Goal: Task Accomplishment & Management: Use online tool/utility

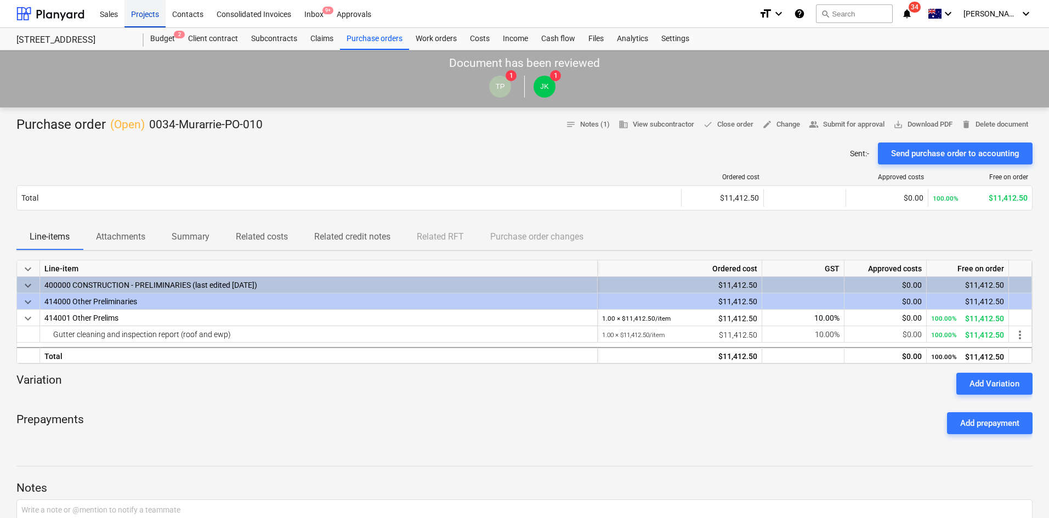
click at [156, 12] on div "Projects" at bounding box center [144, 13] width 41 height 28
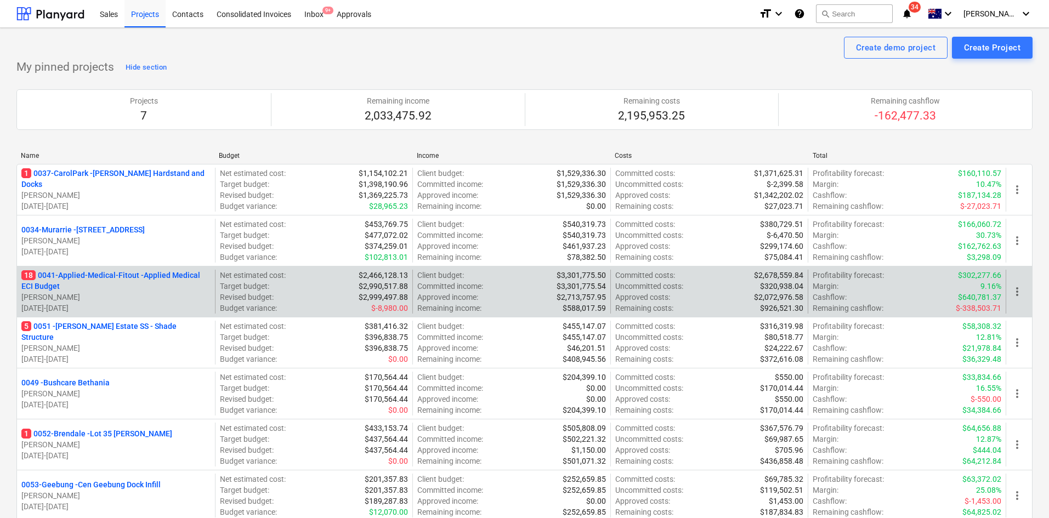
click at [100, 273] on p "18 0041-Applied-Medical-Fitout - Applied Medical ECI Budget" at bounding box center [115, 281] width 189 height 22
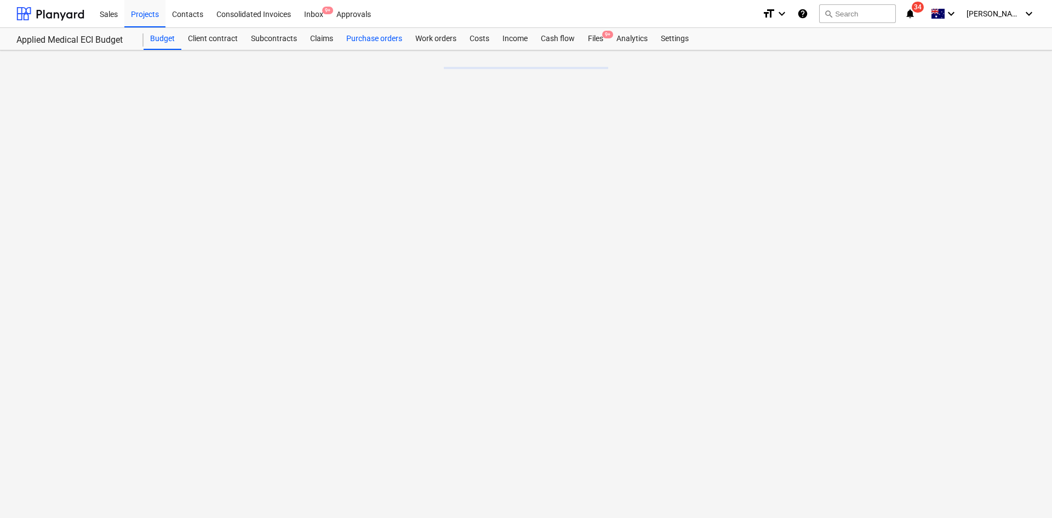
click at [357, 43] on div "Purchase orders" at bounding box center [374, 39] width 69 height 22
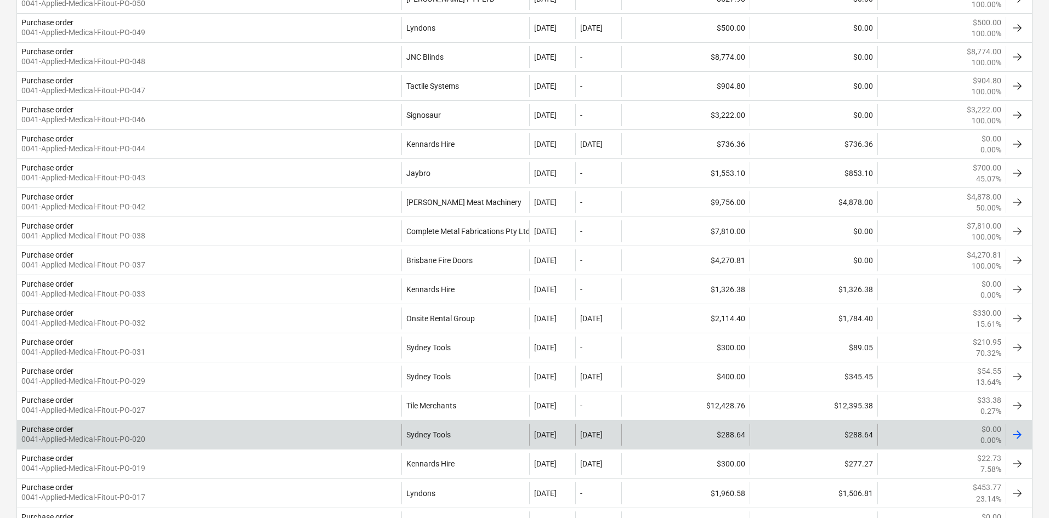
scroll to position [274, 0]
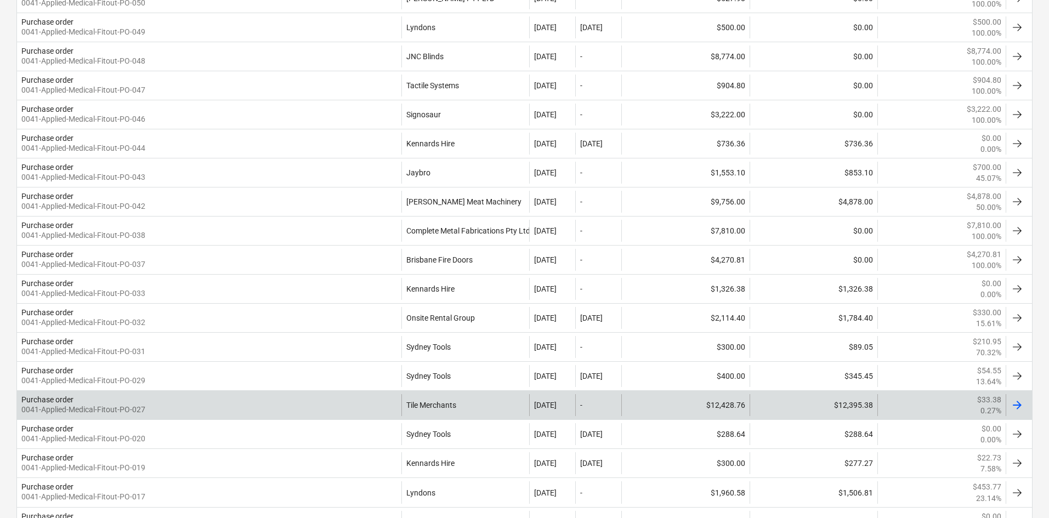
click at [351, 409] on div "Purchase order 0041-Applied-Medical-Fitout-PO-027" at bounding box center [209, 405] width 384 height 22
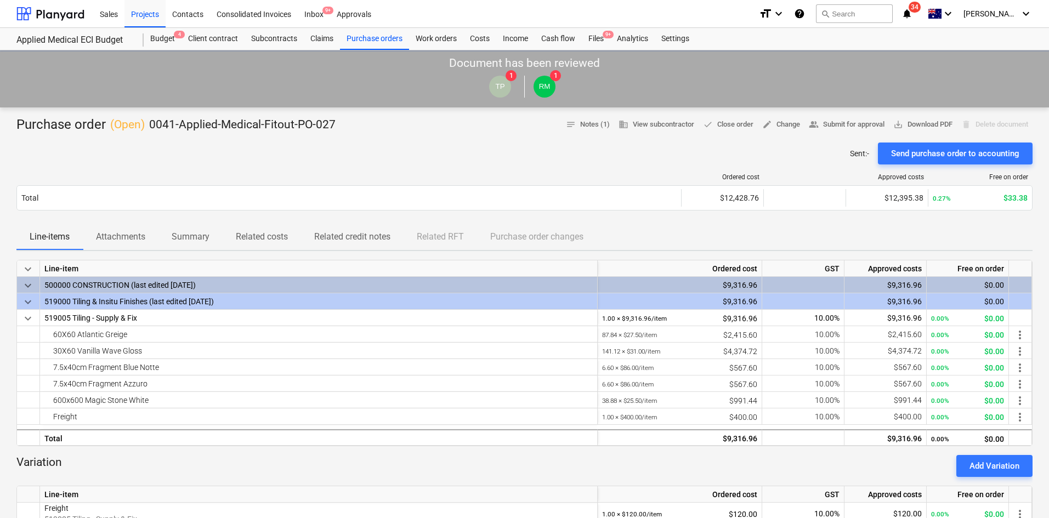
click at [135, 185] on div "Total $12,428.76 $12,395.38 0.27% $33.38" at bounding box center [524, 197] width 1016 height 25
drag, startPoint x: 132, startPoint y: 237, endPoint x: 309, endPoint y: 247, distance: 177.3
click at [133, 237] on p "Attachments" at bounding box center [120, 236] width 49 height 13
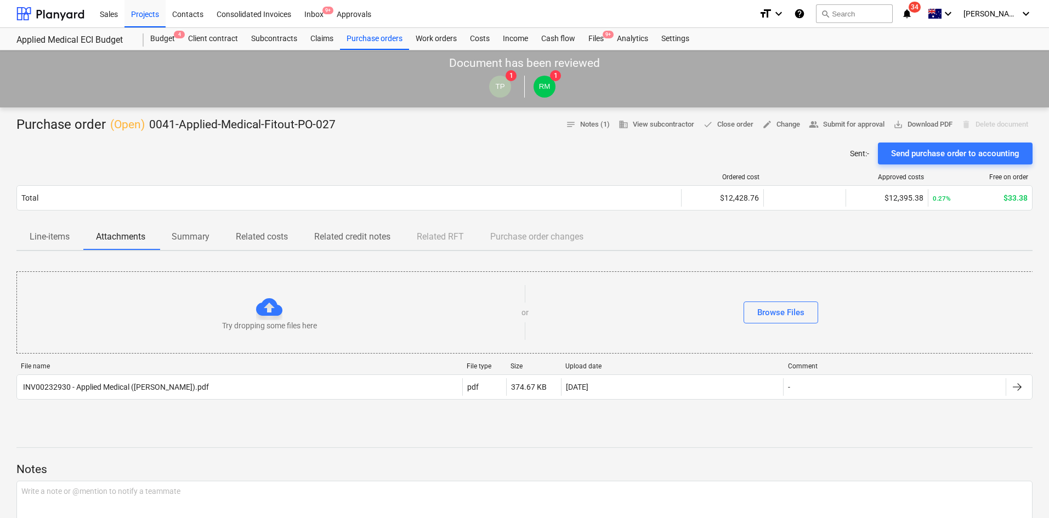
click at [324, 237] on p "Related credit notes" at bounding box center [352, 236] width 76 height 13
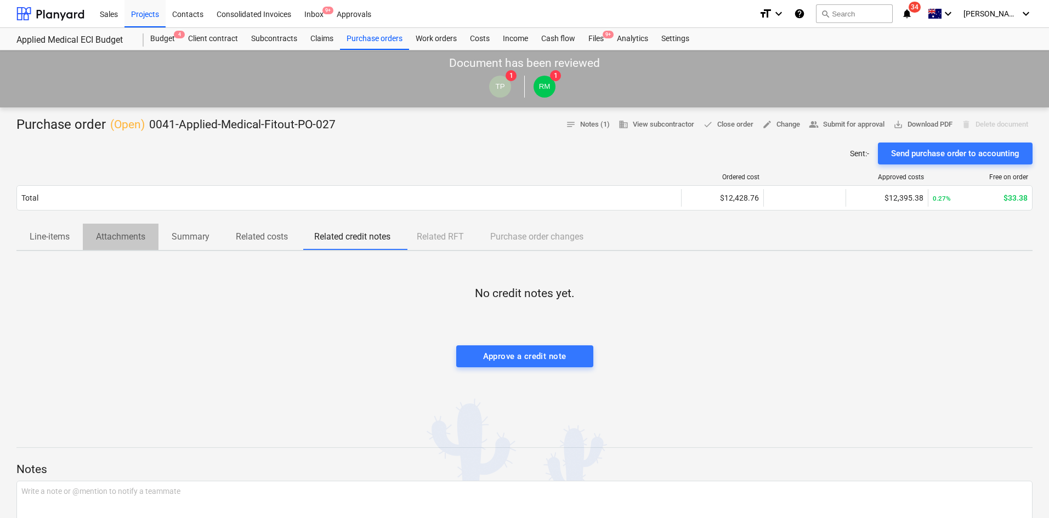
click at [115, 245] on span "Attachments" at bounding box center [121, 237] width 76 height 20
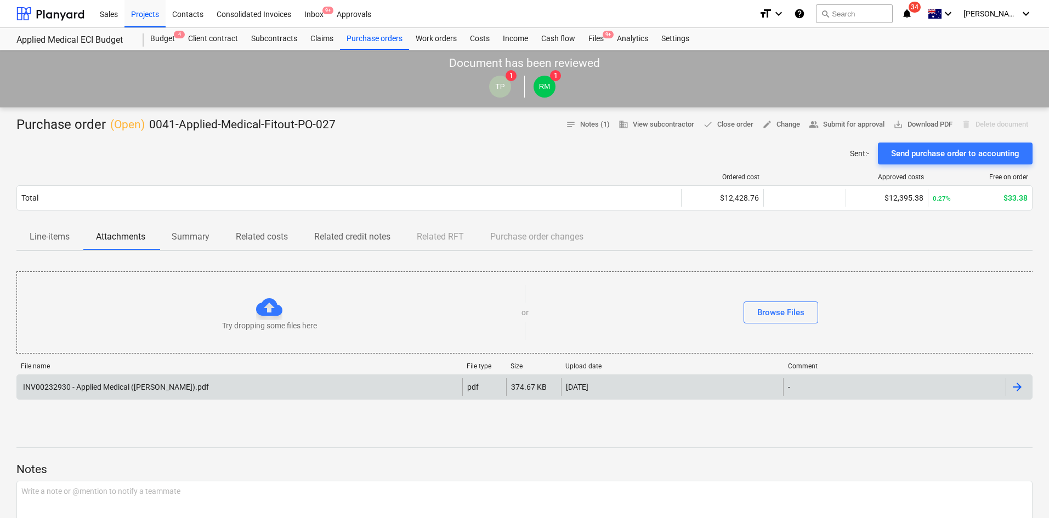
click at [121, 390] on div "INV00232930 - Applied Medical ([PERSON_NAME]).pdf" at bounding box center [114, 387] width 187 height 9
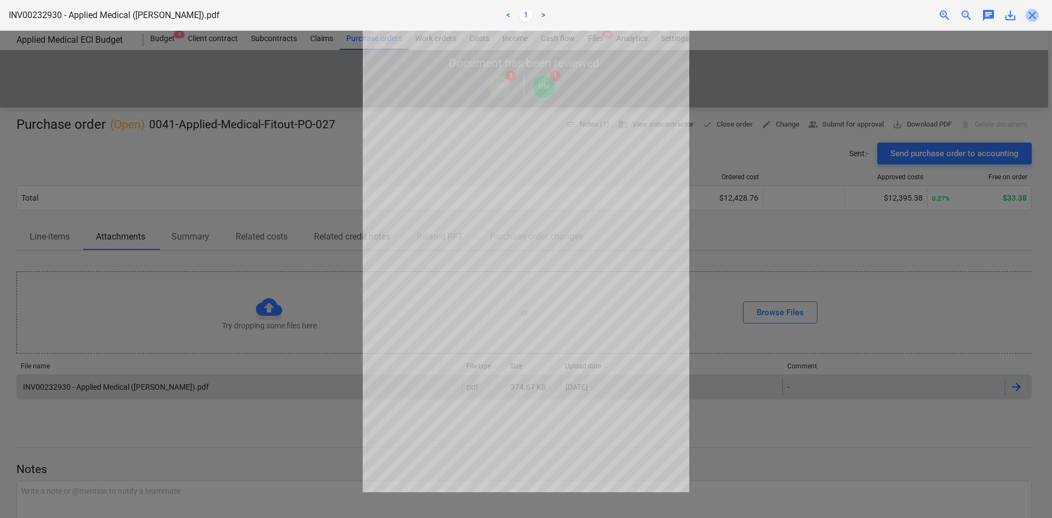
click at [1034, 16] on span "close" at bounding box center [1032, 15] width 13 height 13
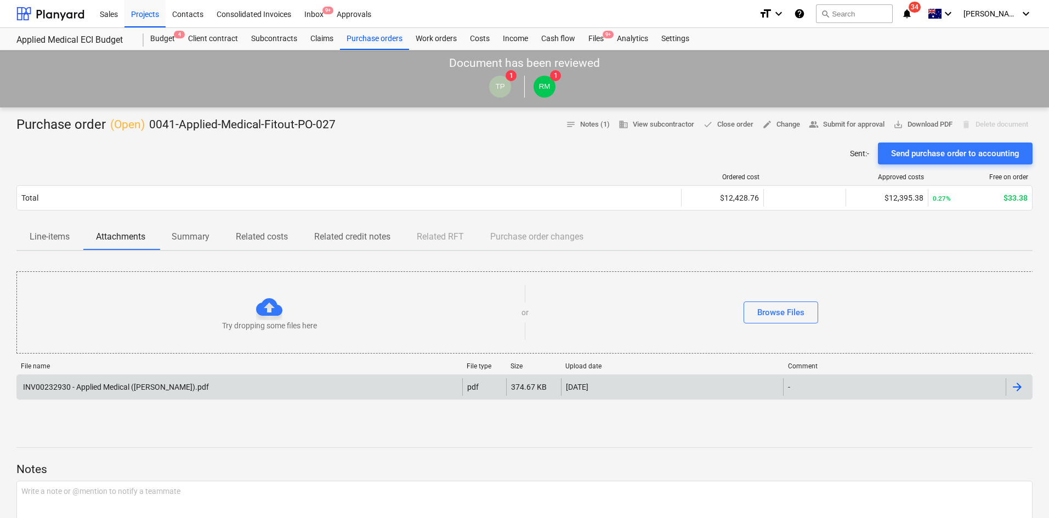
drag, startPoint x: 386, startPoint y: 161, endPoint x: 361, endPoint y: 111, distance: 55.7
click at [386, 161] on div "Sent : - Send purchase order to accounting" at bounding box center [524, 154] width 1016 height 22
click at [592, 38] on div "Files 9+" at bounding box center [596, 39] width 29 height 22
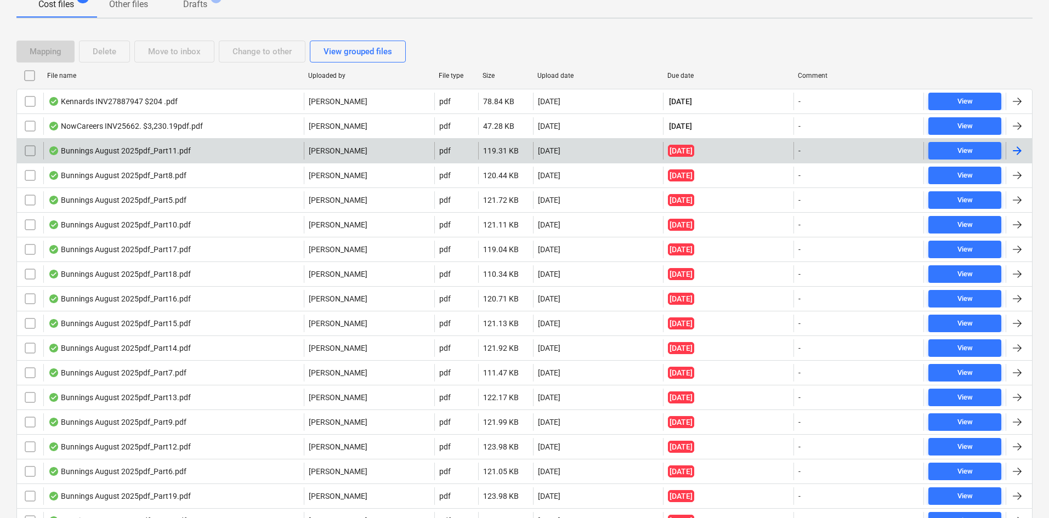
scroll to position [72, 0]
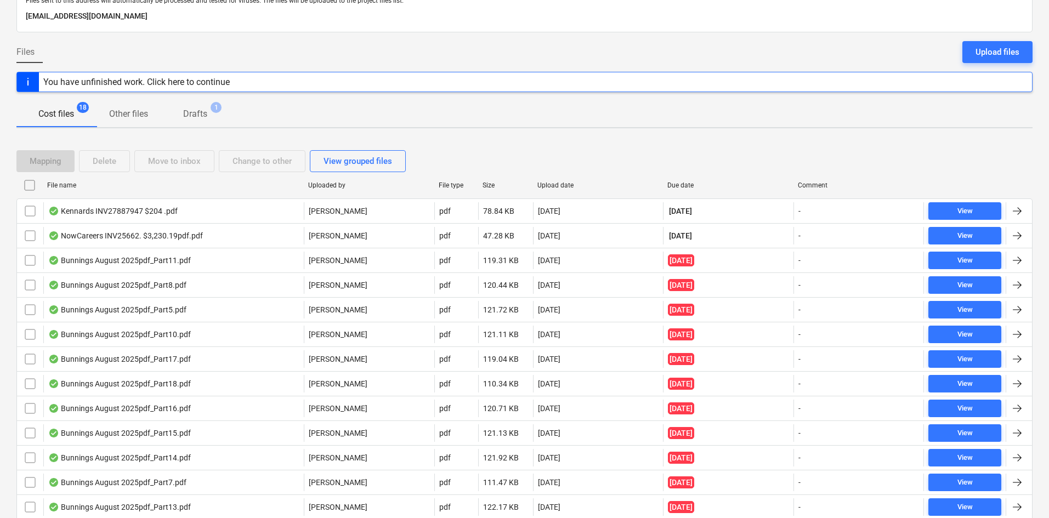
click at [688, 178] on div "Due date" at bounding box center [728, 186] width 130 height 18
checkbox input "false"
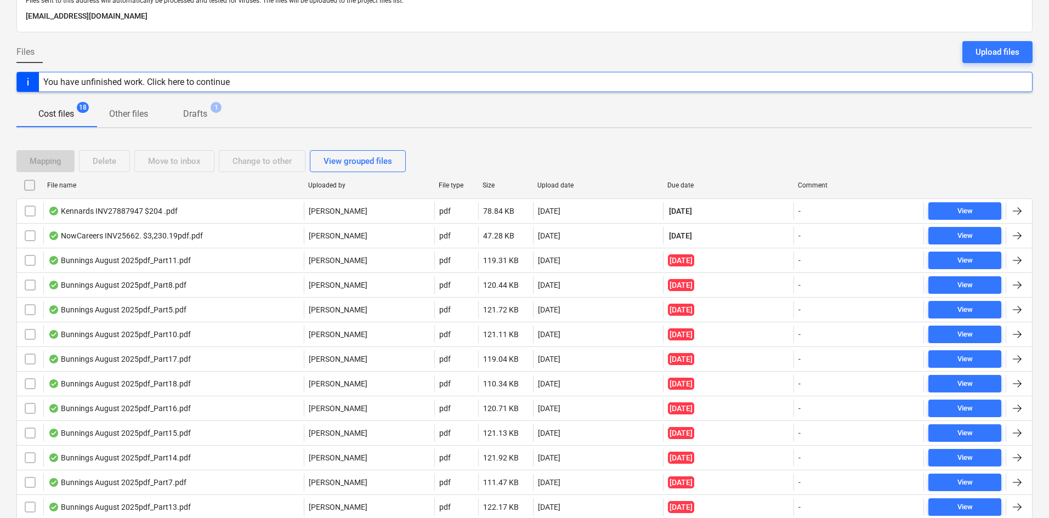
checkbox input "false"
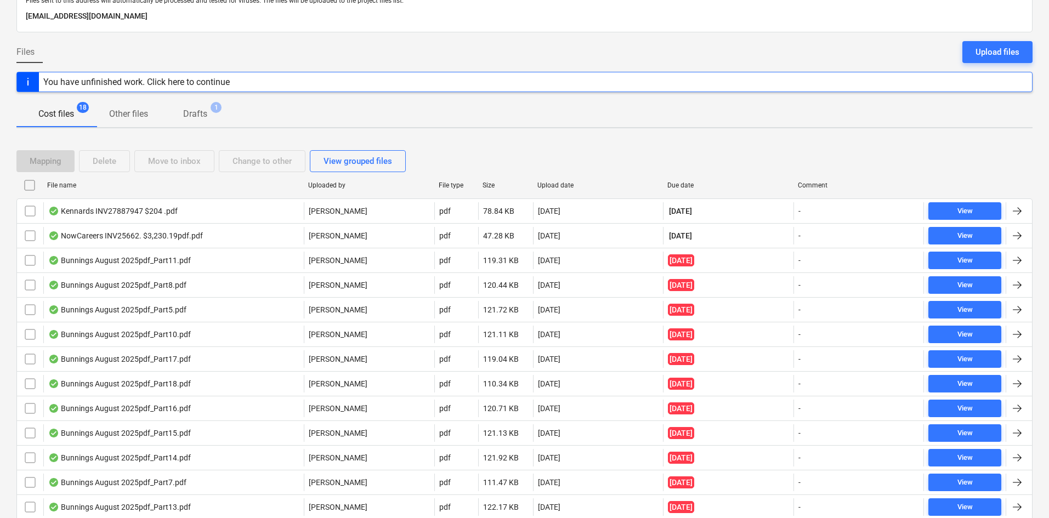
checkbox input "false"
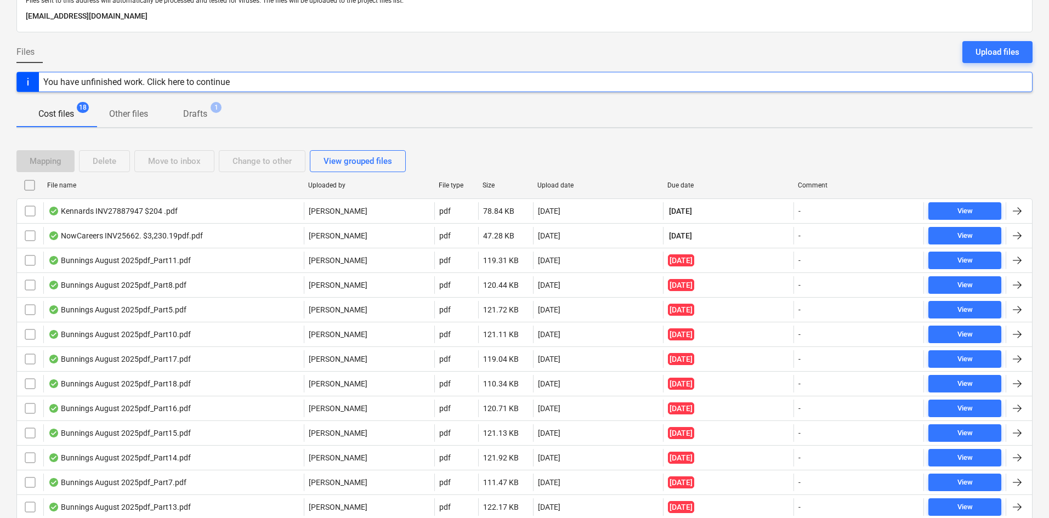
checkbox input "false"
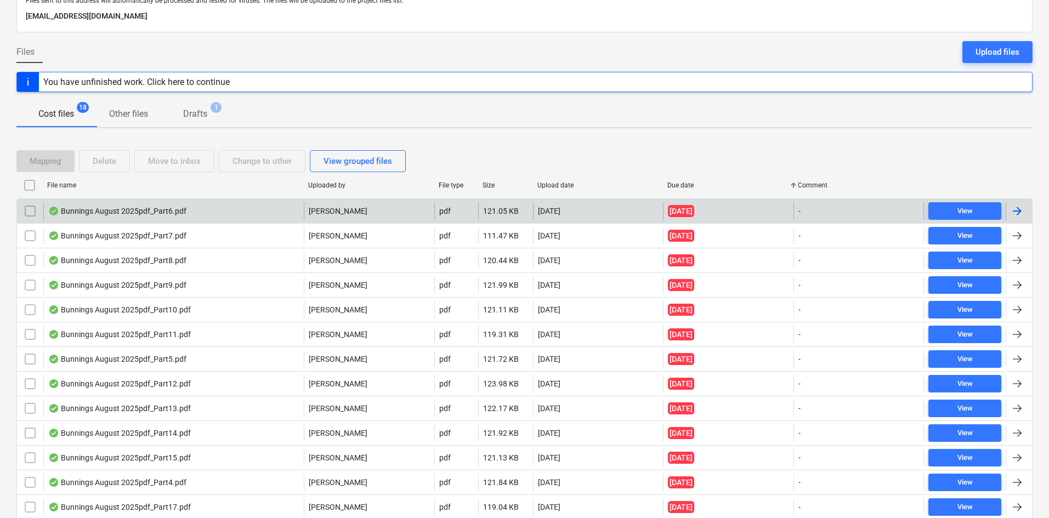
click at [159, 214] on div "Bunnings August 2025pdf_Part6.pdf" at bounding box center [117, 211] width 138 height 9
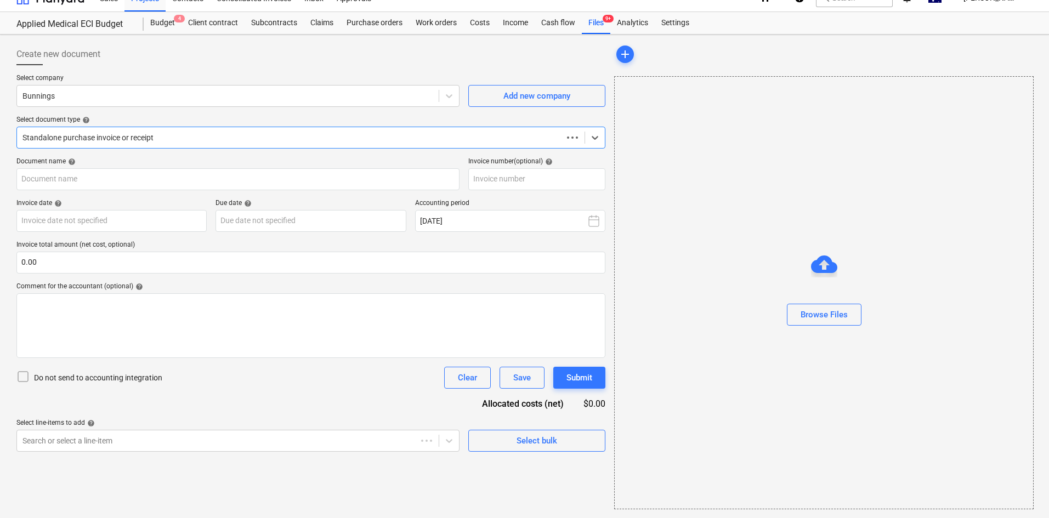
scroll to position [16, 0]
type input "8175/00177459"
type input "[DATE]"
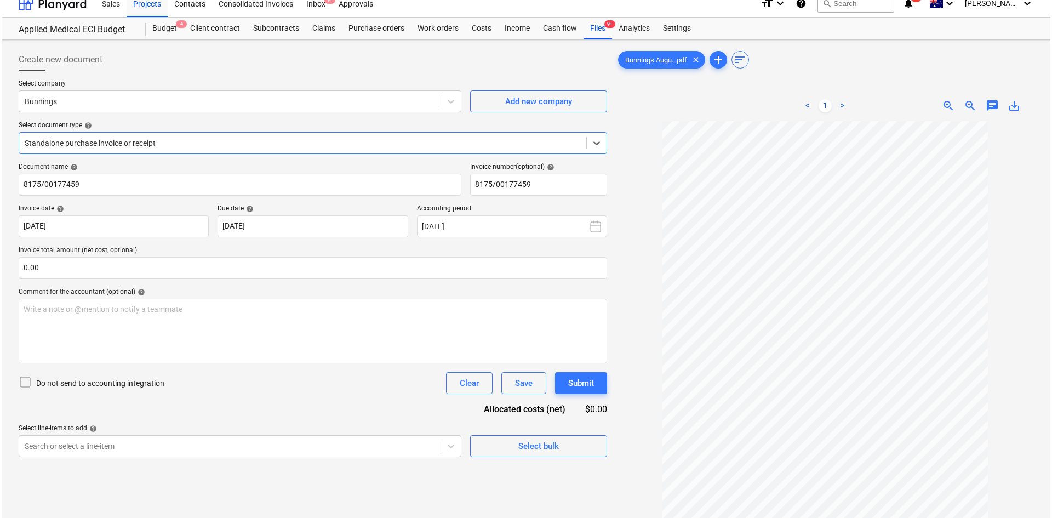
scroll to position [0, 0]
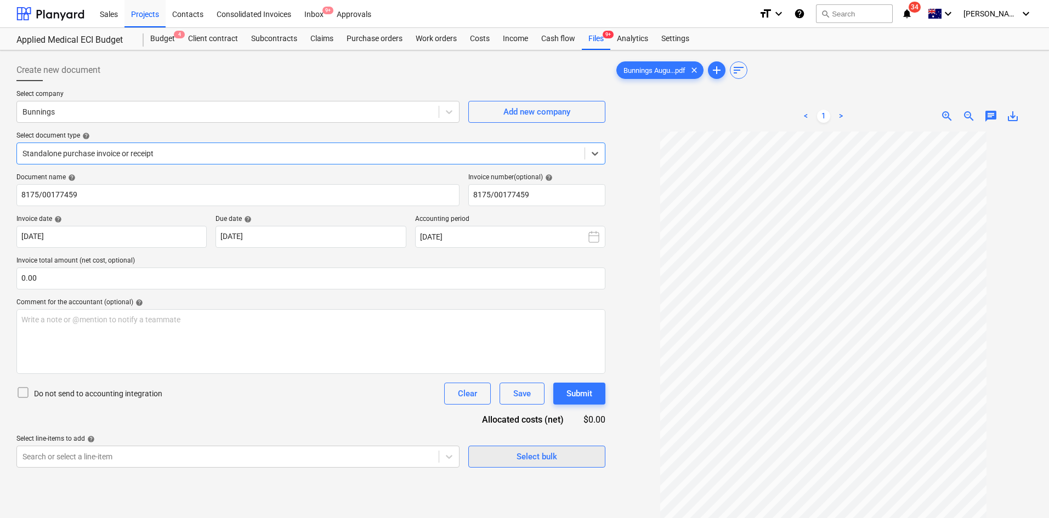
click at [543, 457] on div "Select bulk" at bounding box center [536, 456] width 41 height 14
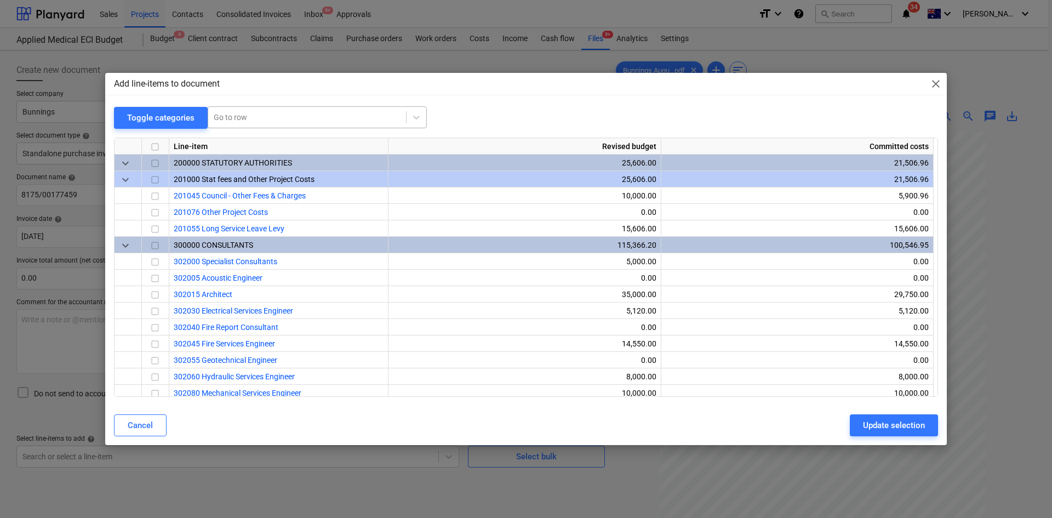
click at [294, 112] on div at bounding box center [307, 117] width 187 height 11
type input "small"
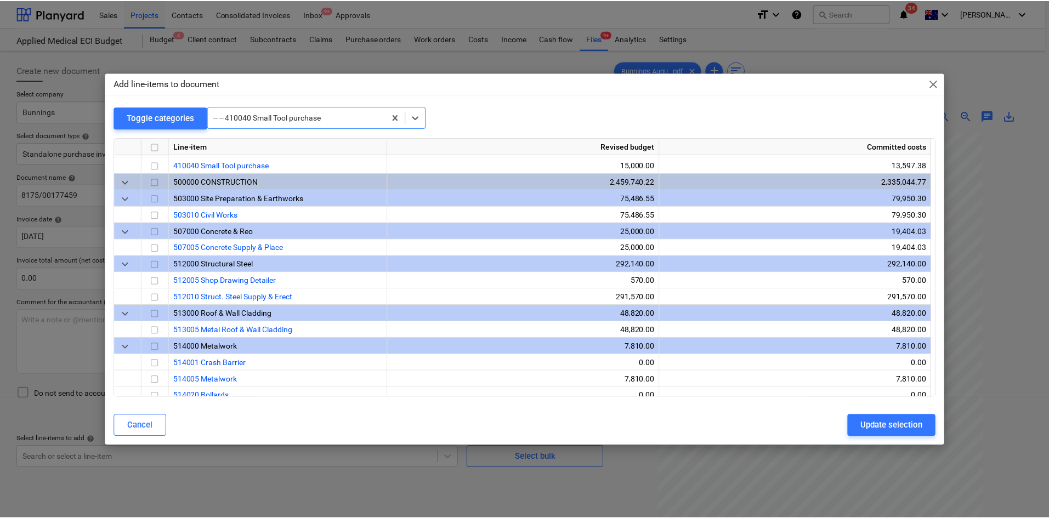
scroll to position [724, 0]
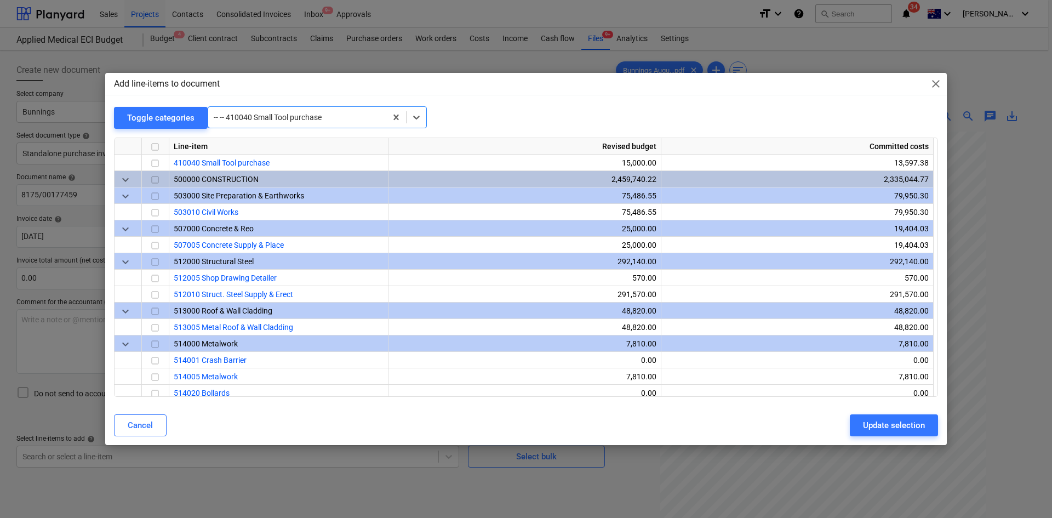
drag, startPoint x: 157, startPoint y: 162, endPoint x: 184, endPoint y: 175, distance: 30.4
click at [157, 162] on input "checkbox" at bounding box center [155, 163] width 13 height 13
click at [866, 421] on div "Update selection" at bounding box center [894, 425] width 62 height 14
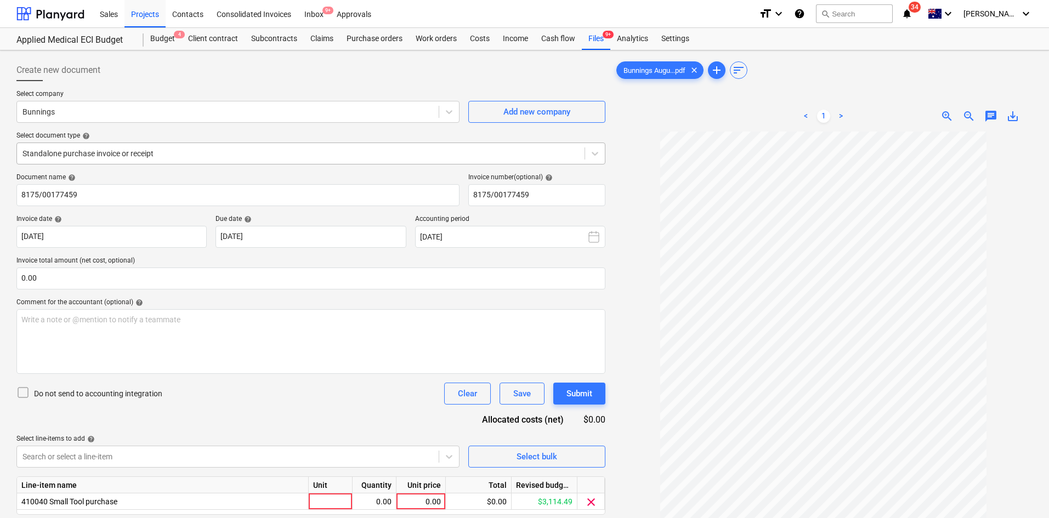
click at [199, 155] on div at bounding box center [300, 153] width 556 height 11
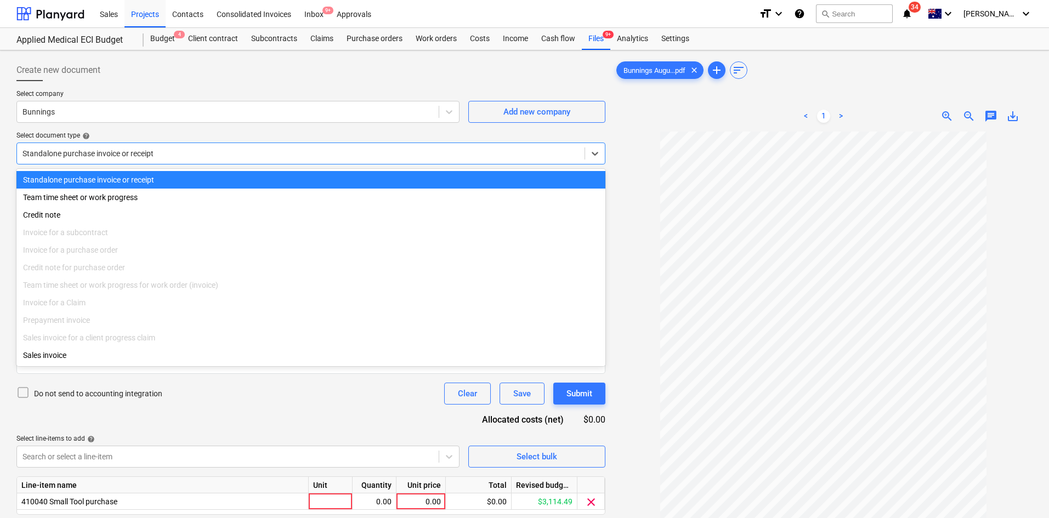
click at [199, 155] on div at bounding box center [300, 153] width 556 height 11
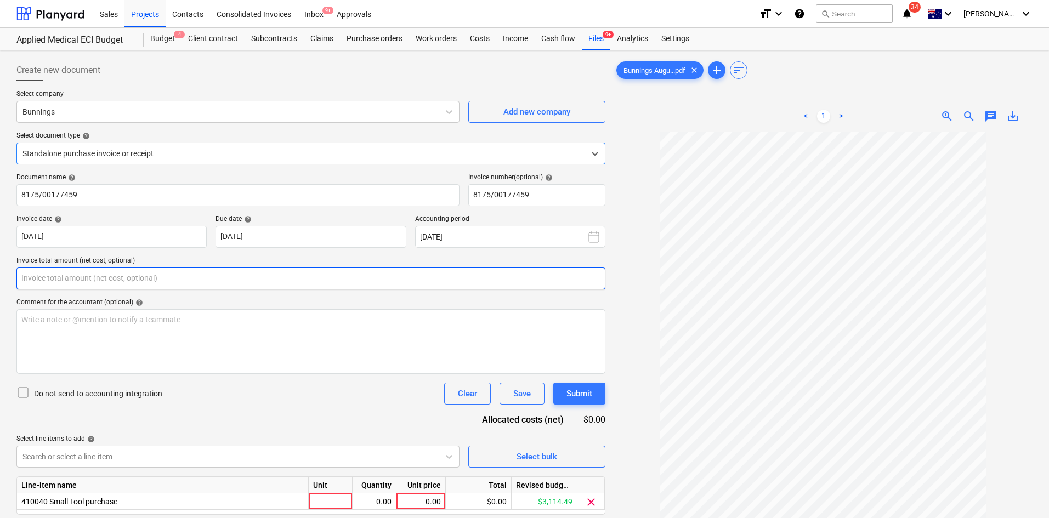
click at [130, 276] on input "text" at bounding box center [310, 278] width 589 height 22
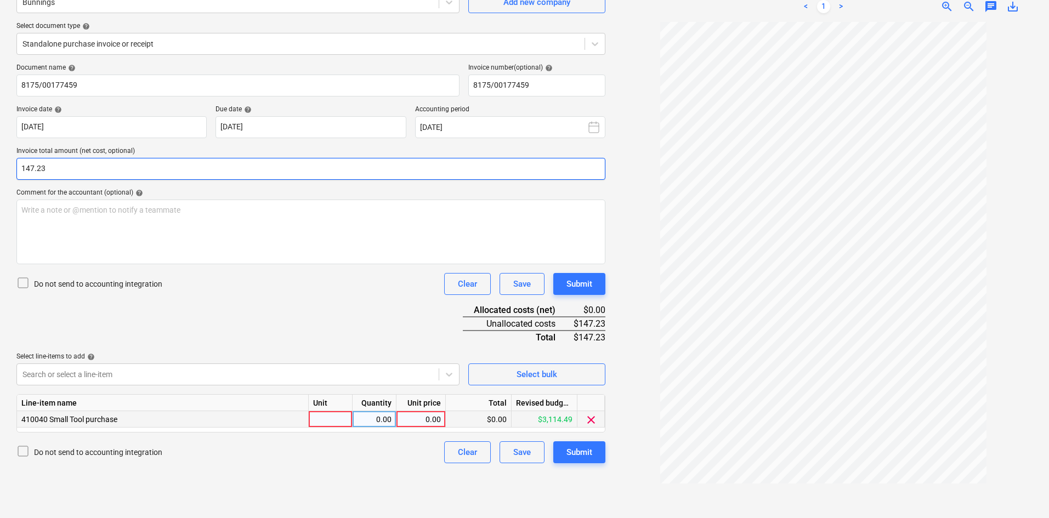
type input "147.23"
click at [335, 422] on div at bounding box center [331, 419] width 44 height 16
type input "item"
type input "147.23"
click at [295, 329] on div "Document name help 8175/00177459 Invoice number (optional) help 8175/00177459 I…" at bounding box center [310, 264] width 589 height 400
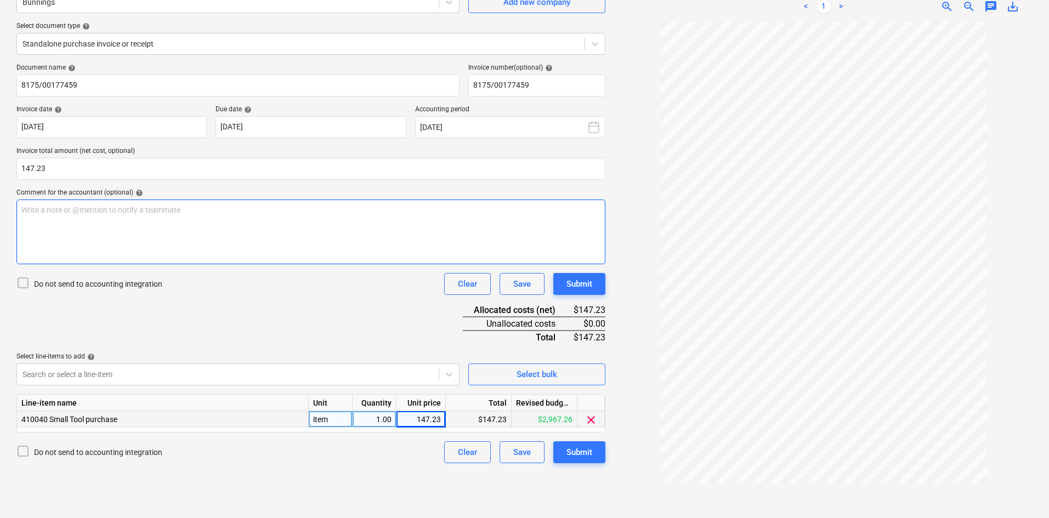
click at [283, 236] on div "Write a note or @mention to notify a teammate [PERSON_NAME]" at bounding box center [310, 232] width 589 height 65
click at [576, 450] on div "Submit" at bounding box center [579, 452] width 26 height 14
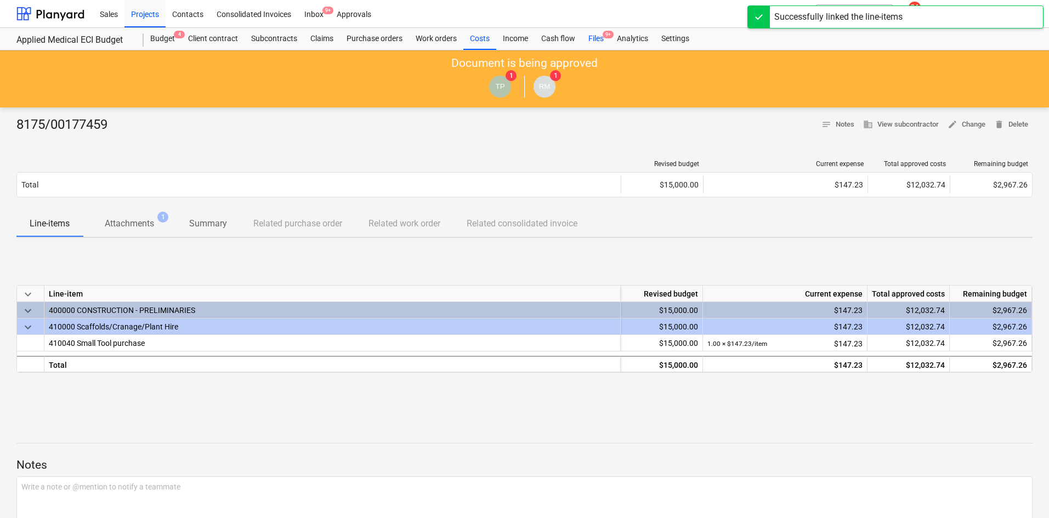
click at [595, 35] on div "Files 9+" at bounding box center [596, 39] width 29 height 22
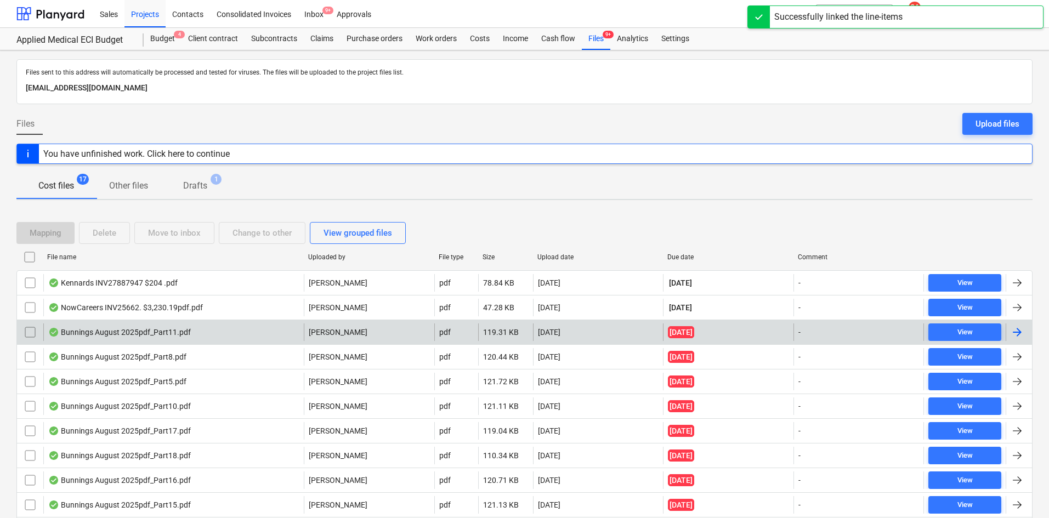
click at [433, 339] on div "[PERSON_NAME]" at bounding box center [369, 332] width 130 height 18
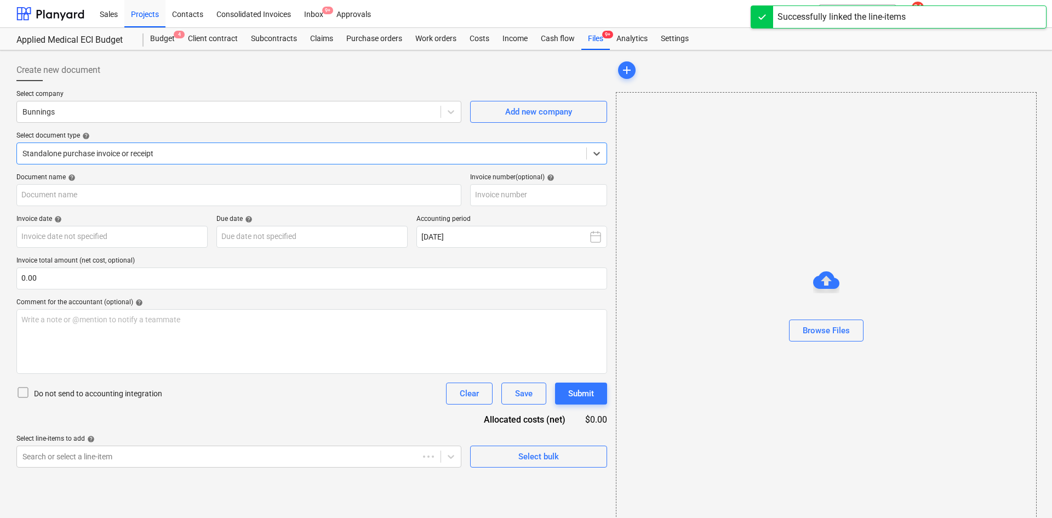
type input "244612384"
type input "[DATE]"
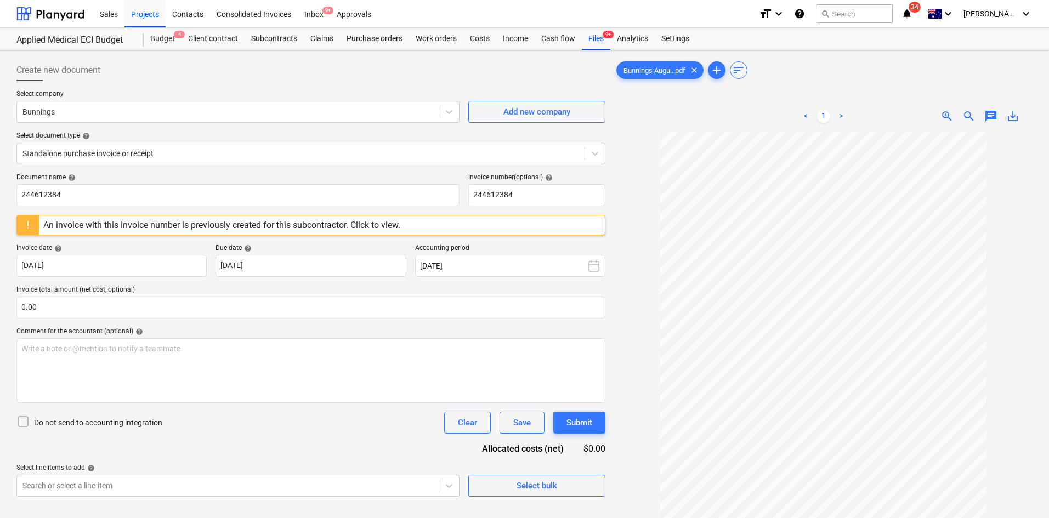
click at [374, 224] on div "An invoice with this invoice number is previously created for this subcontracto…" at bounding box center [221, 225] width 357 height 10
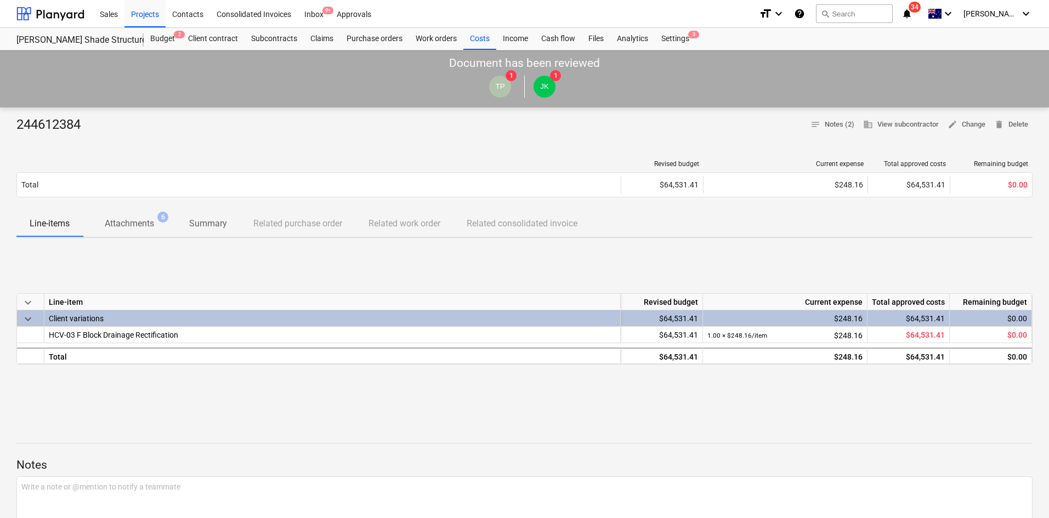
click at [136, 226] on p "Attachments" at bounding box center [129, 223] width 49 height 13
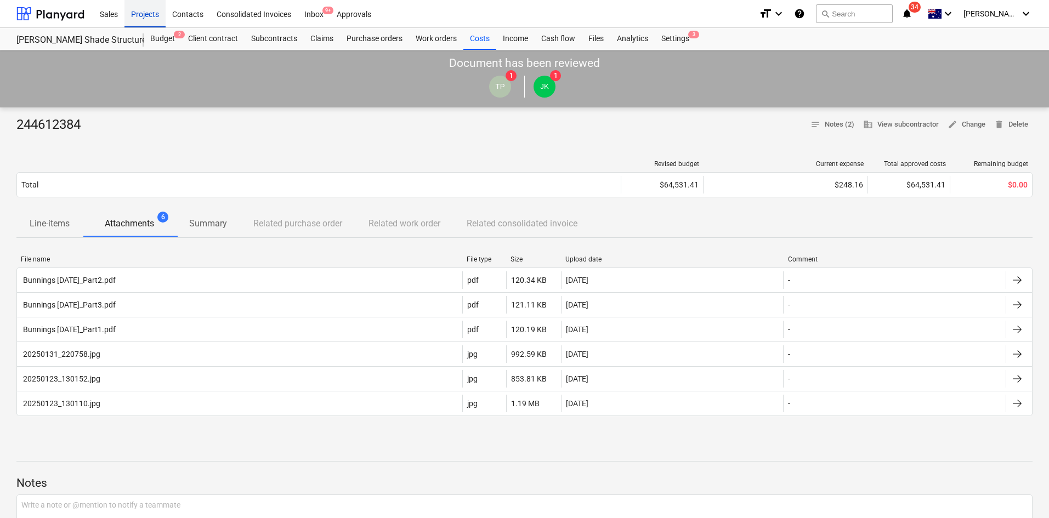
click at [147, 18] on div "Projects" at bounding box center [144, 13] width 41 height 28
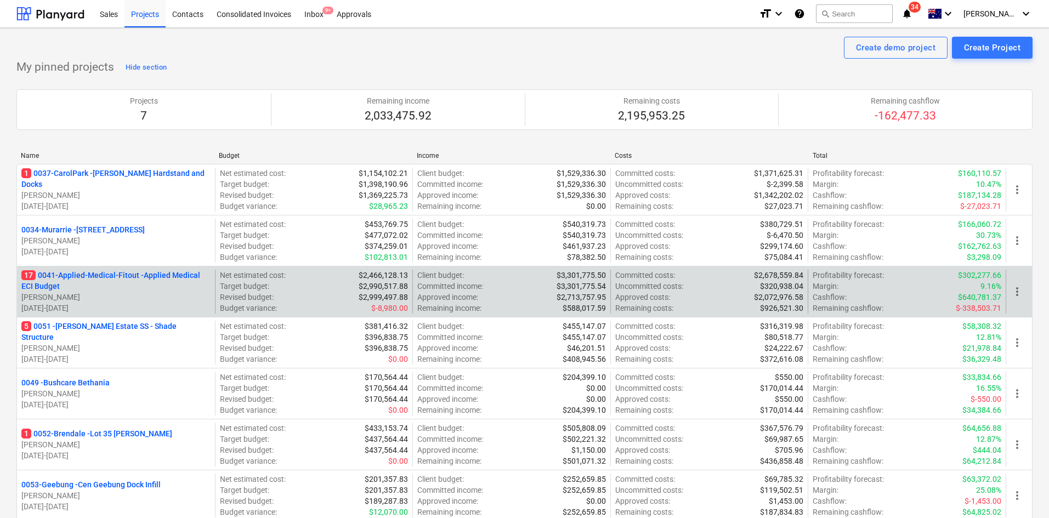
click at [82, 278] on p "17 0041-Applied-Medical-Fitout - Applied Medical ECI Budget" at bounding box center [115, 281] width 189 height 22
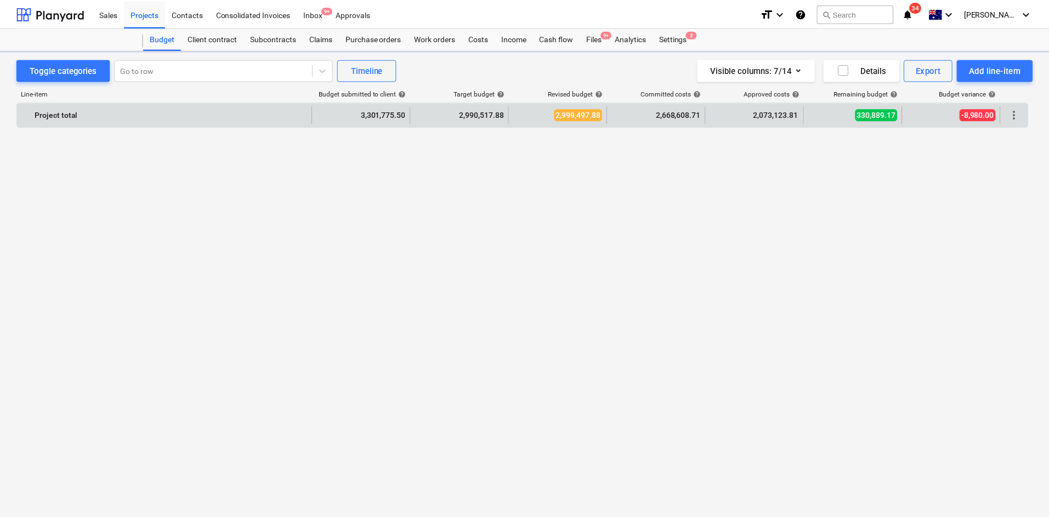
scroll to position [1162, 0]
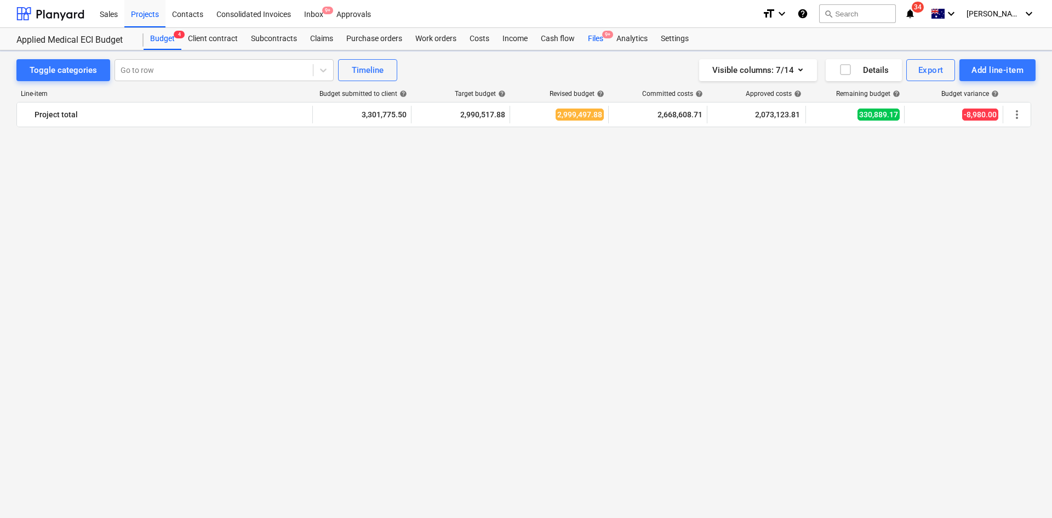
click at [596, 44] on div "Files 9+" at bounding box center [596, 39] width 29 height 22
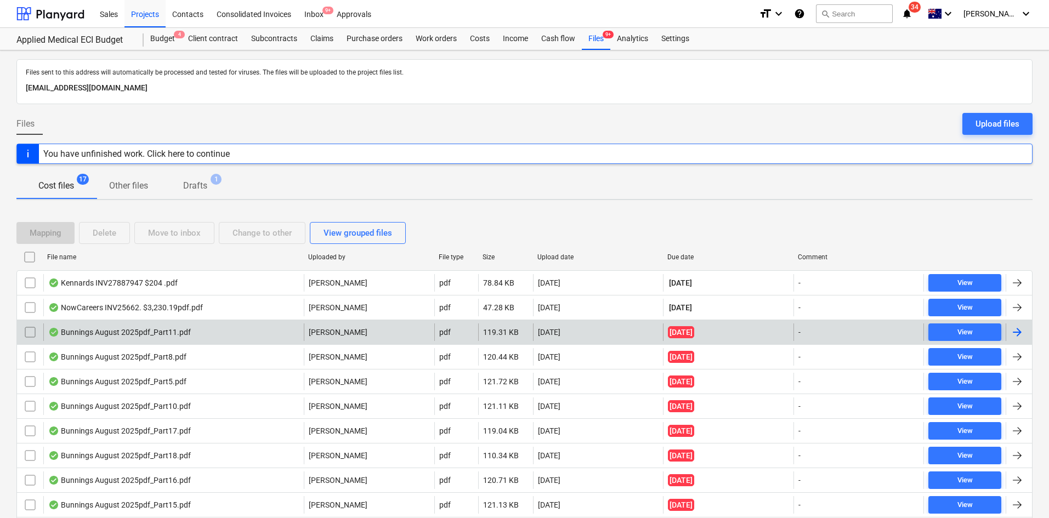
click at [213, 339] on div "Bunnings August 2025pdf_Part11.pdf" at bounding box center [173, 332] width 260 height 18
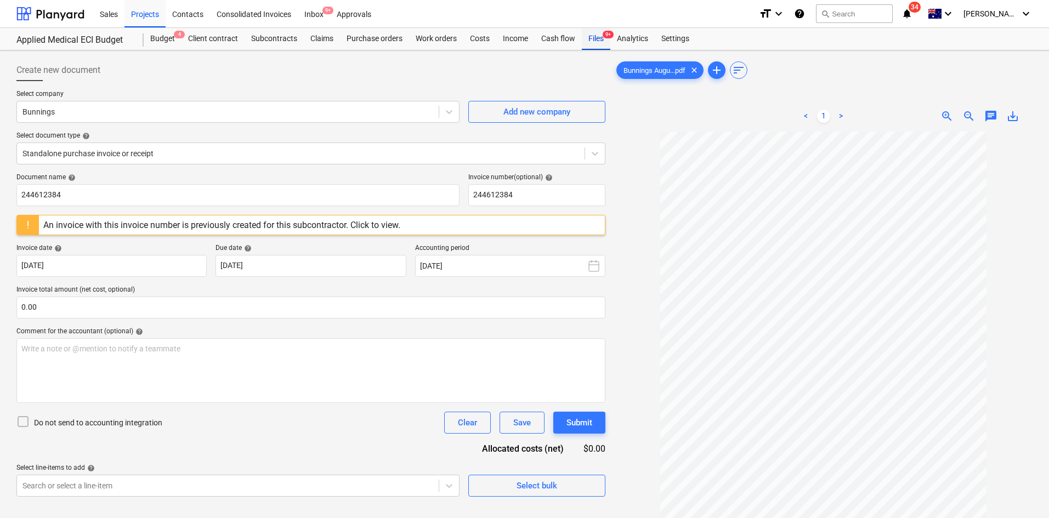
click at [604, 28] on div "Files 9+" at bounding box center [596, 39] width 29 height 22
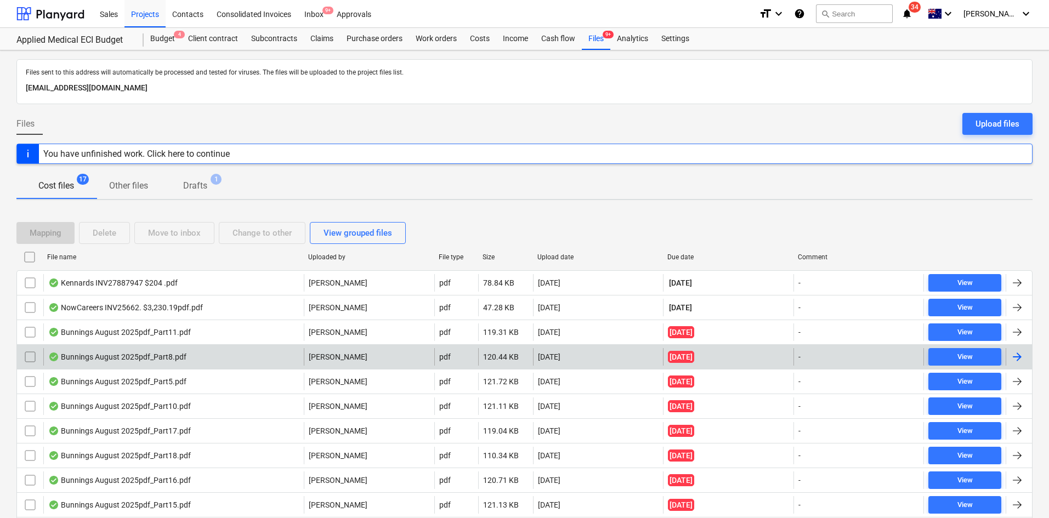
click at [520, 360] on div "120.44 KB" at bounding box center [505, 357] width 55 height 18
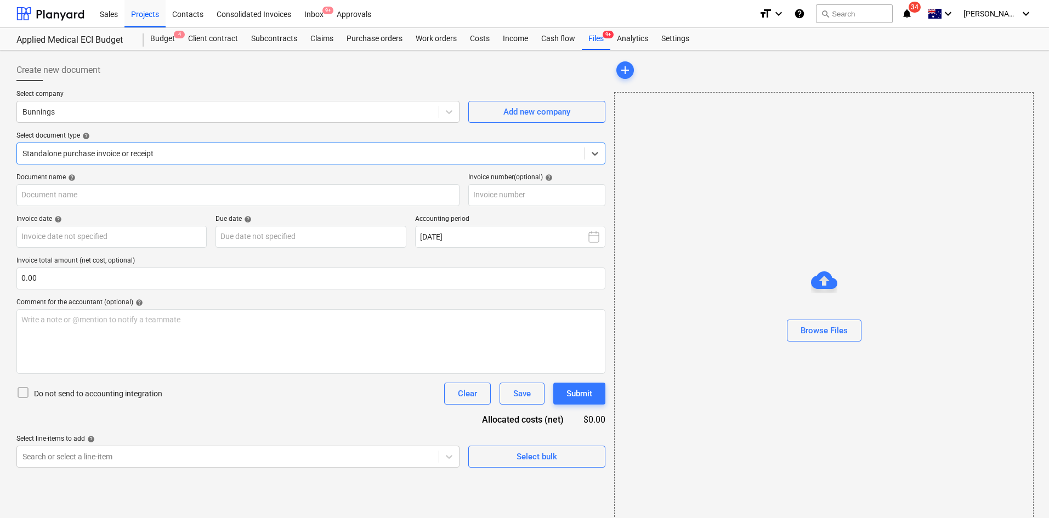
type input "8175/01570792"
type input "[DATE]"
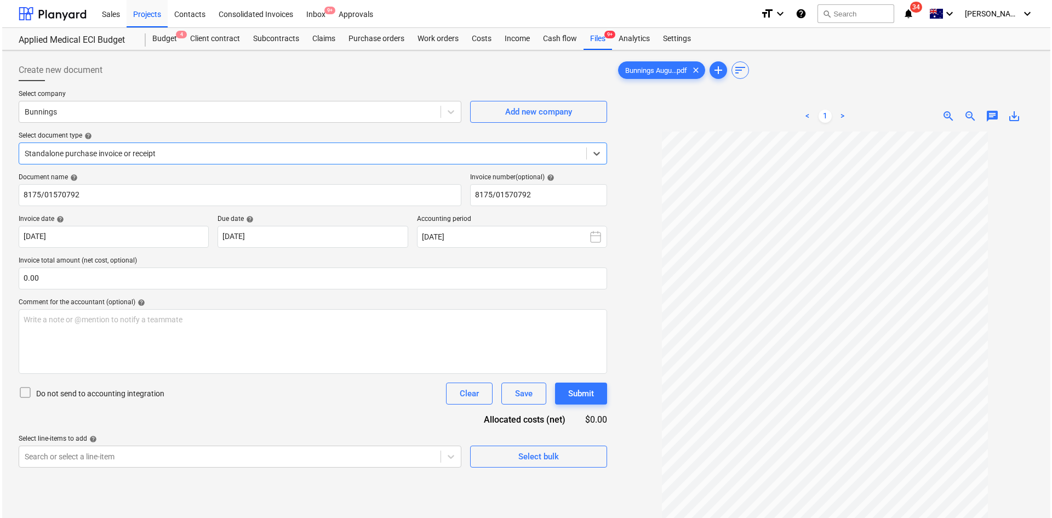
scroll to position [110, 0]
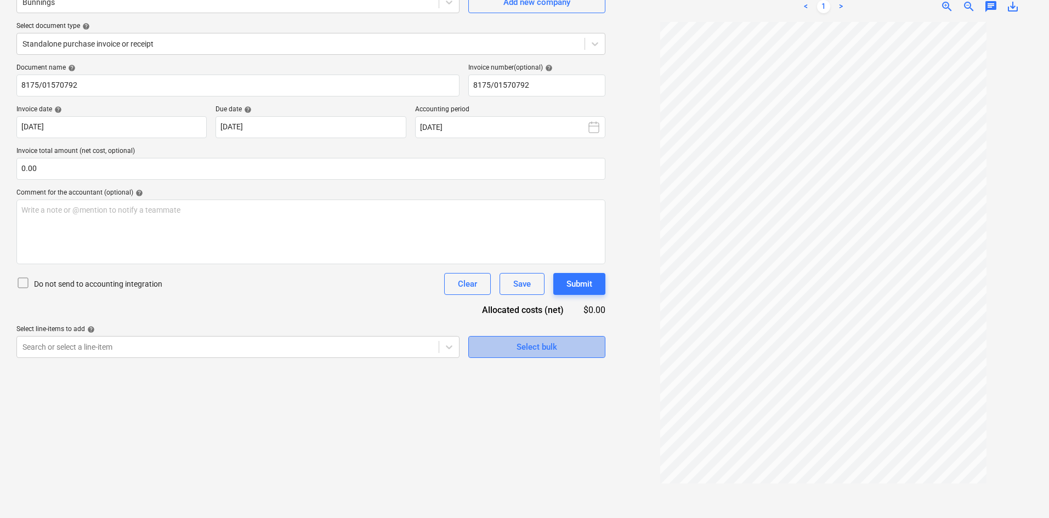
click at [551, 350] on div "Select bulk" at bounding box center [536, 347] width 41 height 14
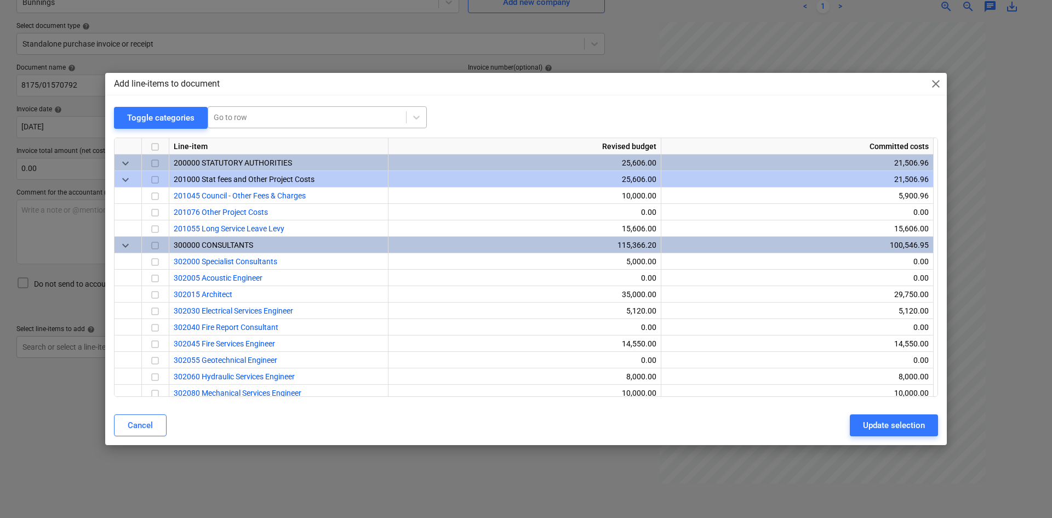
click at [293, 123] on div at bounding box center [307, 117] width 187 height 11
type input "small"
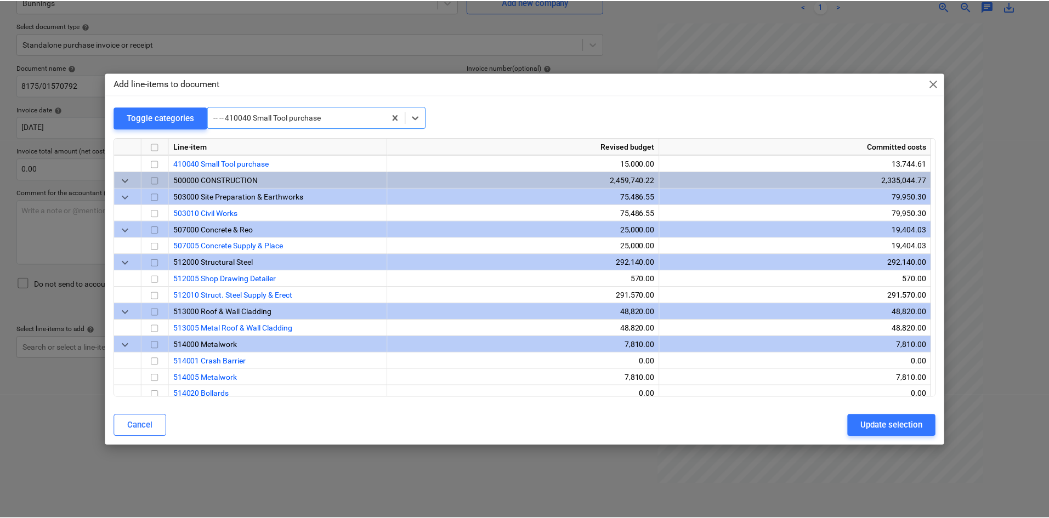
scroll to position [724, 0]
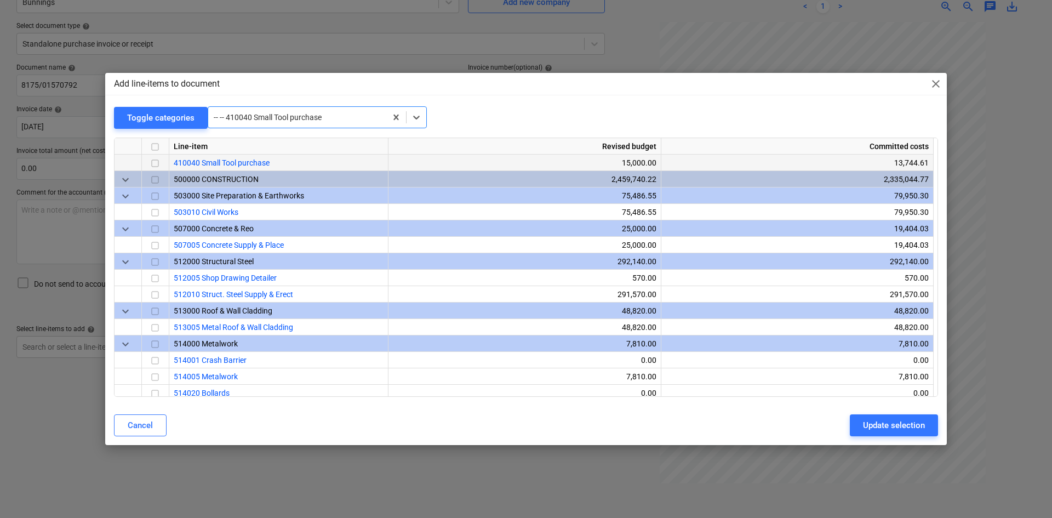
click at [155, 158] on input "checkbox" at bounding box center [155, 163] width 13 height 13
click at [869, 420] on div "Update selection" at bounding box center [894, 425] width 62 height 14
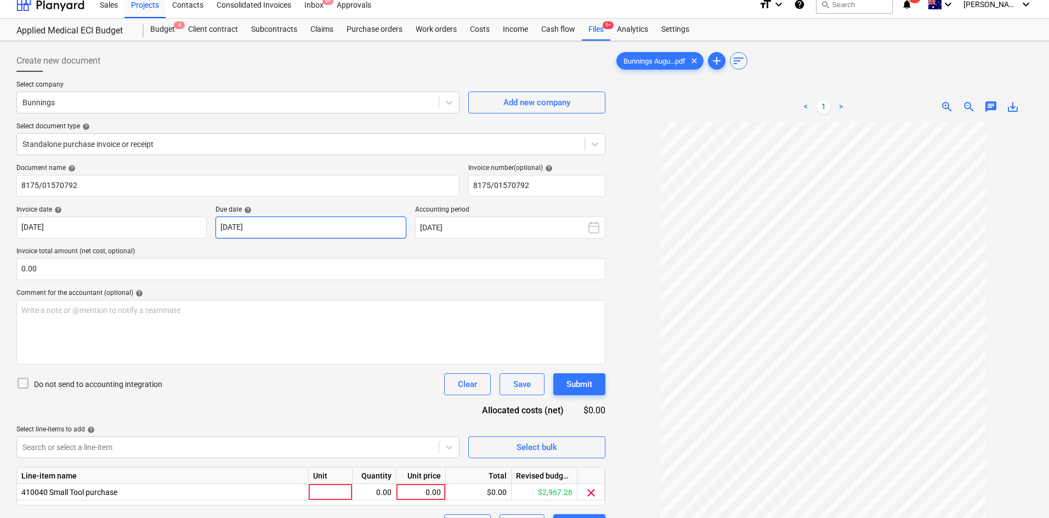
scroll to position [0, 0]
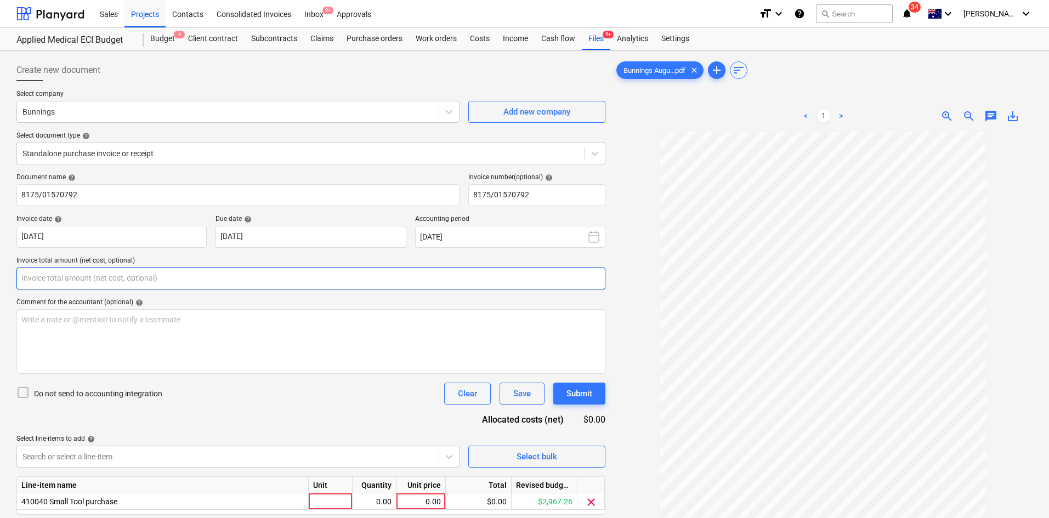
drag, startPoint x: 134, startPoint y: 286, endPoint x: 219, endPoint y: 259, distance: 89.1
click at [134, 285] on input "text" at bounding box center [310, 278] width 589 height 22
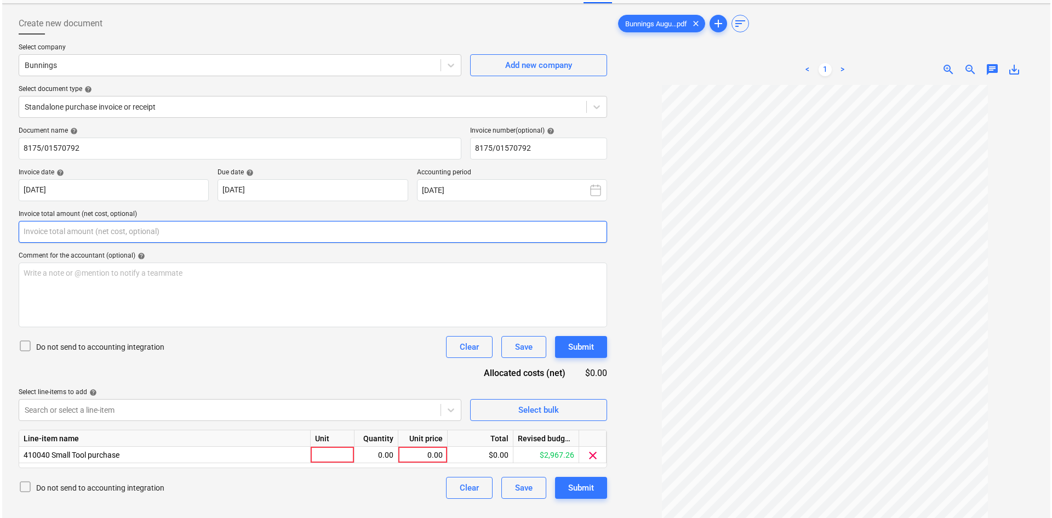
scroll to position [110, 0]
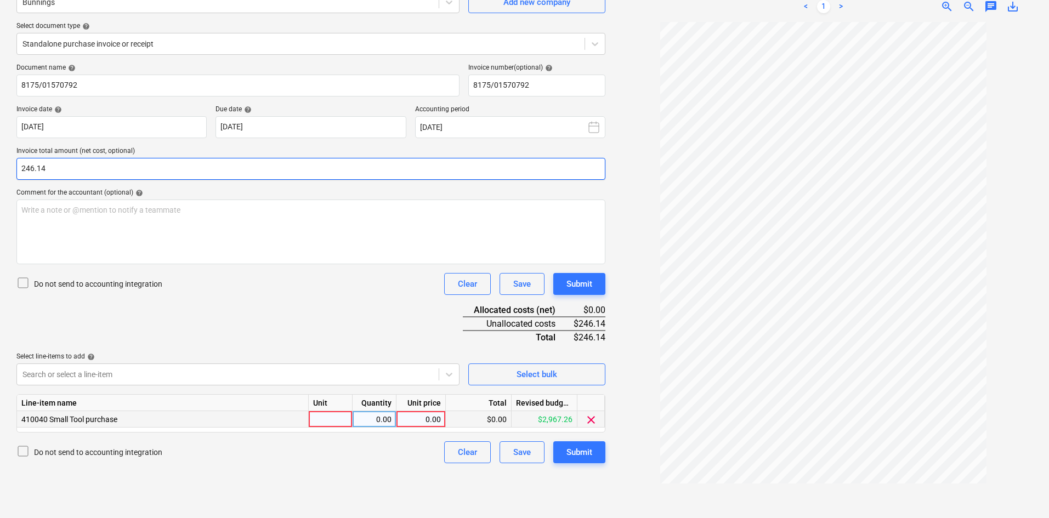
type input "246.14"
click at [405, 424] on div "0.00" at bounding box center [421, 419] width 40 height 16
click at [381, 424] on div "0.00" at bounding box center [374, 419] width 35 height 16
type input "1"
click at [422, 418] on div "0.00" at bounding box center [421, 419] width 40 height 16
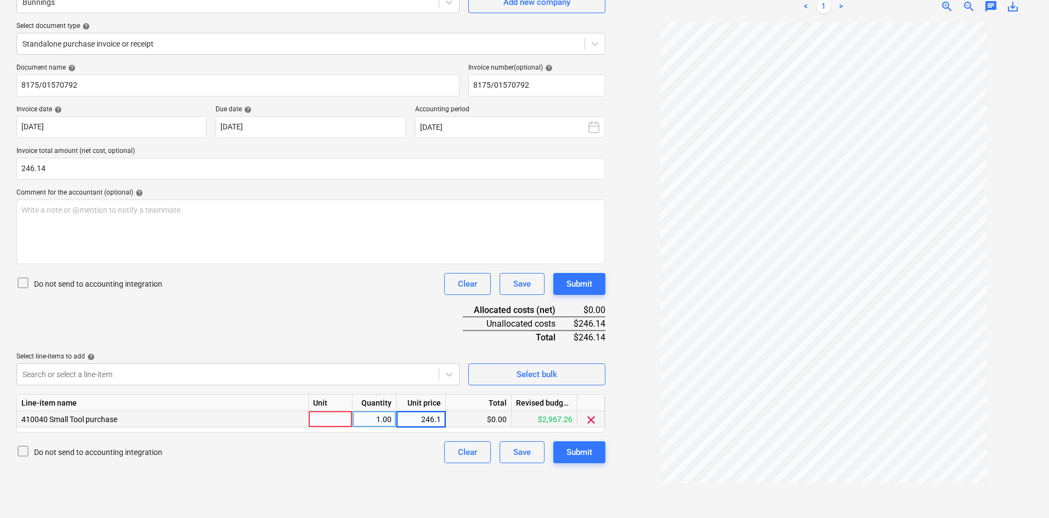
type input "246.14"
click at [329, 417] on div at bounding box center [331, 419] width 44 height 16
type input "item"
click at [297, 301] on div "Document name help 8175/01570792 Invoice number (optional) help 8175/01570792 I…" at bounding box center [310, 264] width 589 height 400
click at [561, 449] on button "Submit" at bounding box center [579, 452] width 52 height 22
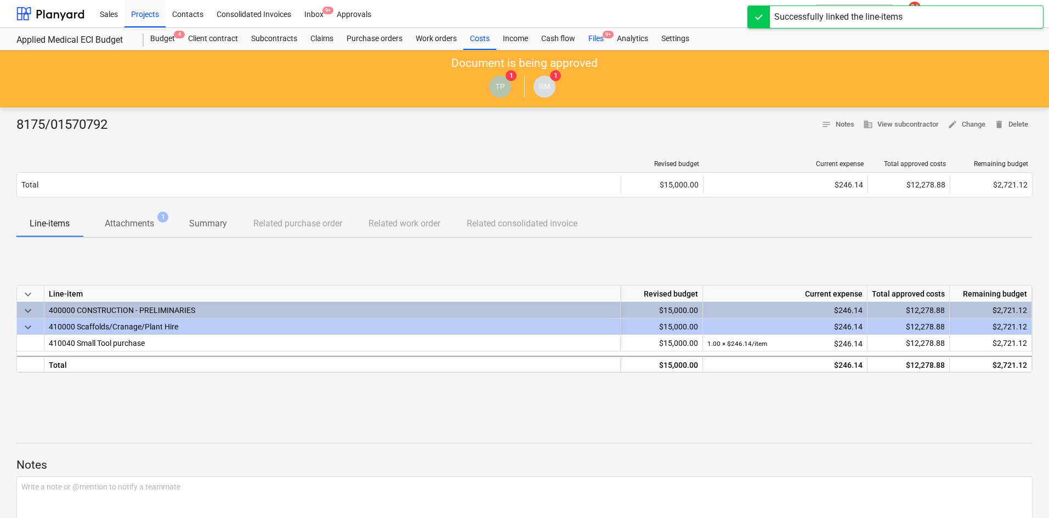
click at [594, 36] on div "Files 9+" at bounding box center [596, 39] width 29 height 22
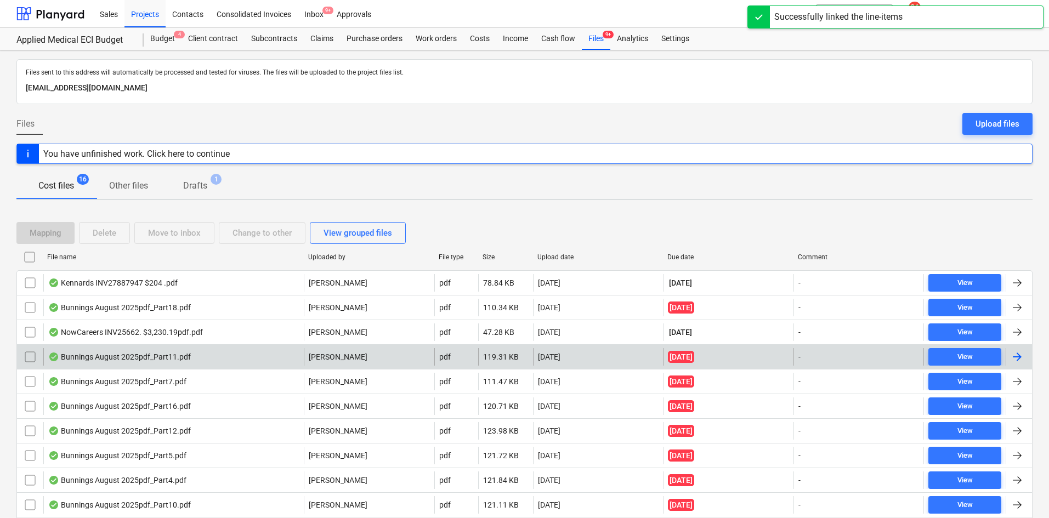
click at [537, 361] on div "[DATE]" at bounding box center [598, 357] width 130 height 18
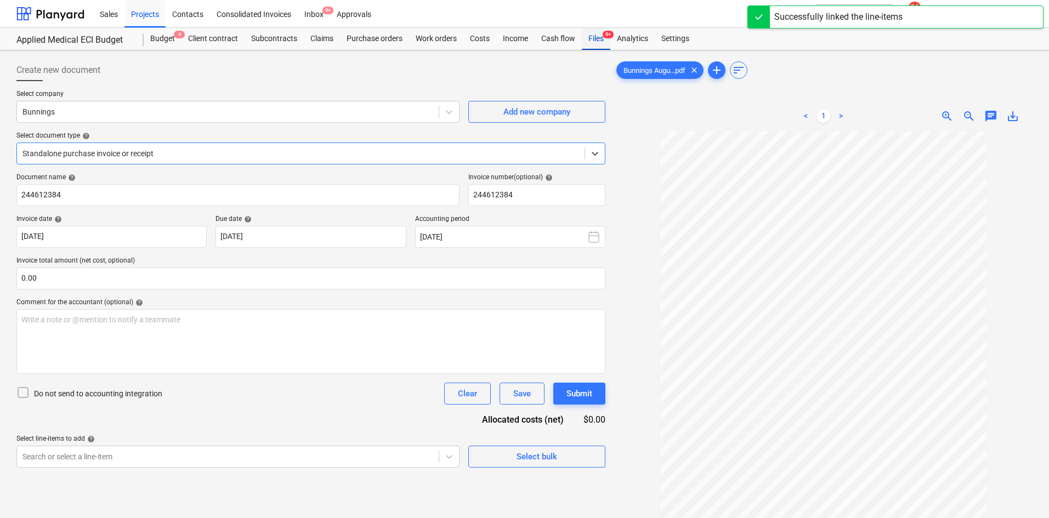
click at [598, 48] on div "Files 9+" at bounding box center [596, 39] width 29 height 22
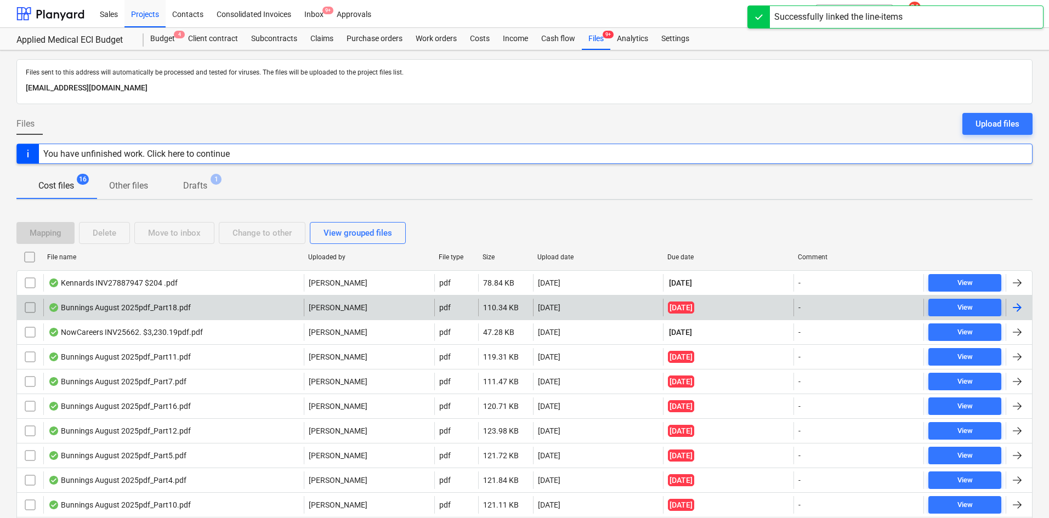
click at [551, 299] on div "[DATE]" at bounding box center [598, 308] width 130 height 18
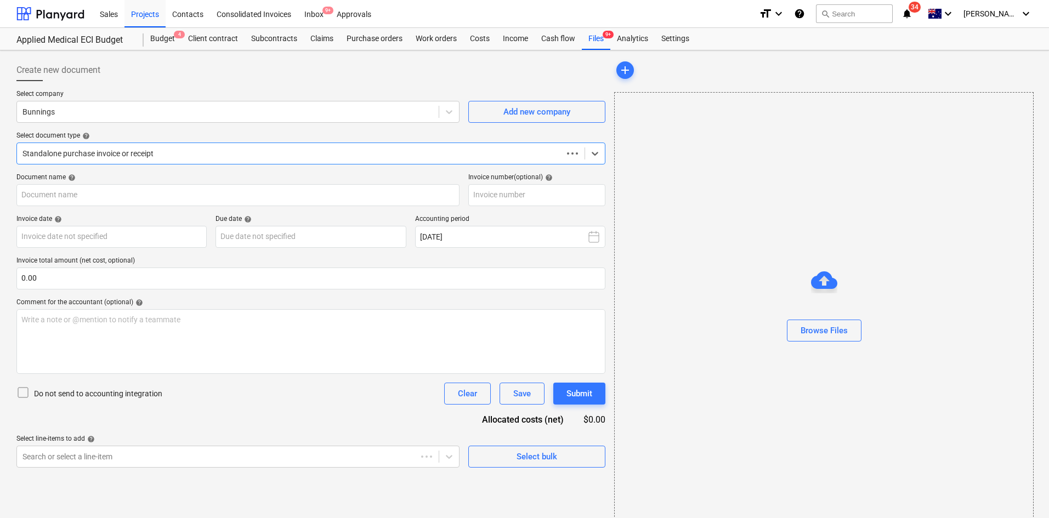
type input "8175/01346167"
type input "[DATE]"
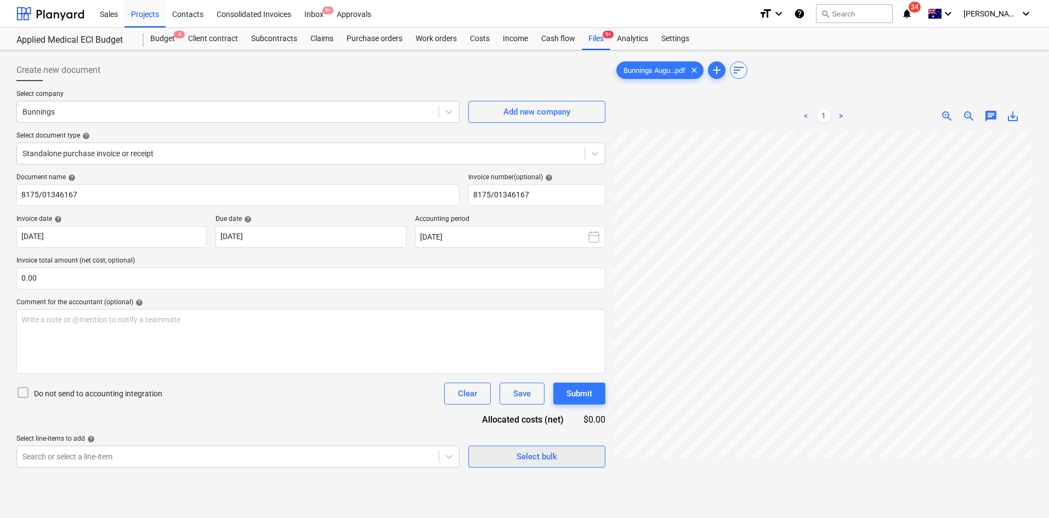
click at [533, 456] on div "Select bulk" at bounding box center [536, 456] width 41 height 14
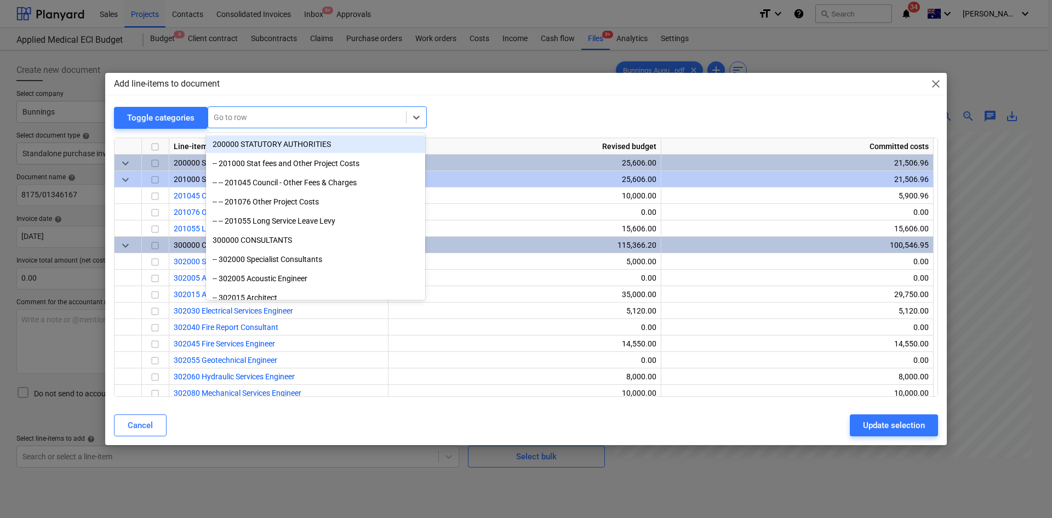
click at [341, 113] on div at bounding box center [307, 117] width 187 height 11
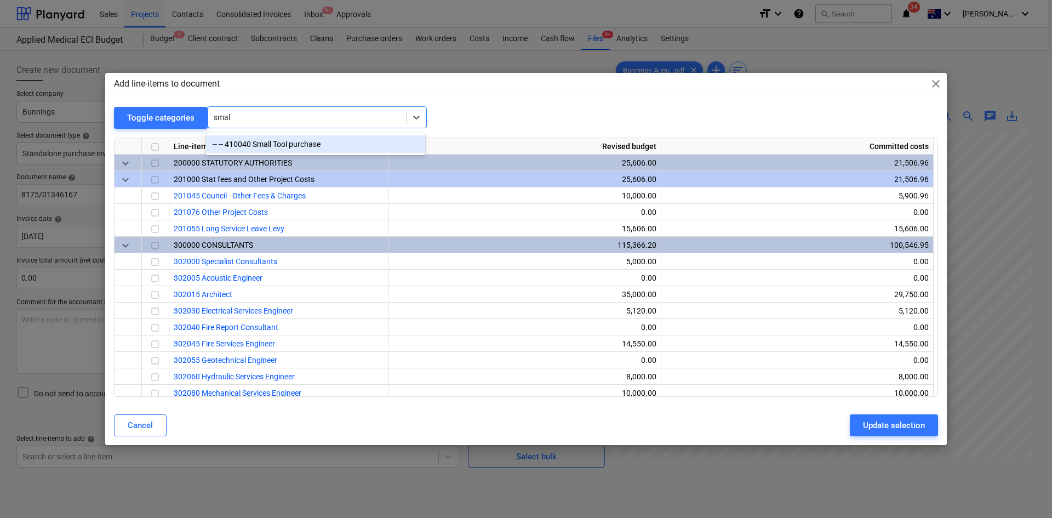
type input "small"
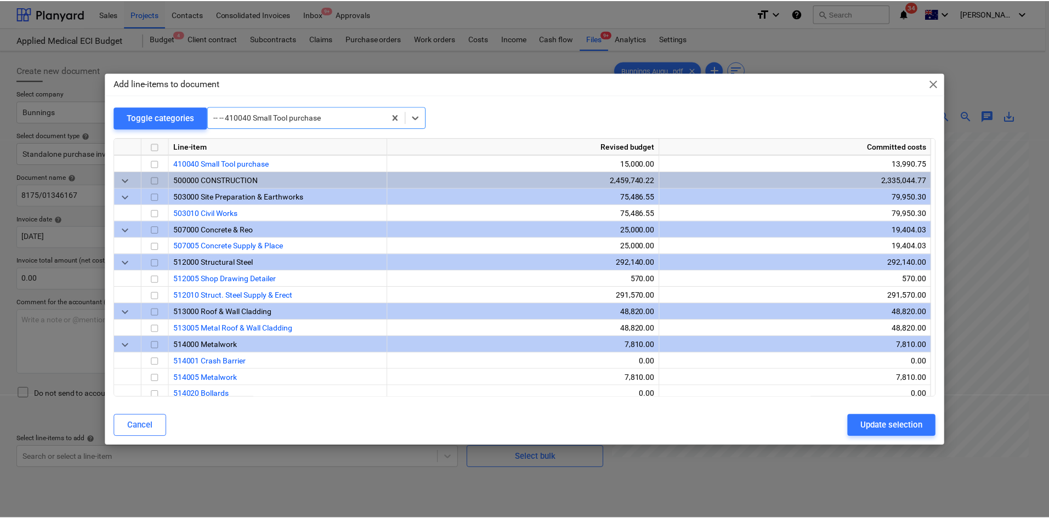
scroll to position [724, 0]
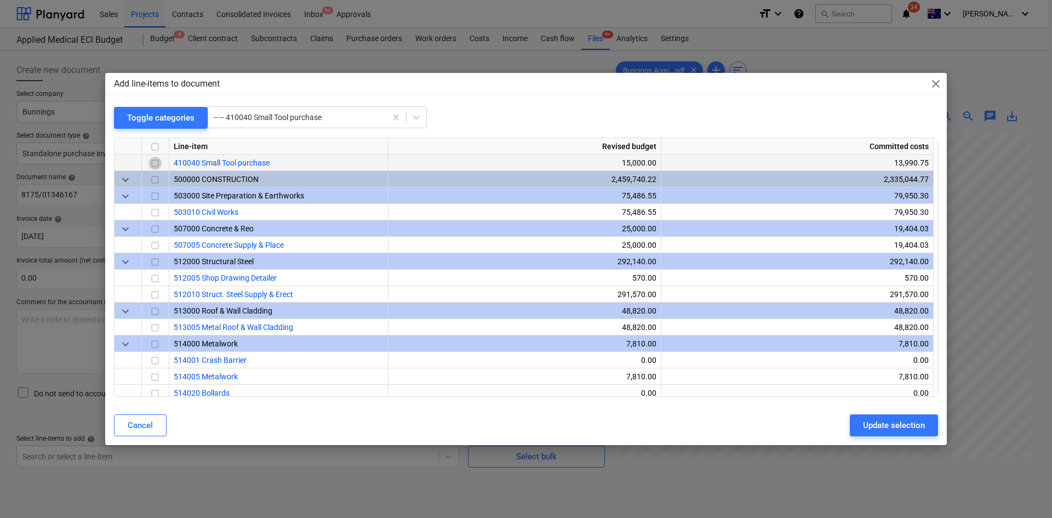
click at [156, 162] on input "checkbox" at bounding box center [155, 163] width 13 height 13
click at [862, 422] on button "Update selection" at bounding box center [894, 425] width 88 height 22
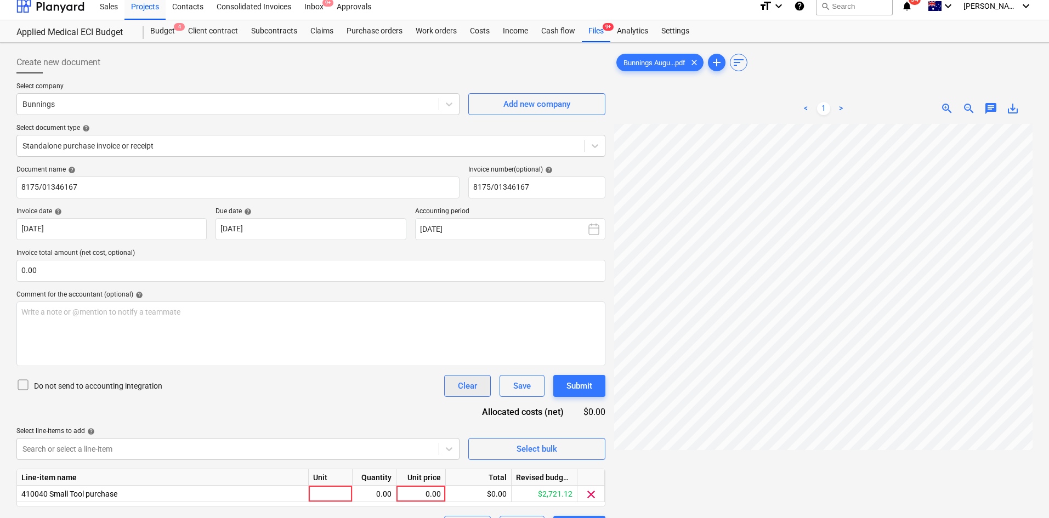
scroll to position [110, 0]
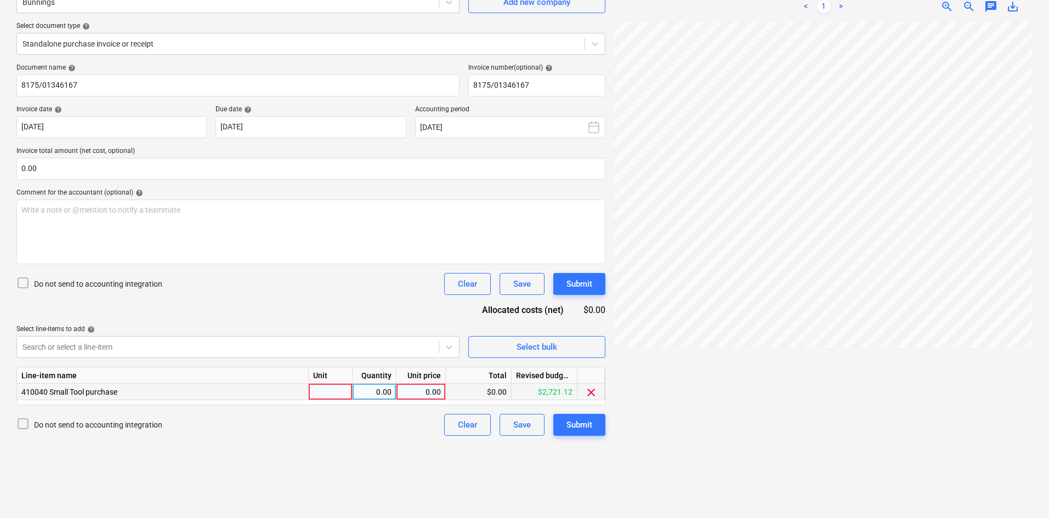
click at [323, 390] on div at bounding box center [331, 392] width 44 height 16
type input "item"
type input "76.89"
click at [947, 7] on span "zoom_in" at bounding box center [946, 6] width 13 height 13
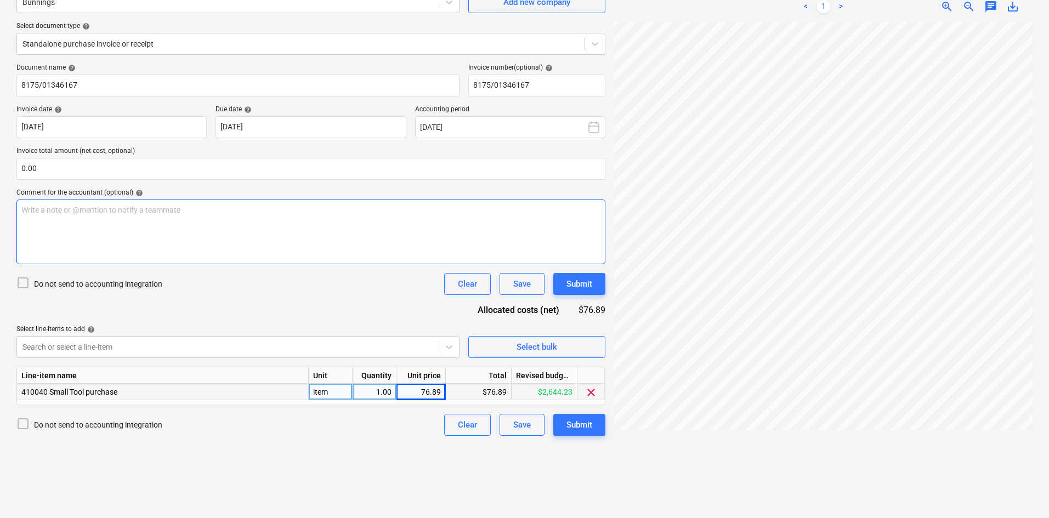
click at [573, 222] on div "Create new document Select company Bunnings Add new company Select document typ…" at bounding box center [524, 229] width 1024 height 568
click at [207, 174] on input "text" at bounding box center [310, 169] width 589 height 22
type input "4"
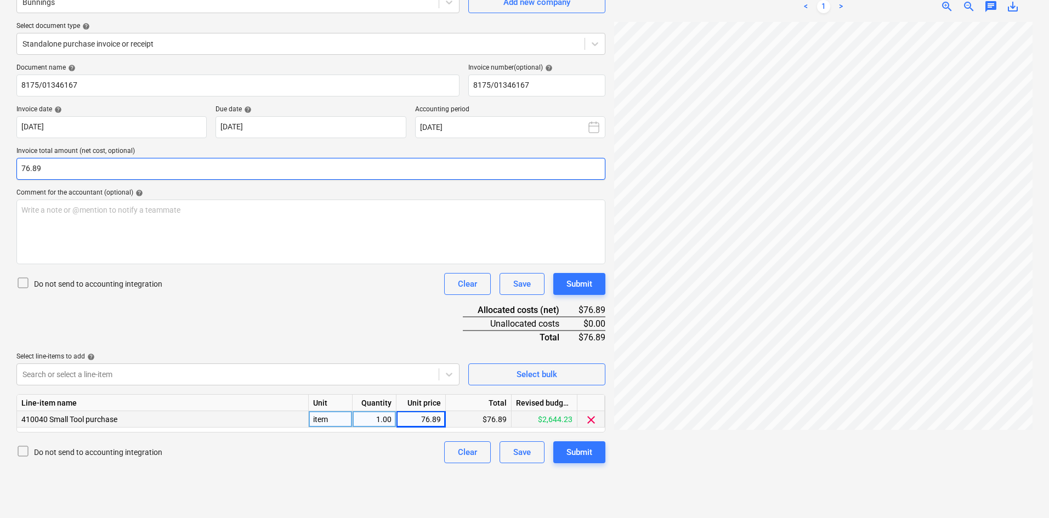
type input "76.89"
click at [350, 307] on div "Document name help 8175/01346167 Invoice number (optional) help 8175/01346167 I…" at bounding box center [310, 264] width 589 height 400
click at [574, 450] on div "Submit" at bounding box center [579, 452] width 26 height 14
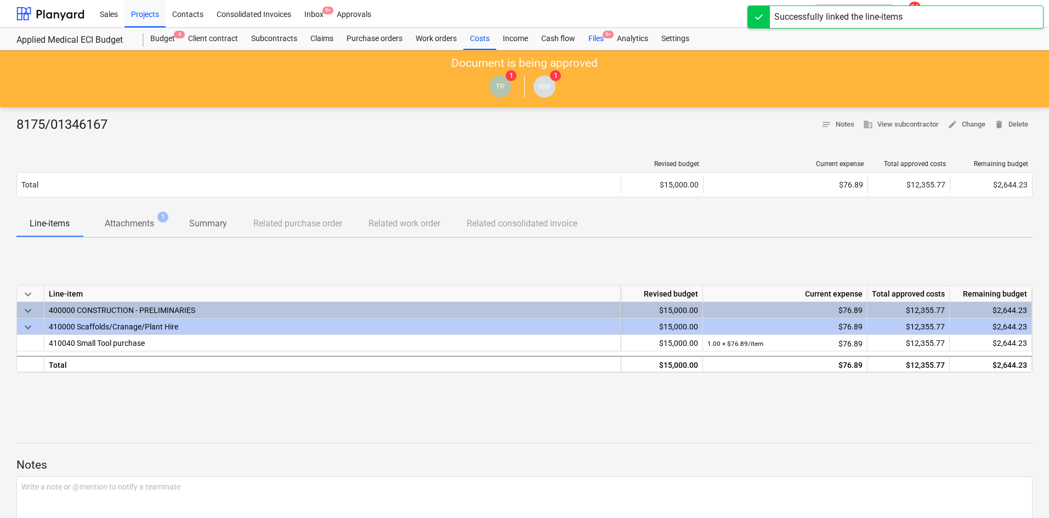
click at [606, 35] on span "9+" at bounding box center [607, 35] width 11 height 8
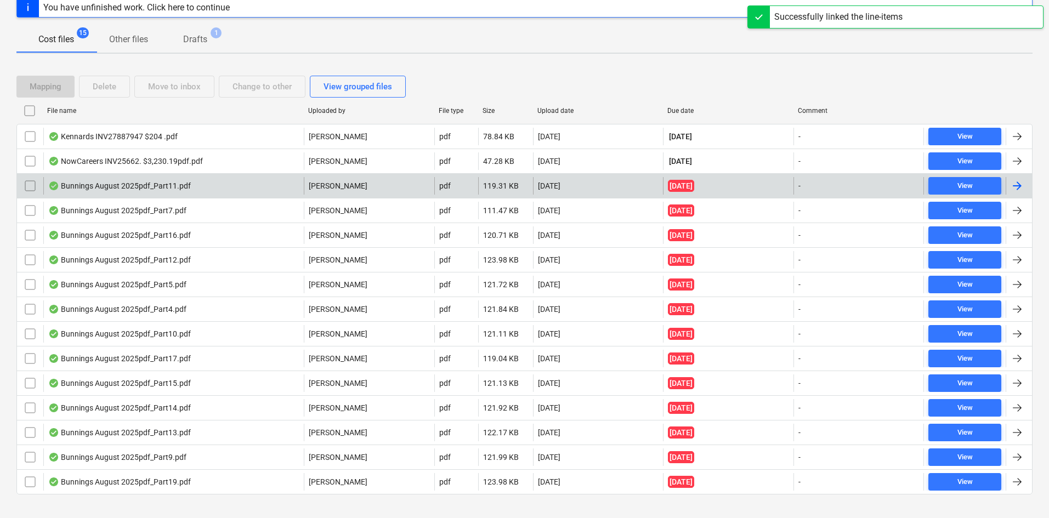
scroll to position [162, 0]
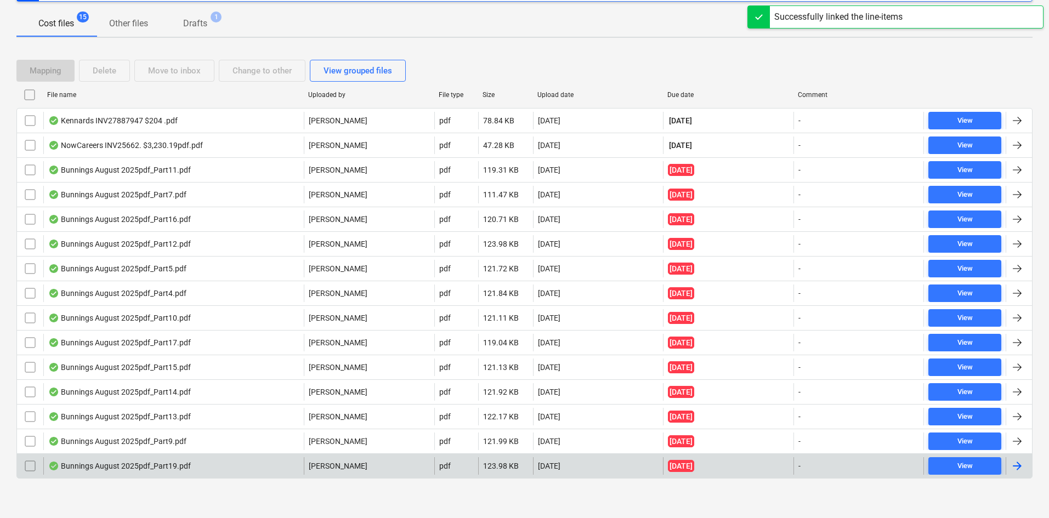
click at [346, 463] on div "[PERSON_NAME]" at bounding box center [369, 466] width 130 height 18
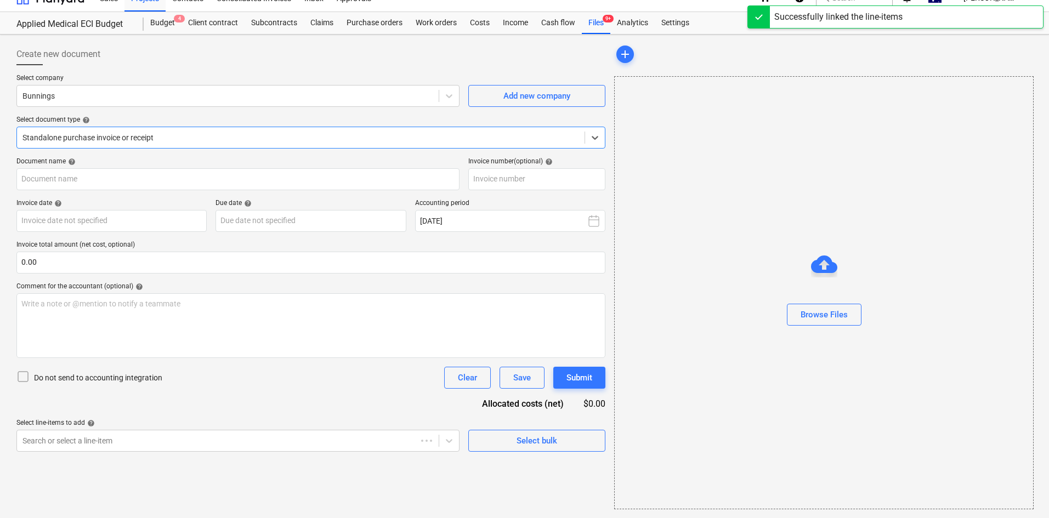
type input "8175/09381715"
type input "[DATE]"
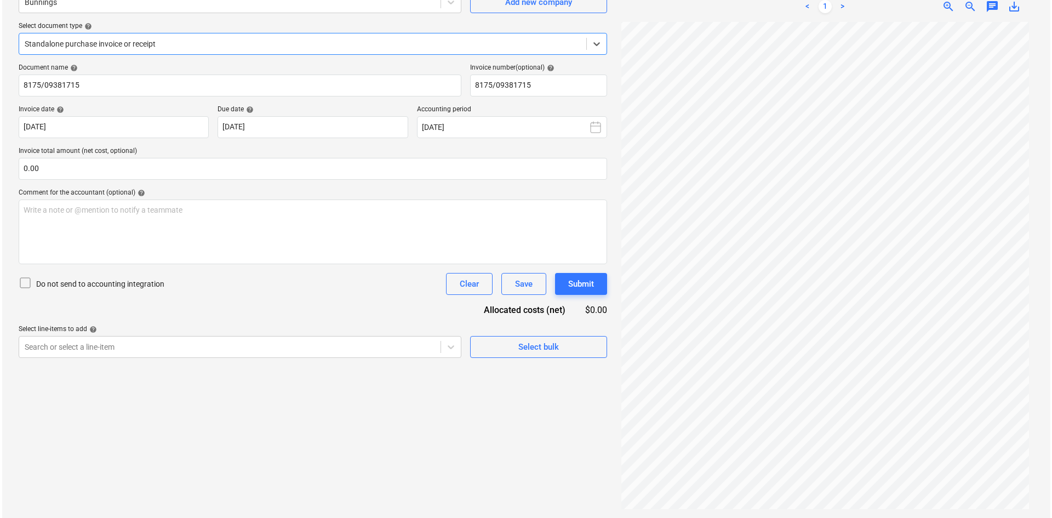
scroll to position [0, 0]
click at [523, 348] on div "Select bulk" at bounding box center [536, 347] width 41 height 14
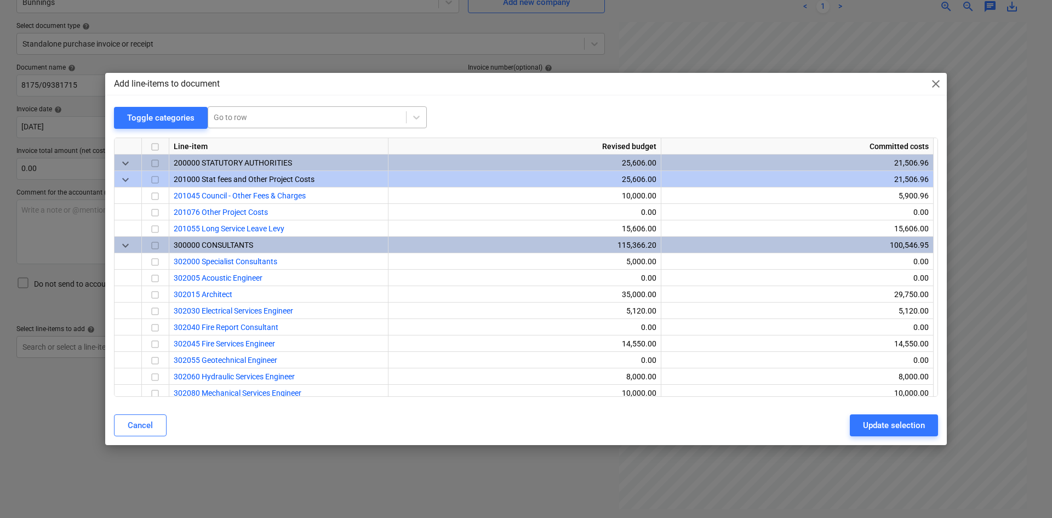
drag, startPoint x: 242, startPoint y: 127, endPoint x: 244, endPoint y: 117, distance: 10.2
click at [242, 126] on div "Go to row" at bounding box center [317, 117] width 219 height 22
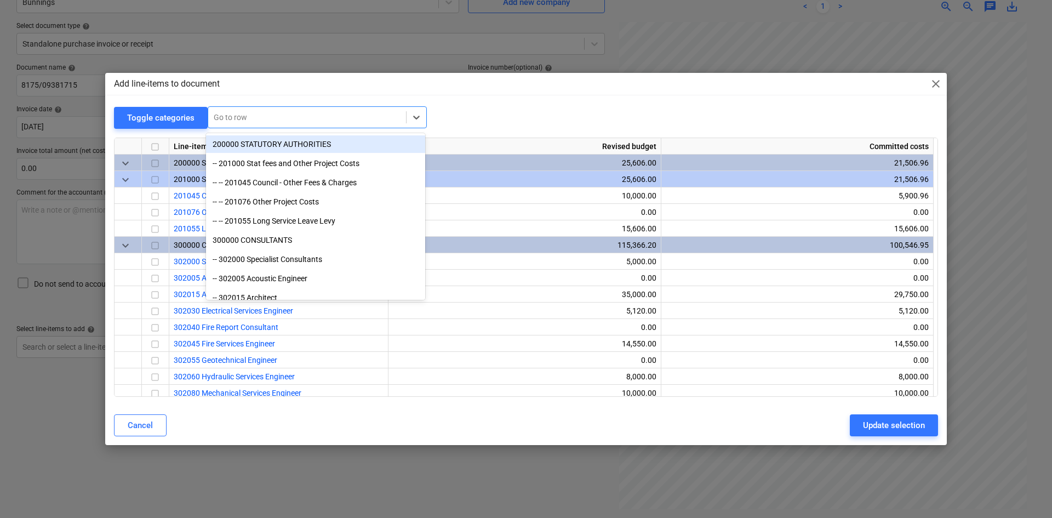
click at [244, 117] on div at bounding box center [307, 117] width 187 height 11
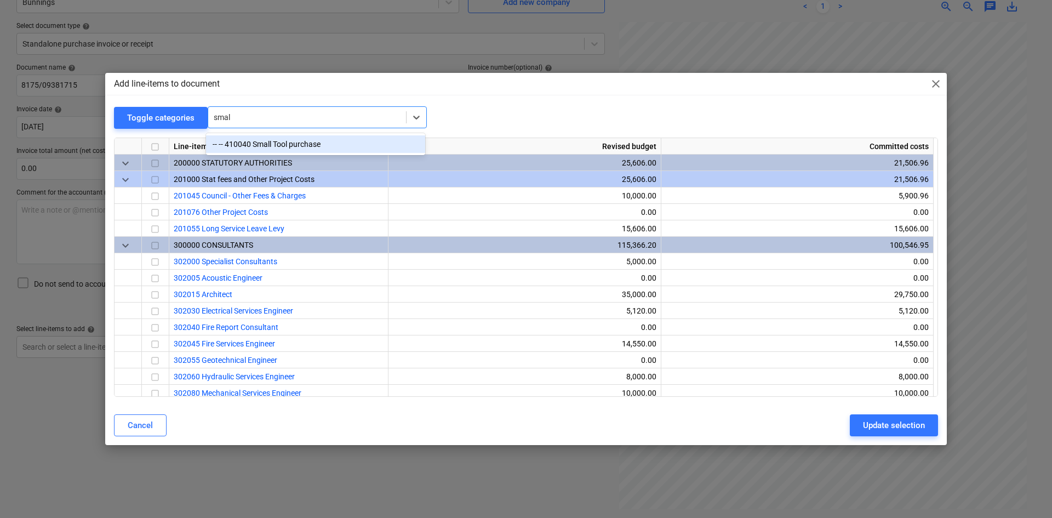
type input "small"
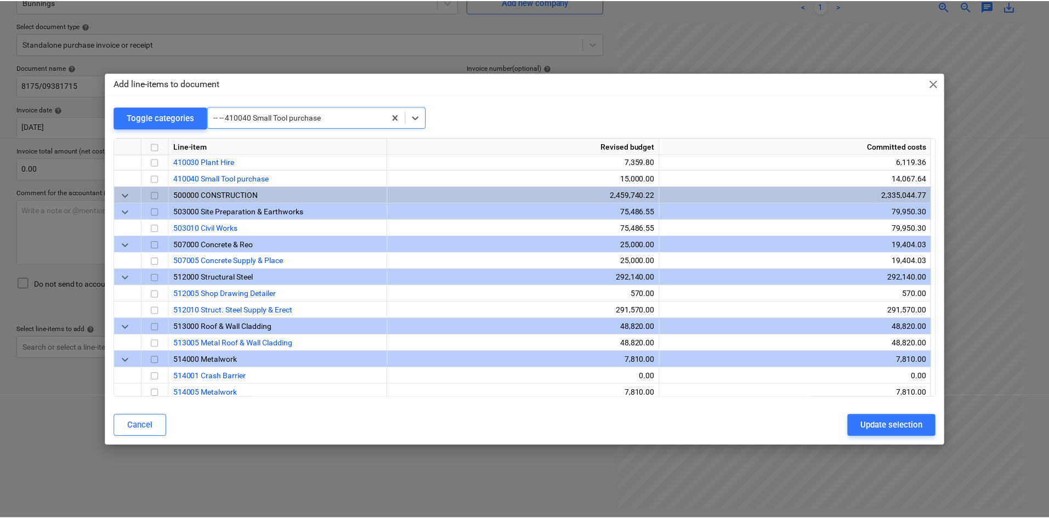
scroll to position [724, 0]
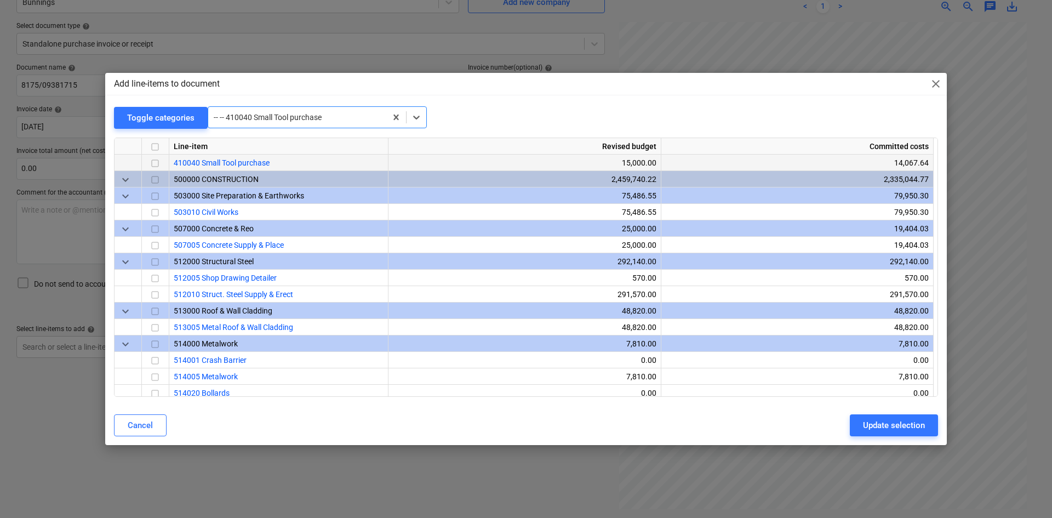
click at [157, 167] on input "checkbox" at bounding box center [155, 163] width 13 height 13
click at [883, 417] on button "Update selection" at bounding box center [894, 425] width 88 height 22
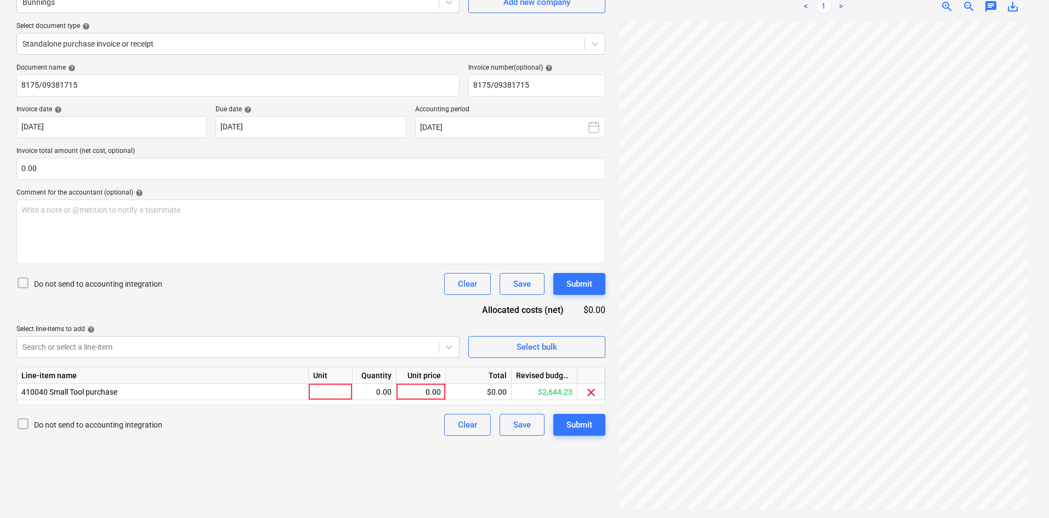
click at [344, 383] on div "Unit" at bounding box center [331, 375] width 44 height 16
click at [334, 392] on div at bounding box center [331, 392] width 44 height 16
type input "item"
type input "121.83"
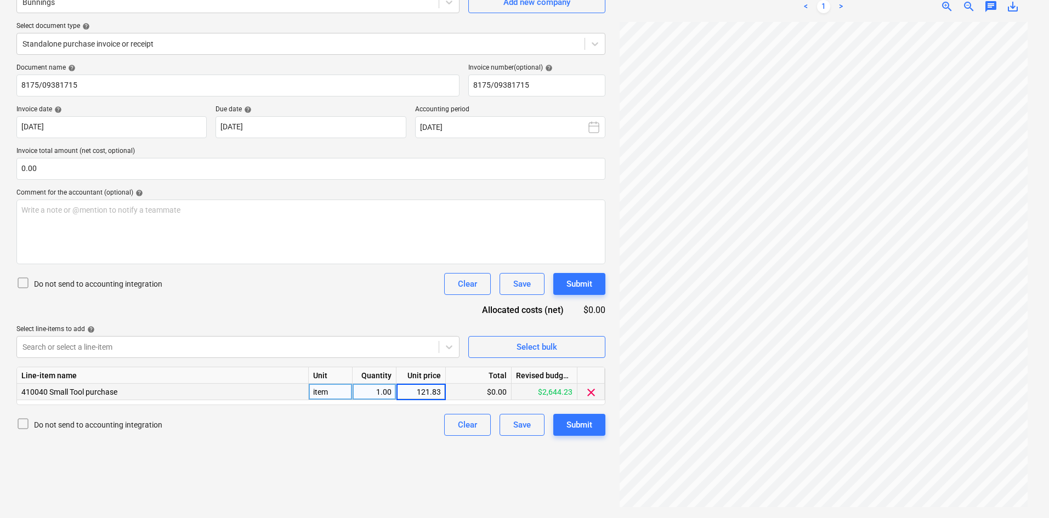
click at [141, 156] on p "Invoice total amount (net cost, optional)" at bounding box center [310, 152] width 589 height 11
click at [136, 167] on input "text" at bounding box center [310, 169] width 589 height 22
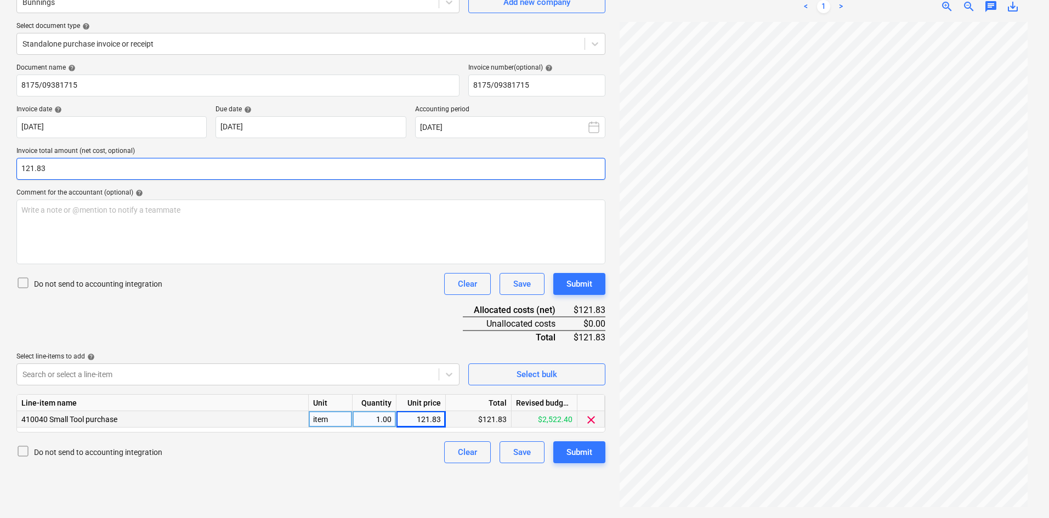
type input "121.83"
click at [284, 303] on div "Document name help 8175/09381715 Invoice number (optional) help 8175/09381715 I…" at bounding box center [310, 264] width 589 height 400
click at [593, 417] on span "clear" at bounding box center [590, 419] width 13 height 13
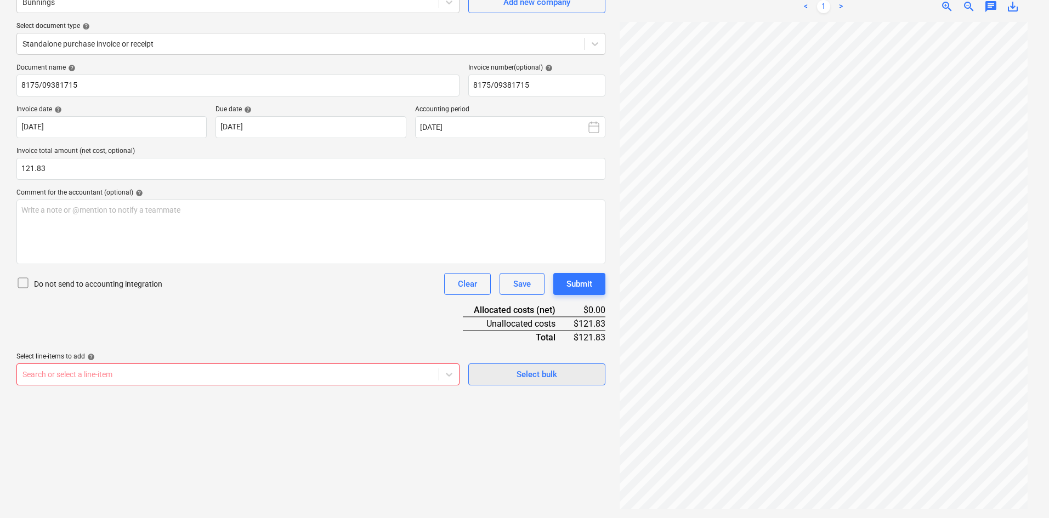
click at [560, 376] on span "Select bulk" at bounding box center [537, 374] width 110 height 14
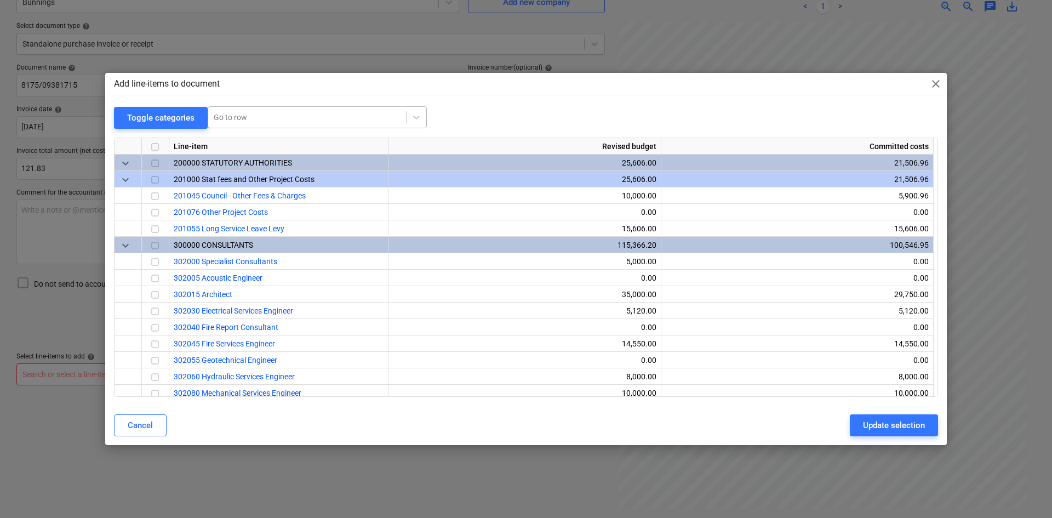
click at [327, 115] on div at bounding box center [307, 117] width 187 height 11
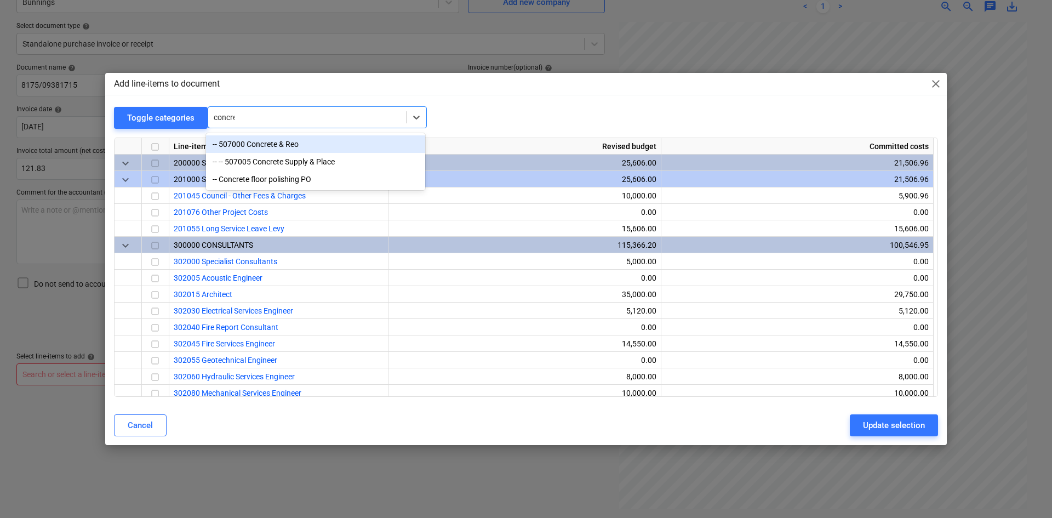
type input "concret"
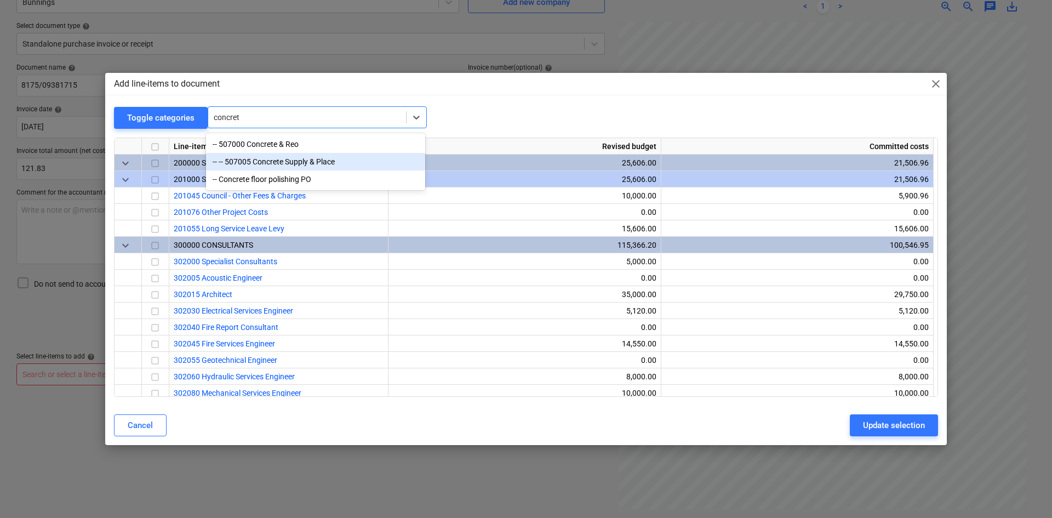
click at [330, 161] on div "-- -- 507005 Concrete Supply & Place" at bounding box center [315, 162] width 219 height 18
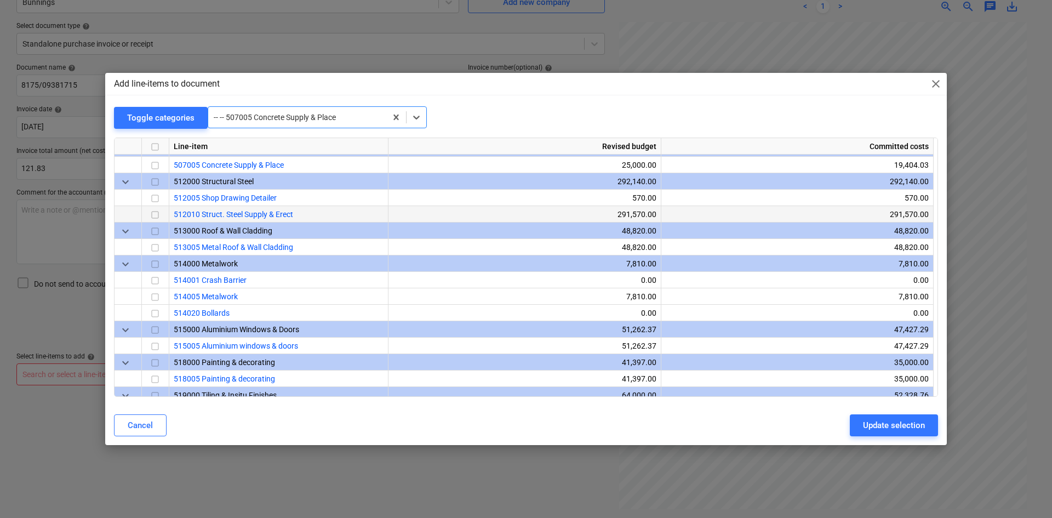
scroll to position [806, 0]
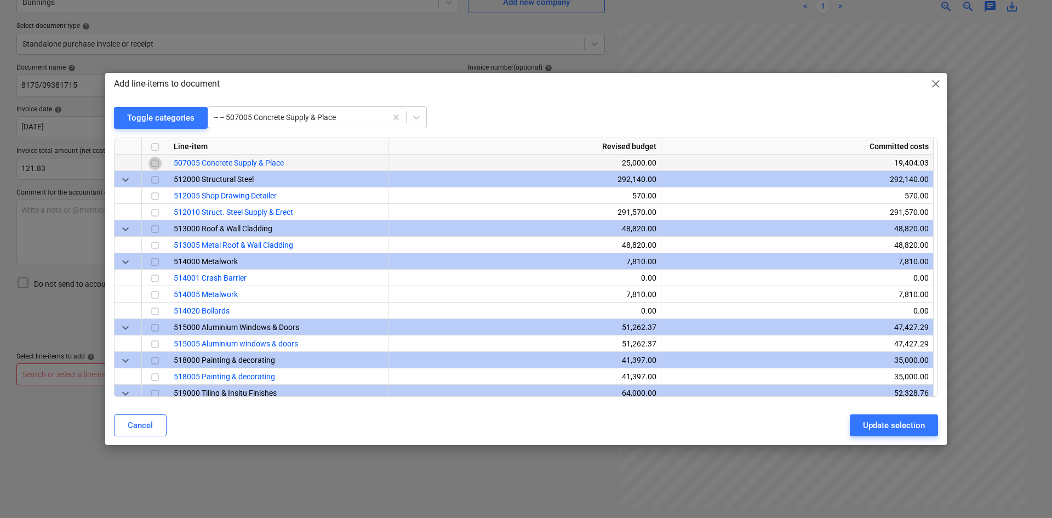
click at [157, 164] on input "checkbox" at bounding box center [155, 163] width 13 height 13
click at [887, 427] on div "Update selection" at bounding box center [894, 425] width 62 height 14
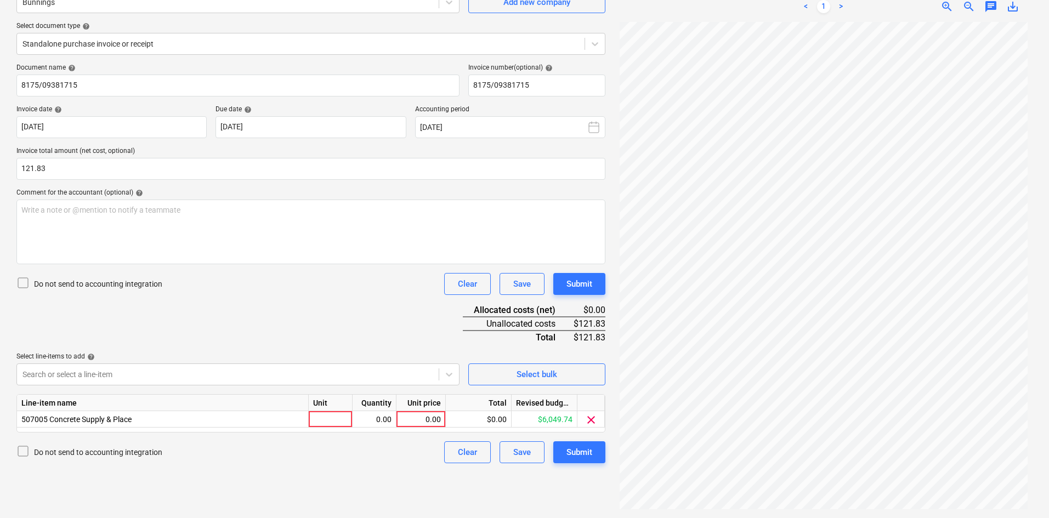
click at [330, 410] on div "Unit" at bounding box center [331, 403] width 44 height 16
click at [329, 417] on div at bounding box center [331, 419] width 44 height 16
type input "item"
type input "121.83"
click at [326, 320] on div "Document name help 8175/09381715 Invoice number (optional) help 8175/09381715 I…" at bounding box center [310, 264] width 589 height 400
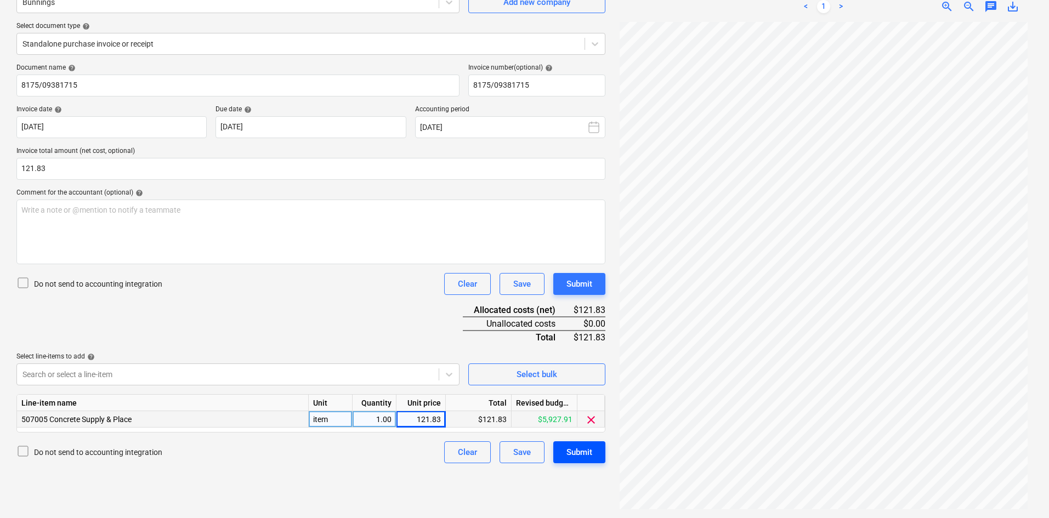
click at [582, 442] on button "Submit" at bounding box center [579, 452] width 52 height 22
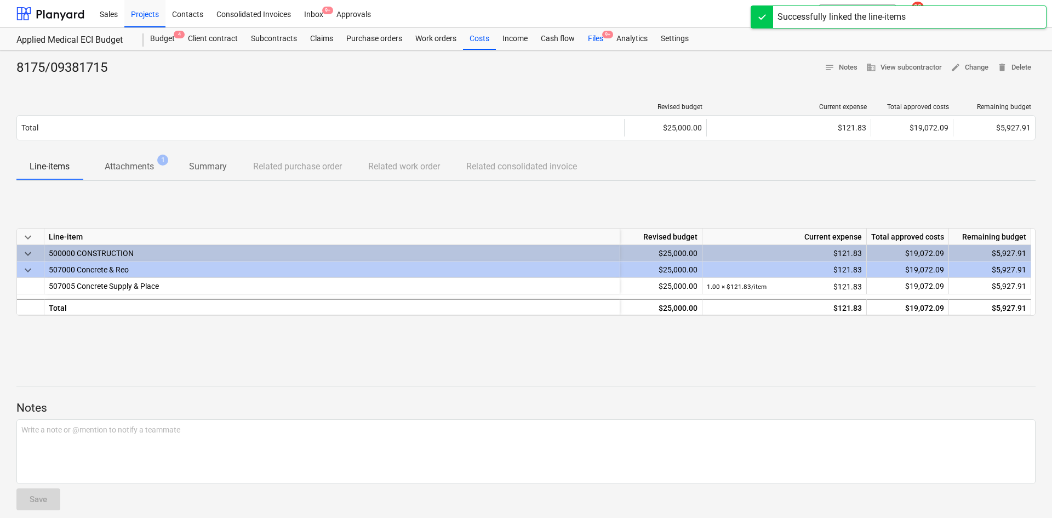
click at [599, 40] on div "Files 9+" at bounding box center [596, 39] width 29 height 22
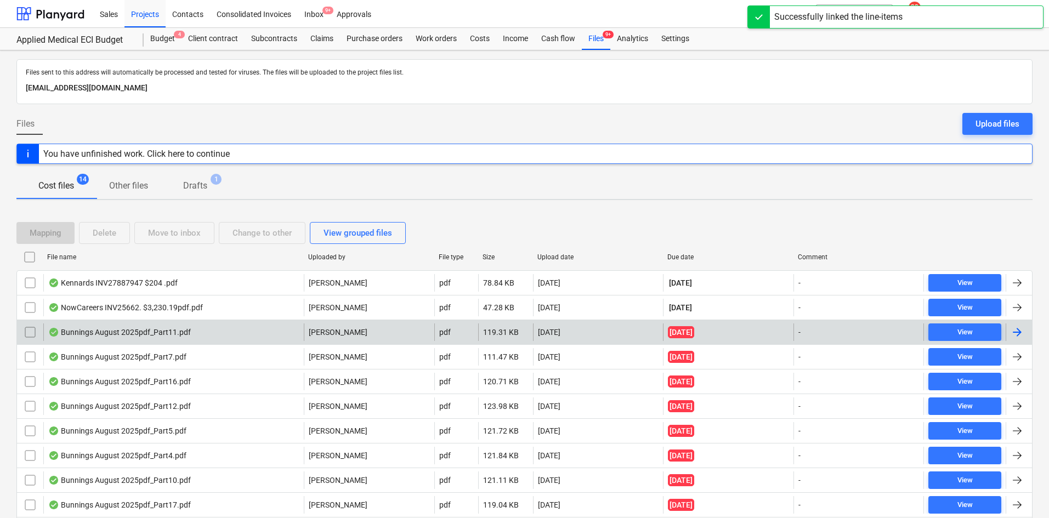
click at [226, 335] on div "Bunnings August 2025pdf_Part11.pdf" at bounding box center [173, 332] width 260 height 18
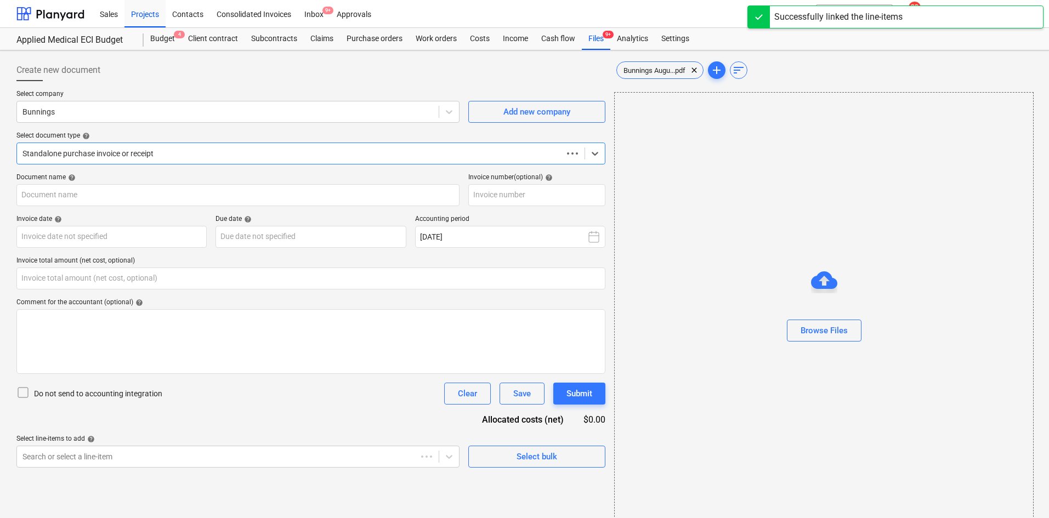
type input "244612384"
type input "[DATE]"
type input "0.00"
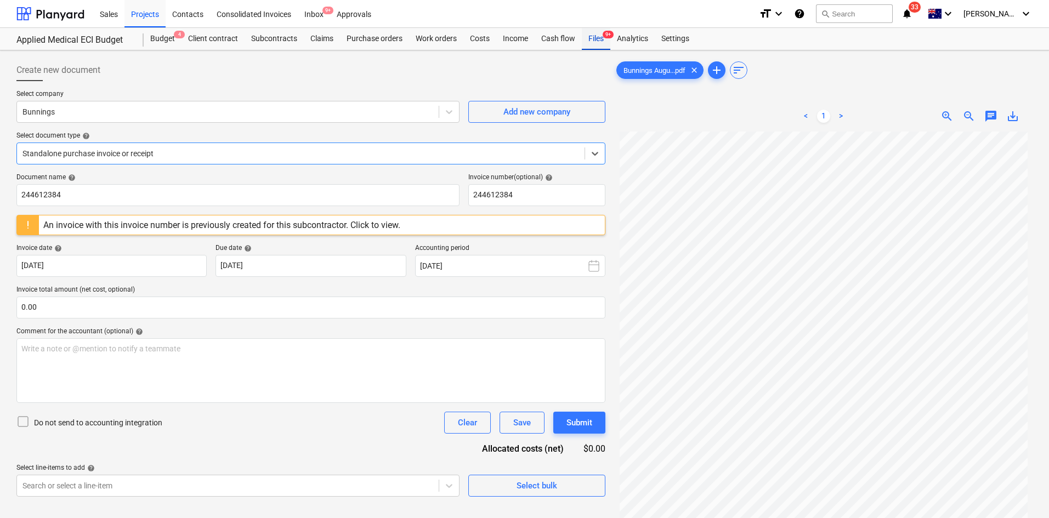
click at [590, 37] on div "Files 9+" at bounding box center [596, 39] width 29 height 22
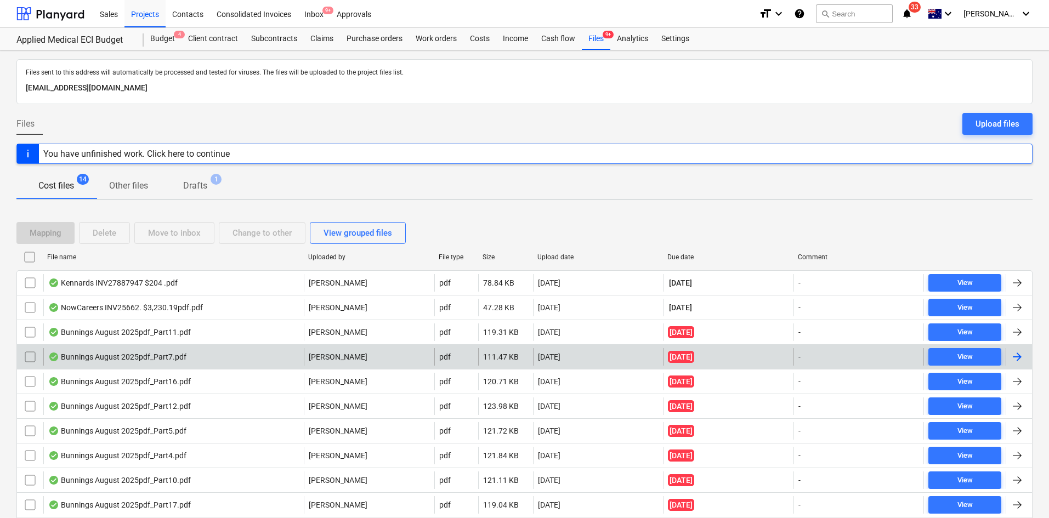
click at [146, 362] on div "Bunnings August 2025pdf_Part7.pdf" at bounding box center [173, 357] width 260 height 18
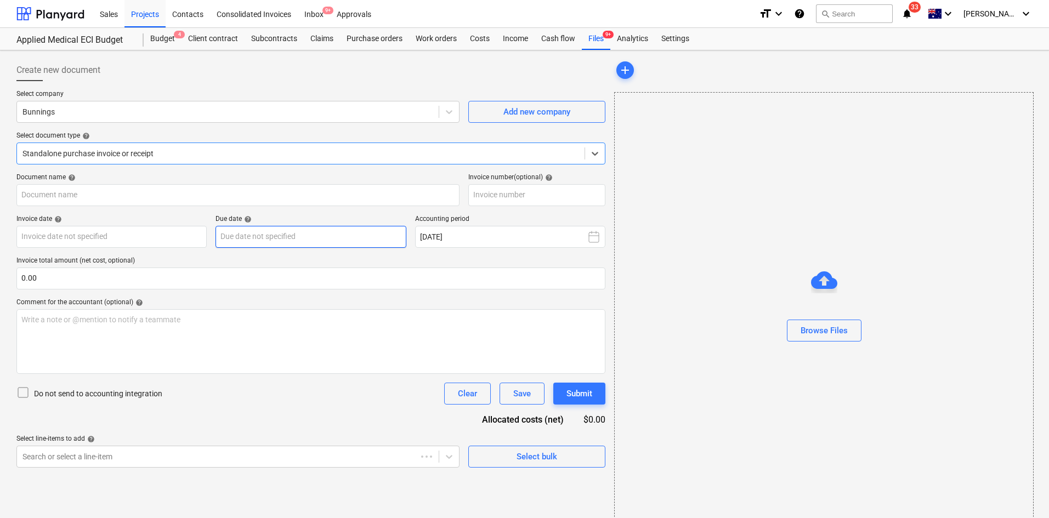
type input "8175/01327546"
type input "[DATE]"
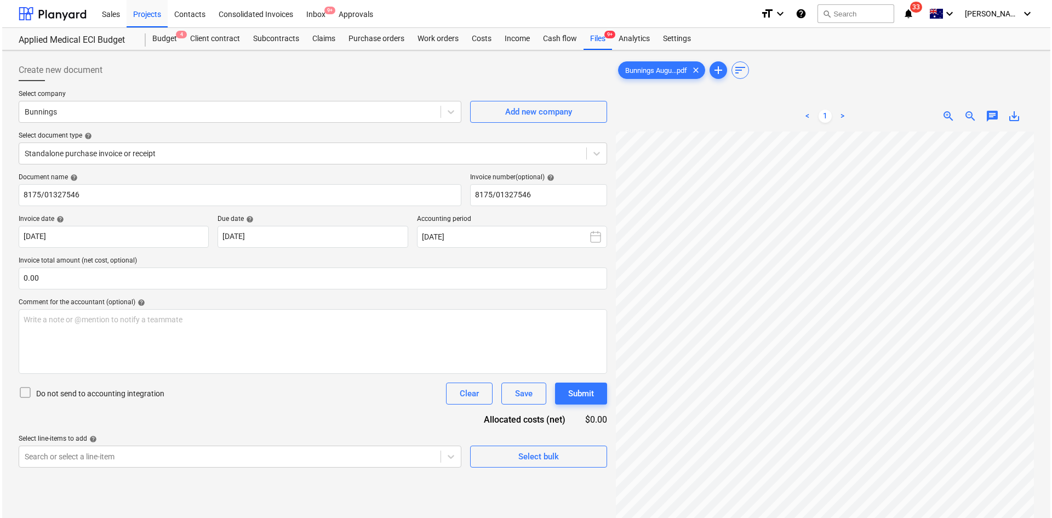
scroll to position [0, 147]
click at [538, 458] on div "Select bulk" at bounding box center [536, 456] width 41 height 14
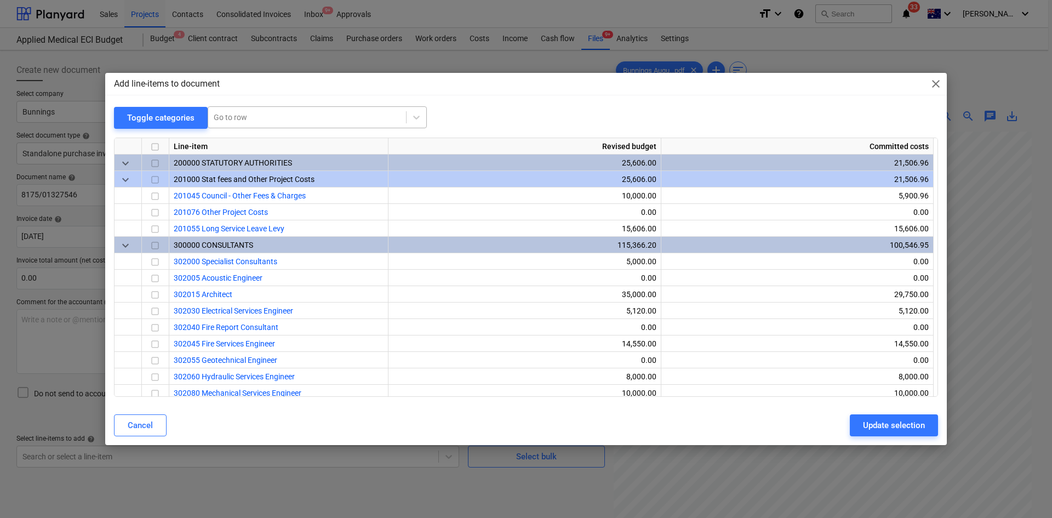
click at [288, 115] on div at bounding box center [307, 117] width 187 height 11
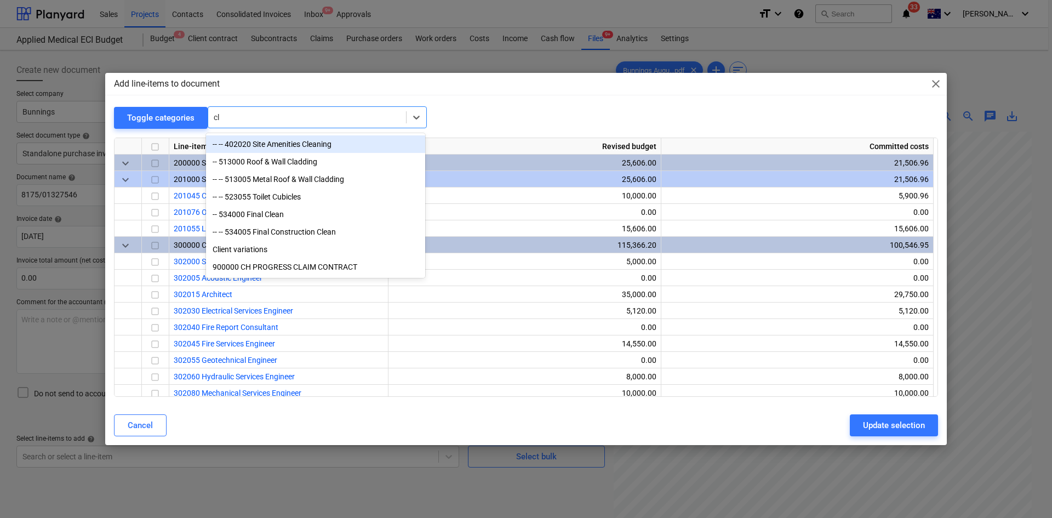
type input "c"
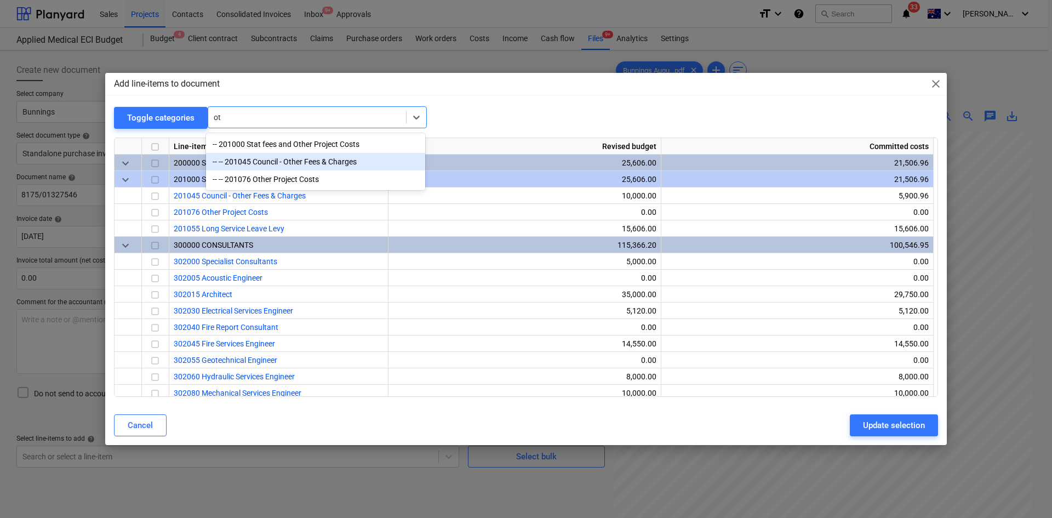
type input "o"
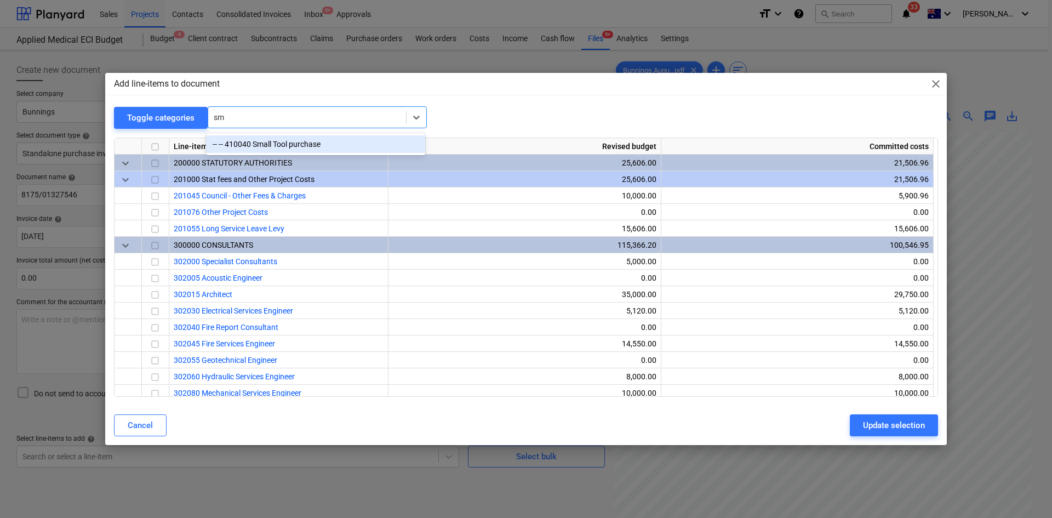
type input "s"
type input "small"
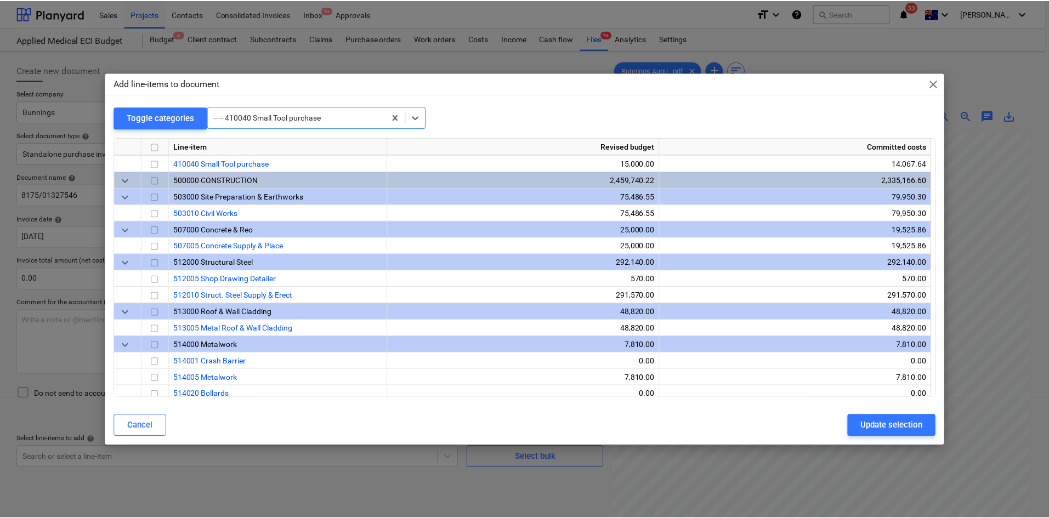
scroll to position [724, 0]
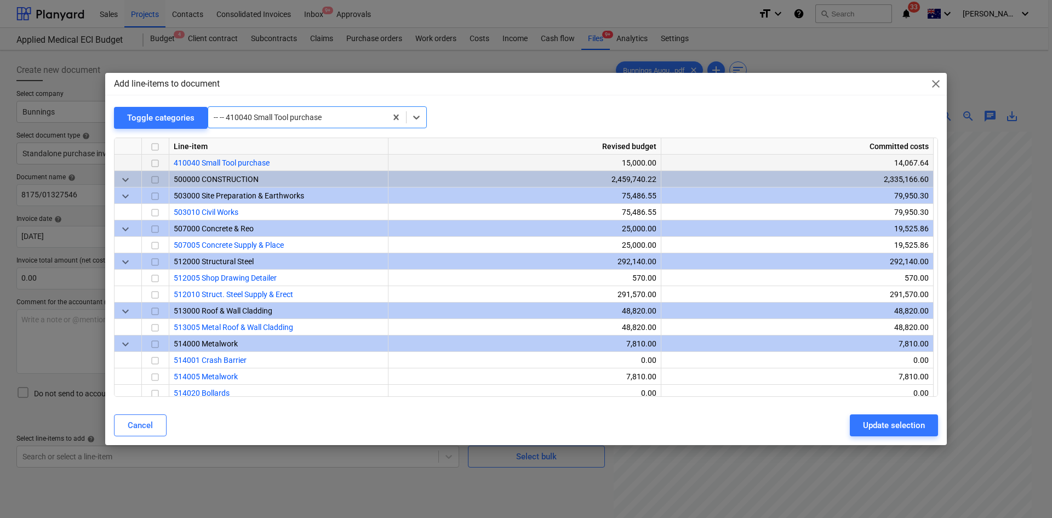
click at [155, 163] on input "checkbox" at bounding box center [155, 163] width 13 height 13
click at [881, 425] on div "Update selection" at bounding box center [894, 425] width 62 height 14
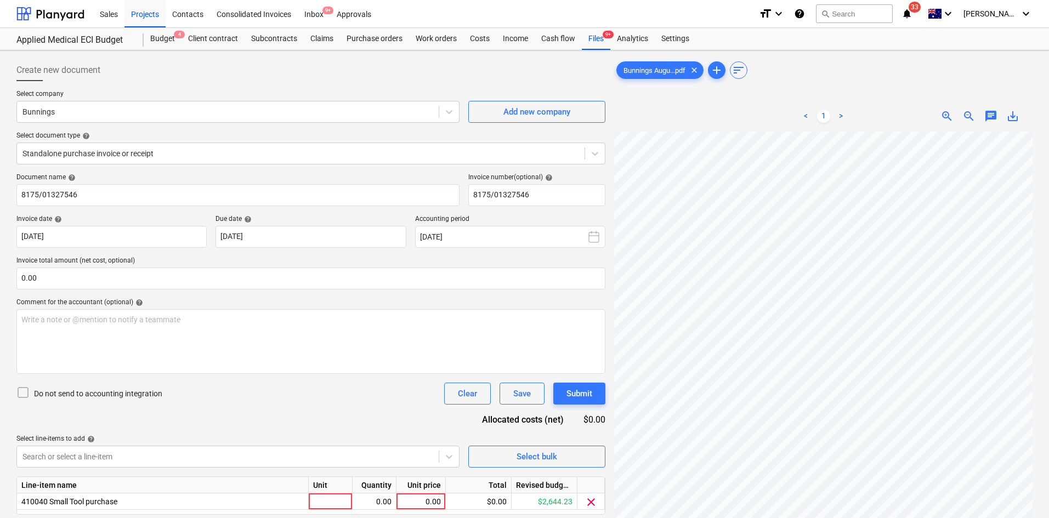
click at [347, 422] on div "Document name help 8175/01327546 Invoice number (optional) help 8175/01327546 I…" at bounding box center [310, 359] width 589 height 372
click at [329, 503] on div at bounding box center [331, 501] width 44 height 16
type input "itrem"
click at [333, 500] on div "itrem" at bounding box center [331, 501] width 44 height 16
type input "item"
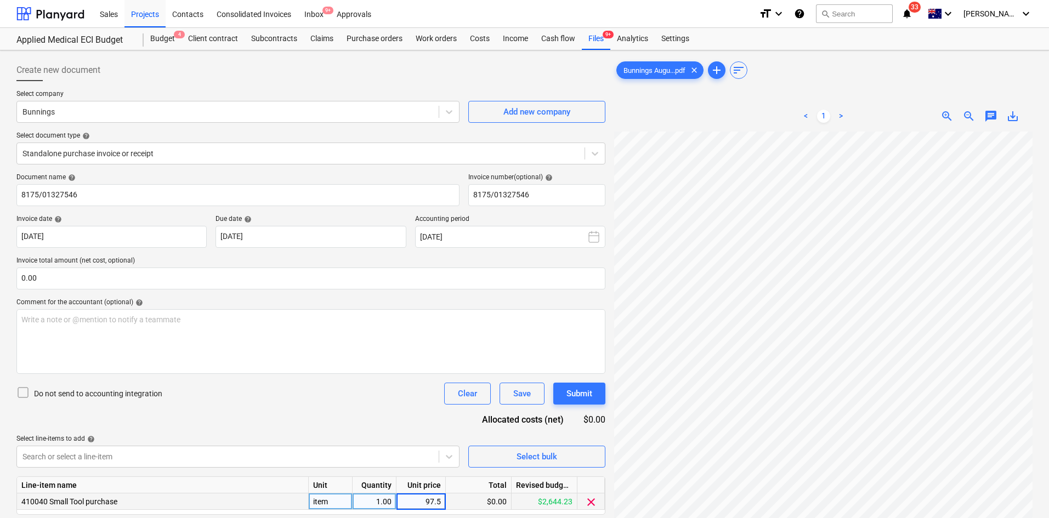
type input "97.58"
click at [49, 288] on div "Document name help 8175/01327546 Invoice number (optional) help 8175/01327546 I…" at bounding box center [310, 359] width 589 height 372
click at [52, 282] on input "text" at bounding box center [310, 278] width 589 height 22
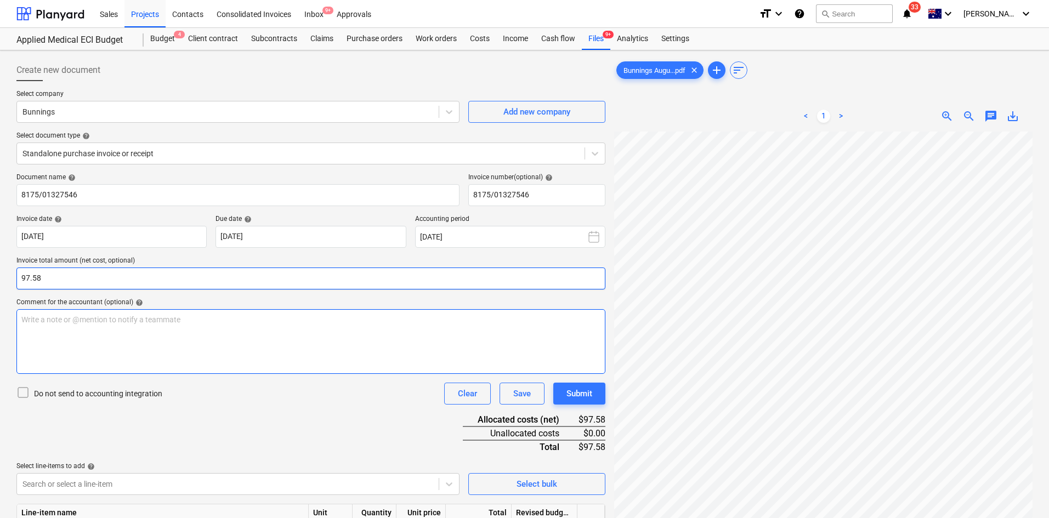
type input "97.58"
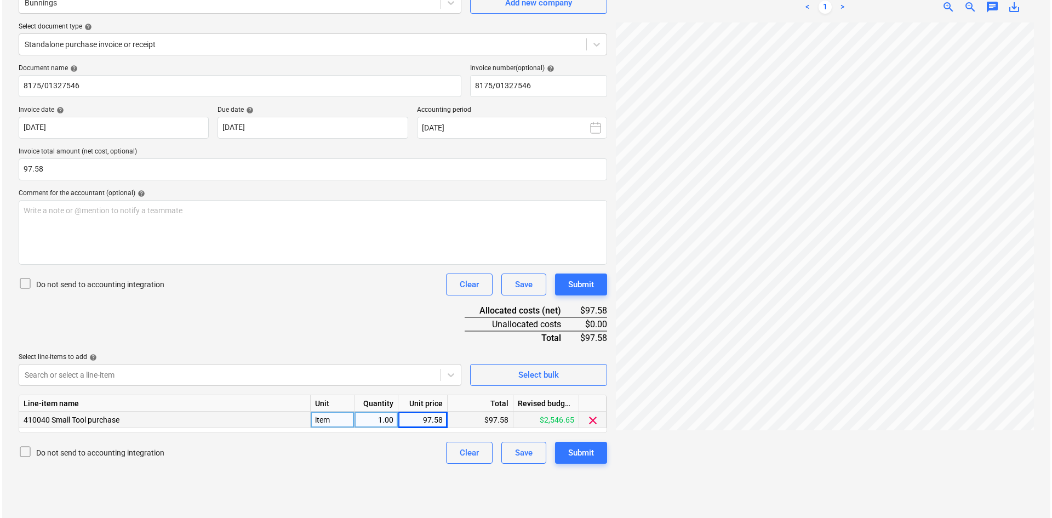
scroll to position [110, 0]
click at [579, 449] on div "Submit" at bounding box center [579, 452] width 26 height 14
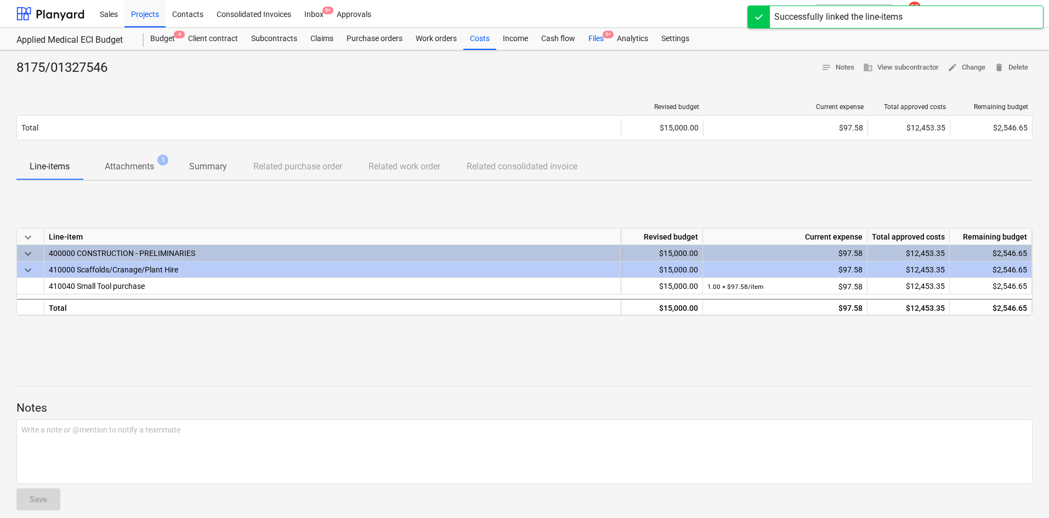
click at [604, 34] on span "9+" at bounding box center [607, 35] width 11 height 8
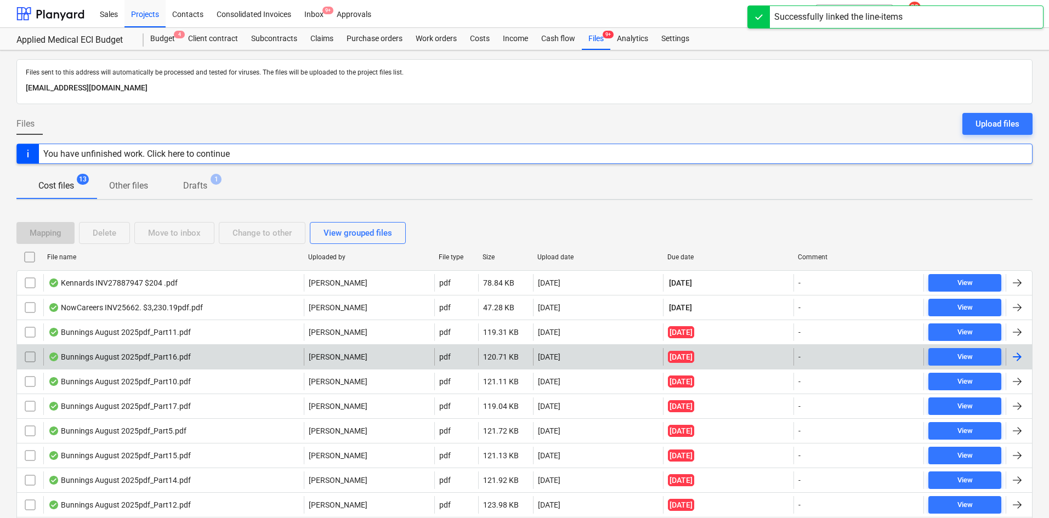
click at [274, 357] on div "Bunnings August 2025pdf_Part16.pdf" at bounding box center [173, 357] width 260 height 18
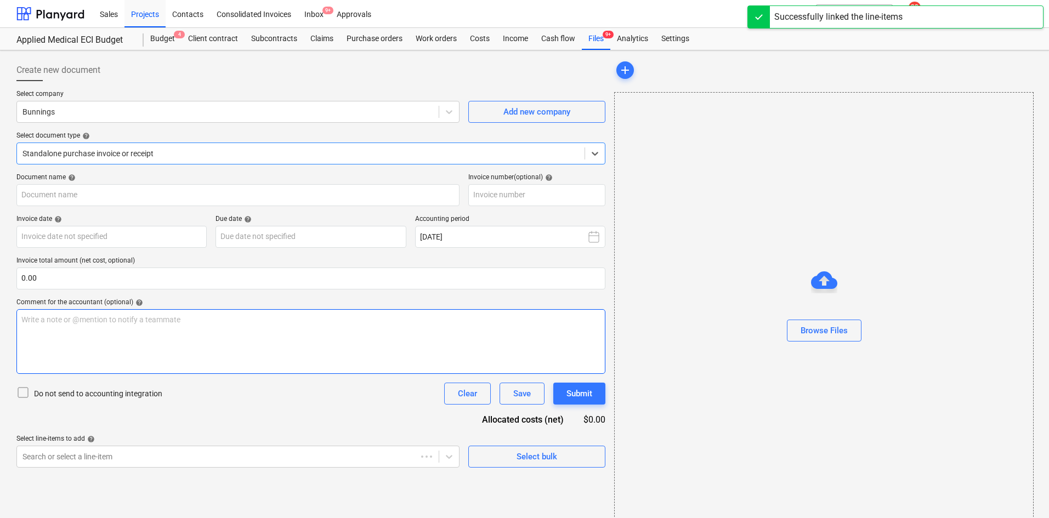
type input "8175/01139491"
type input "[DATE]"
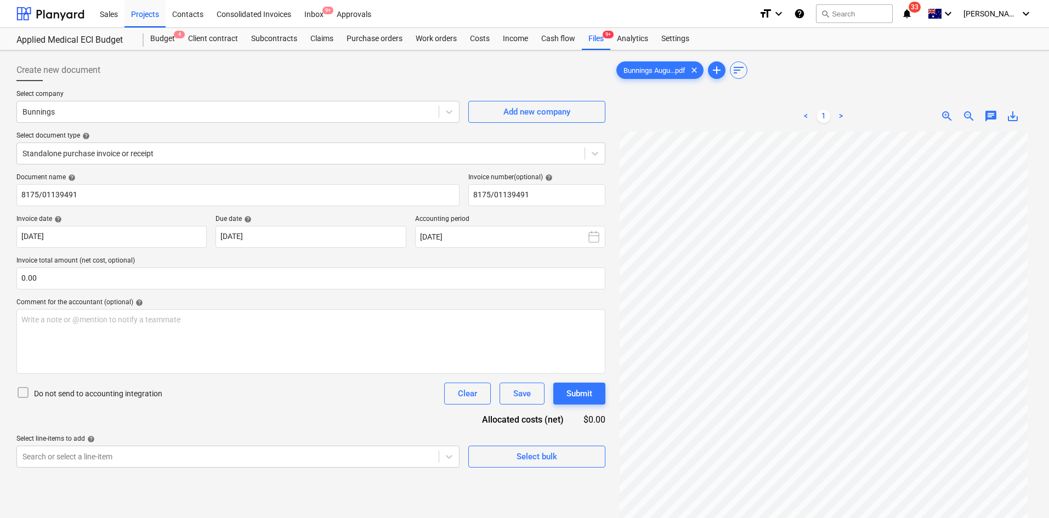
click at [521, 471] on div "Create new document Select company Bunnings Add new company Select document typ…" at bounding box center [310, 339] width 597 height 568
click at [522, 459] on div "Select bulk" at bounding box center [536, 456] width 41 height 14
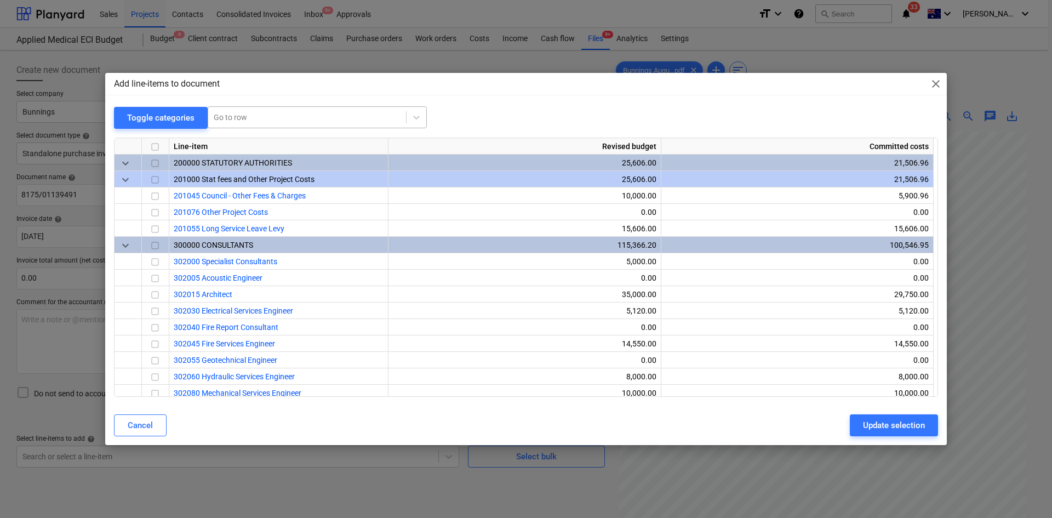
click at [281, 118] on div at bounding box center [307, 117] width 187 height 11
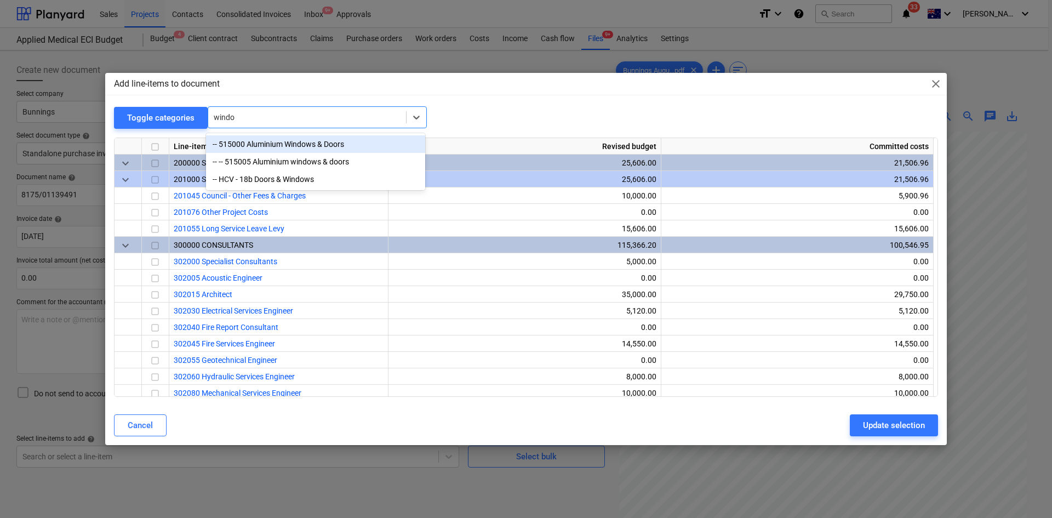
type input "window"
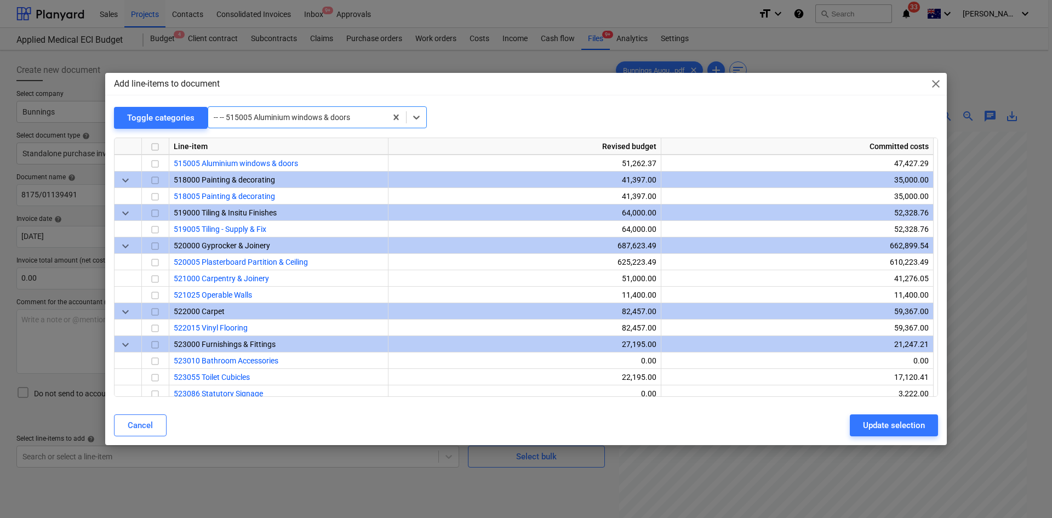
scroll to position [987, 0]
click at [288, 117] on div at bounding box center [297, 117] width 167 height 11
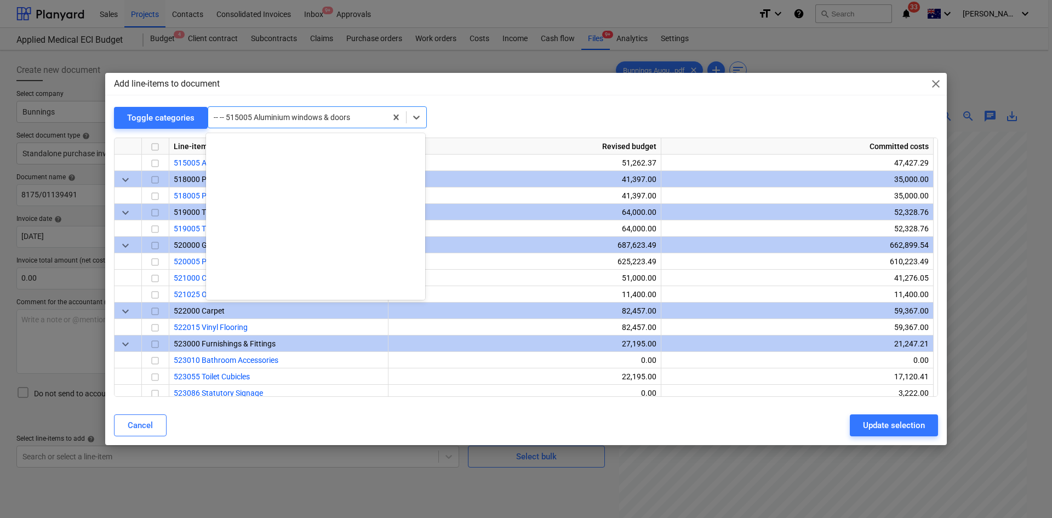
scroll to position [1151, 0]
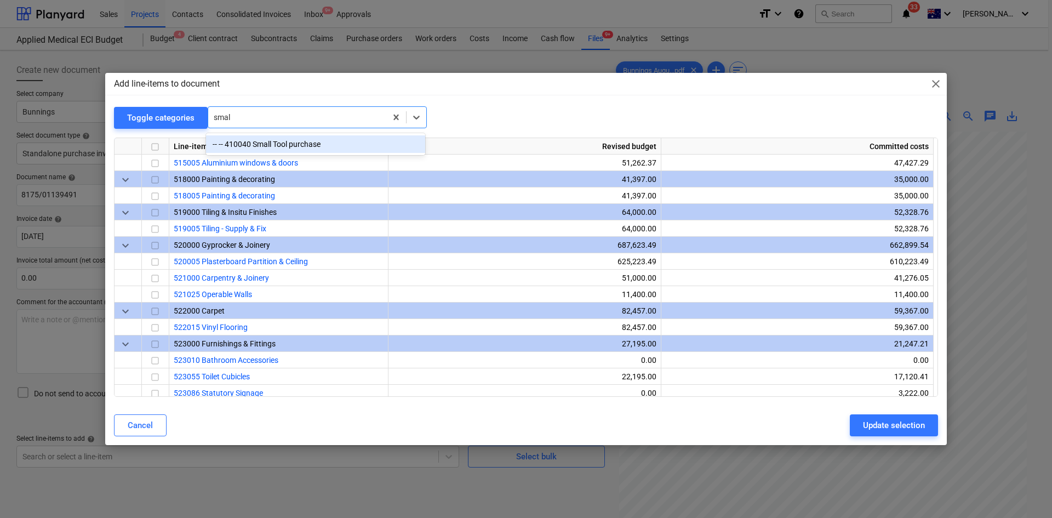
type input "small"
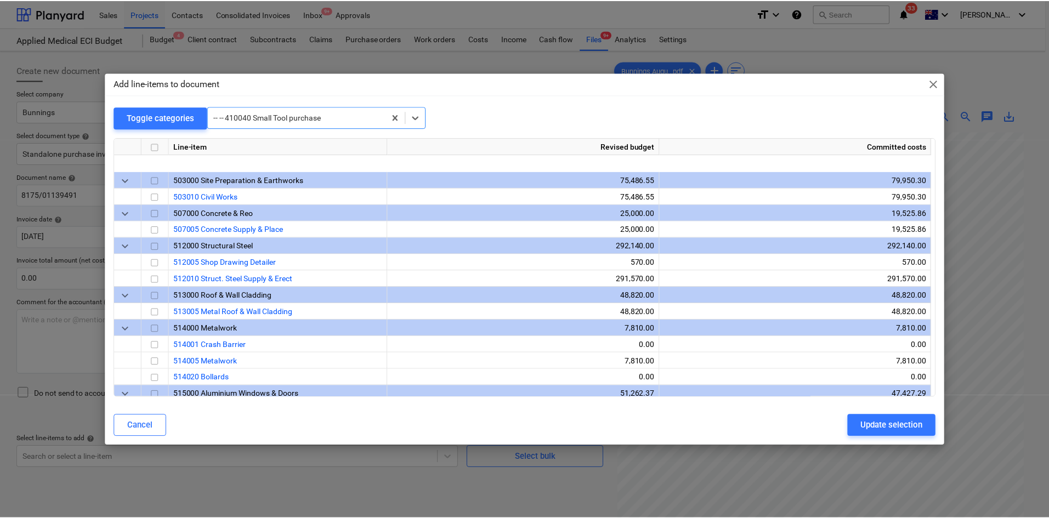
scroll to position [724, 0]
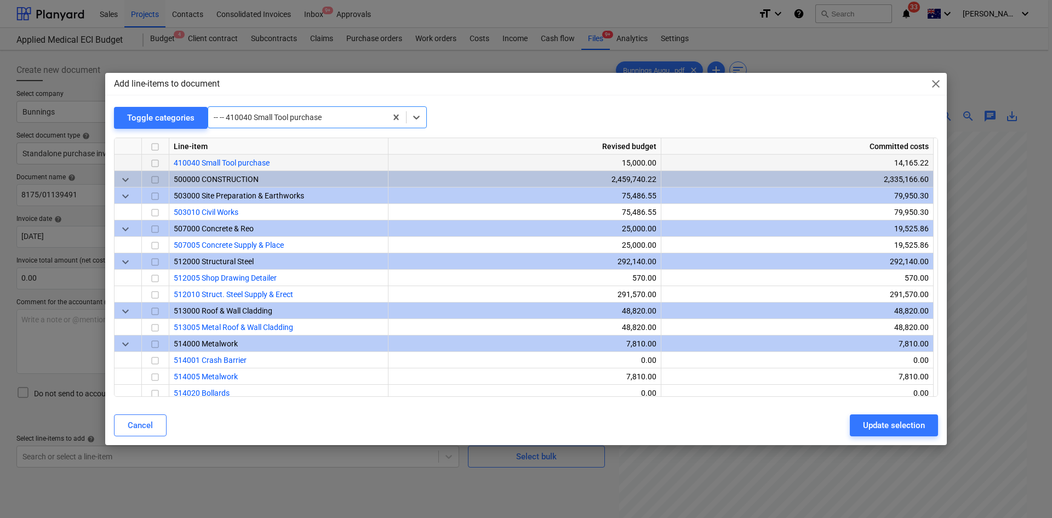
click at [151, 166] on input "checkbox" at bounding box center [155, 163] width 13 height 13
click at [887, 426] on div "Update selection" at bounding box center [894, 425] width 62 height 14
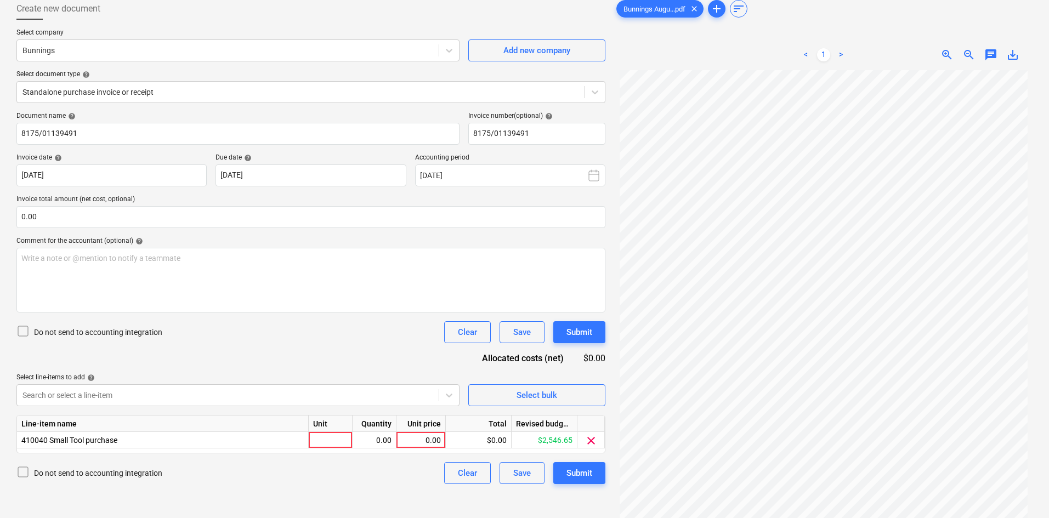
scroll to position [110, 0]
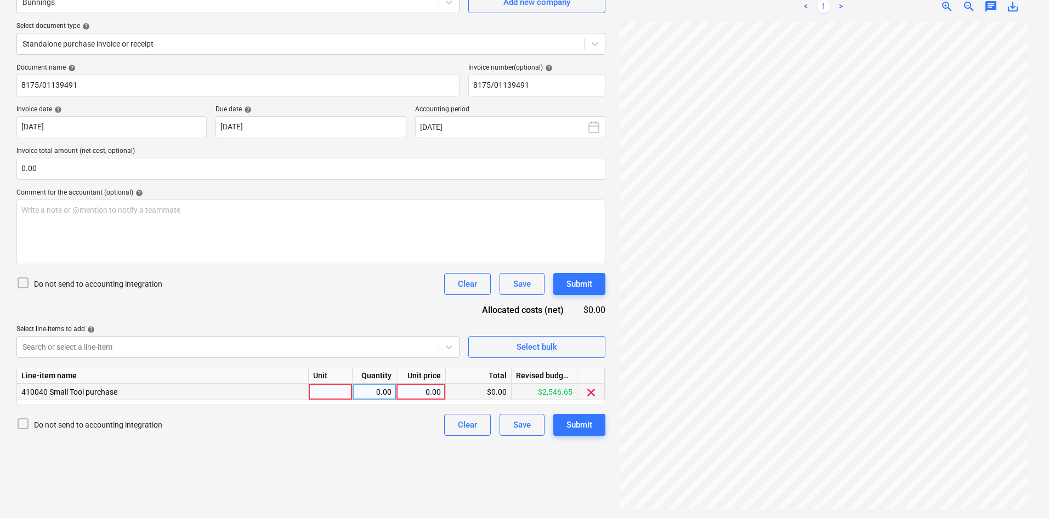
click at [333, 386] on div at bounding box center [331, 392] width 44 height 16
type input "item"
type input "73.31"
click at [305, 300] on div "Document name help 8175/01139491 Invoice number (optional) help 8175/01139491 I…" at bounding box center [310, 250] width 589 height 372
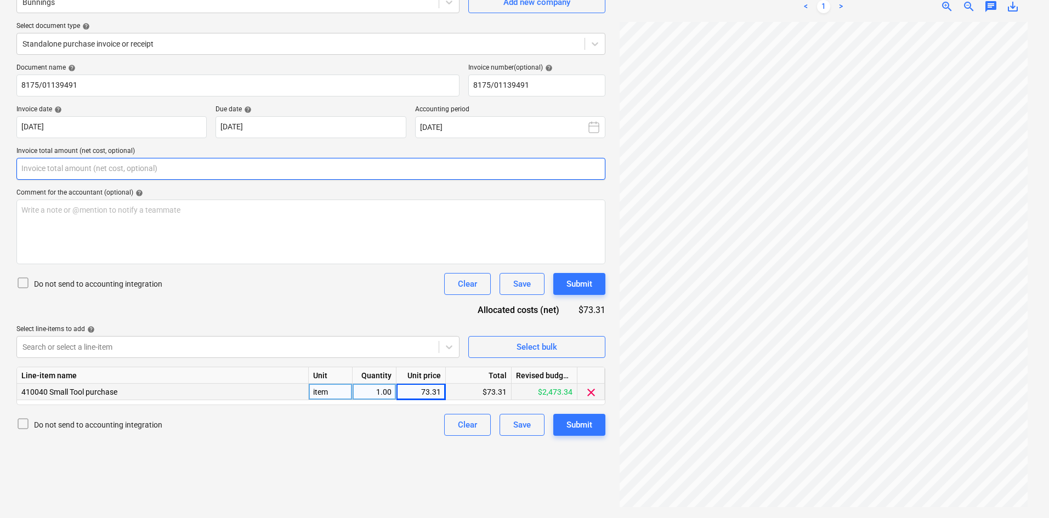
click at [148, 158] on input "text" at bounding box center [310, 169] width 589 height 22
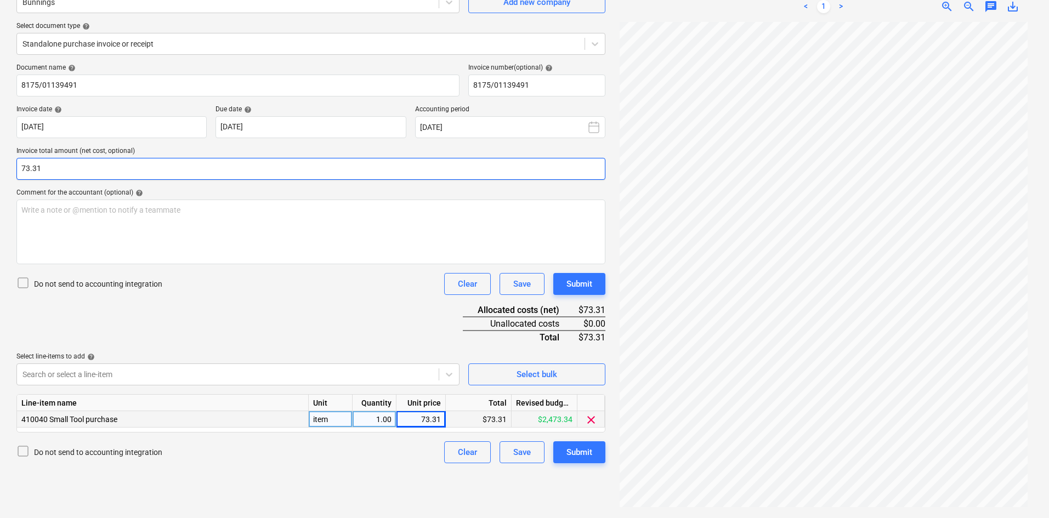
type input "73.31"
click at [211, 295] on div "Document name help 8175/01139491 Invoice number (optional) help 8175/01139491 I…" at bounding box center [310, 264] width 589 height 400
click at [360, 247] on div "Write a note or @mention to notify a teammate [PERSON_NAME]" at bounding box center [310, 232] width 589 height 65
click at [589, 456] on div "Submit" at bounding box center [579, 452] width 26 height 14
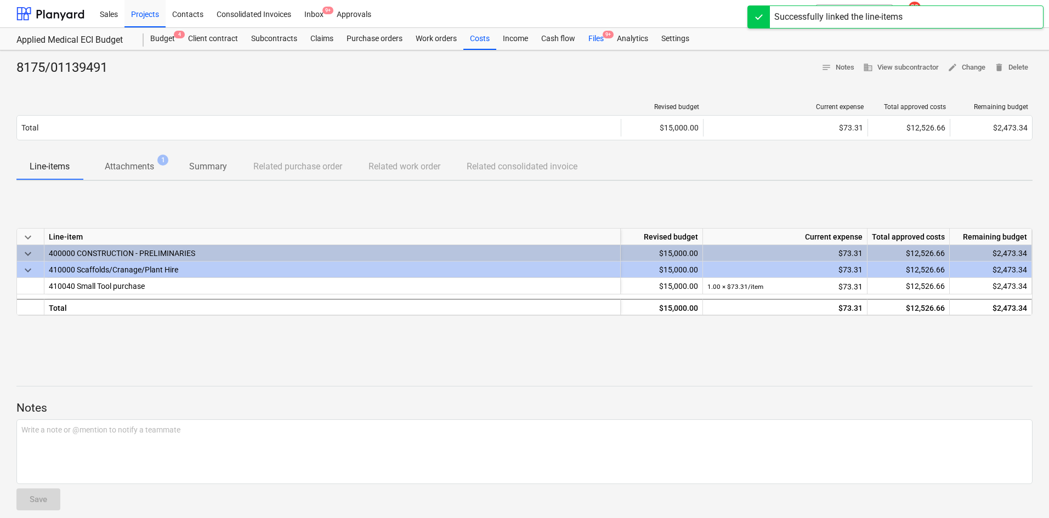
drag, startPoint x: 595, startPoint y: 36, endPoint x: 599, endPoint y: 44, distance: 9.6
click at [595, 36] on div "Files 9+" at bounding box center [596, 39] width 29 height 22
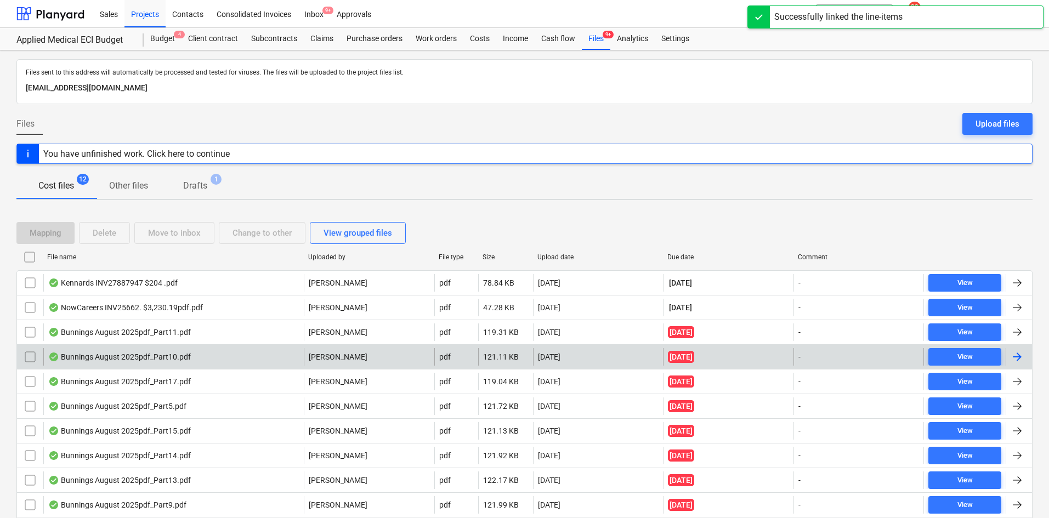
click at [566, 362] on div "[DATE]" at bounding box center [598, 357] width 130 height 18
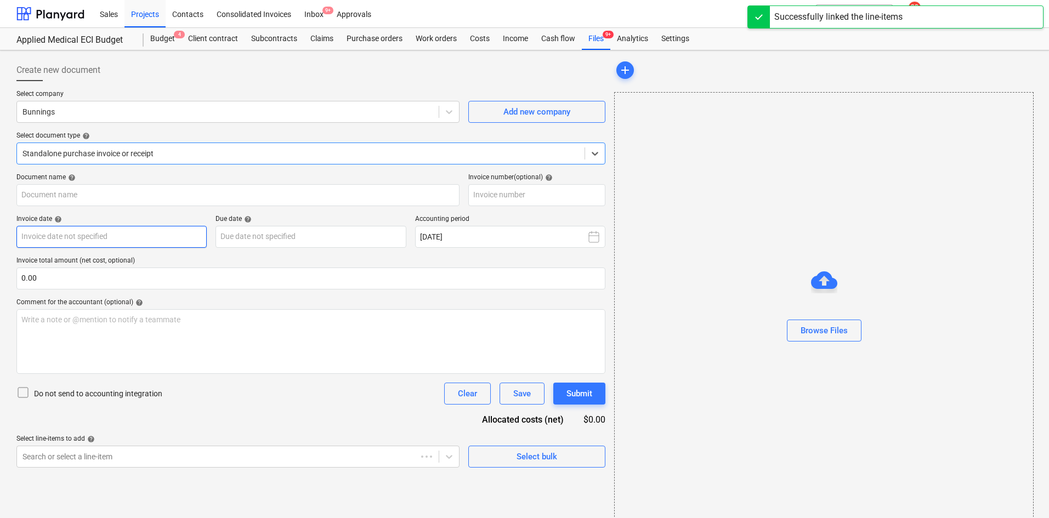
type input "8175/01335624"
type input "[DATE]"
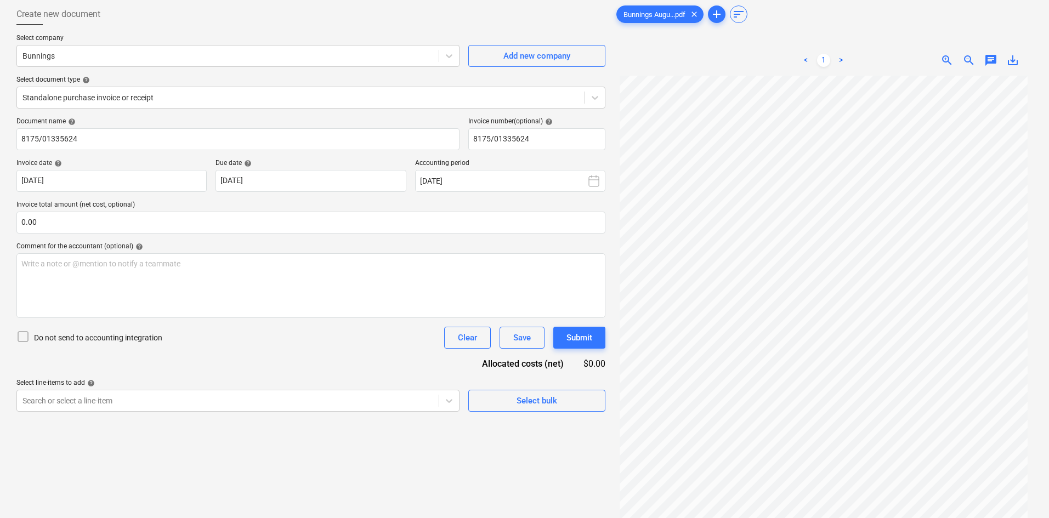
scroll to position [110, 0]
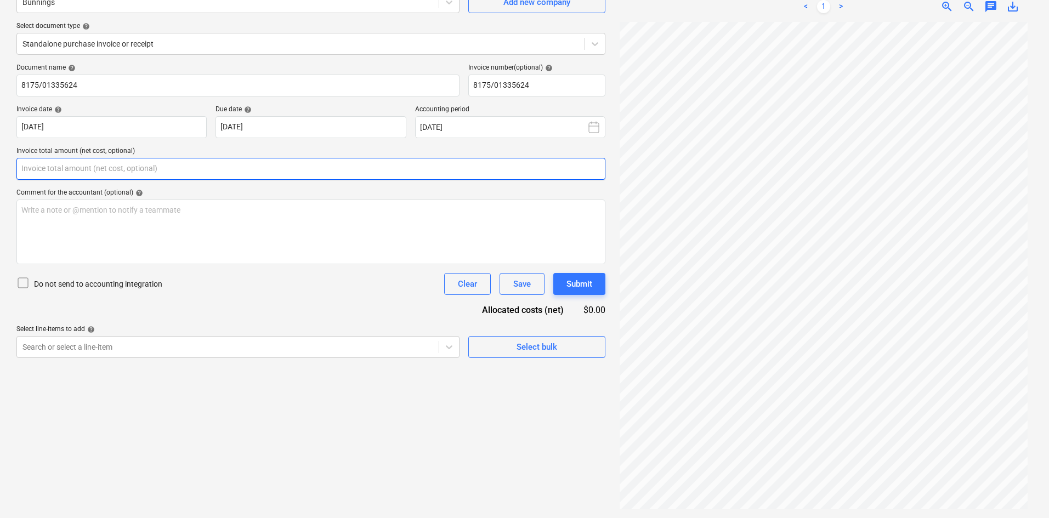
click at [96, 175] on input "text" at bounding box center [310, 169] width 589 height 22
type input "0.00"
click at [128, 50] on div "Standalone purchase invoice or receipt" at bounding box center [300, 43] width 567 height 15
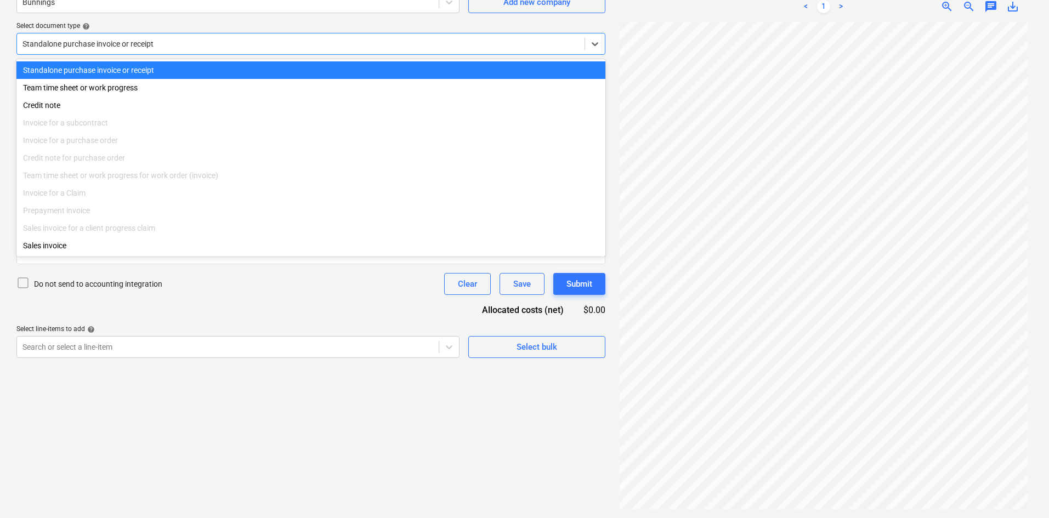
click at [133, 42] on div at bounding box center [300, 43] width 556 height 11
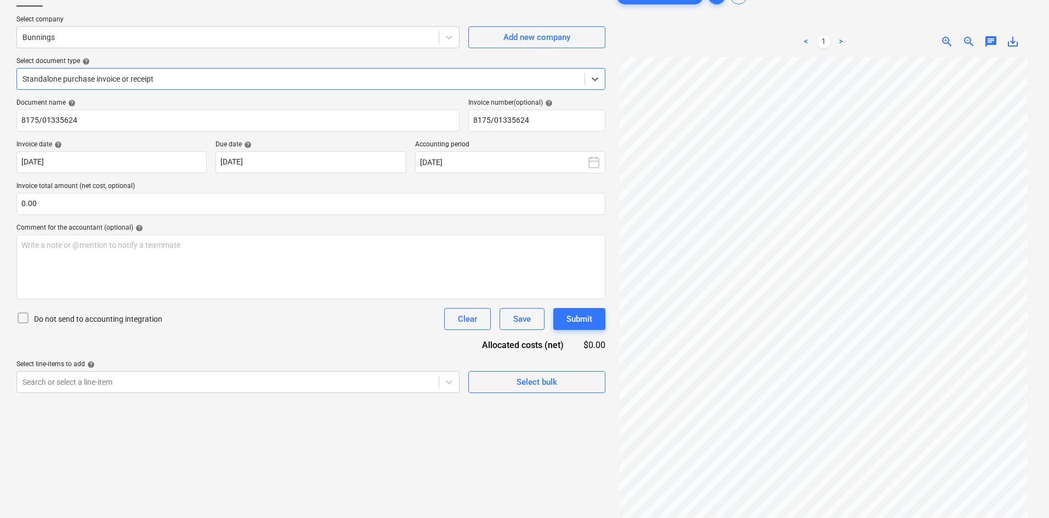
scroll to position [55, 0]
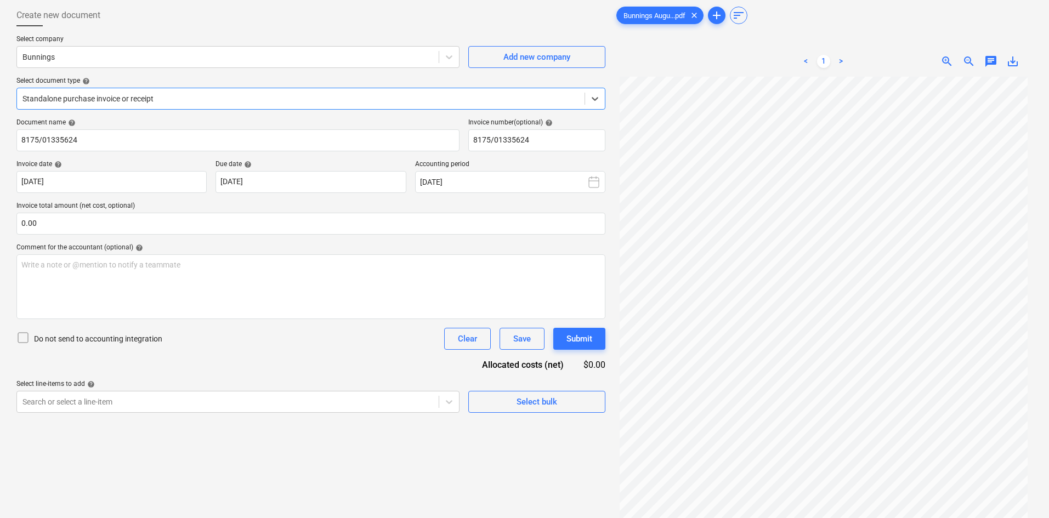
click at [152, 102] on div at bounding box center [300, 98] width 556 height 11
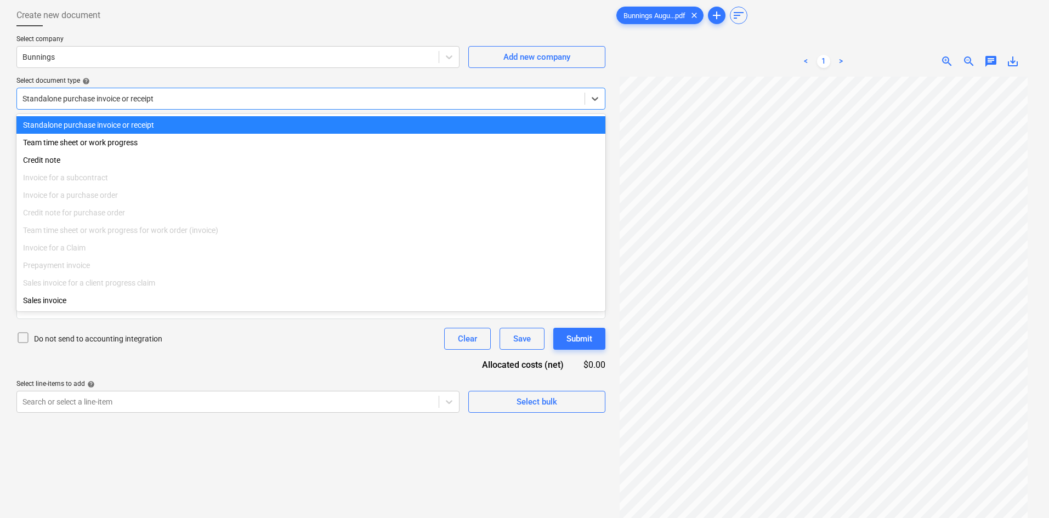
click at [154, 99] on div at bounding box center [300, 98] width 556 height 11
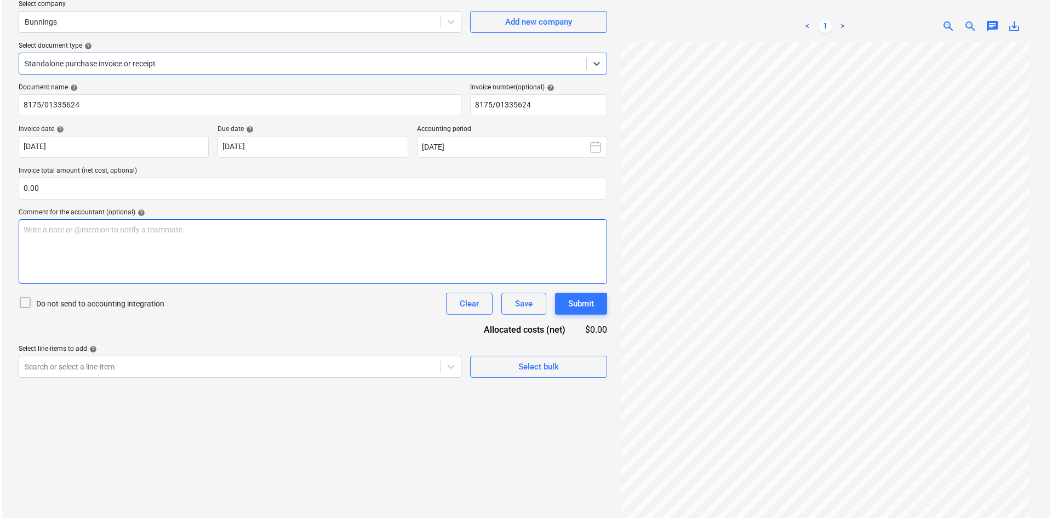
scroll to position [110, 0]
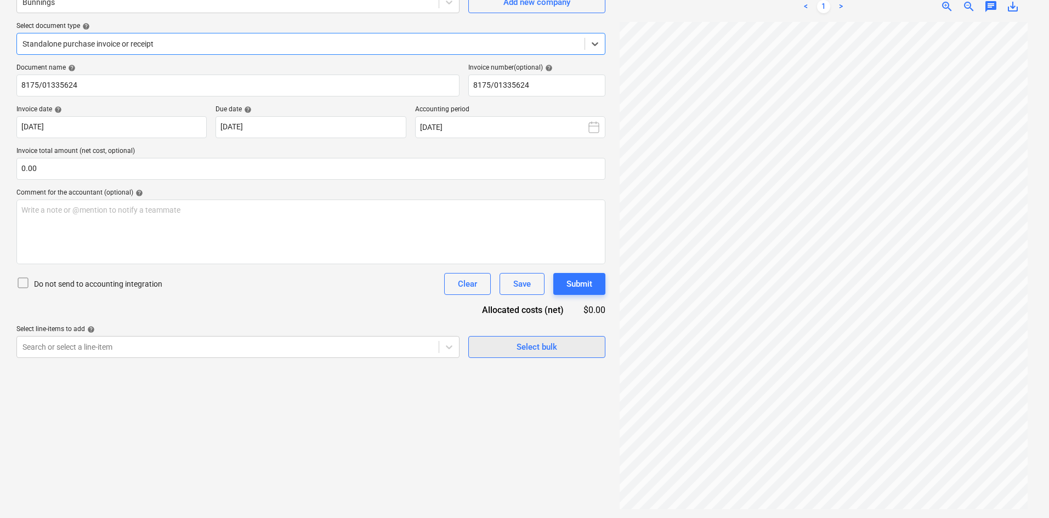
click at [529, 350] on div "Select bulk" at bounding box center [536, 347] width 41 height 14
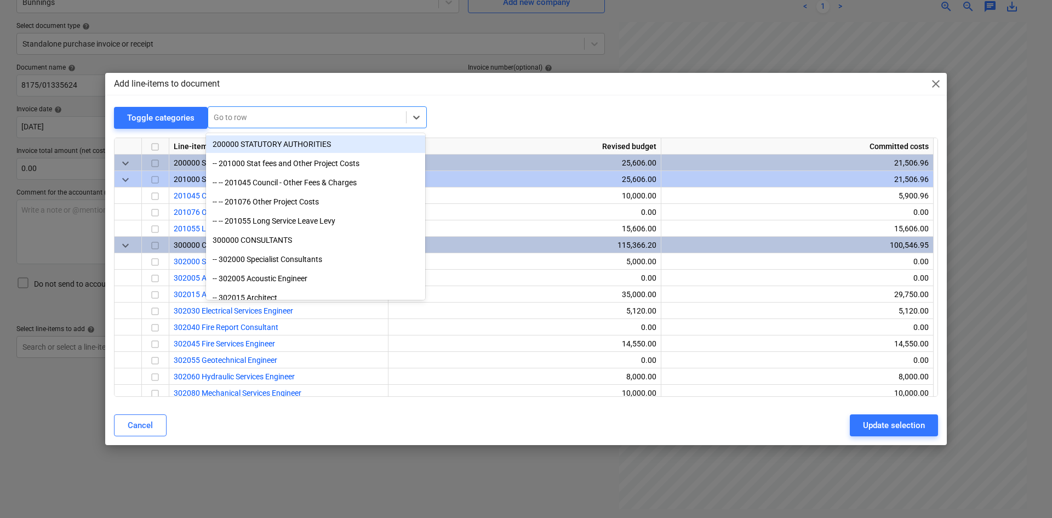
click at [320, 122] on div at bounding box center [307, 117] width 187 height 11
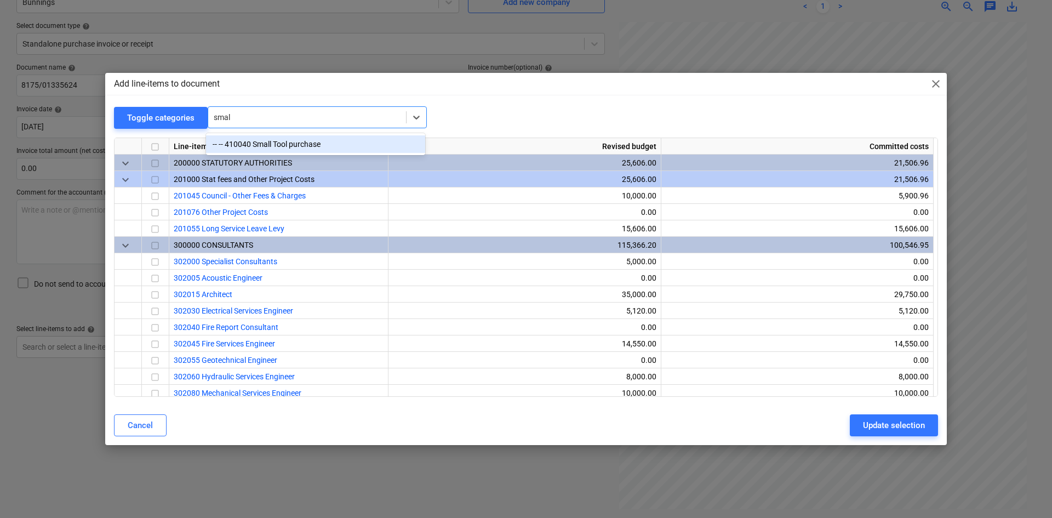
type input "small"
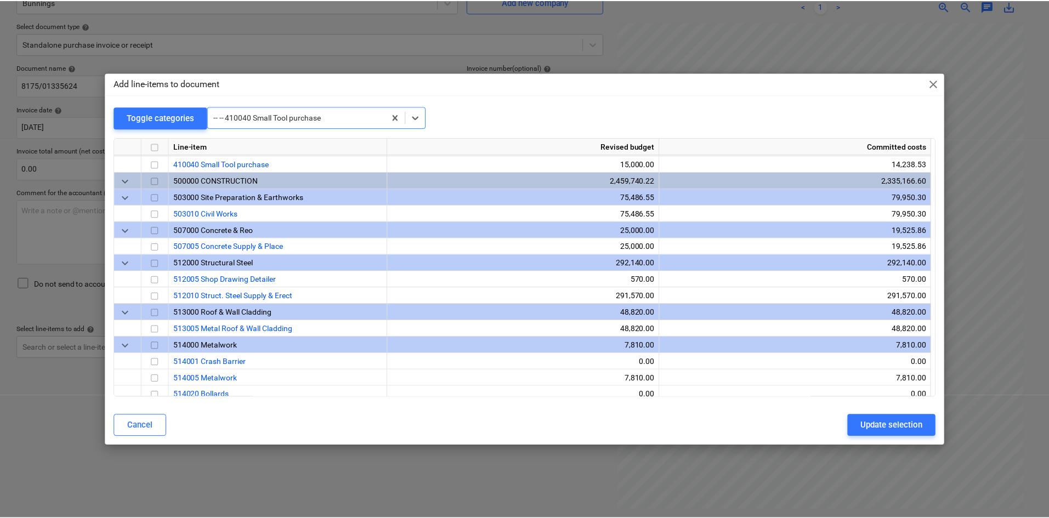
scroll to position [724, 0]
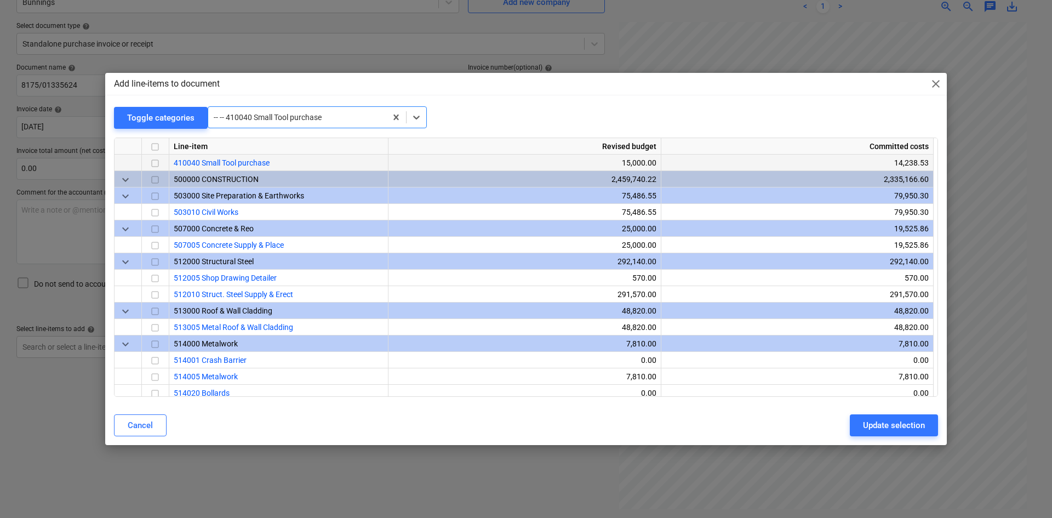
click at [150, 162] on input "checkbox" at bounding box center [155, 163] width 13 height 13
click at [156, 162] on input "checkbox" at bounding box center [155, 163] width 13 height 13
click at [152, 163] on input "checkbox" at bounding box center [155, 163] width 13 height 13
click at [867, 423] on div "Update selection" at bounding box center [894, 425] width 62 height 14
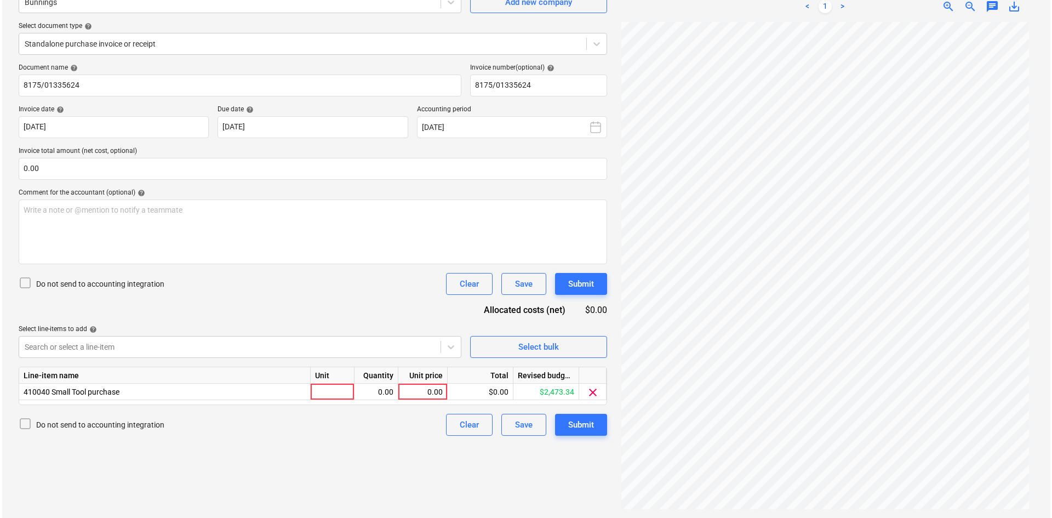
scroll to position [92, 0]
click at [340, 394] on div at bounding box center [331, 392] width 44 height 16
type input "item"
type input "75.88"
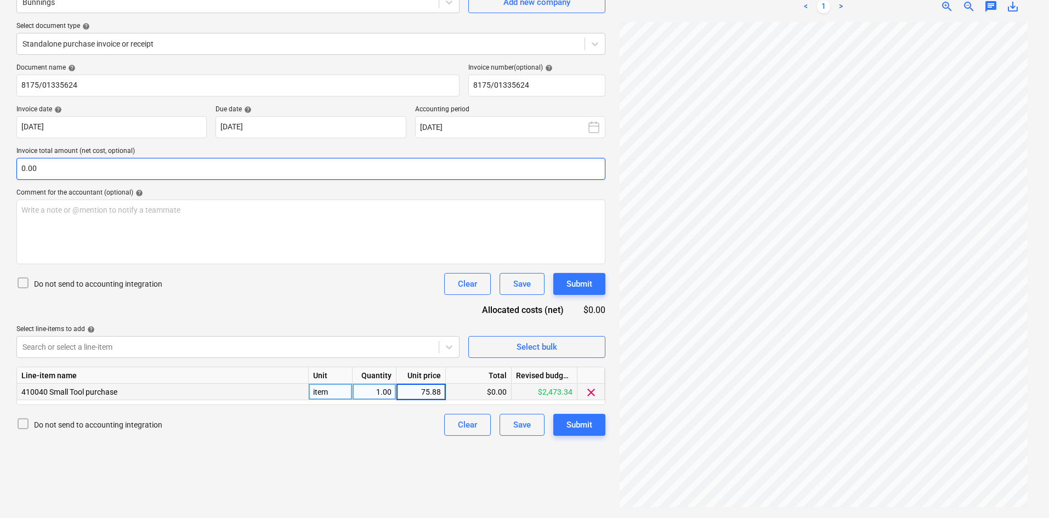
click at [167, 164] on input "0.00" at bounding box center [310, 169] width 589 height 22
click at [167, 164] on input "text" at bounding box center [310, 169] width 589 height 22
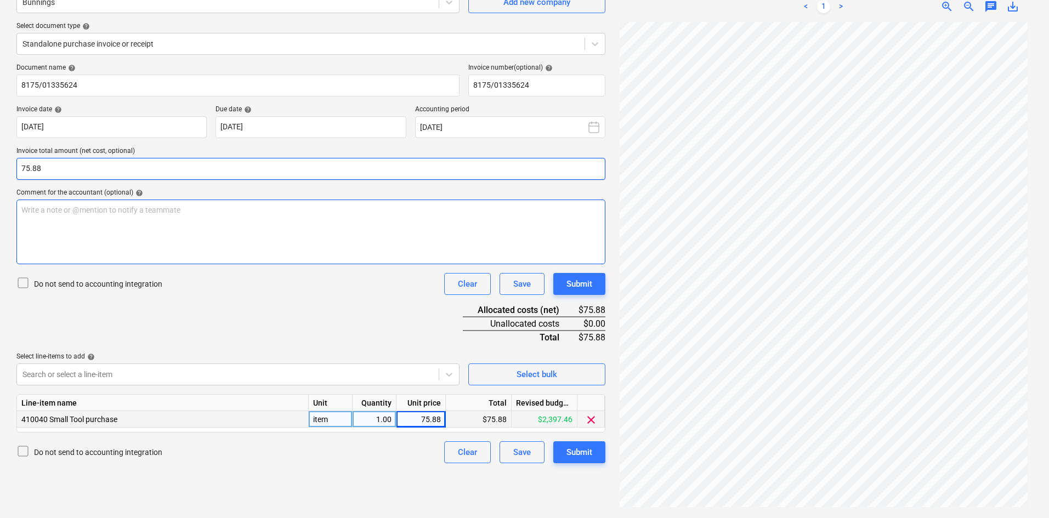
type input "75.88"
click at [177, 240] on div "Write a note or @mention to notify a teammate [PERSON_NAME]" at bounding box center [310, 232] width 589 height 65
click at [581, 451] on div "Submit" at bounding box center [579, 452] width 26 height 14
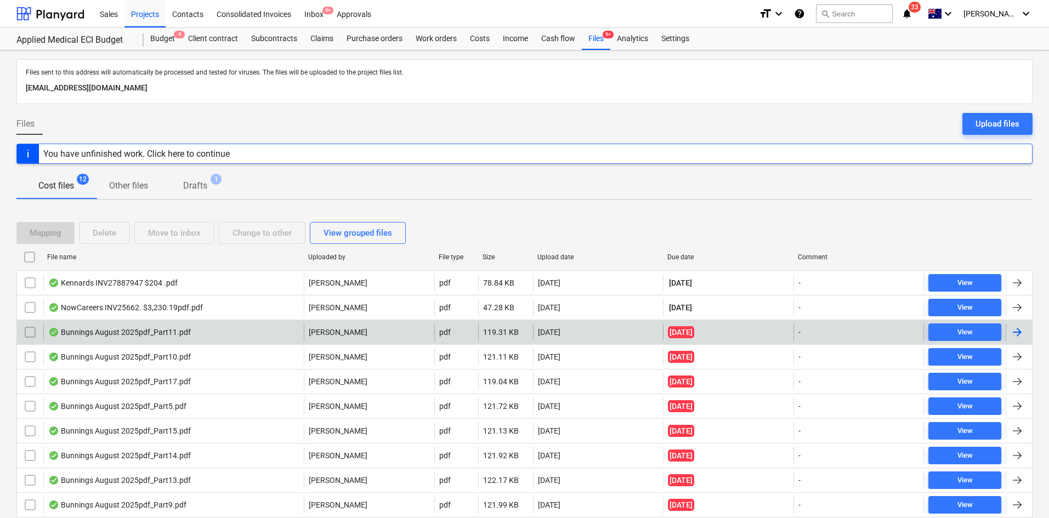
click at [294, 333] on div "Bunnings August 2025pdf_Part11.pdf" at bounding box center [173, 332] width 260 height 18
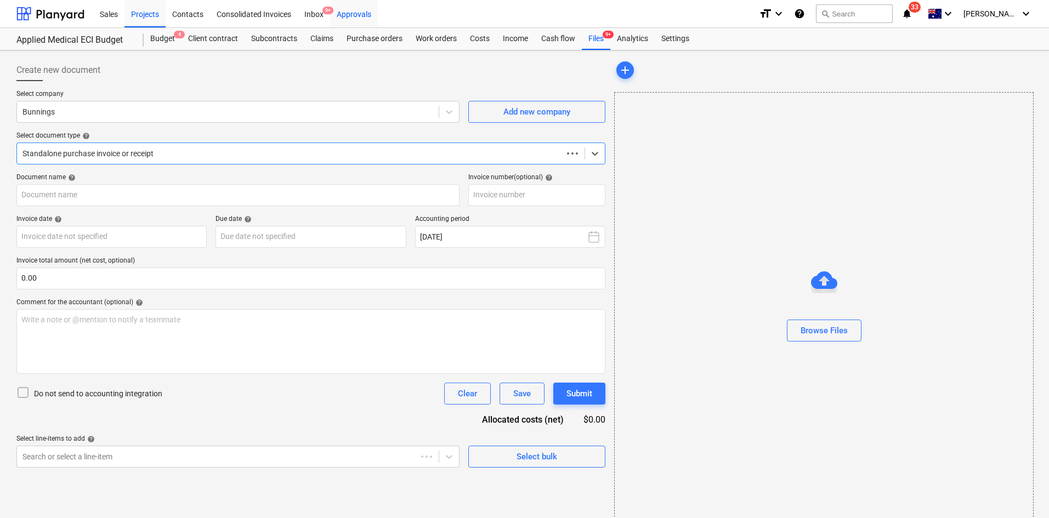
type input "244612384"
type input "[DATE]"
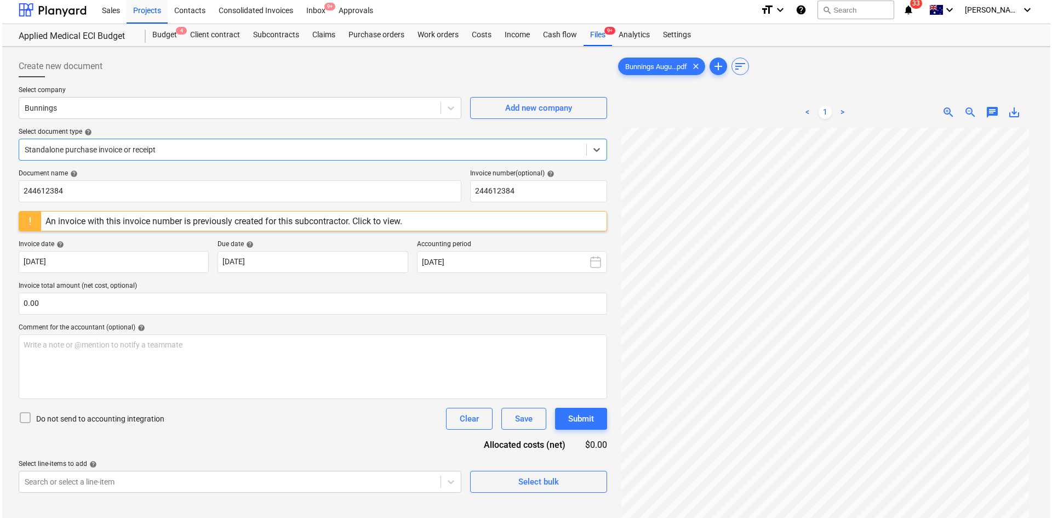
scroll to position [110, 0]
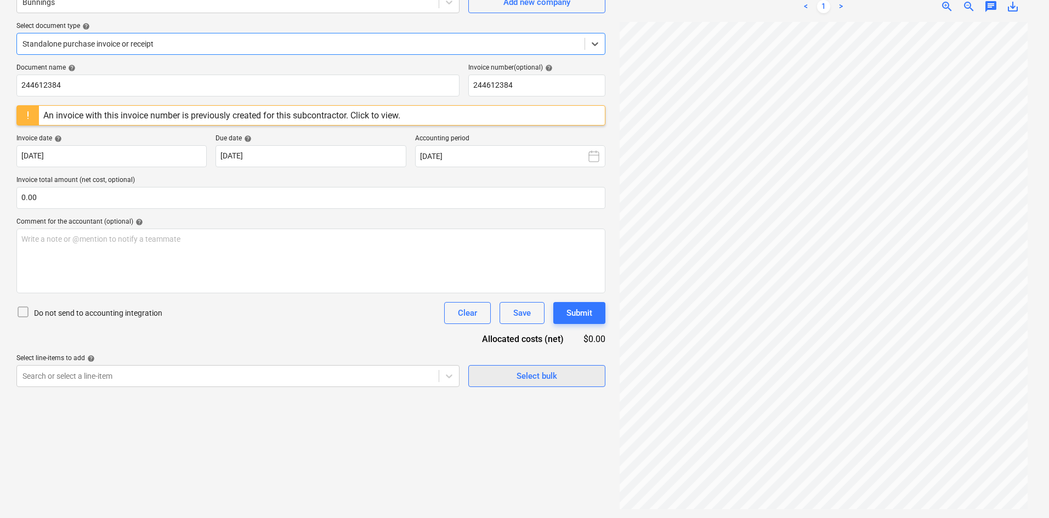
click at [519, 372] on div "Select bulk" at bounding box center [536, 376] width 41 height 14
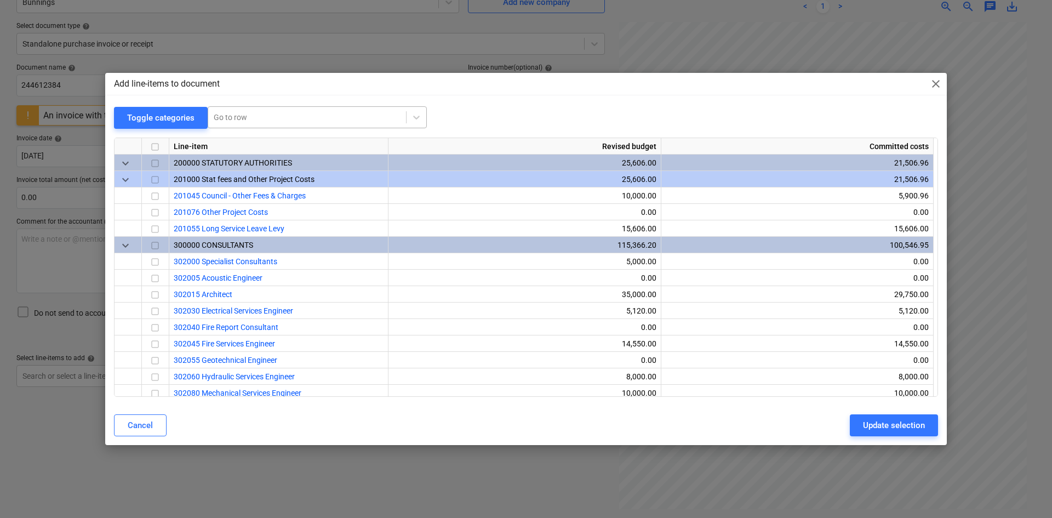
click at [348, 128] on div "Go to row" at bounding box center [317, 117] width 219 height 22
type input "small"
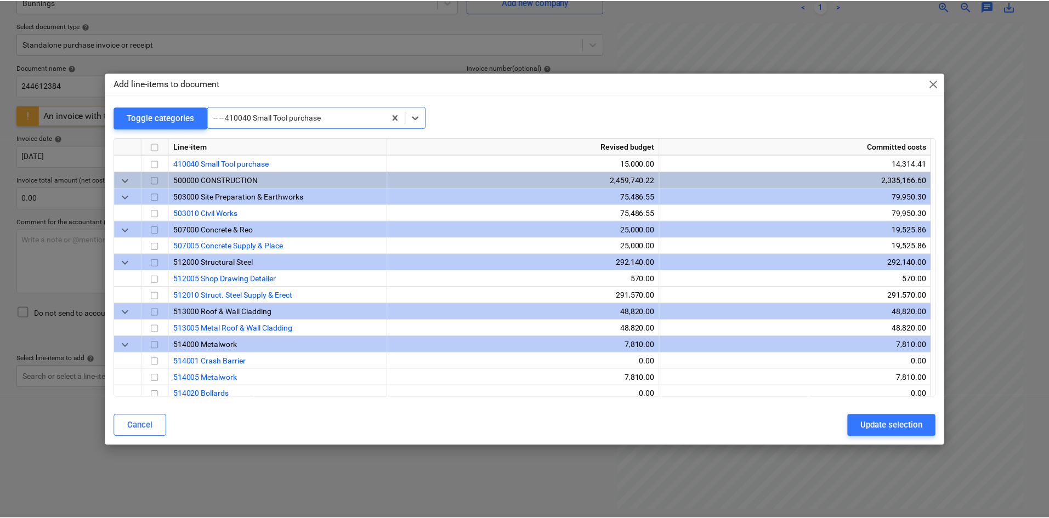
scroll to position [724, 0]
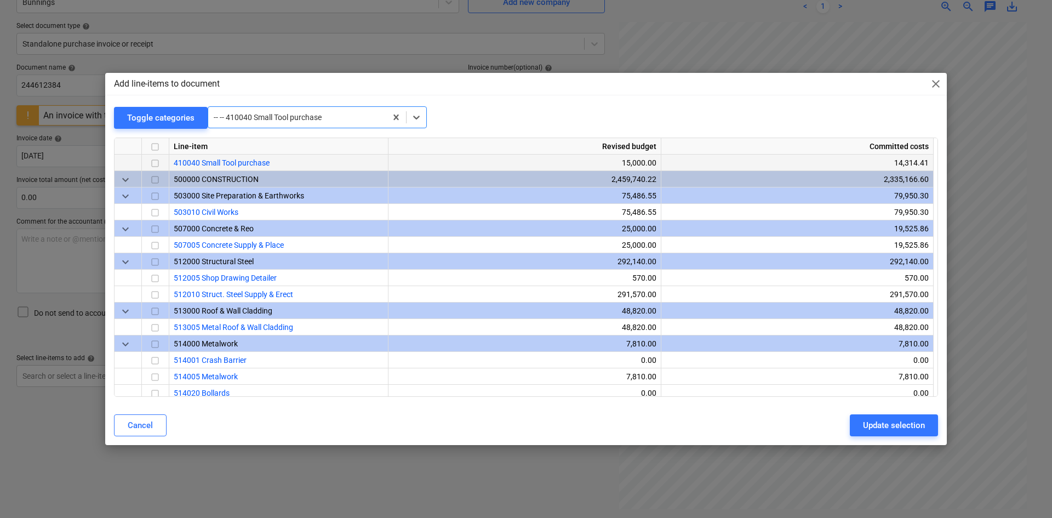
click at [151, 163] on input "checkbox" at bounding box center [155, 163] width 13 height 13
click at [867, 424] on div "Update selection" at bounding box center [894, 425] width 62 height 14
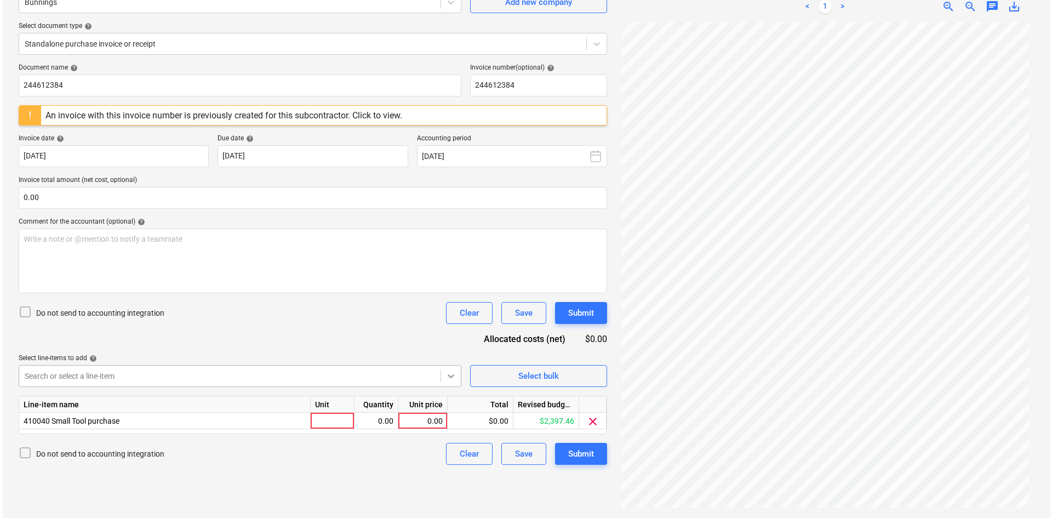
scroll to position [92, 0]
click at [323, 420] on div at bounding box center [331, 421] width 44 height 16
type input "item"
type input "-1"
type input "45.70"
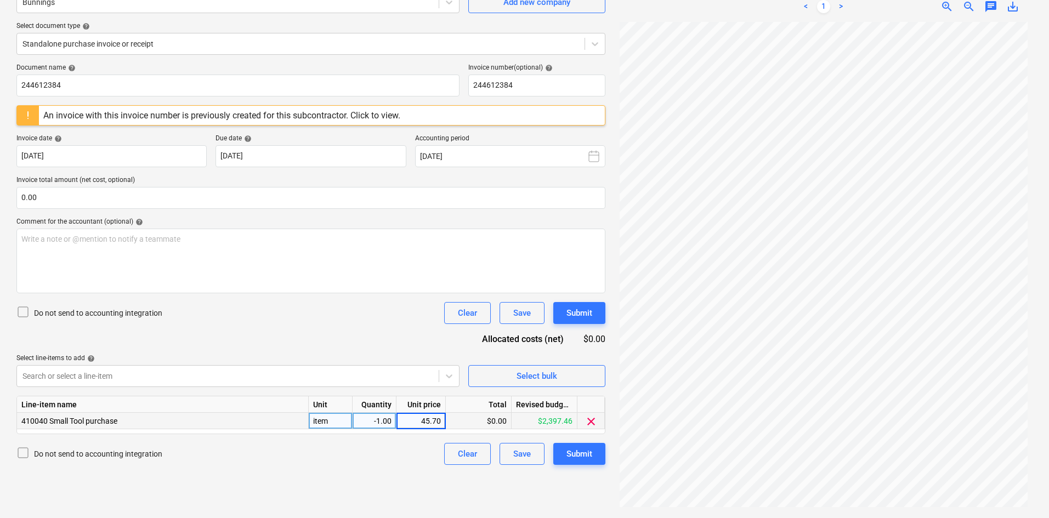
click at [349, 341] on div "Document name help 244612384 Invoice number (optional) help 244612384 An invoic…" at bounding box center [310, 264] width 589 height 401
click at [183, 193] on input "text" at bounding box center [310, 198] width 589 height 22
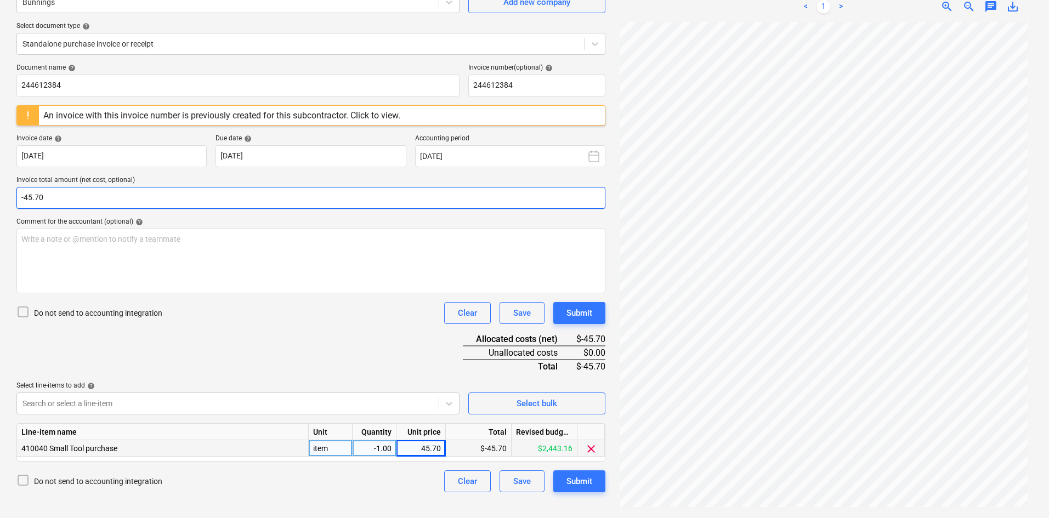
type input "-45.70"
click at [298, 314] on div "Do not send to accounting integration Clear Save Submit" at bounding box center [310, 313] width 589 height 22
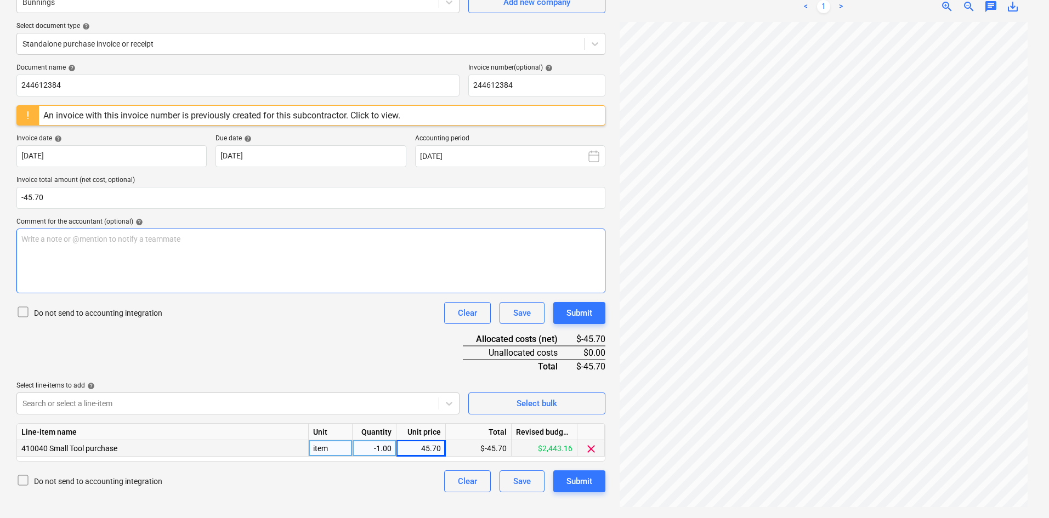
click at [96, 244] on p "Write a note or @mention to notify a teammate [PERSON_NAME]" at bounding box center [310, 239] width 579 height 11
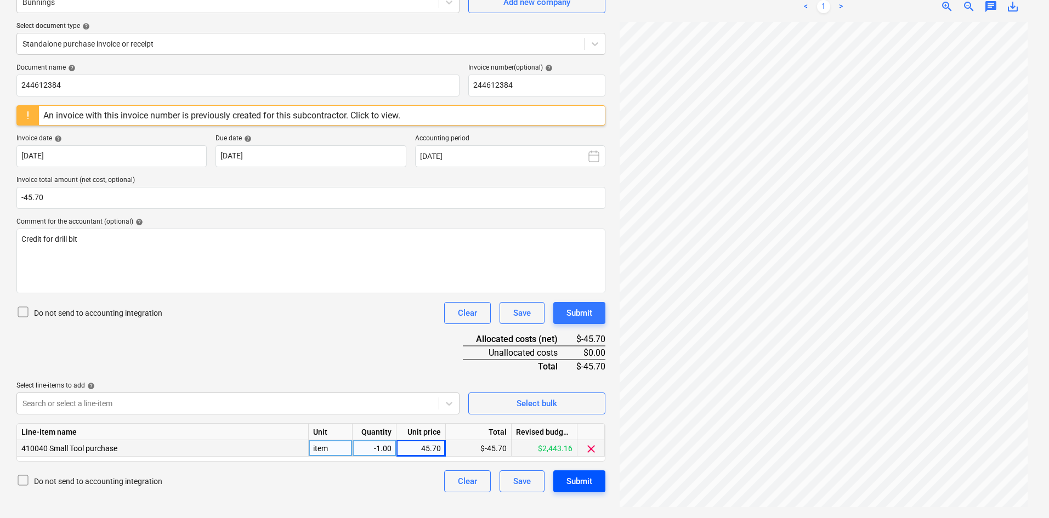
click at [577, 479] on div "Submit" at bounding box center [579, 481] width 26 height 14
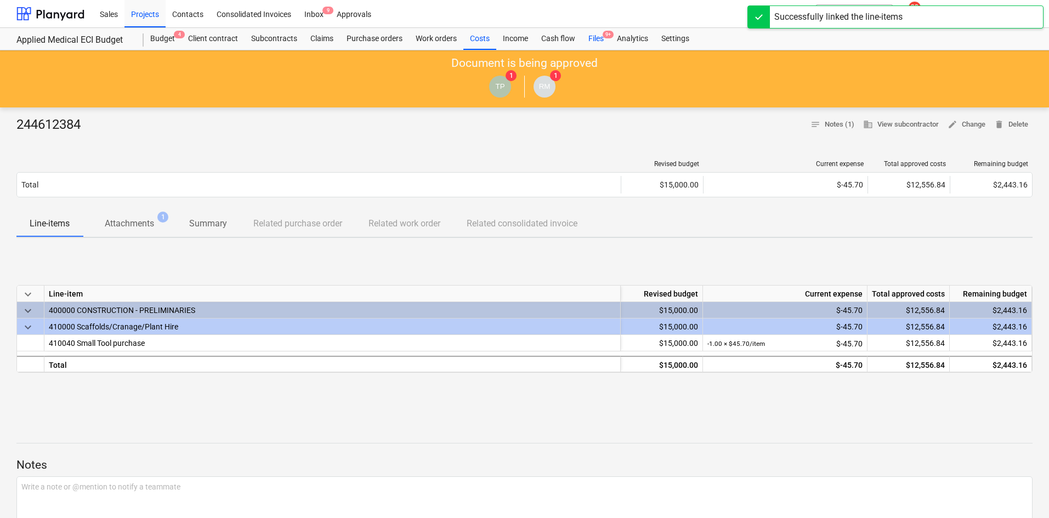
drag, startPoint x: 598, startPoint y: 33, endPoint x: 593, endPoint y: 38, distance: 7.4
click at [598, 33] on div "Files 9+" at bounding box center [596, 39] width 29 height 22
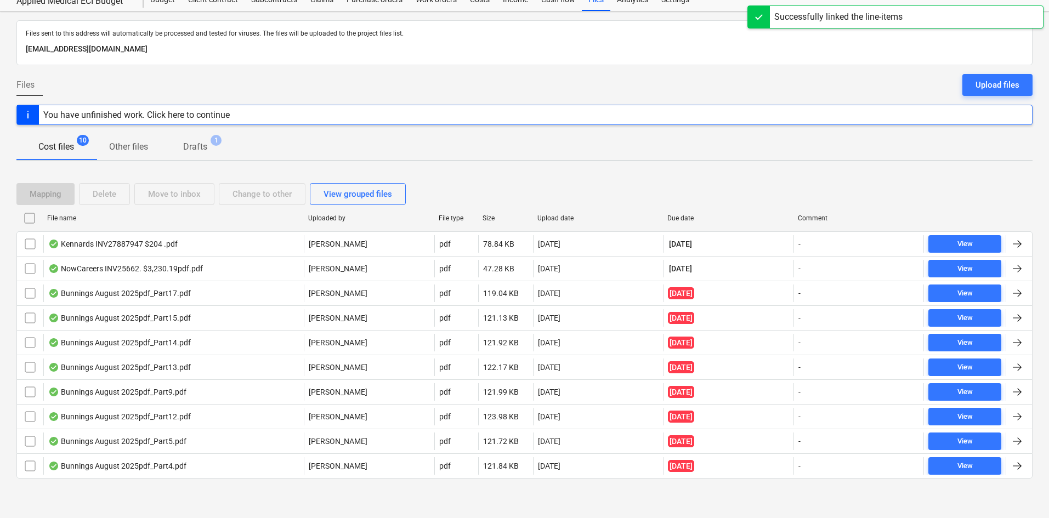
scroll to position [39, 0]
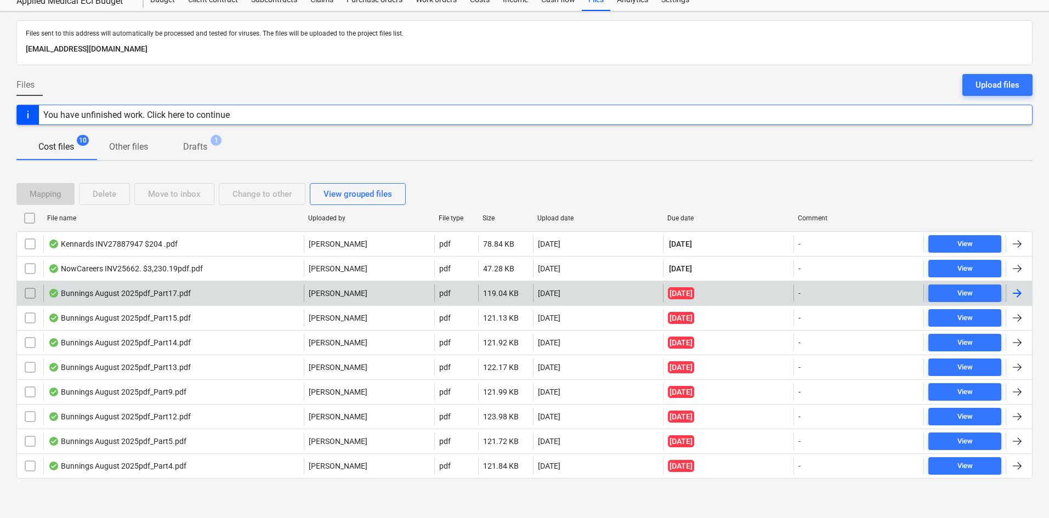
click at [197, 288] on div "Bunnings August 2025pdf_Part17.pdf" at bounding box center [173, 293] width 260 height 18
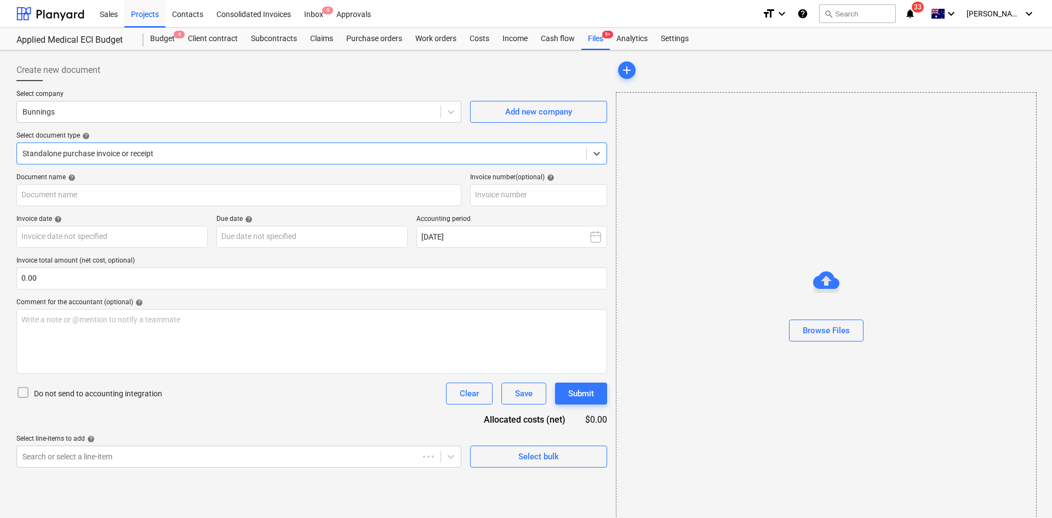
type input "Credit Note 8175/01139491"
type input "[DATE]"
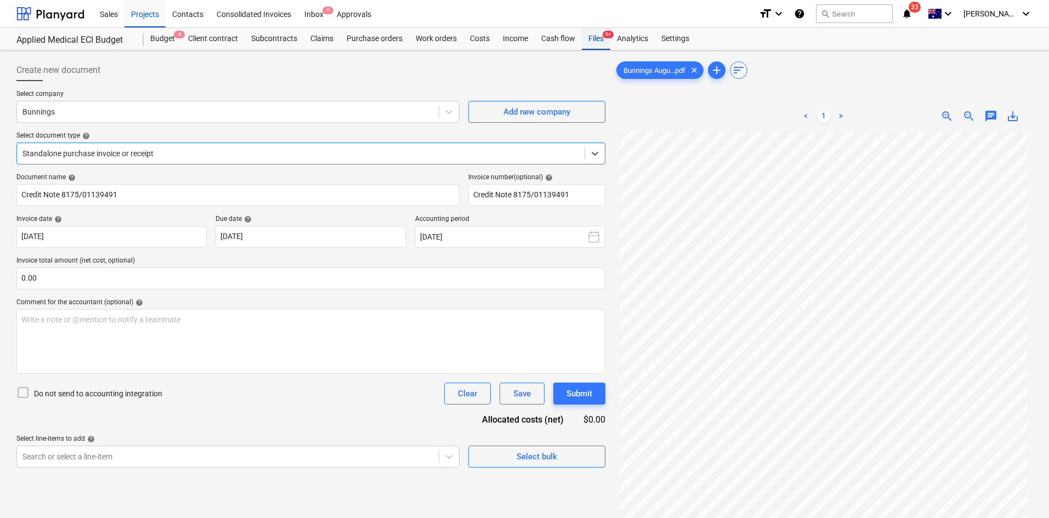
click at [595, 42] on div "Files 9+" at bounding box center [596, 39] width 29 height 22
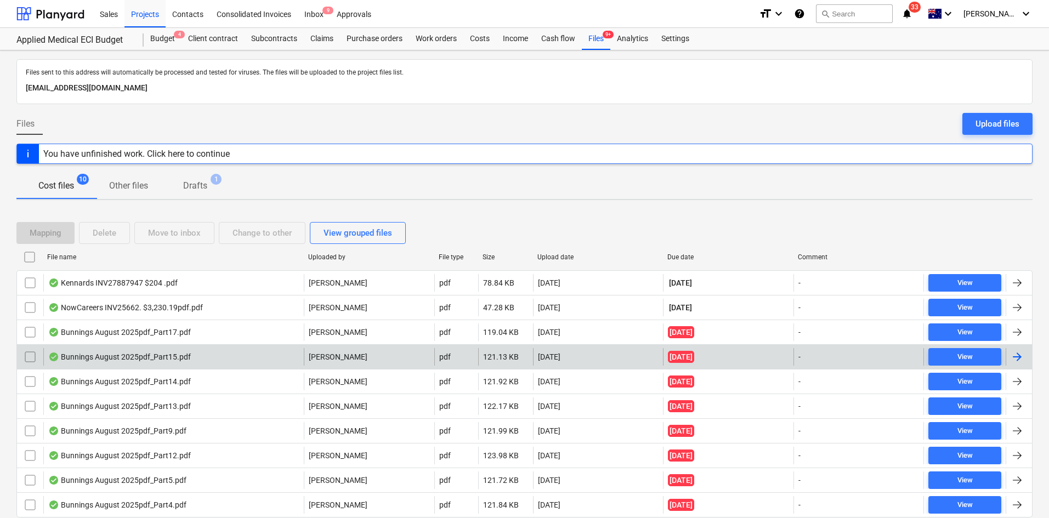
click at [328, 358] on p "[PERSON_NAME]" at bounding box center [338, 356] width 59 height 11
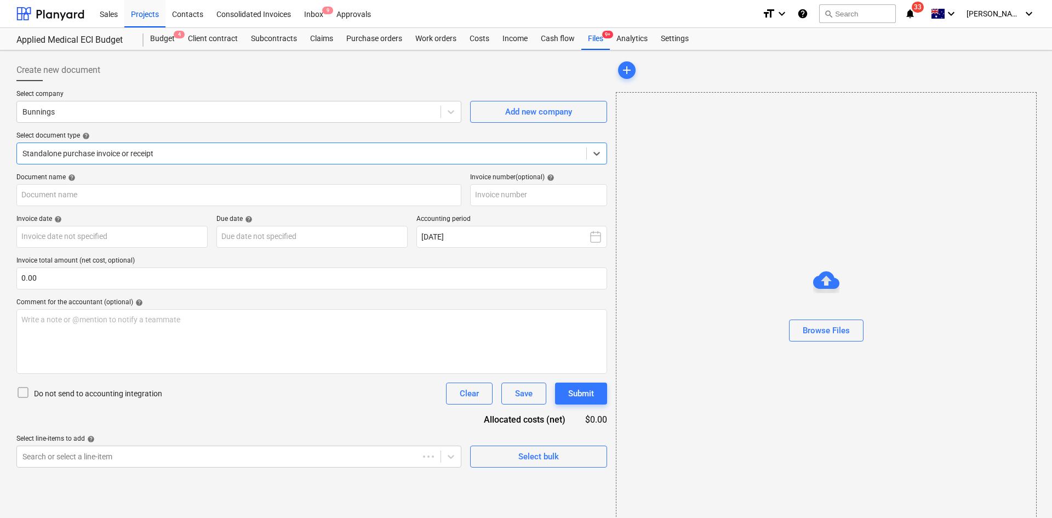
type input "8175/00107461"
type input "[DATE]"
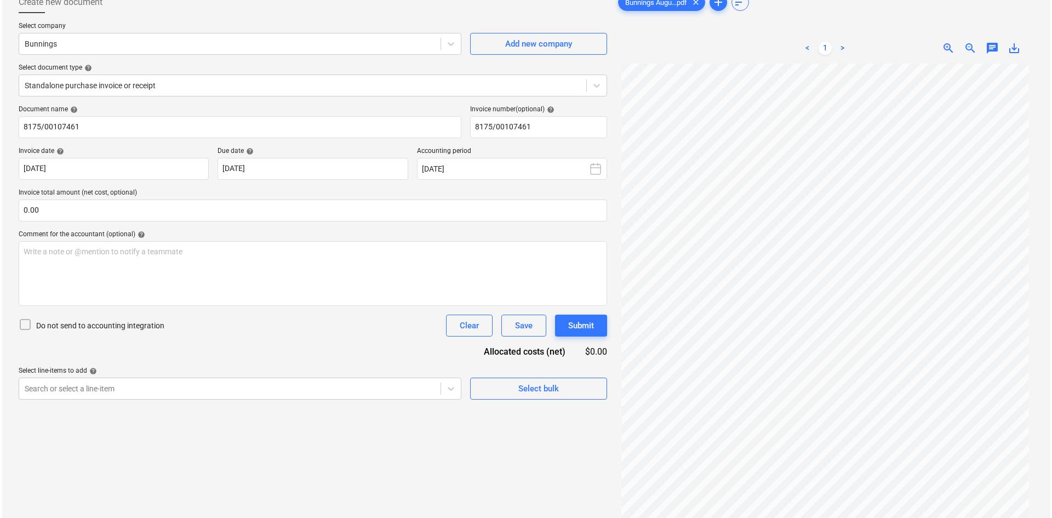
scroll to position [110, 0]
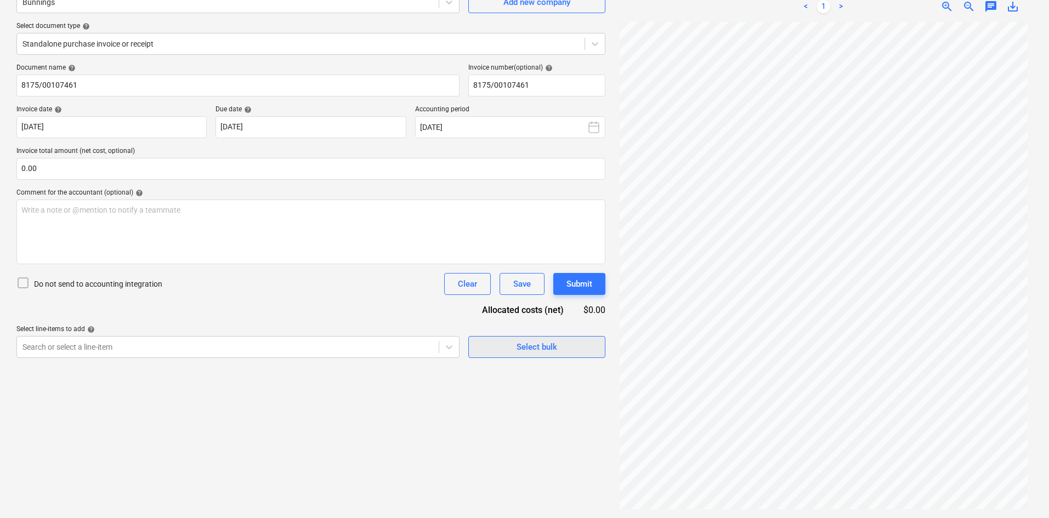
click at [550, 343] on div "Select bulk" at bounding box center [536, 347] width 41 height 14
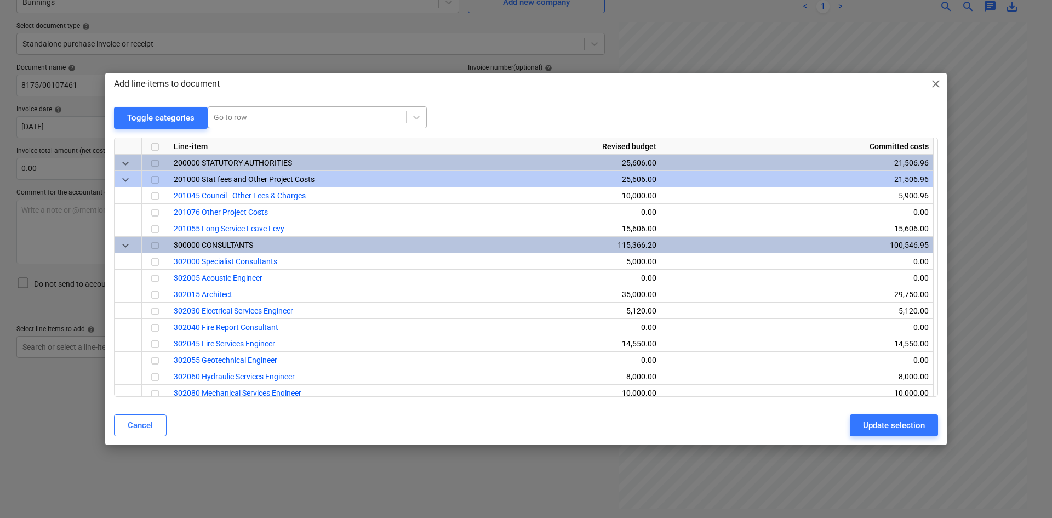
click at [297, 119] on div at bounding box center [307, 117] width 187 height 11
type input "small"
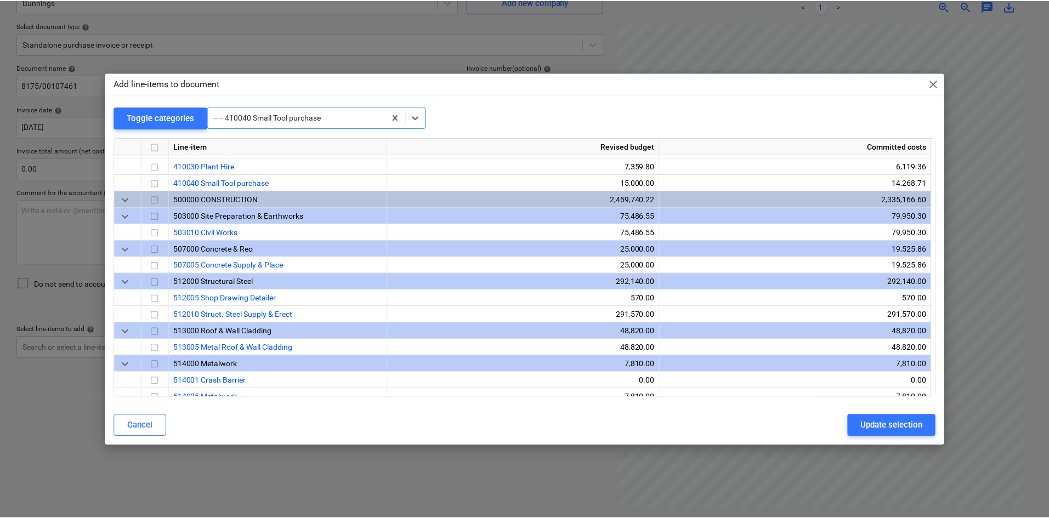
scroll to position [724, 0]
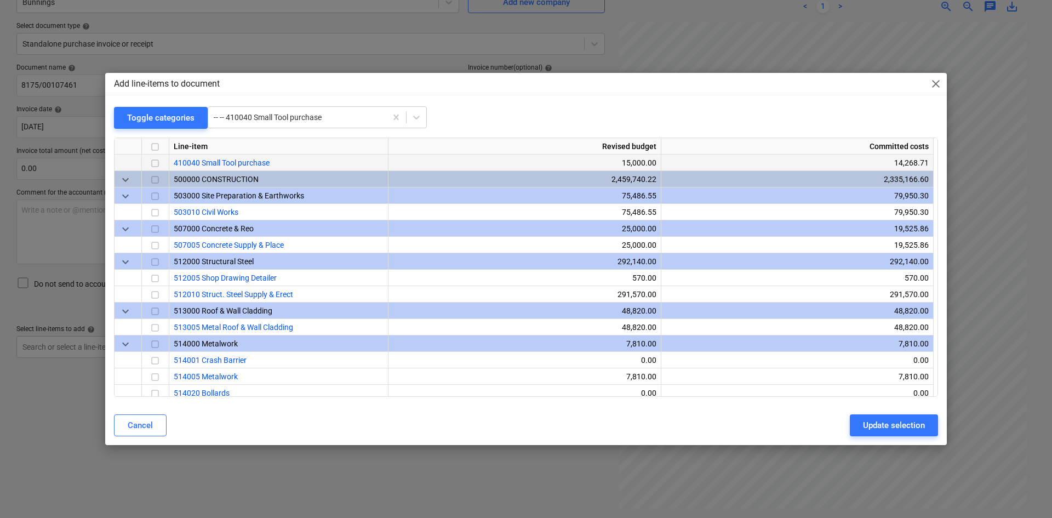
click at [164, 158] on div at bounding box center [155, 163] width 27 height 16
click at [157, 164] on input "checkbox" at bounding box center [155, 163] width 13 height 13
click at [905, 424] on div "Update selection" at bounding box center [894, 425] width 62 height 14
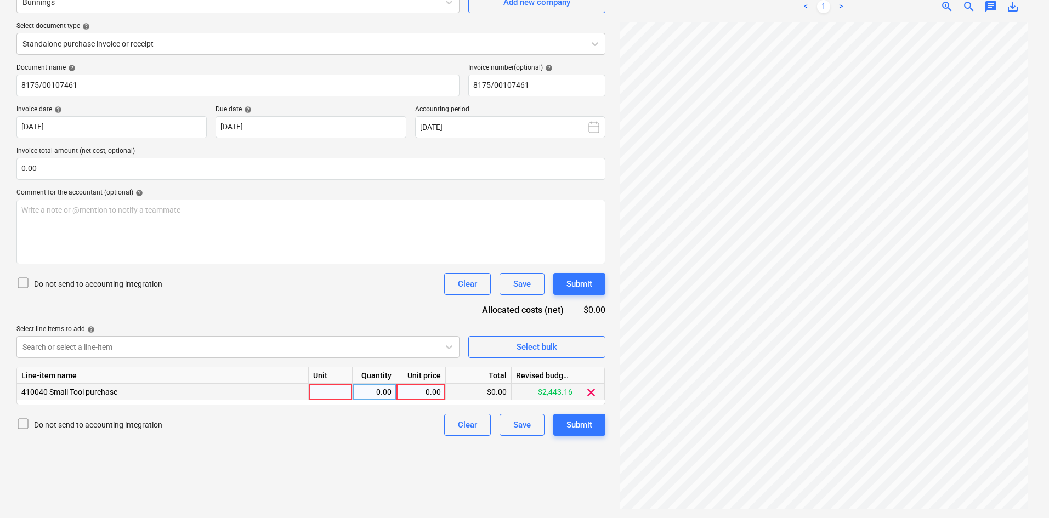
click at [313, 389] on div at bounding box center [331, 392] width 44 height 16
type input "item"
type input "105.23"
click at [138, 164] on input "0.00" at bounding box center [310, 169] width 589 height 22
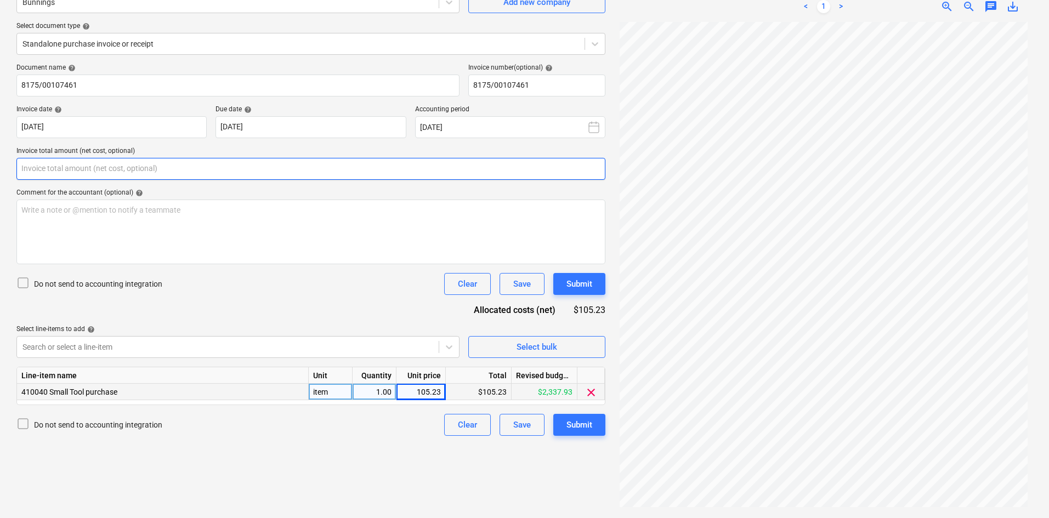
click at [138, 164] on input "text" at bounding box center [310, 169] width 589 height 22
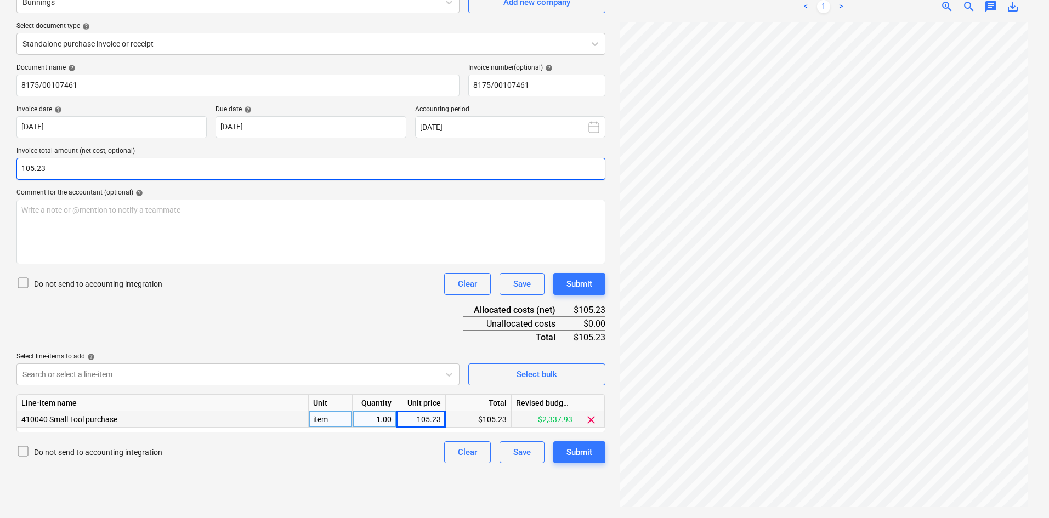
type input "105.23"
click at [299, 301] on div "Document name help 8175/00107461 Invoice number (optional) help 8175/00107461 I…" at bounding box center [310, 264] width 589 height 400
click at [577, 450] on div "Submit" at bounding box center [579, 452] width 26 height 14
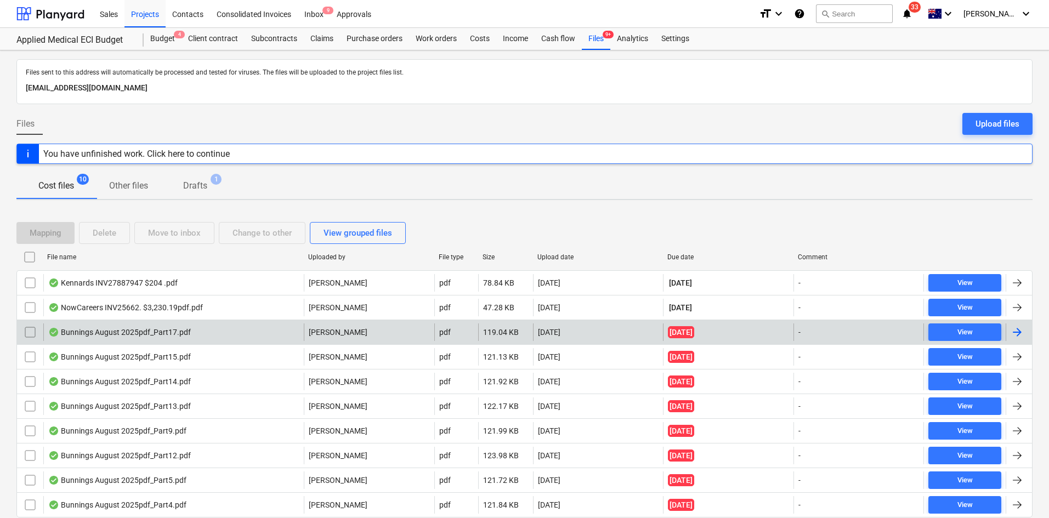
click at [217, 335] on div "Bunnings August 2025pdf_Part17.pdf" at bounding box center [173, 332] width 260 height 18
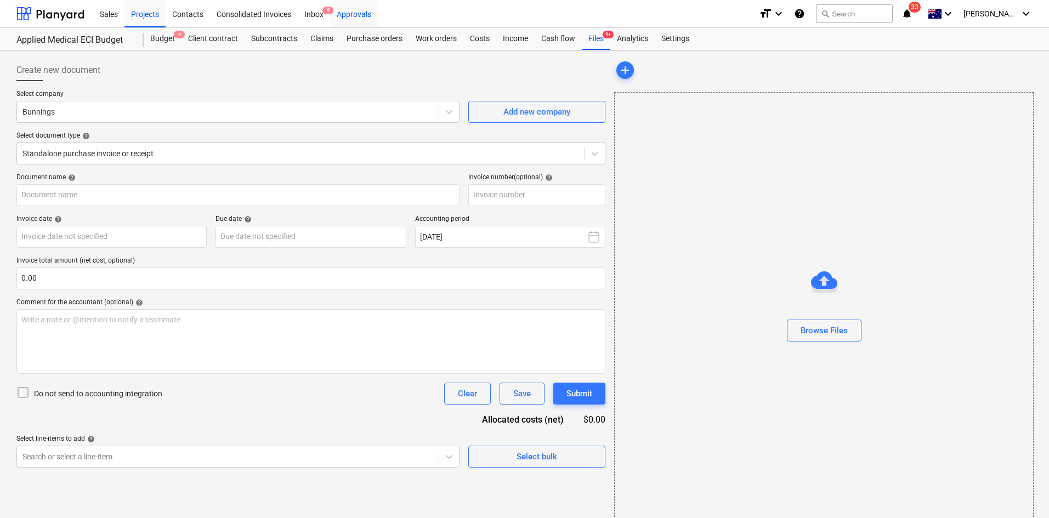
type input "Credit Note 8175/01139491"
type input "[DATE]"
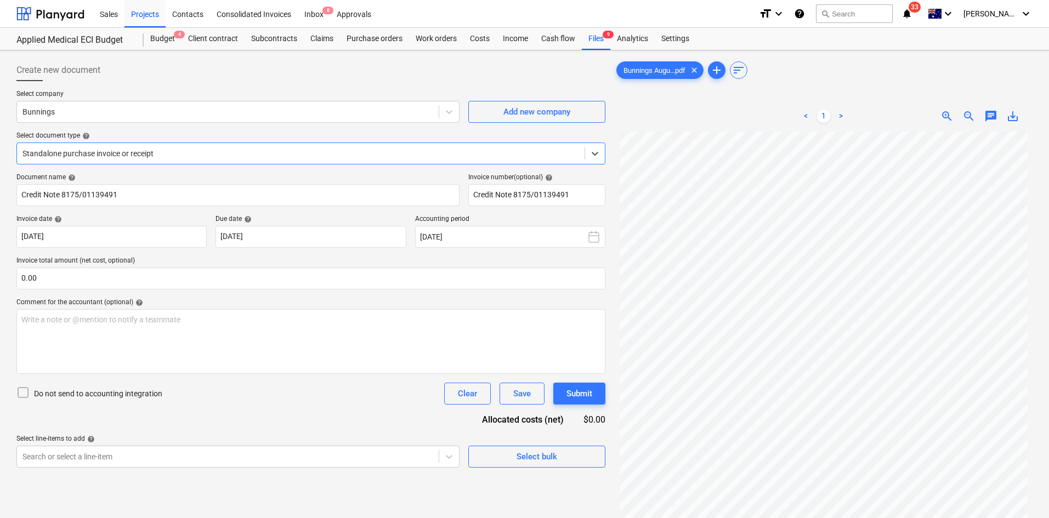
click at [118, 150] on div at bounding box center [300, 153] width 556 height 11
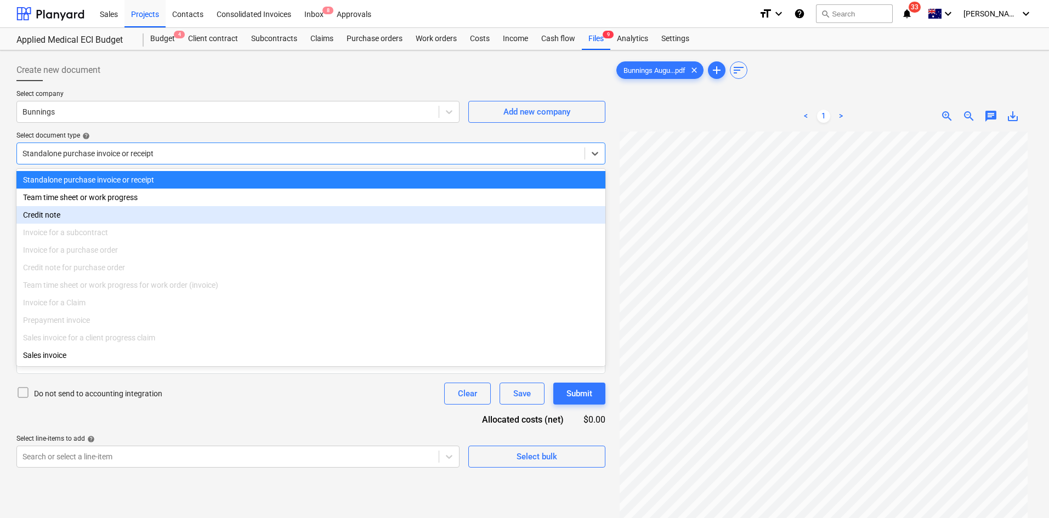
click at [86, 215] on div "Credit note" at bounding box center [310, 215] width 589 height 18
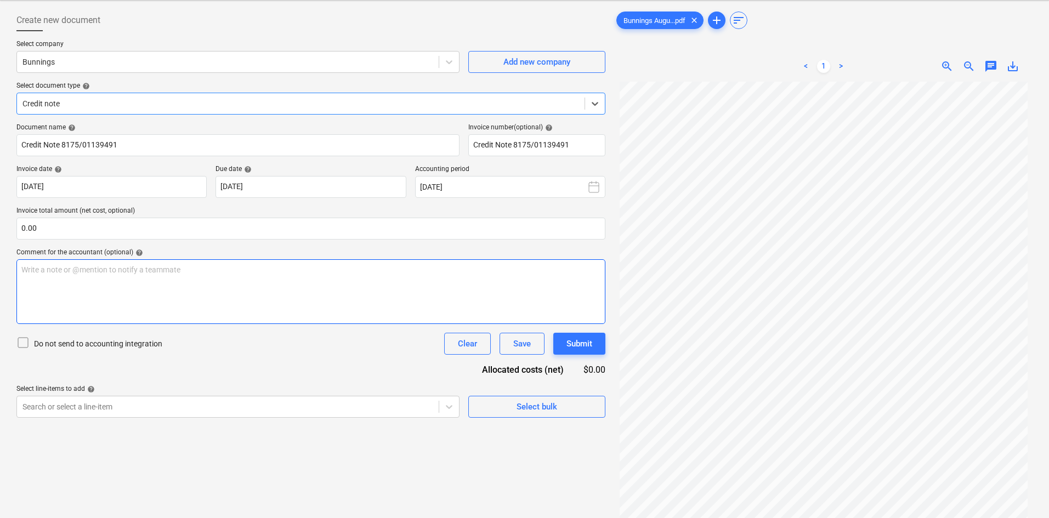
scroll to position [110, 0]
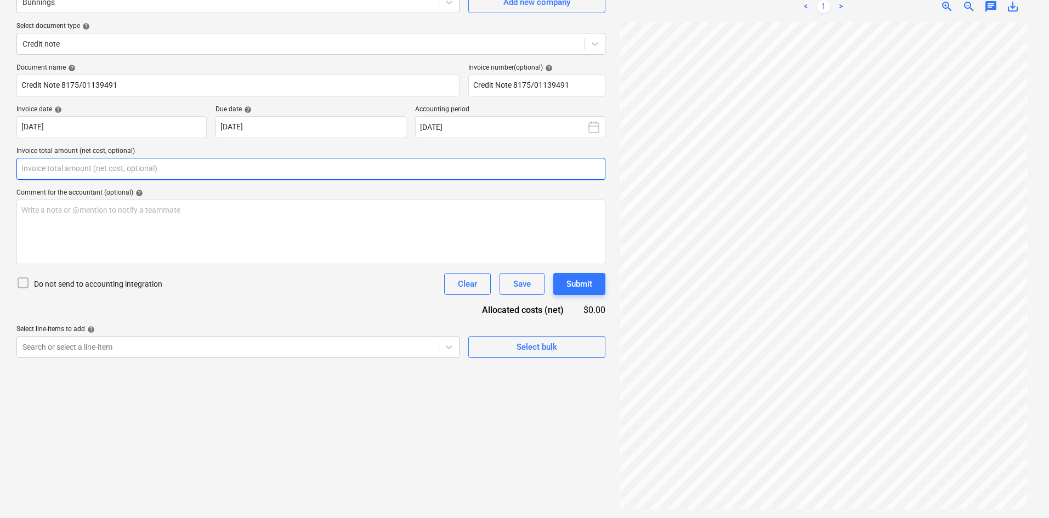
click at [138, 169] on input "text" at bounding box center [310, 169] width 589 height 22
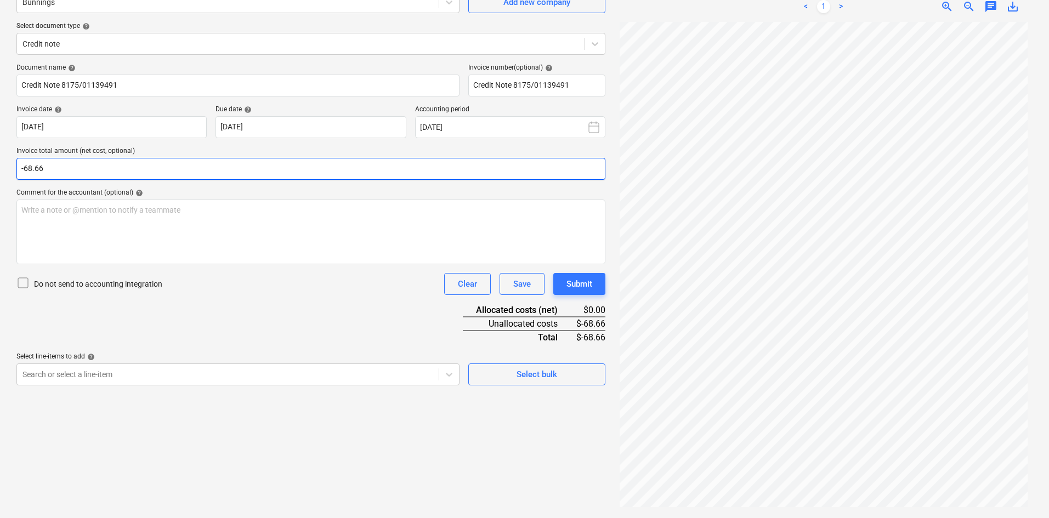
type input "-68.66"
click at [386, 302] on div "Document name help Credit Note 8175/01139491 Invoice number (optional) help Cre…" at bounding box center [310, 225] width 589 height 322
click at [513, 371] on span "Select bulk" at bounding box center [537, 374] width 110 height 14
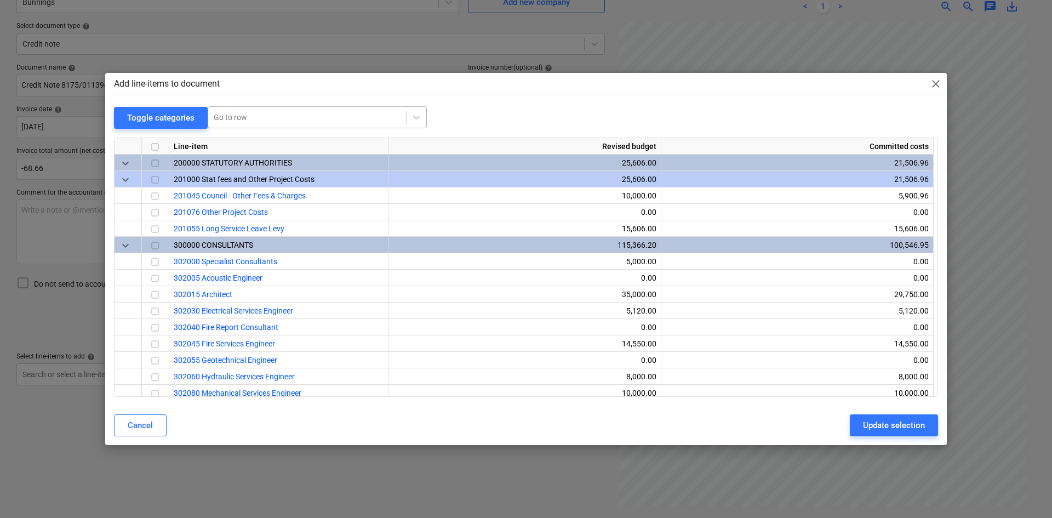
click at [316, 118] on div at bounding box center [307, 117] width 187 height 11
type input "small"
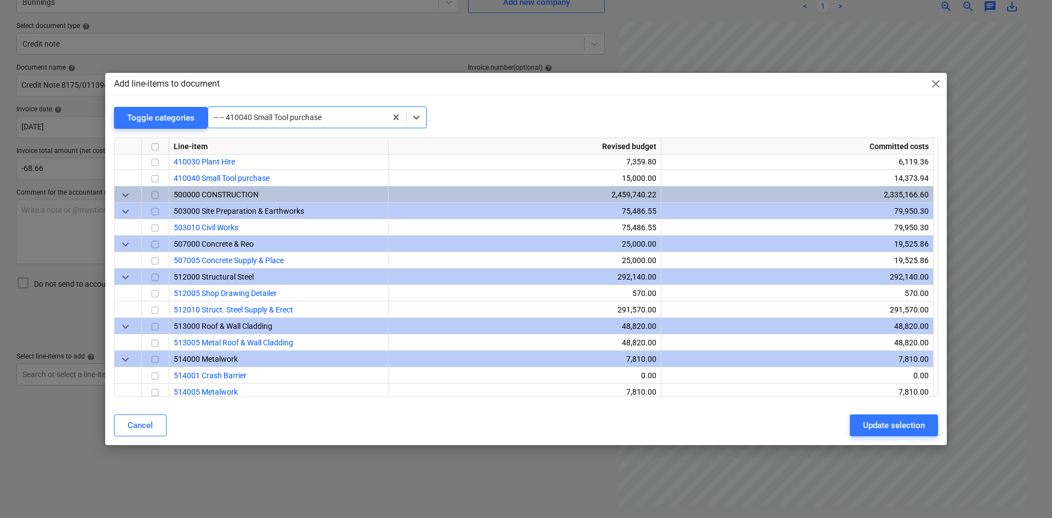
scroll to position [724, 0]
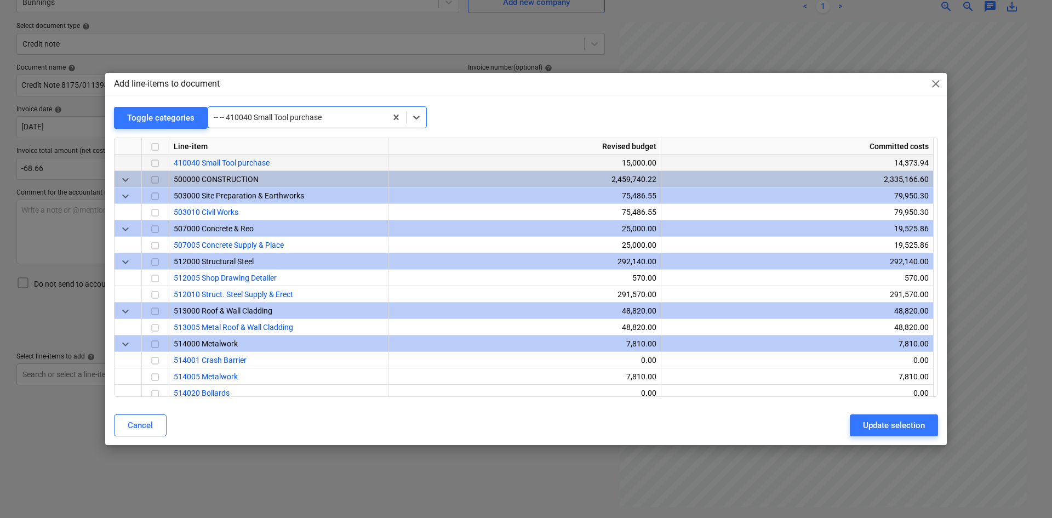
click at [160, 163] on input "checkbox" at bounding box center [155, 163] width 13 height 13
click at [898, 432] on button "Update selection" at bounding box center [894, 425] width 88 height 22
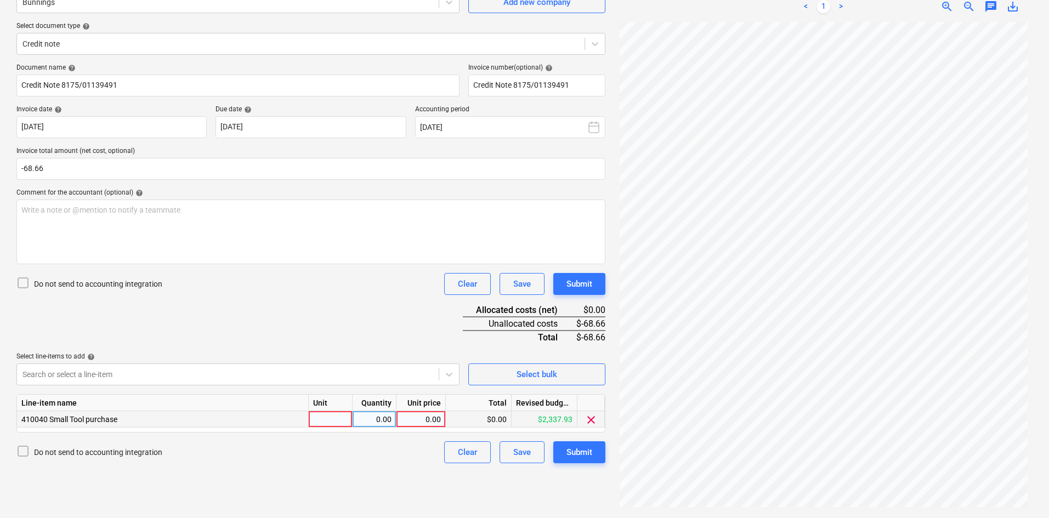
click at [338, 418] on div at bounding box center [331, 419] width 44 height 16
type input "item"
type input "-1"
type input "68.66"
drag, startPoint x: 279, startPoint y: 328, endPoint x: 275, endPoint y: 281, distance: 47.3
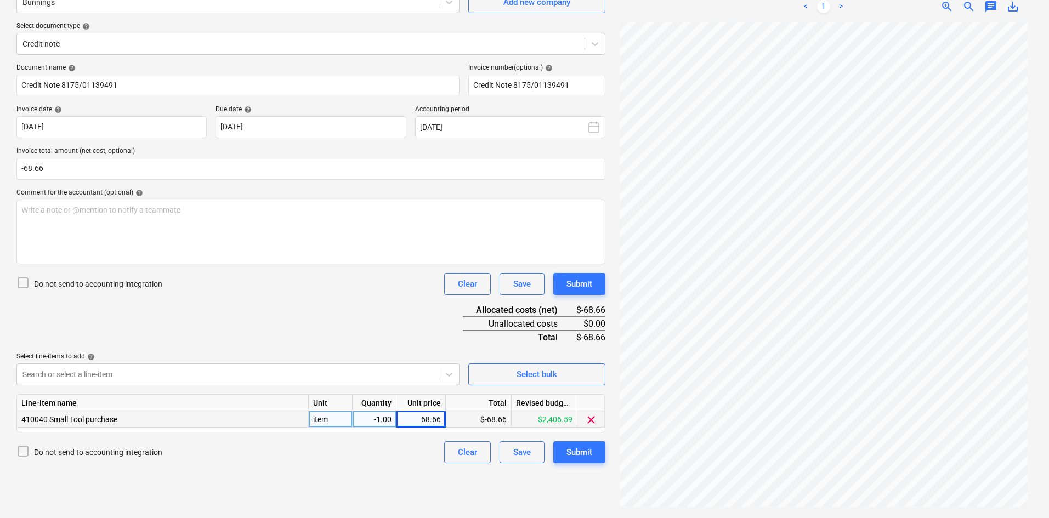
click at [279, 326] on div "Document name help Credit Note 8175/01139491 Invoice number (optional) help Cre…" at bounding box center [310, 264] width 589 height 400
click at [303, 249] on div "Write a note or @mention to notify a teammate [PERSON_NAME]" at bounding box center [310, 232] width 589 height 65
click at [298, 246] on div "Write a note or @mention to notify a teammate [PERSON_NAME]" at bounding box center [310, 232] width 589 height 65
click at [578, 453] on div "Submit" at bounding box center [579, 452] width 26 height 14
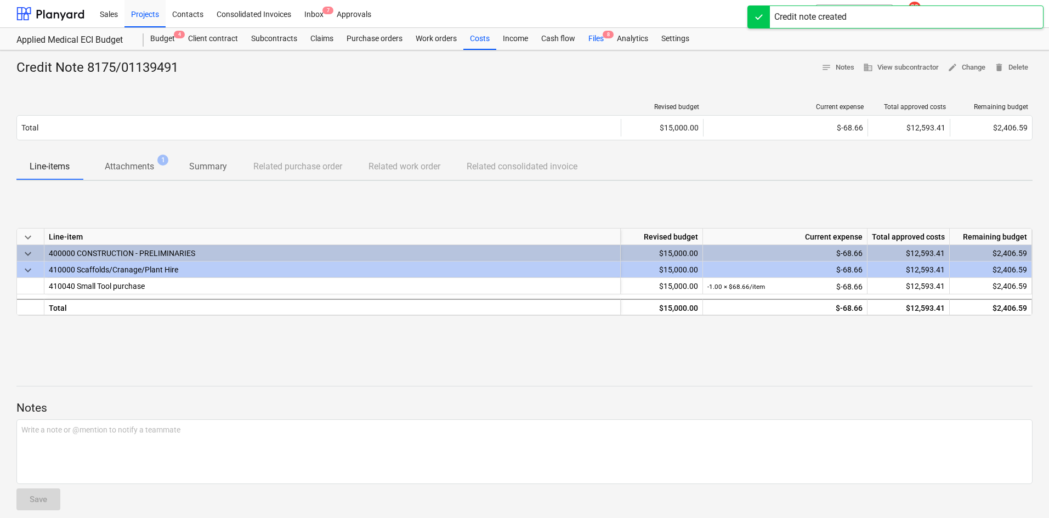
click at [598, 43] on div "Files 8" at bounding box center [596, 39] width 29 height 22
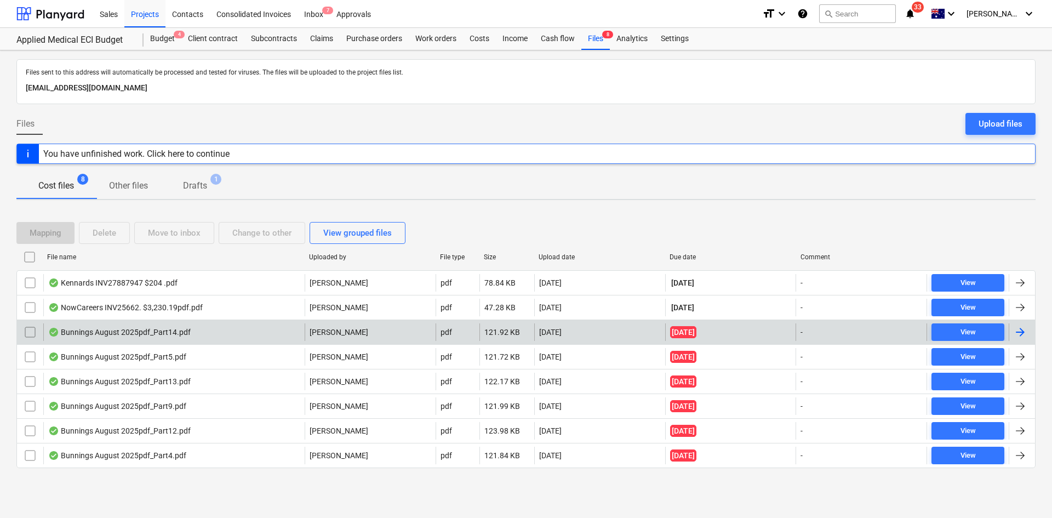
click at [248, 328] on div "Bunnings August 2025pdf_Part14.pdf" at bounding box center [173, 332] width 261 height 18
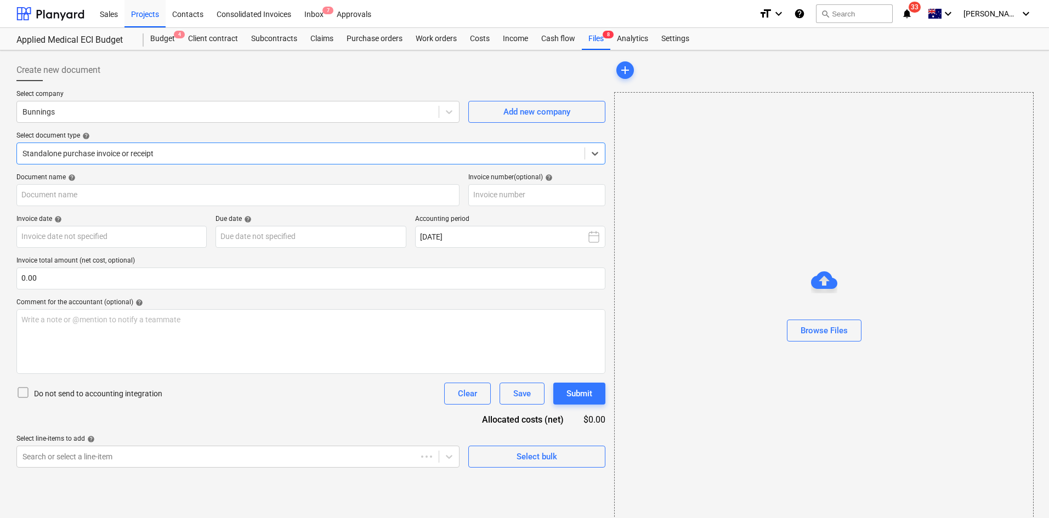
type input "8175/01133663"
type input "[DATE]"
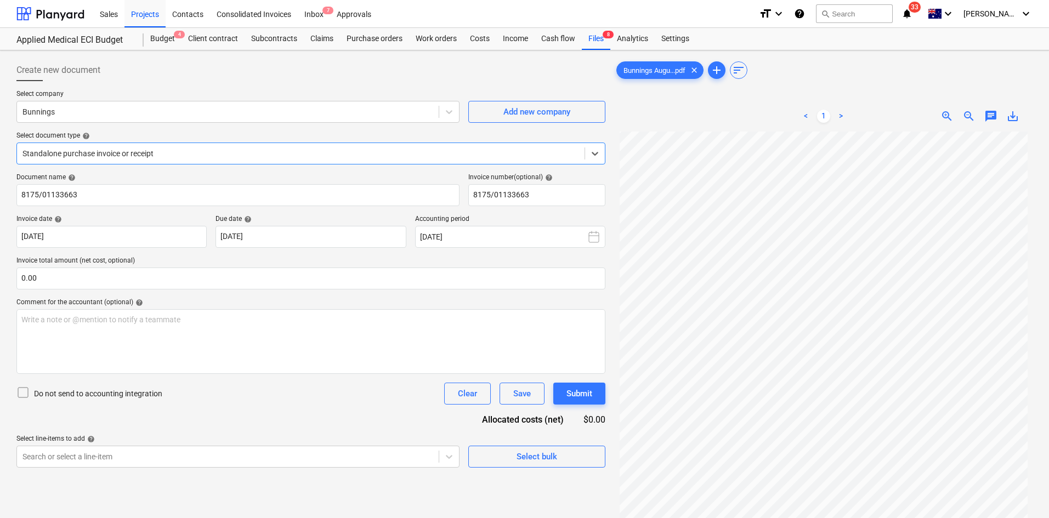
scroll to position [92, 0]
click at [164, 277] on input "0.00" at bounding box center [310, 278] width 589 height 22
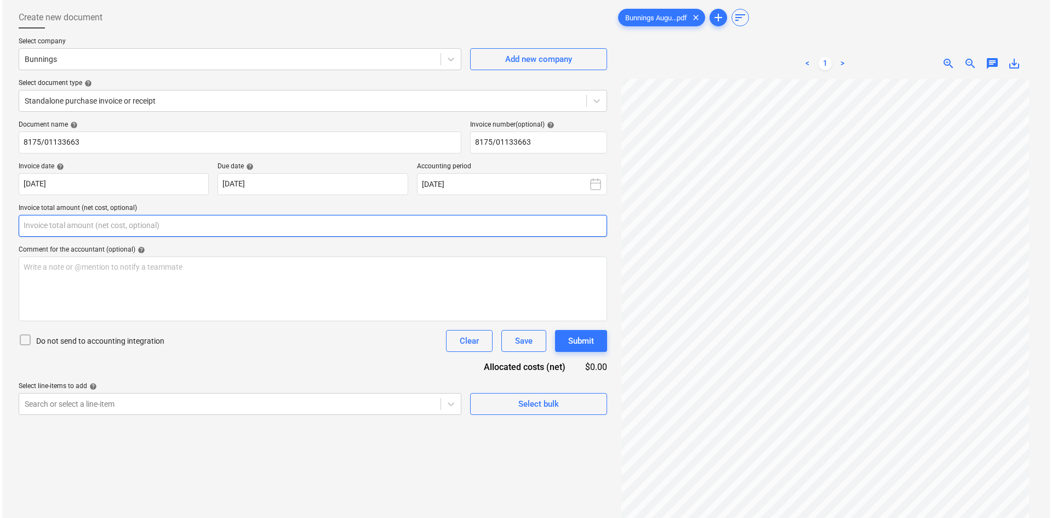
scroll to position [110, 0]
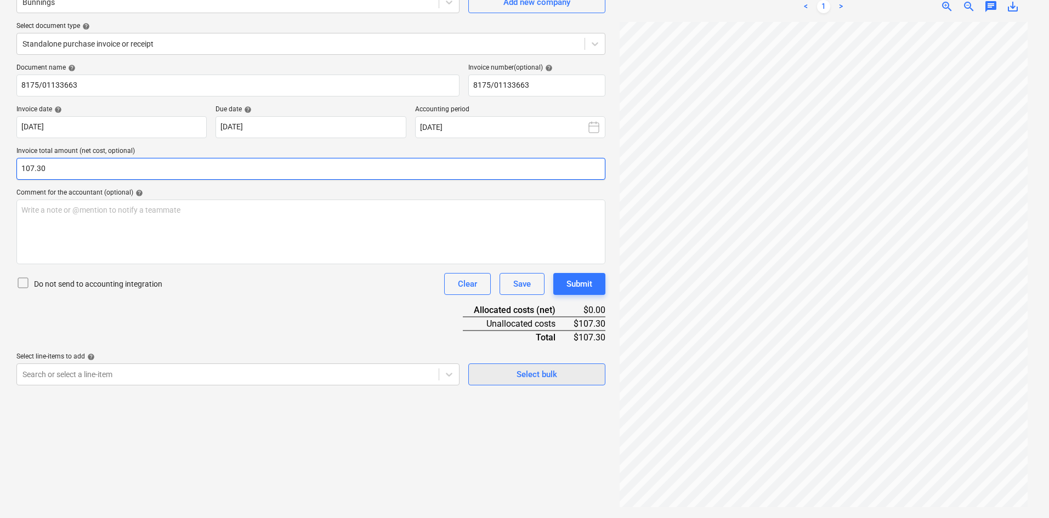
type input "107.30"
click at [528, 377] on div "Select bulk" at bounding box center [536, 374] width 41 height 14
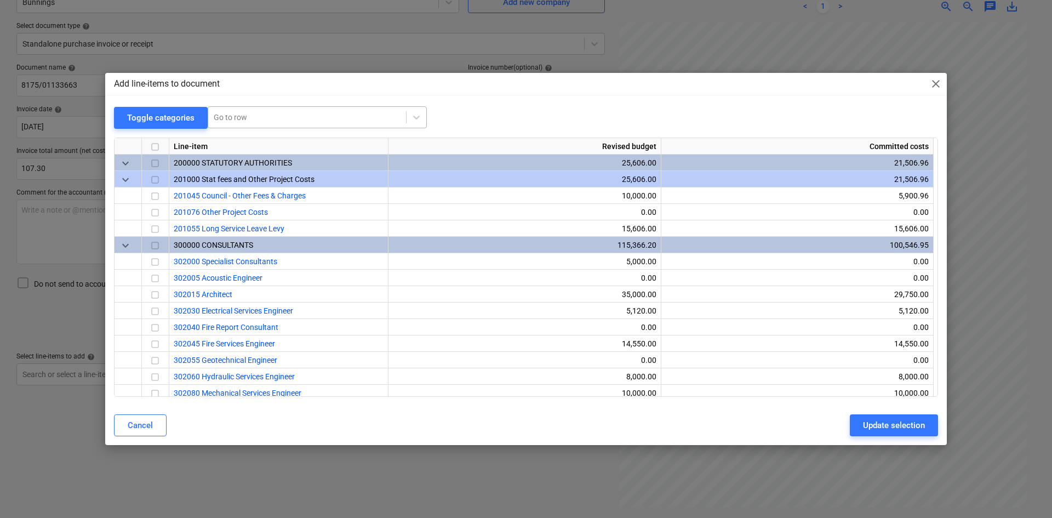
click at [276, 120] on div at bounding box center [307, 117] width 187 height 11
type input "small"
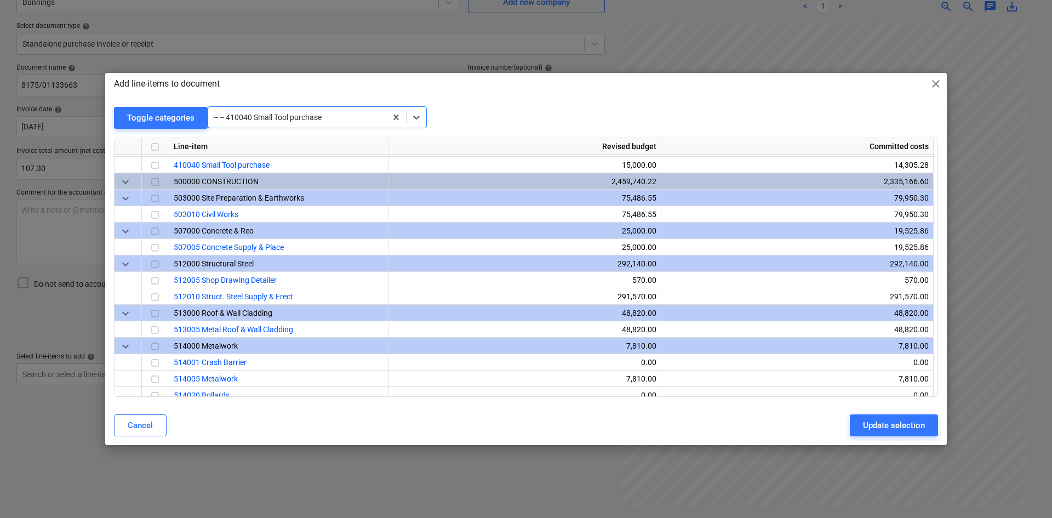
scroll to position [724, 0]
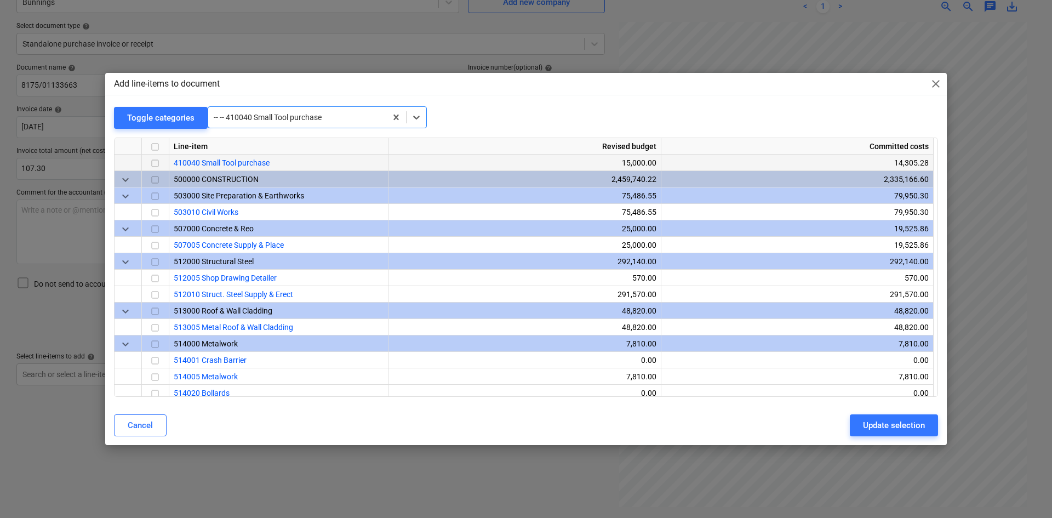
click at [158, 161] on input "checkbox" at bounding box center [155, 163] width 13 height 13
click at [869, 426] on div "Update selection" at bounding box center [894, 425] width 62 height 14
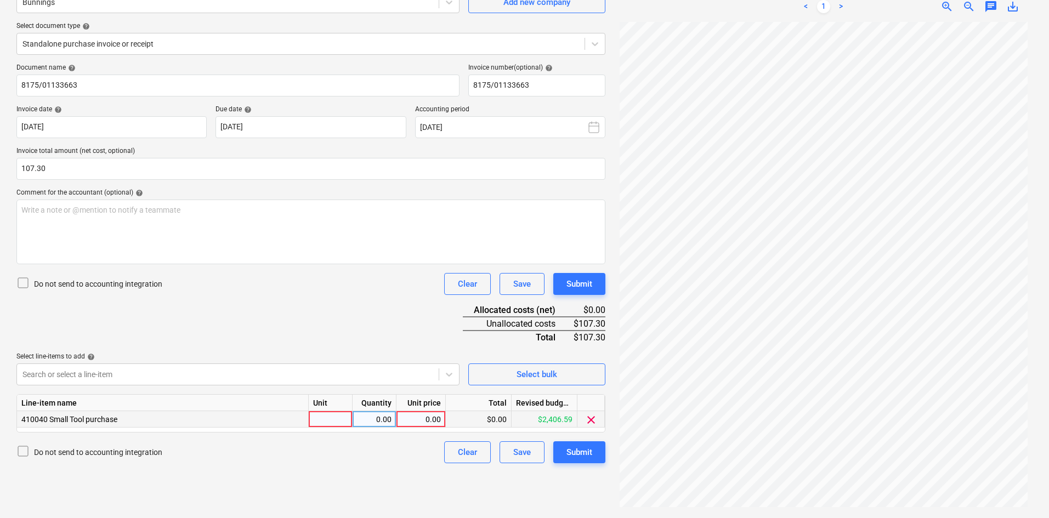
click at [321, 416] on div at bounding box center [331, 419] width 44 height 16
type input "item"
type input "107.30"
click at [234, 318] on div "Document name help 8175/01133663 Invoice number (optional) help 8175/01133663 I…" at bounding box center [310, 264] width 589 height 400
click at [592, 454] on div "Submit" at bounding box center [579, 452] width 26 height 14
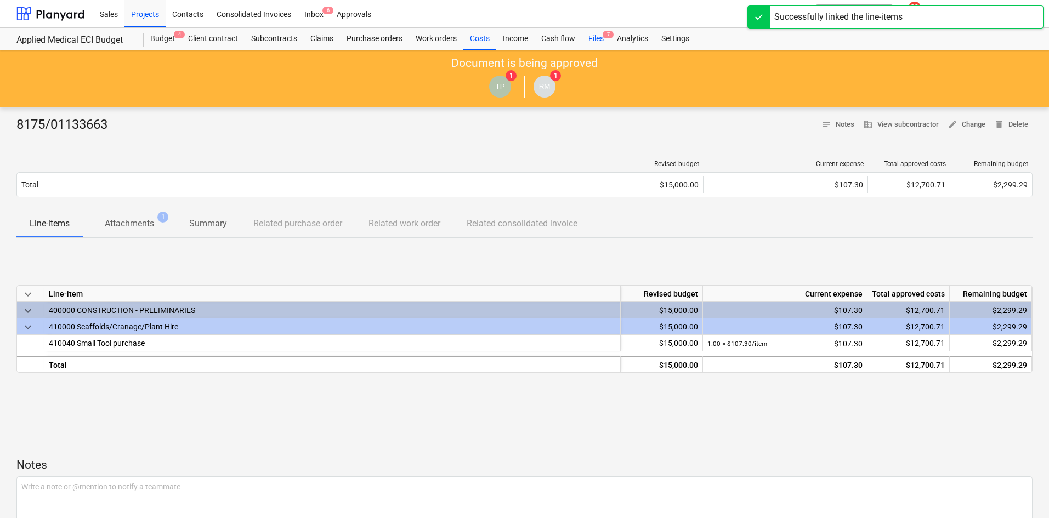
click at [597, 43] on div "Files 7" at bounding box center [596, 39] width 29 height 22
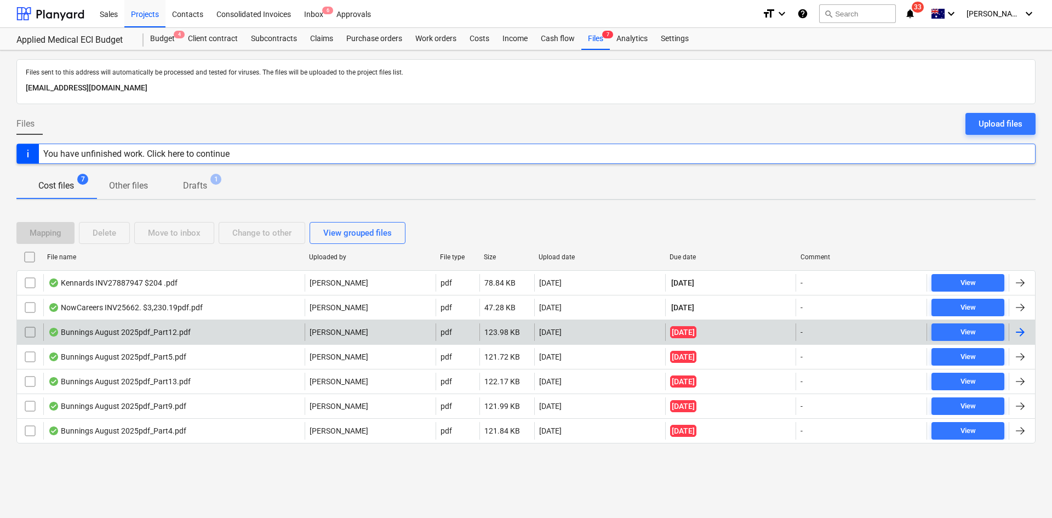
click at [214, 335] on div "Bunnings August 2025pdf_Part12.pdf" at bounding box center [173, 332] width 261 height 18
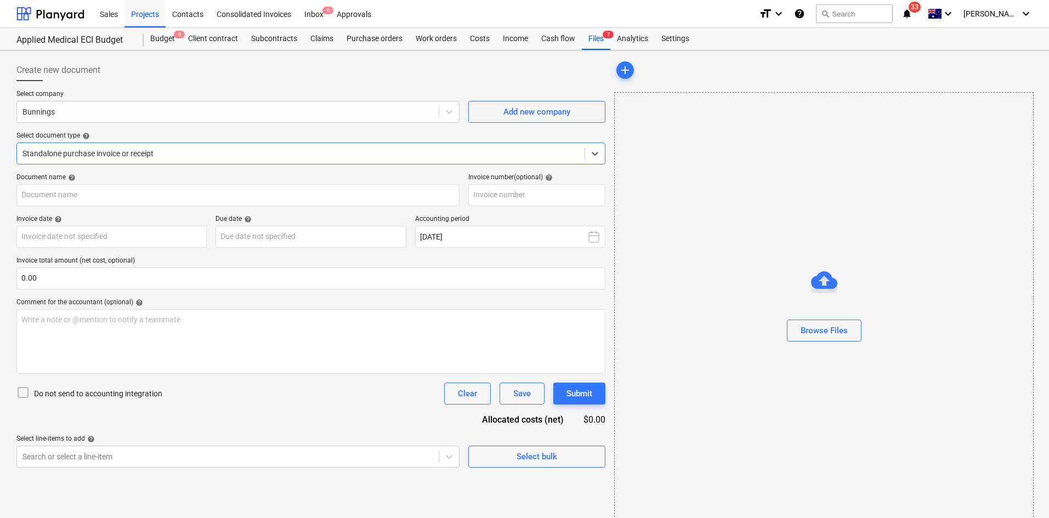
type input "8175/09660529"
type input "[DATE]"
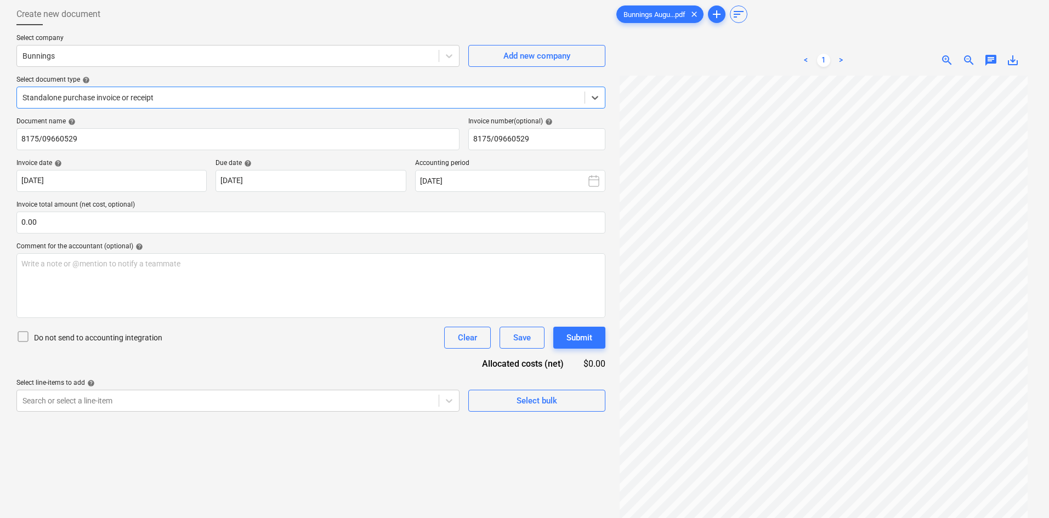
scroll to position [110, 0]
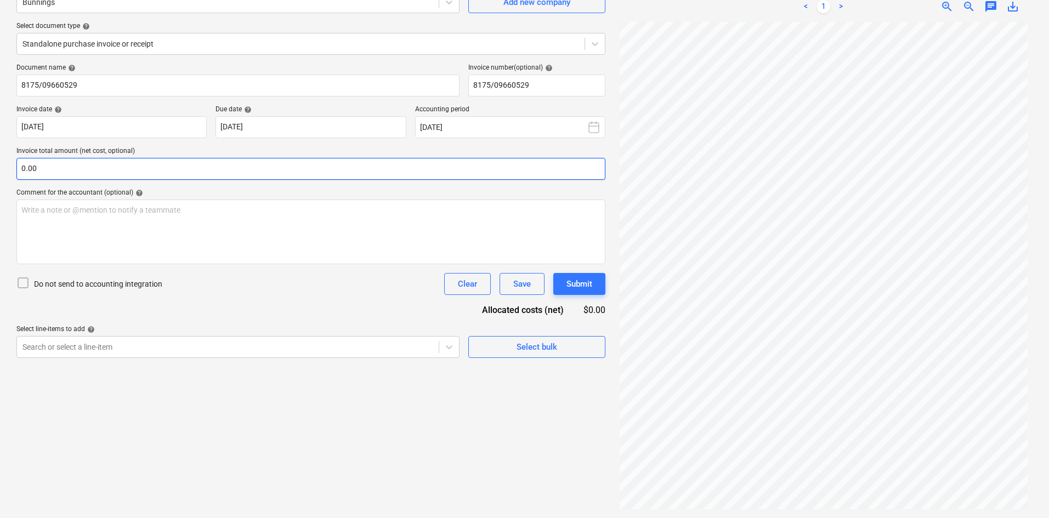
click at [183, 173] on input "0.00" at bounding box center [310, 169] width 589 height 22
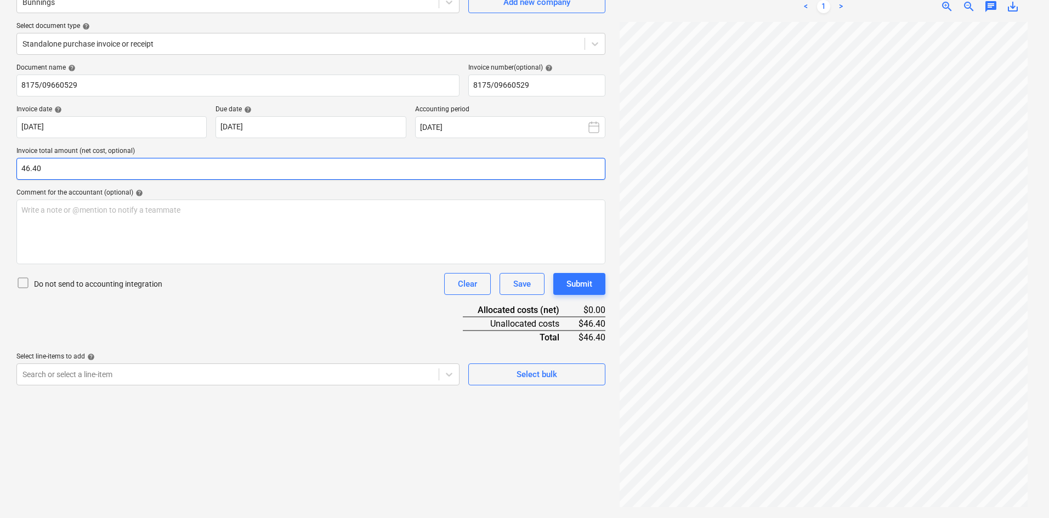
type input "46.40"
click at [363, 299] on div "Document name help 8175/09660529 Invoice number (optional) help 8175/09660529 I…" at bounding box center [310, 225] width 589 height 322
click at [510, 365] on button "Select bulk" at bounding box center [536, 374] width 137 height 22
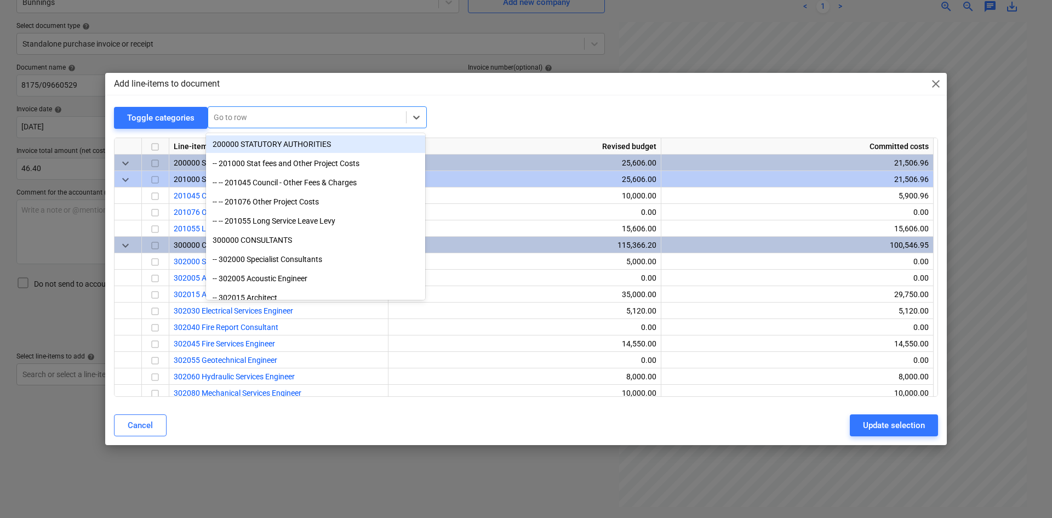
click at [247, 116] on div at bounding box center [307, 117] width 187 height 11
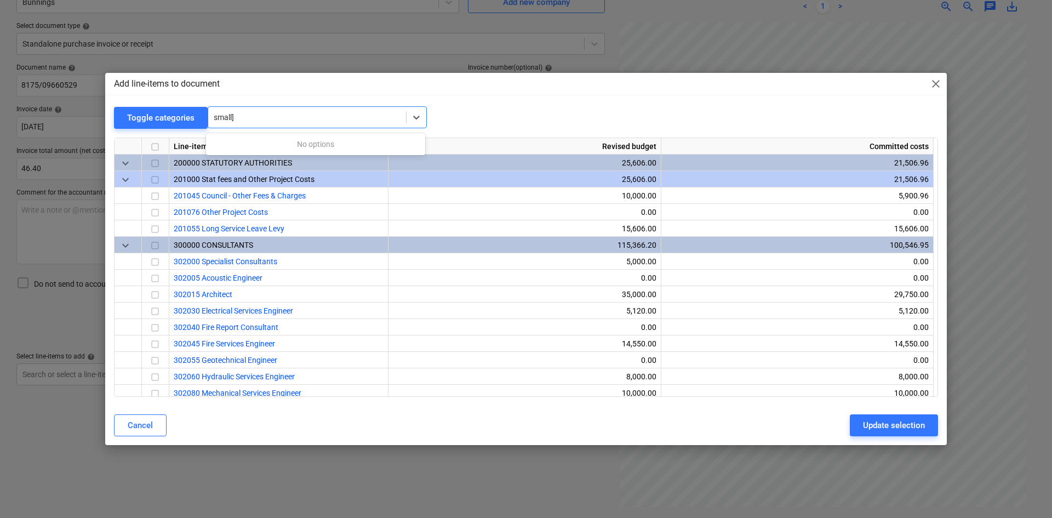
type input "small"
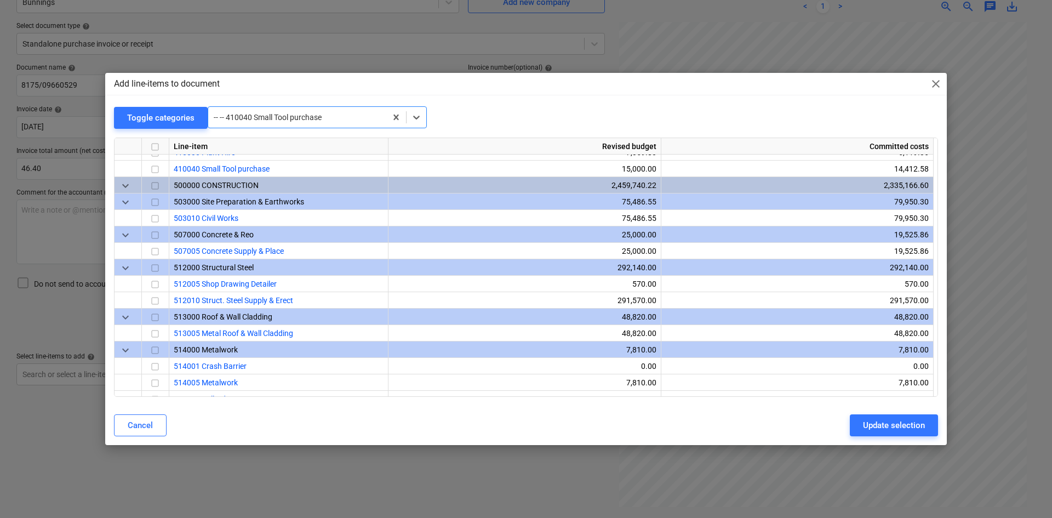
scroll to position [724, 0]
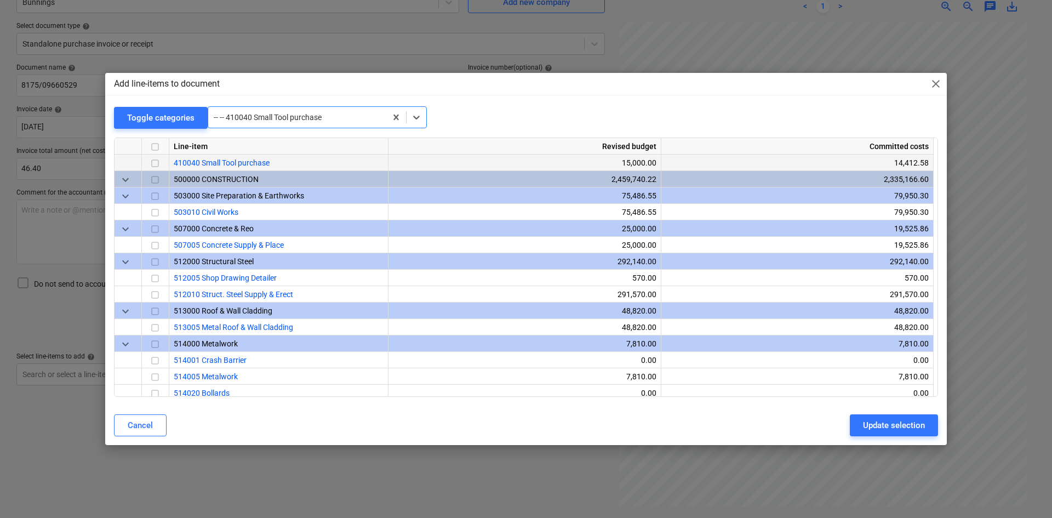
click at [156, 161] on input "checkbox" at bounding box center [155, 163] width 13 height 13
click at [887, 428] on div "Update selection" at bounding box center [894, 425] width 62 height 14
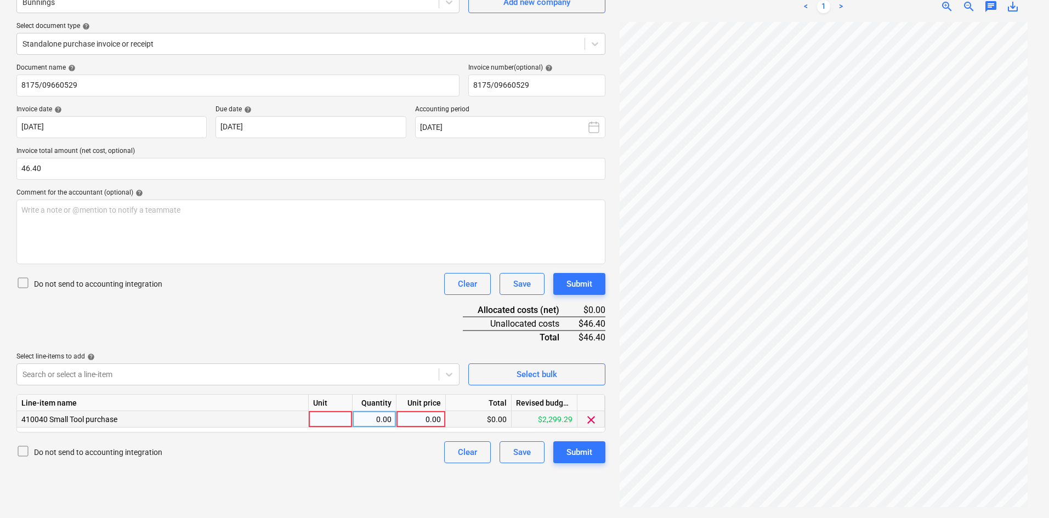
click at [341, 416] on div at bounding box center [331, 419] width 44 height 16
type input "item"
click at [376, 424] on div "0.00" at bounding box center [374, 419] width 35 height 16
type input "1"
type input "46.40"
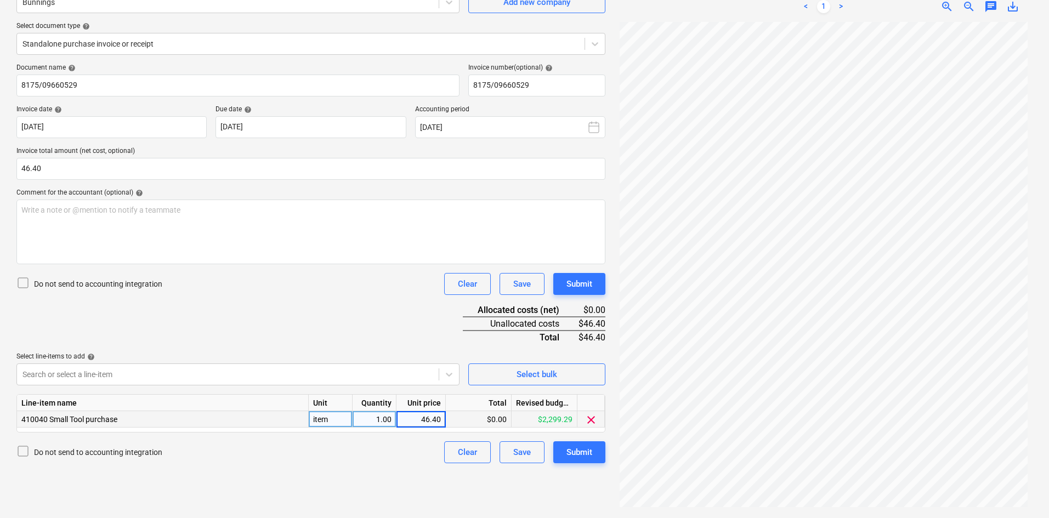
click at [319, 315] on div "Document name help 8175/09660529 Invoice number (optional) help 8175/09660529 I…" at bounding box center [310, 264] width 589 height 400
click at [589, 448] on div "Submit" at bounding box center [579, 452] width 26 height 14
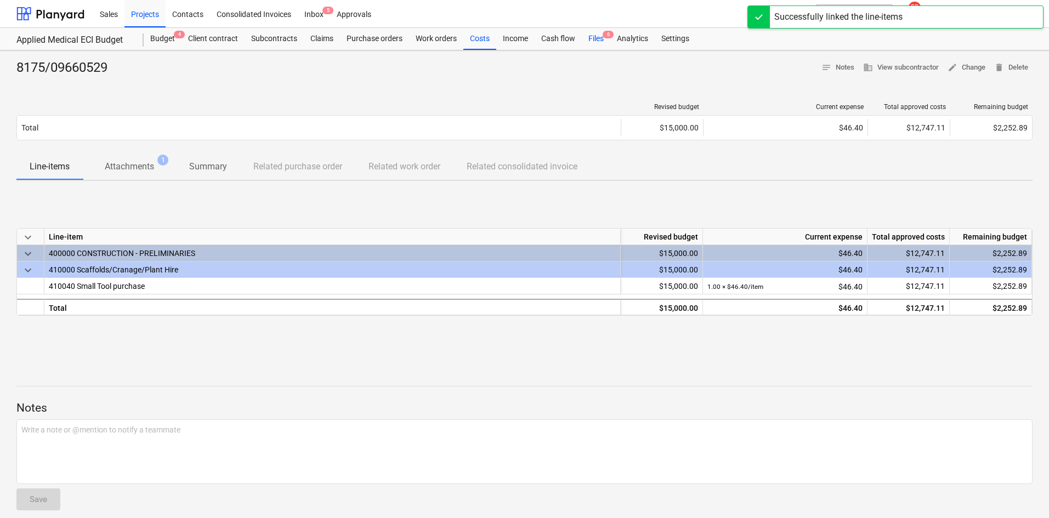
click at [607, 40] on div "Files 6" at bounding box center [596, 39] width 29 height 22
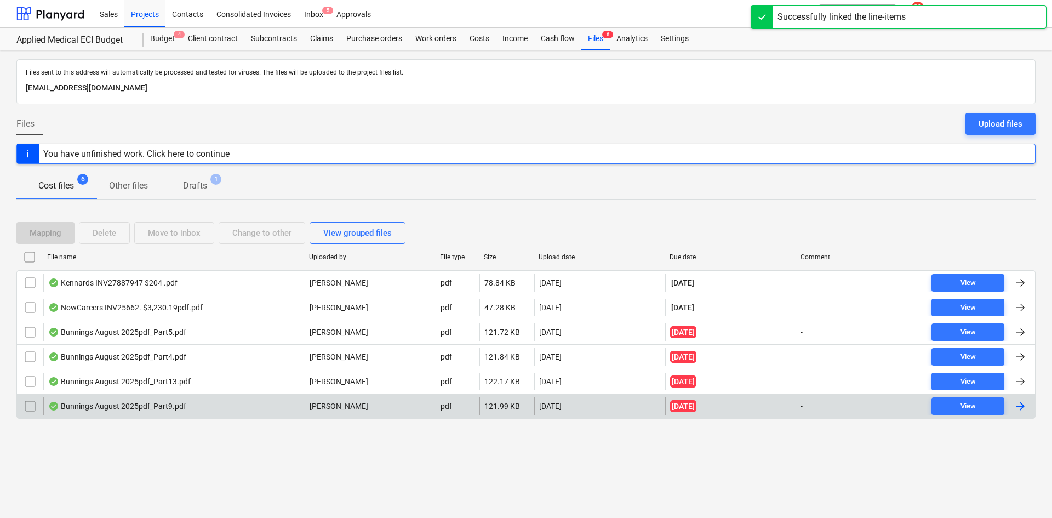
click at [163, 409] on div "Bunnings August 2025pdf_Part9.pdf" at bounding box center [117, 406] width 138 height 9
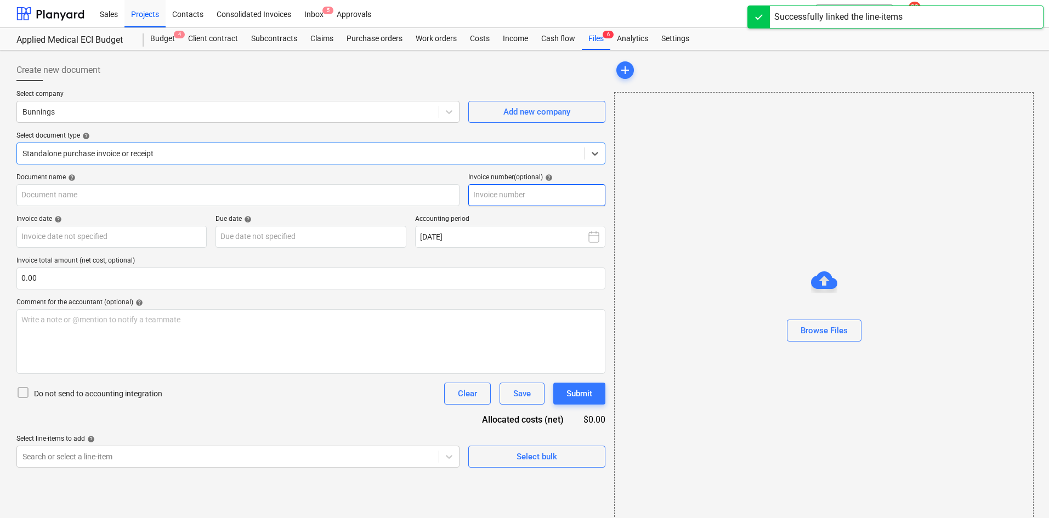
type input "8175/01331483"
type input "13 Aug 2025"
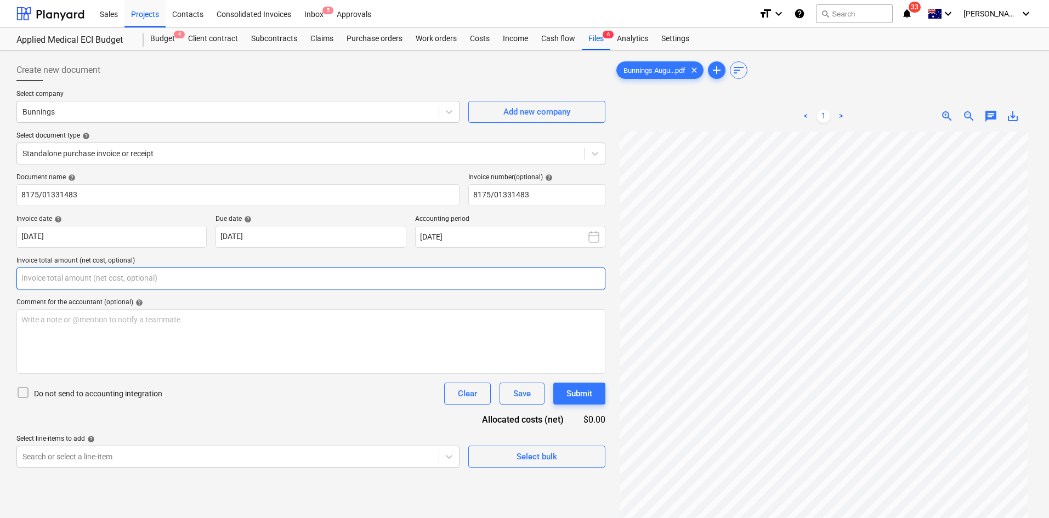
click at [101, 276] on input "text" at bounding box center [310, 278] width 589 height 22
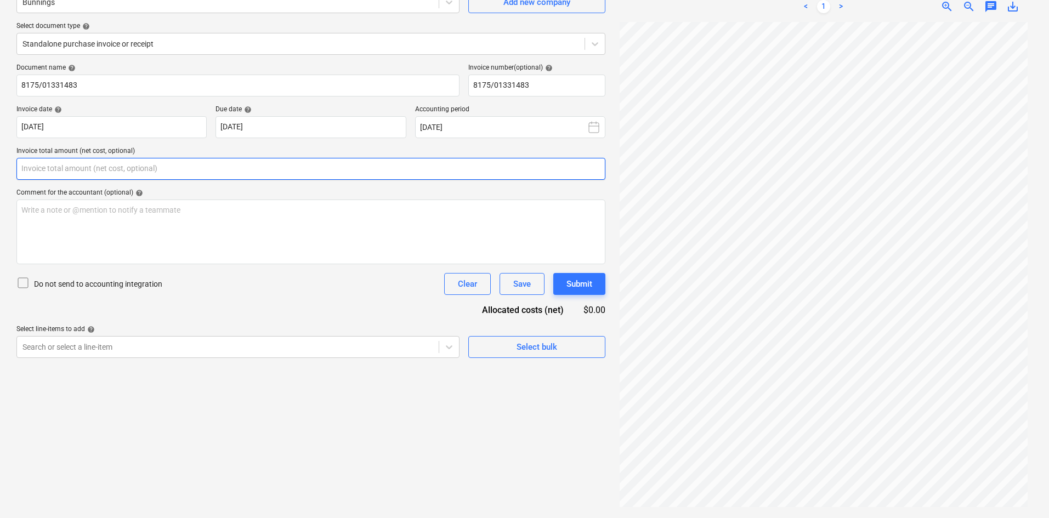
click at [161, 169] on input "text" at bounding box center [310, 169] width 589 height 22
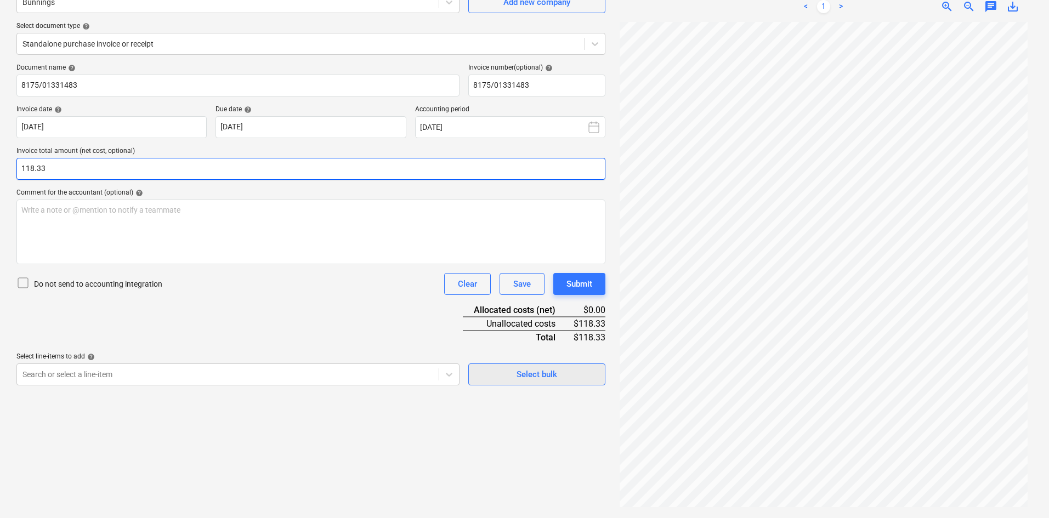
type input "118.33"
click at [514, 374] on span "Select bulk" at bounding box center [537, 374] width 110 height 14
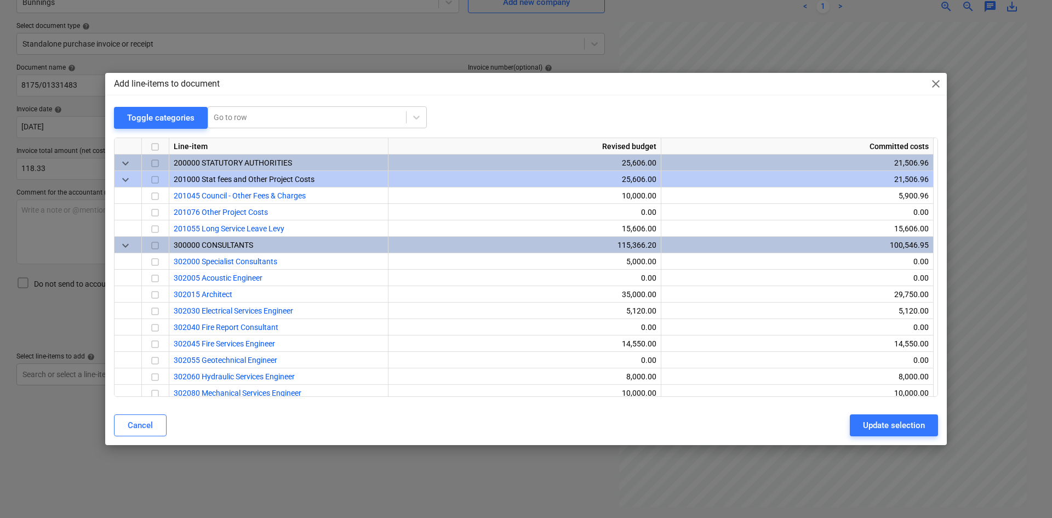
click at [263, 133] on div at bounding box center [526, 133] width 824 height 9
click at [263, 119] on div at bounding box center [307, 117] width 187 height 11
type input "small"
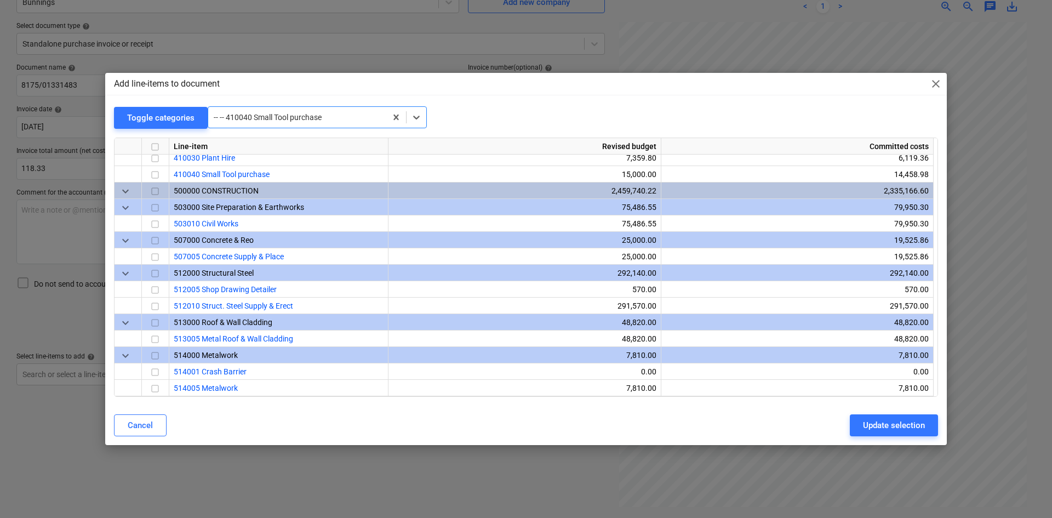
scroll to position [724, 0]
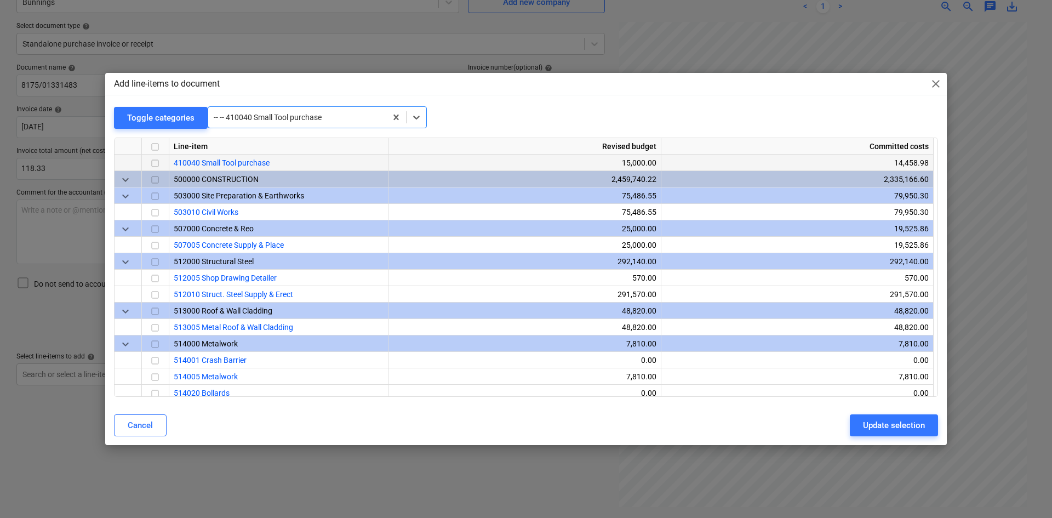
click at [158, 162] on input "checkbox" at bounding box center [155, 163] width 13 height 13
click at [861, 429] on button "Update selection" at bounding box center [894, 425] width 88 height 22
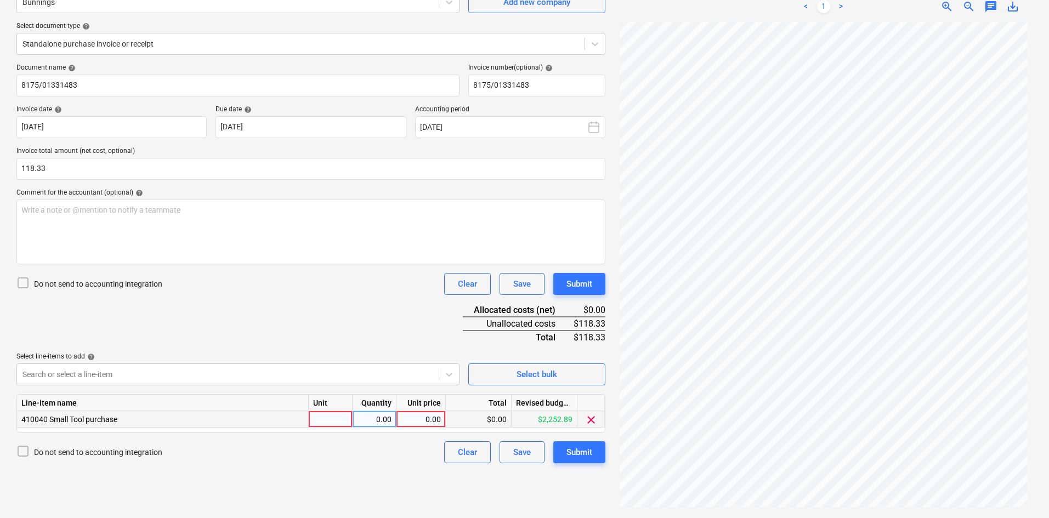
click at [338, 424] on div at bounding box center [331, 419] width 44 height 16
type input "item"
type input "118.33"
click at [260, 331] on div "Document name help 8175/01331483 Invoice number (optional) help 8175/01331483 I…" at bounding box center [310, 264] width 589 height 400
click at [584, 448] on div "Submit" at bounding box center [579, 452] width 26 height 14
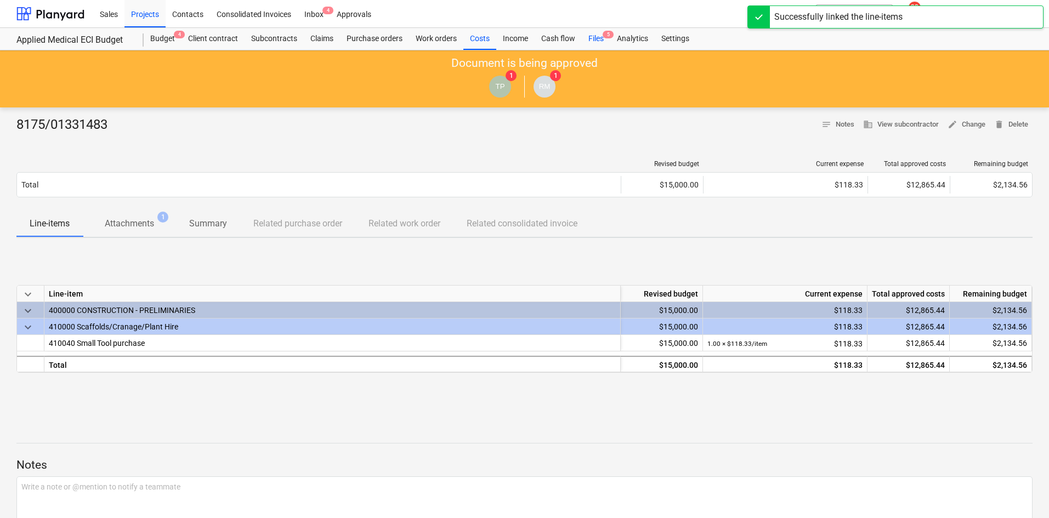
click at [605, 37] on span "5" at bounding box center [607, 35] width 11 height 8
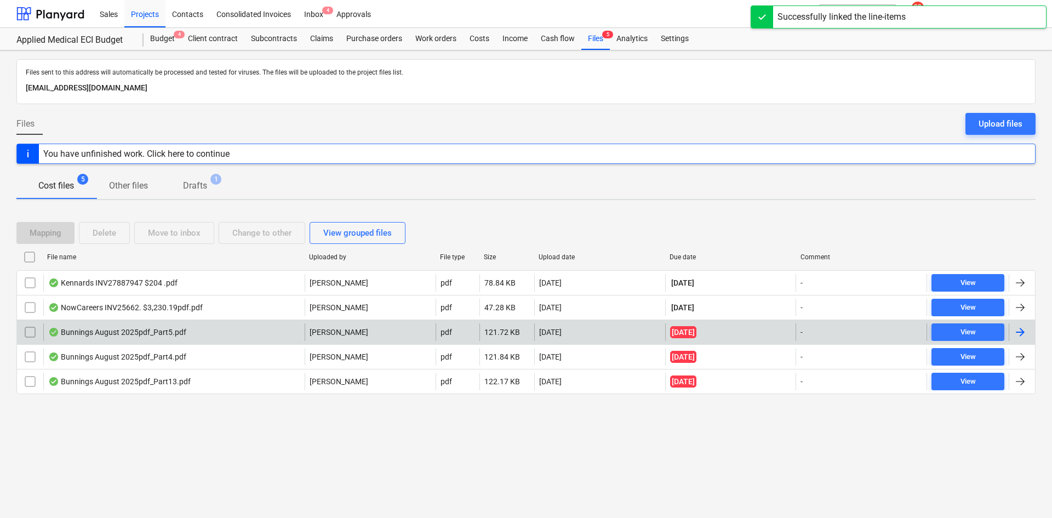
click at [222, 328] on div "Bunnings August 2025pdf_Part5.pdf" at bounding box center [173, 332] width 261 height 18
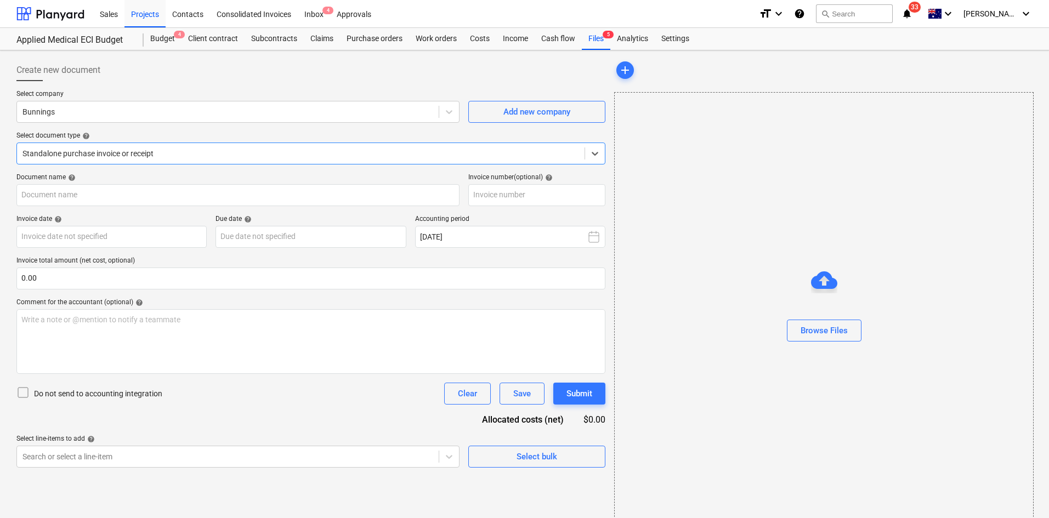
type input "8175/01336494"
type input "[DATE]"
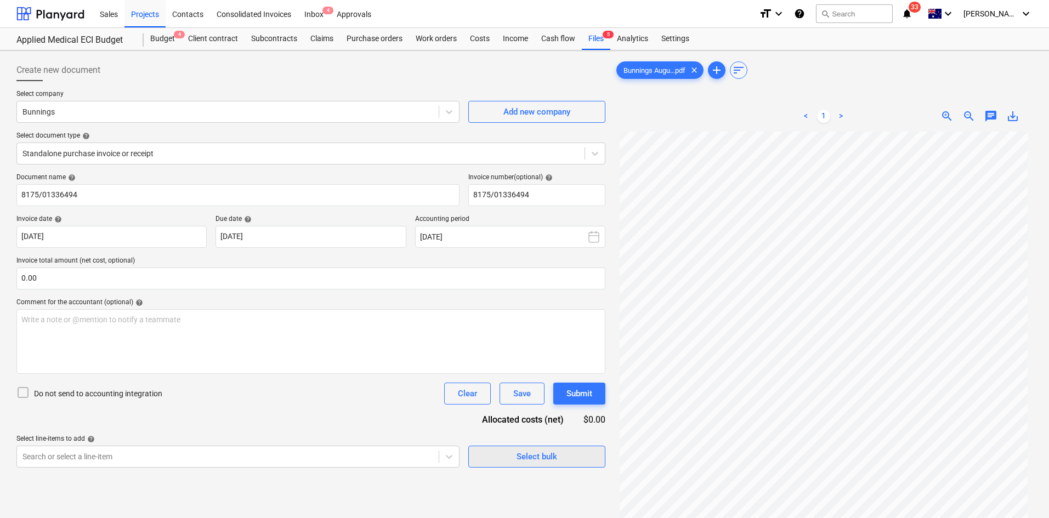
click at [546, 452] on div "Select bulk" at bounding box center [536, 456] width 41 height 14
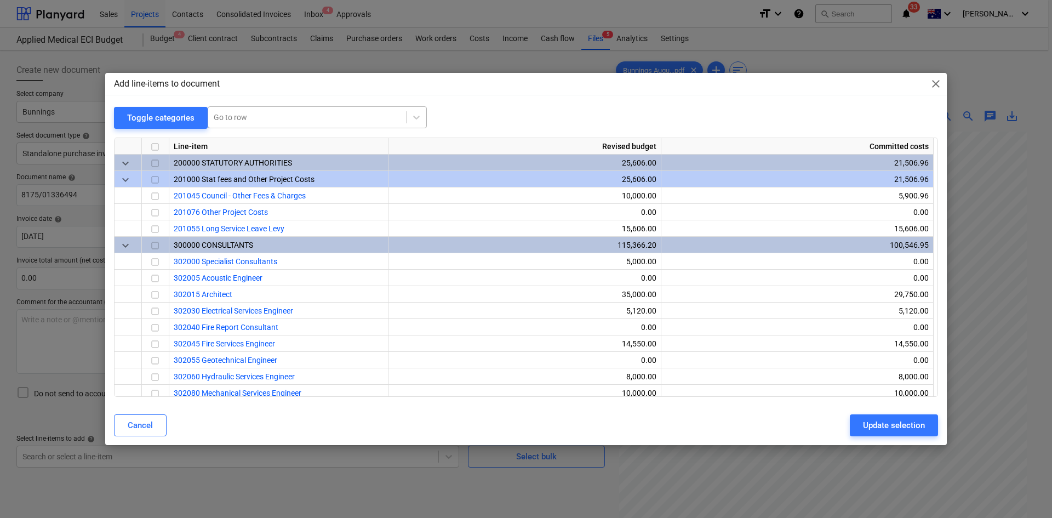
click at [274, 118] on div at bounding box center [307, 117] width 187 height 11
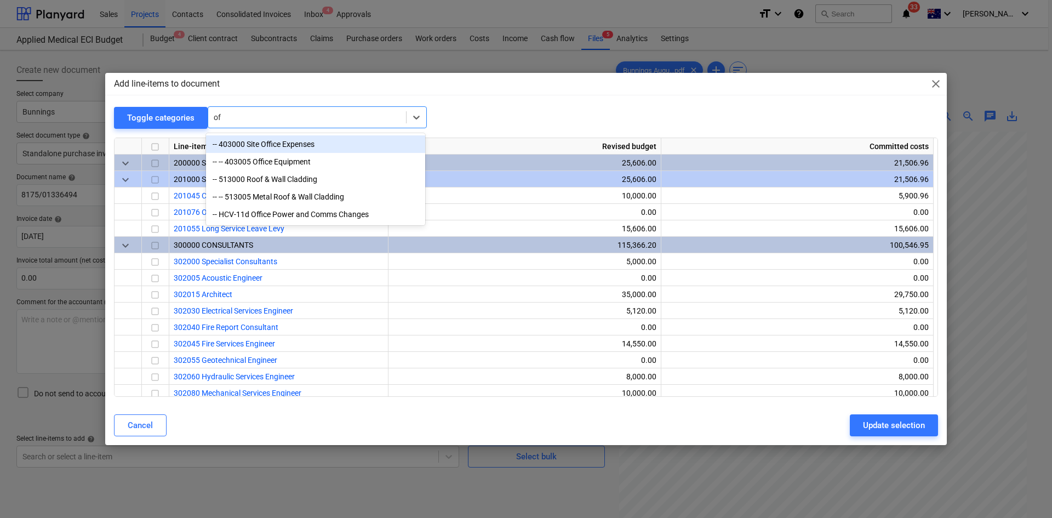
type input "o"
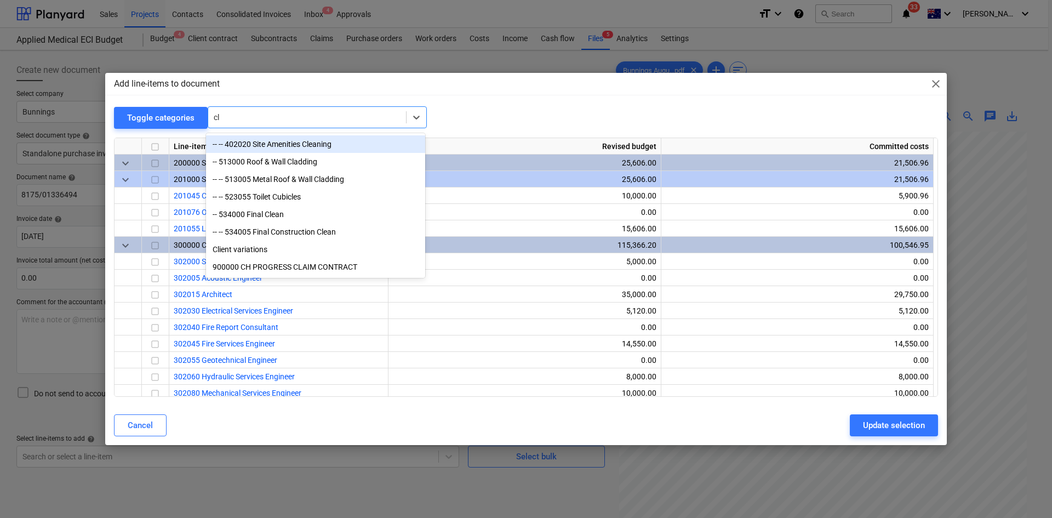
type input "c"
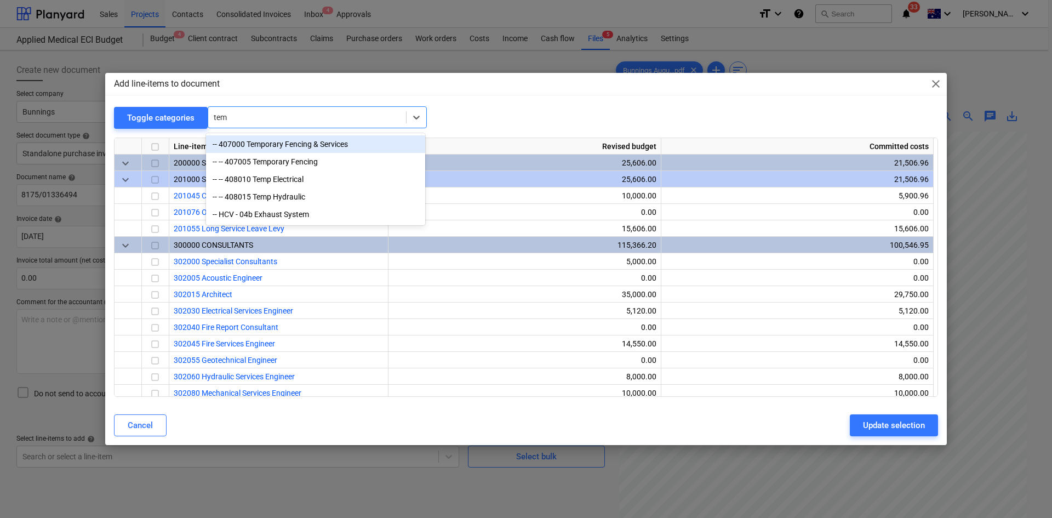
type input "temp"
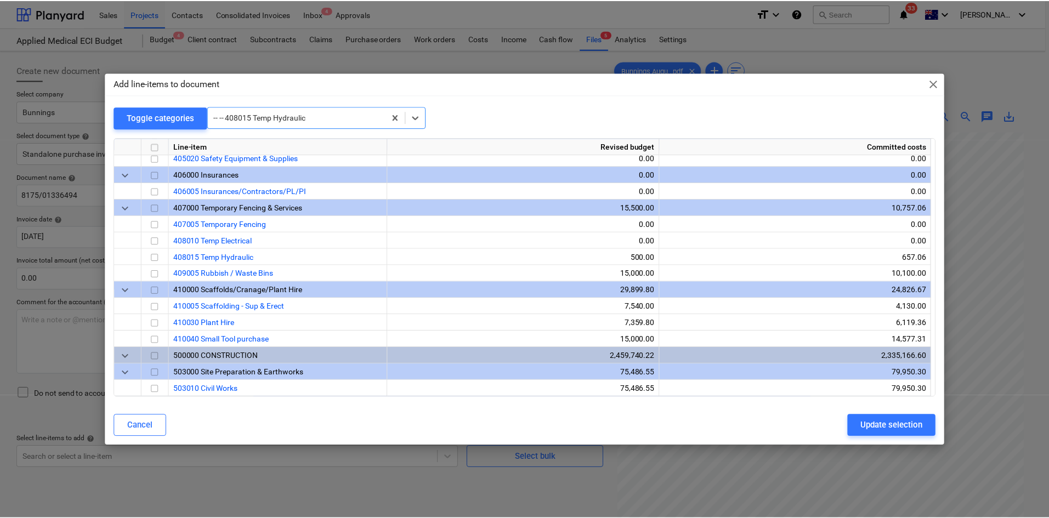
scroll to position [532, 0]
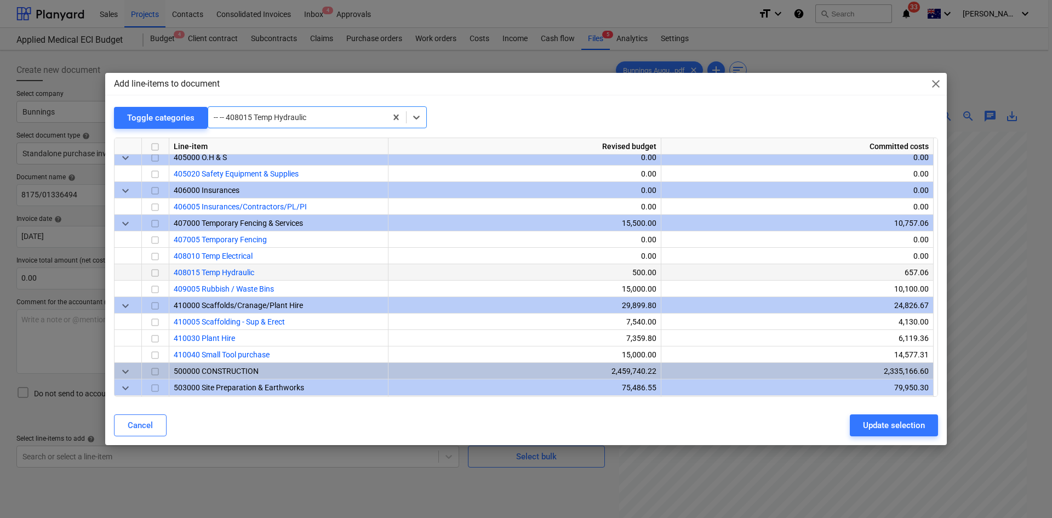
click at [153, 270] on input "checkbox" at bounding box center [155, 272] width 13 height 13
click at [883, 426] on div "Update selection" at bounding box center [894, 425] width 62 height 14
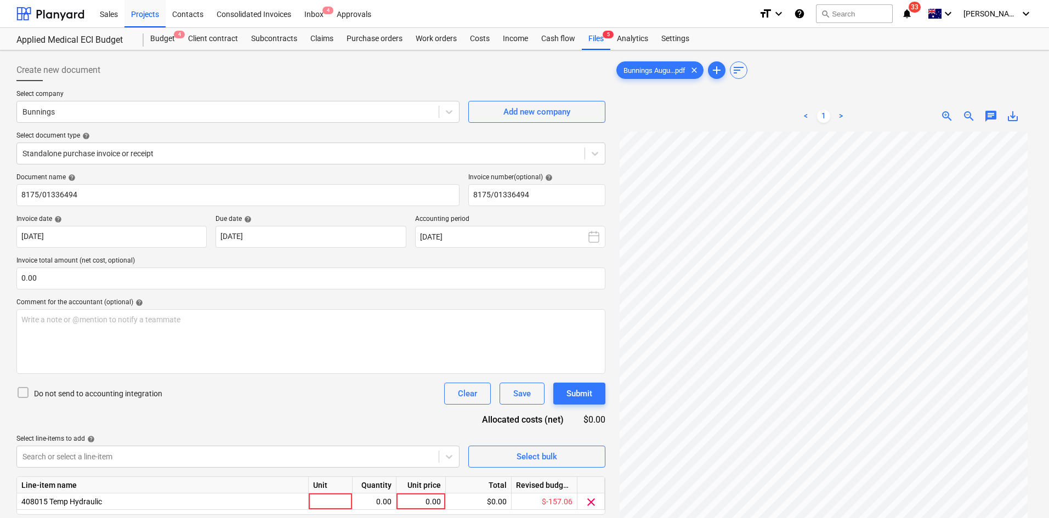
scroll to position [92, 0]
click at [328, 498] on div at bounding box center [331, 501] width 44 height 16
type input "item"
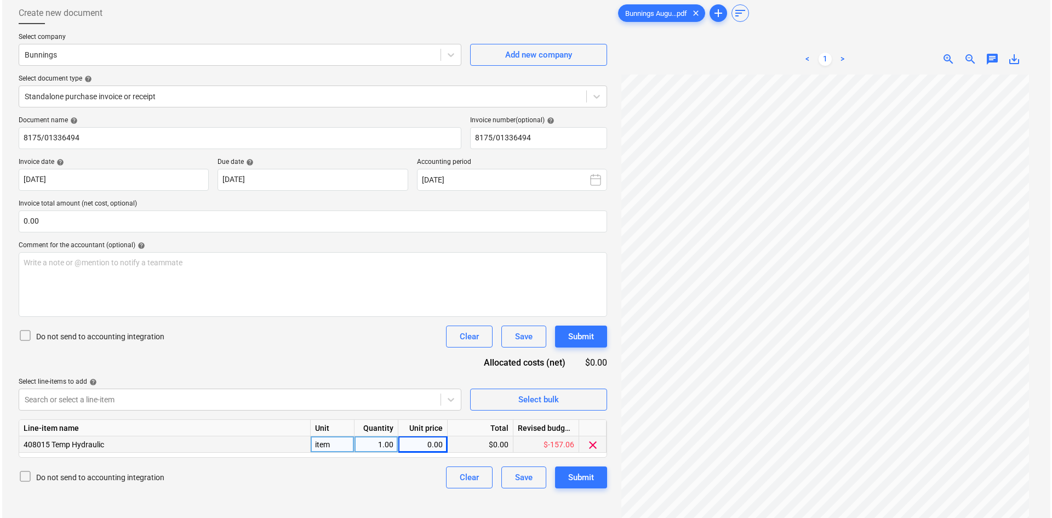
scroll to position [110, 0]
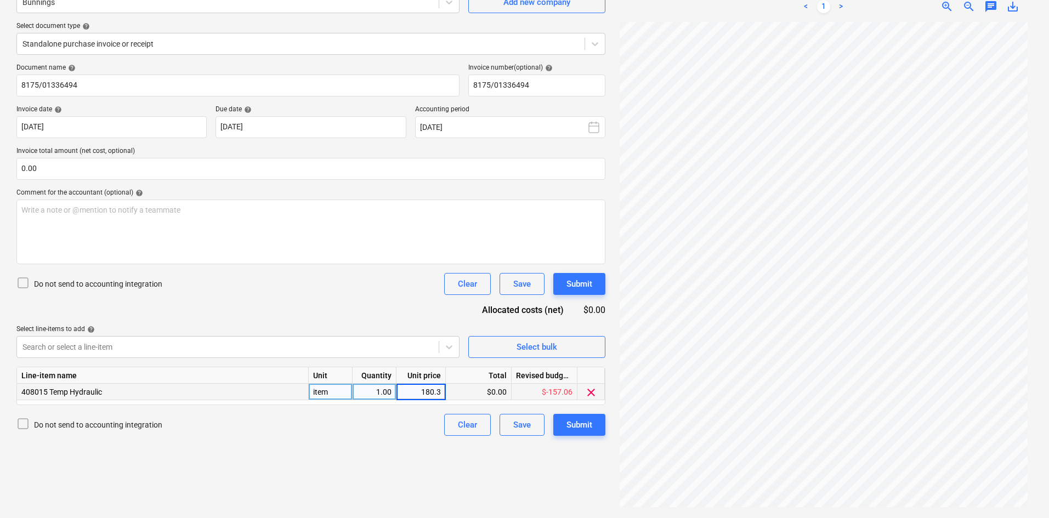
type input "180.31"
click at [244, 179] on input "0.00" at bounding box center [310, 169] width 589 height 22
click at [243, 176] on input "text" at bounding box center [310, 169] width 589 height 22
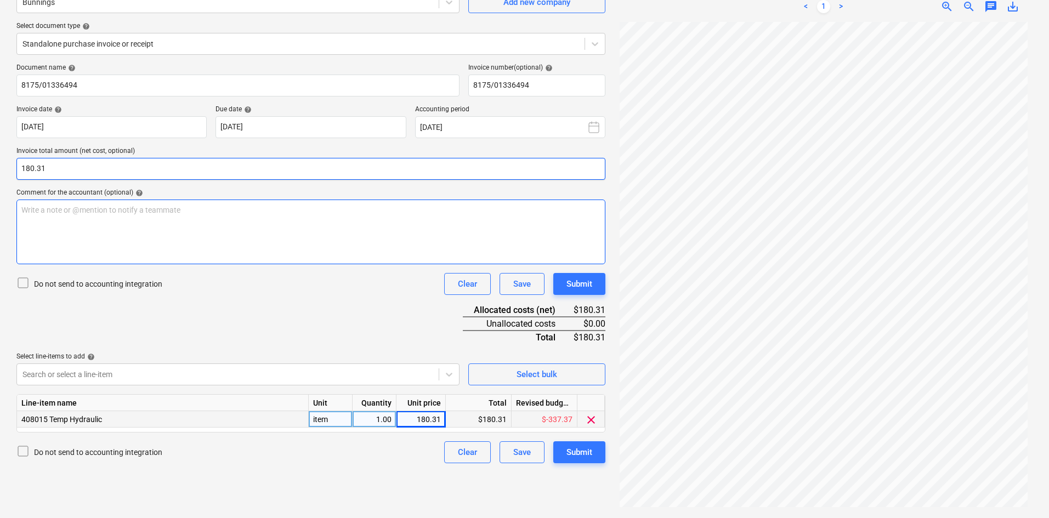
type input "180.31"
click at [216, 218] on div "Write a note or @mention to notify a teammate [PERSON_NAME]" at bounding box center [310, 232] width 589 height 65
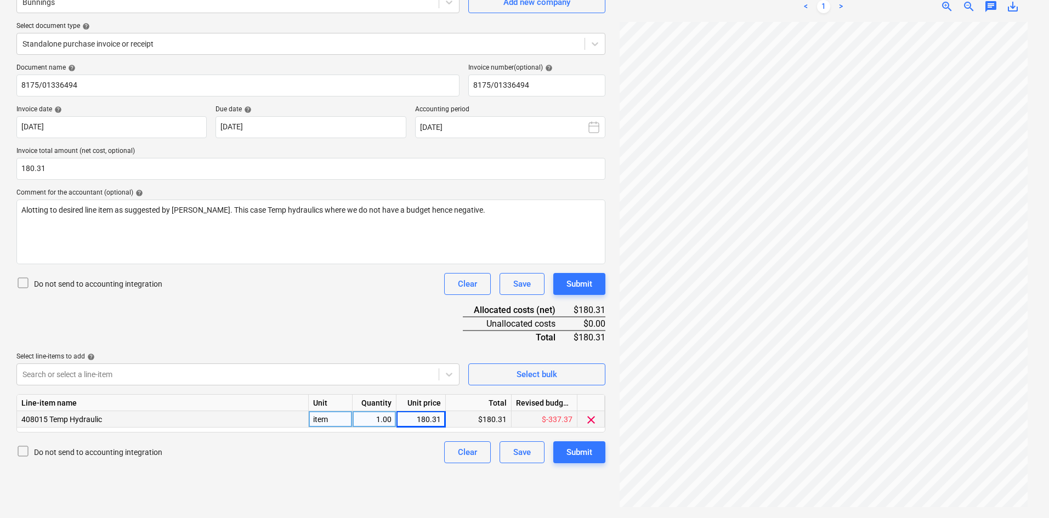
drag, startPoint x: 149, startPoint y: 279, endPoint x: 146, endPoint y: 272, distance: 7.6
click at [149, 278] on p "Do not send to accounting integration" at bounding box center [98, 283] width 128 height 11
click at [24, 284] on icon at bounding box center [22, 282] width 13 height 13
click at [51, 238] on div "Alotting to desired line item as suggested by JE. This case Temp hydraulics whe…" at bounding box center [310, 232] width 589 height 65
click at [36, 209] on span "Alotting to desired line item as suggested by JE. This case Temp hydraulics whe…" at bounding box center [253, 210] width 464 height 9
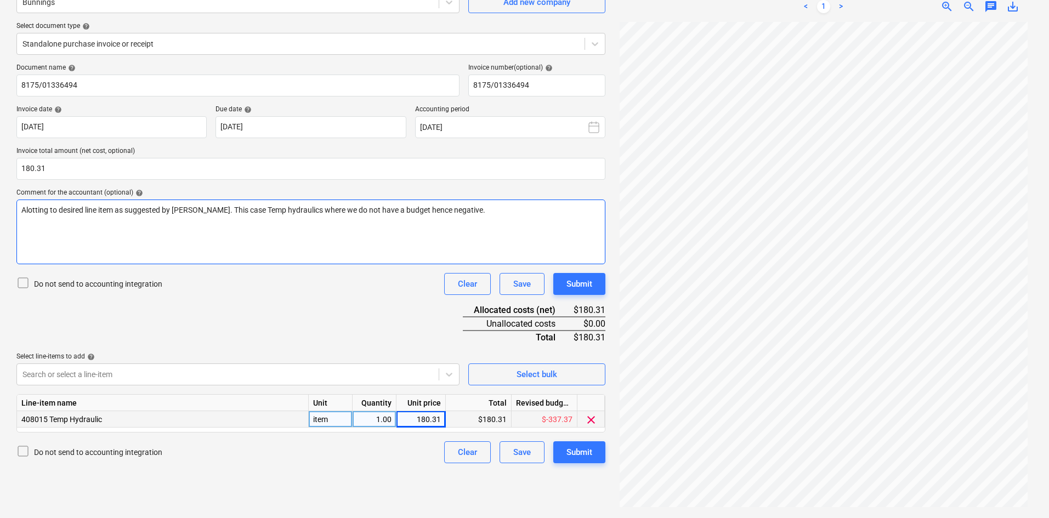
click at [71, 224] on div "Alotting to desired line item as suggested by JE. This case Temp hydraulics whe…" at bounding box center [310, 232] width 589 height 65
click at [578, 448] on div "Submit" at bounding box center [579, 452] width 26 height 14
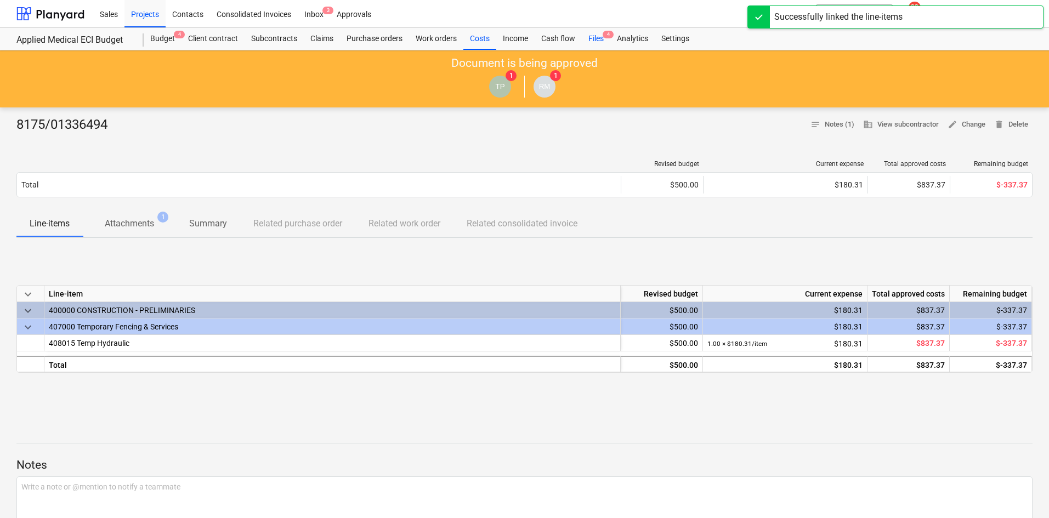
click at [599, 43] on div "Files 4" at bounding box center [596, 39] width 29 height 22
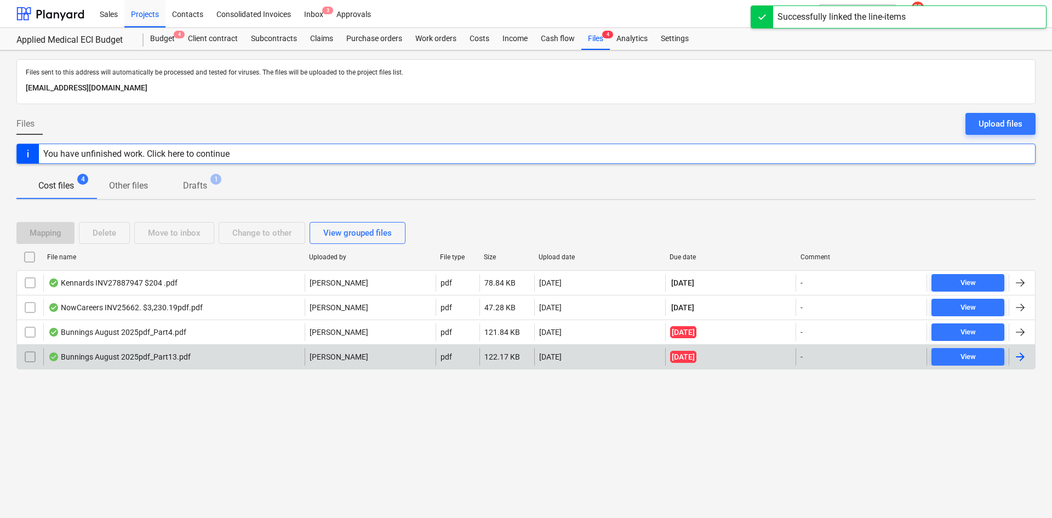
click at [294, 351] on div "Bunnings August 2025pdf_Part13.pdf" at bounding box center [173, 357] width 261 height 18
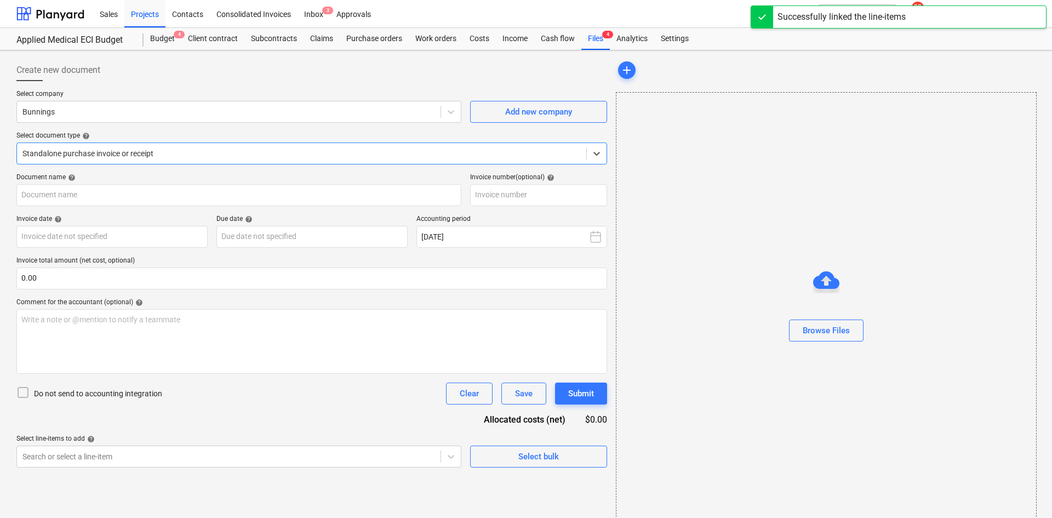
type input "8175/01338321"
type input "21 Aug 2025"
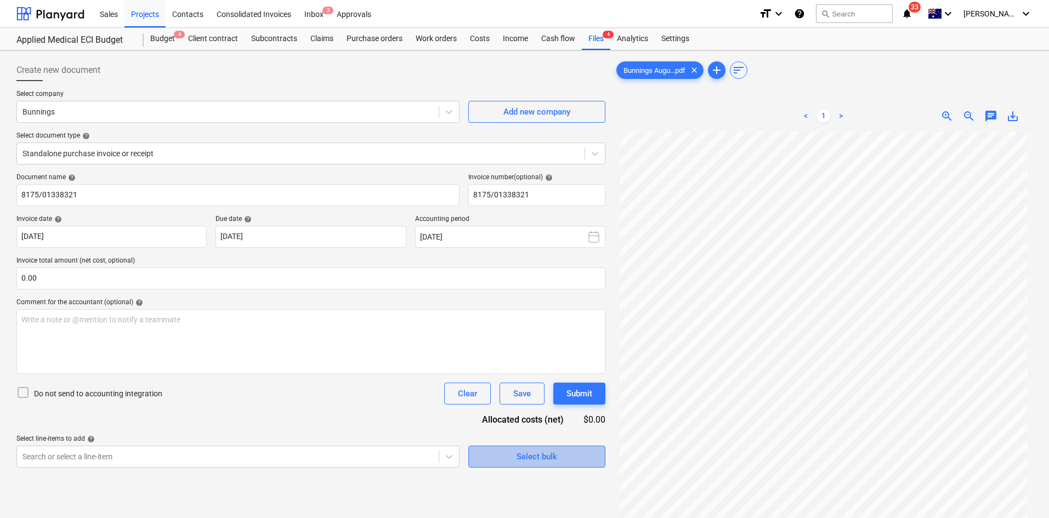
click at [531, 466] on button "Select bulk" at bounding box center [536, 457] width 137 height 22
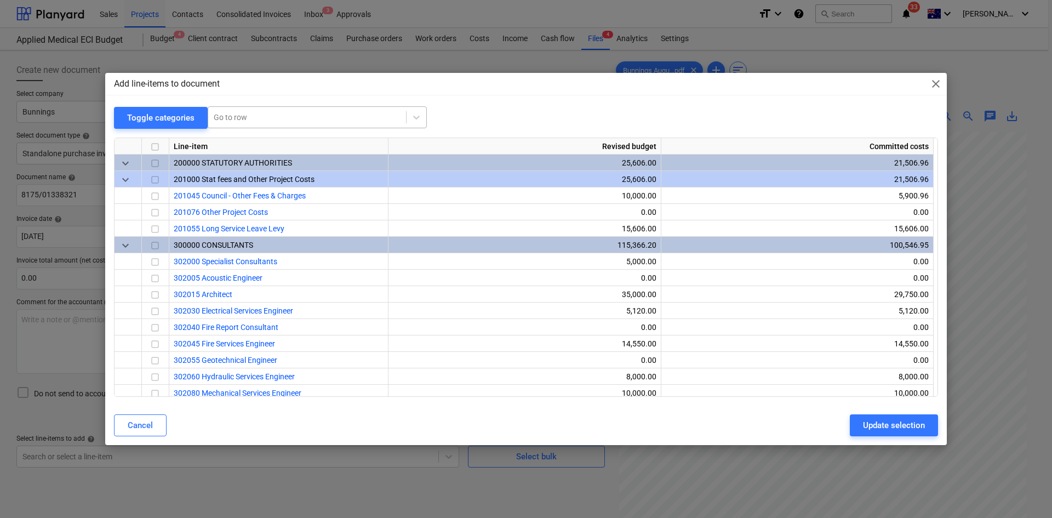
click at [274, 111] on div "Go to row" at bounding box center [307, 117] width 198 height 15
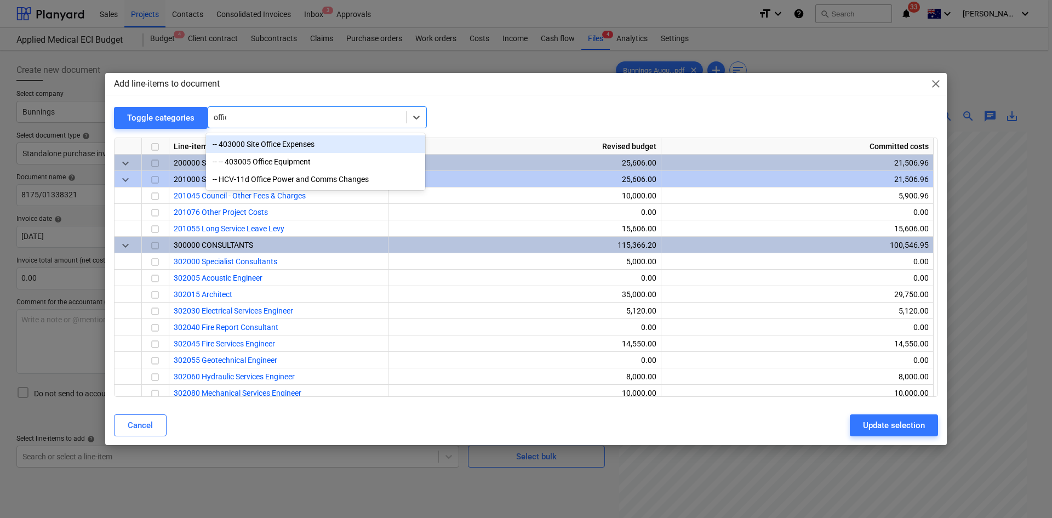
type input "office"
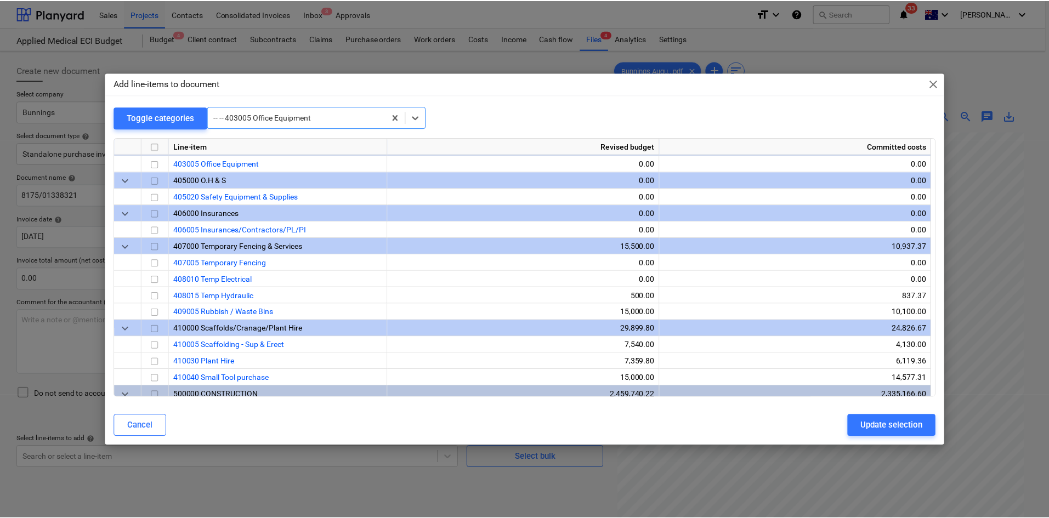
scroll to position [510, 0]
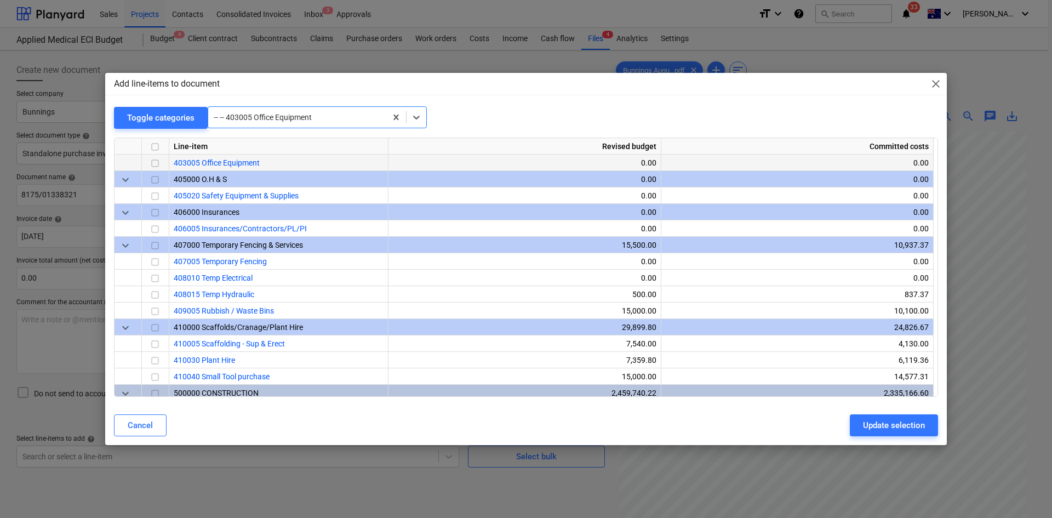
click at [152, 164] on input "checkbox" at bounding box center [155, 163] width 13 height 13
click at [896, 425] on div "Update selection" at bounding box center [894, 425] width 62 height 14
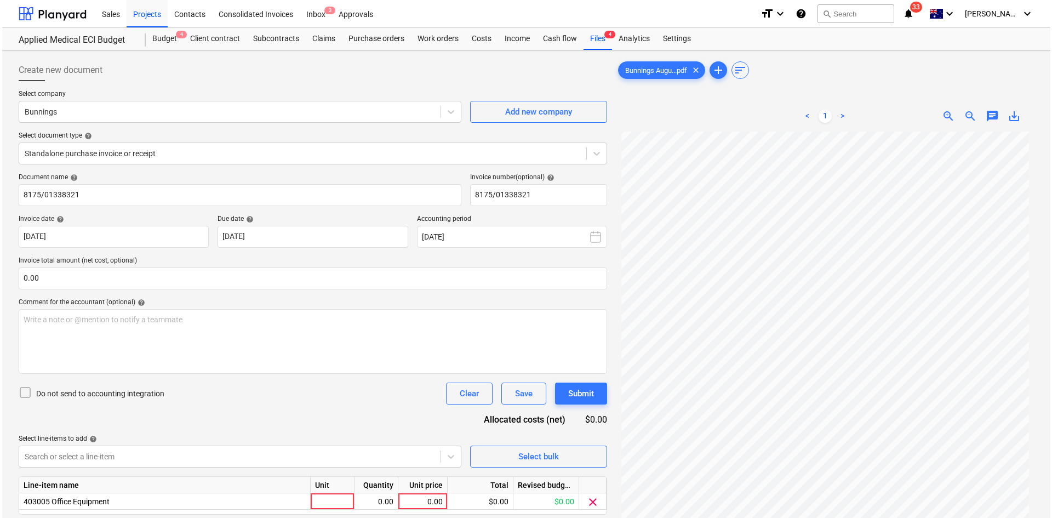
scroll to position [92, 0]
click at [586, 500] on span "clear" at bounding box center [590, 502] width 13 height 13
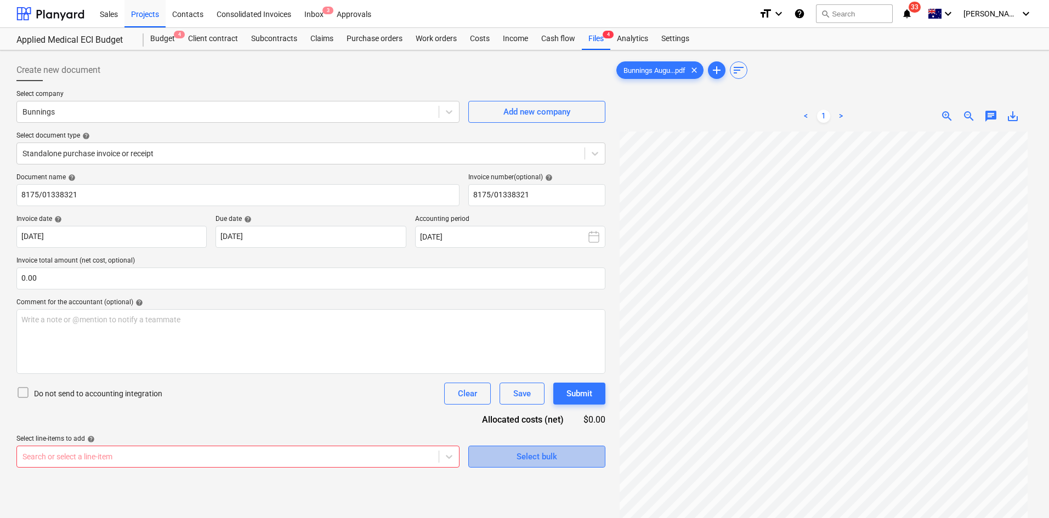
click at [524, 455] on div "Select bulk" at bounding box center [536, 456] width 41 height 14
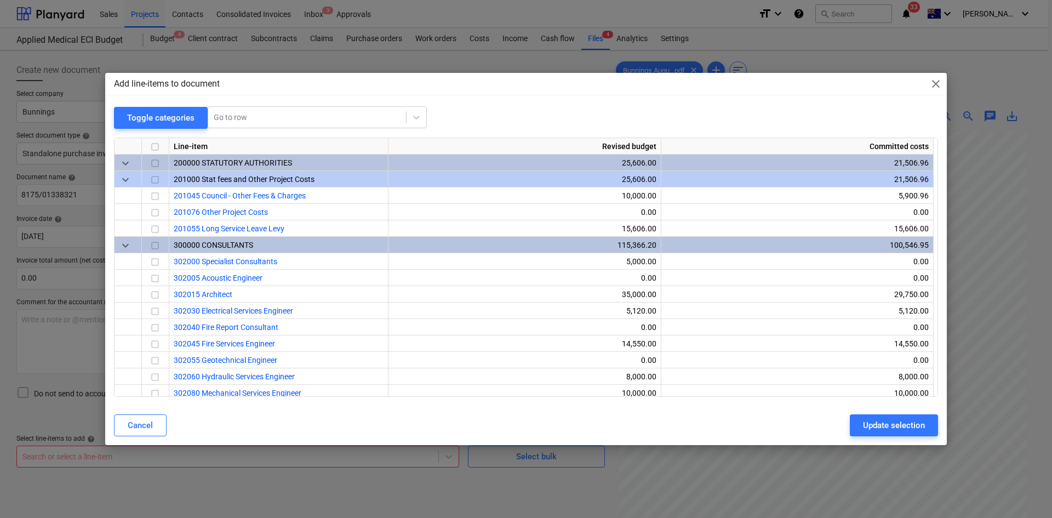
click at [266, 105] on div "Add line-items to document close Toggle categories Go to row Line-item Revised …" at bounding box center [526, 259] width 842 height 372
click at [263, 116] on div at bounding box center [307, 117] width 187 height 11
type input "small"
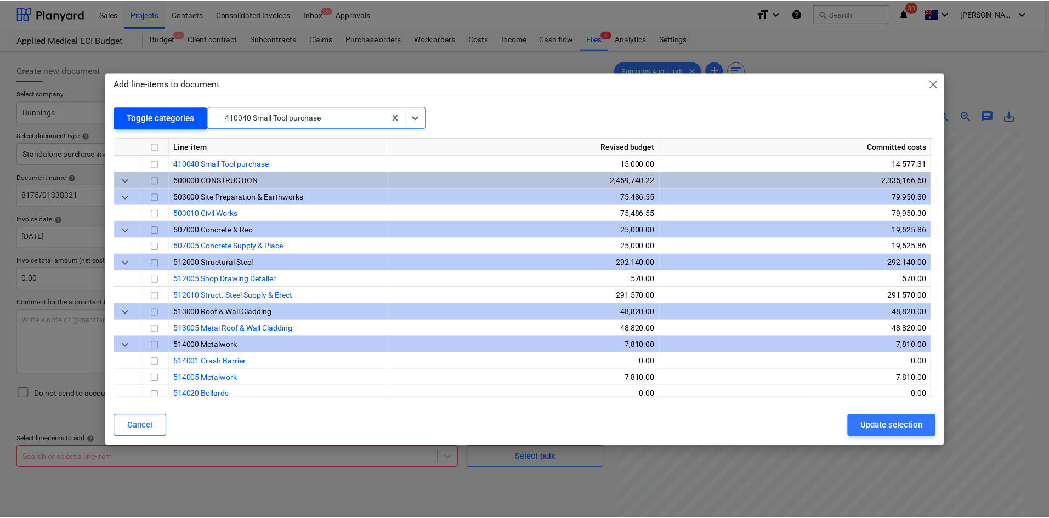
scroll to position [724, 0]
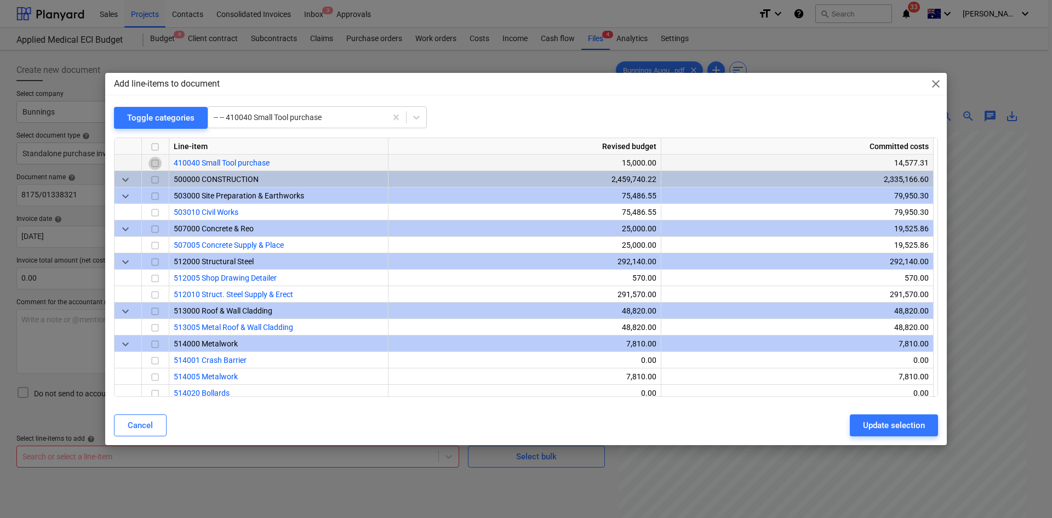
click at [153, 161] on input "checkbox" at bounding box center [155, 163] width 13 height 13
click at [888, 423] on div "Update selection" at bounding box center [894, 425] width 62 height 14
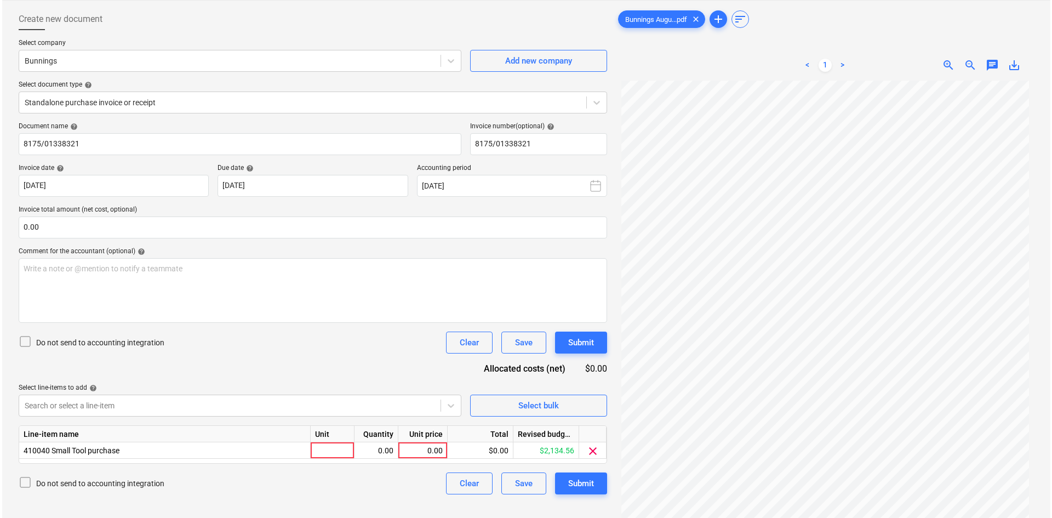
scroll to position [110, 0]
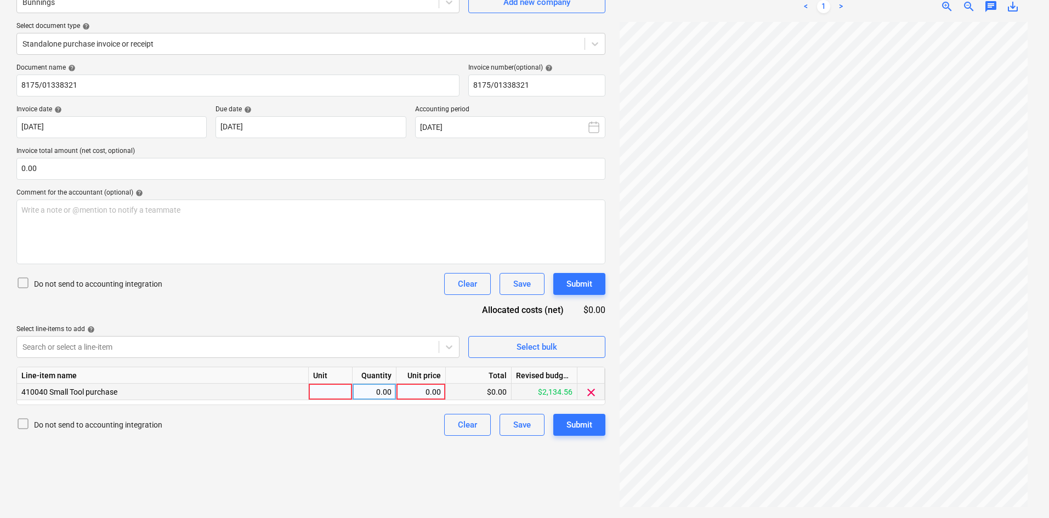
click at [331, 389] on div at bounding box center [331, 392] width 44 height 16
type input "item"
type input "73.16"
click at [88, 168] on input "0.00" at bounding box center [310, 169] width 589 height 22
type input "73.16"
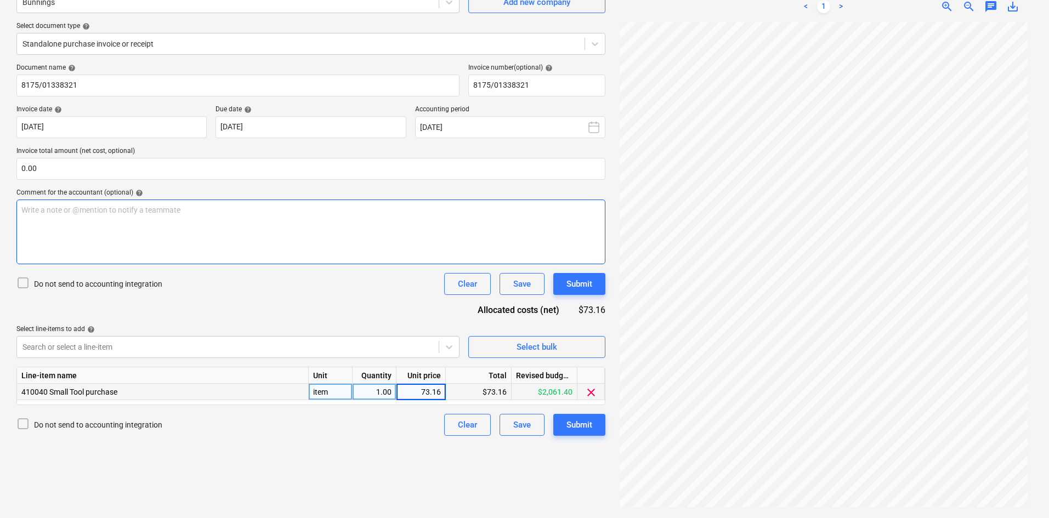
click at [158, 224] on div "Write a note or @mention to notify a teammate [PERSON_NAME]" at bounding box center [310, 232] width 589 height 65
click at [132, 172] on input "text" at bounding box center [310, 169] width 589 height 22
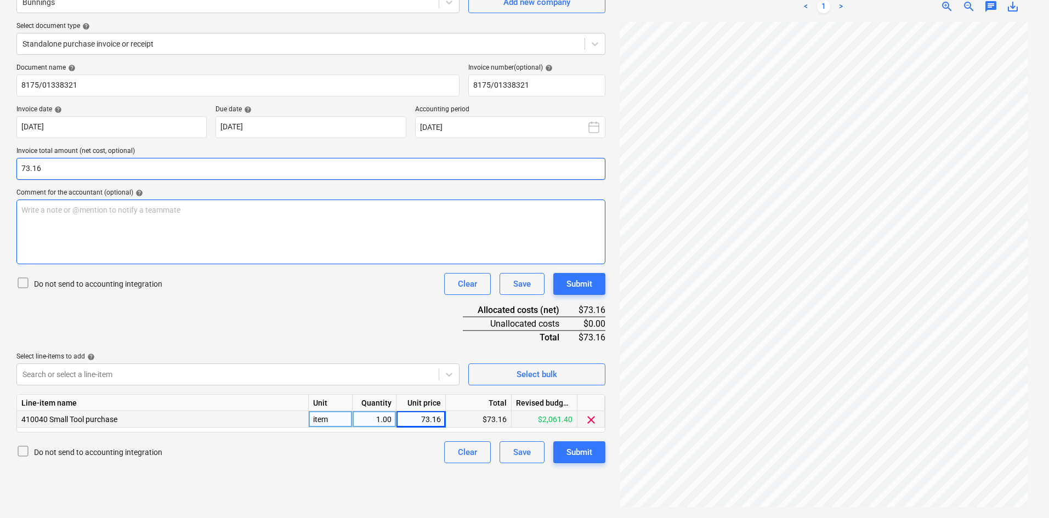
type input "73.16"
click at [165, 226] on div "Write a note or @mention to notify a teammate [PERSON_NAME]" at bounding box center [310, 232] width 589 height 65
click at [188, 227] on div "Write a note or @mention to notify a teammate [PERSON_NAME]" at bounding box center [310, 232] width 589 height 65
click at [274, 297] on div "Document name help 8175/01338321 Invoice number (optional) help 8175/01338321 I…" at bounding box center [310, 264] width 589 height 400
click at [581, 447] on div "Submit" at bounding box center [579, 452] width 26 height 14
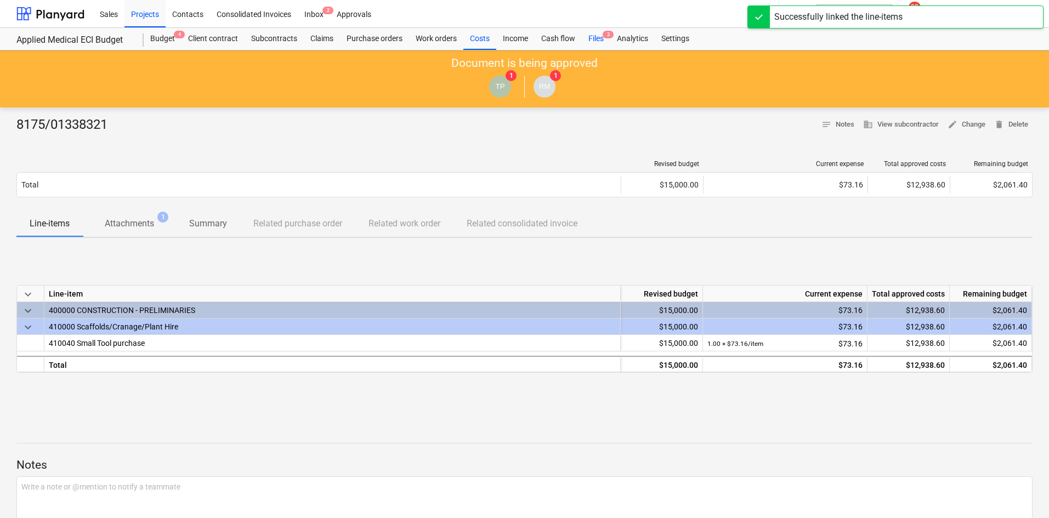
click at [601, 39] on div "Files 3" at bounding box center [596, 39] width 29 height 22
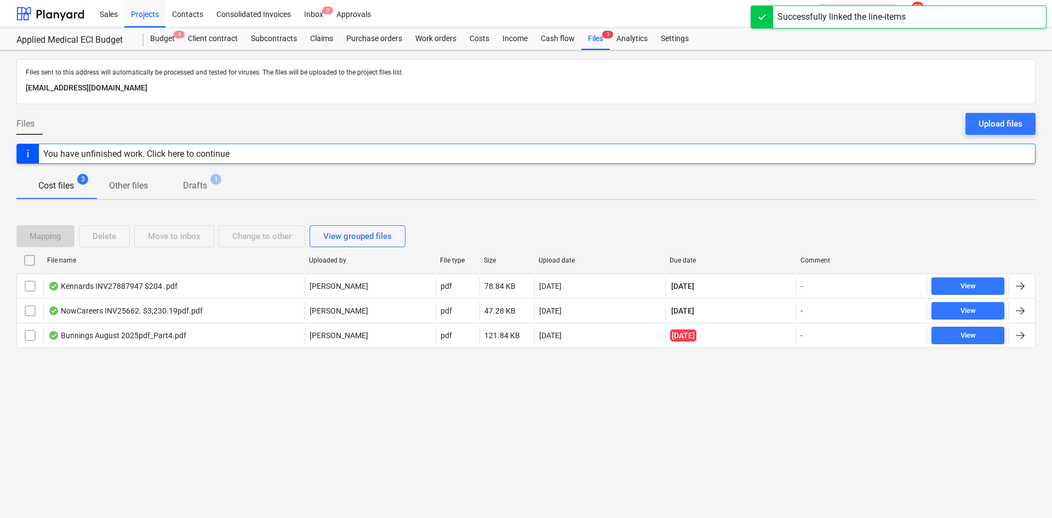
click at [441, 352] on div at bounding box center [526, 356] width 1020 height 9
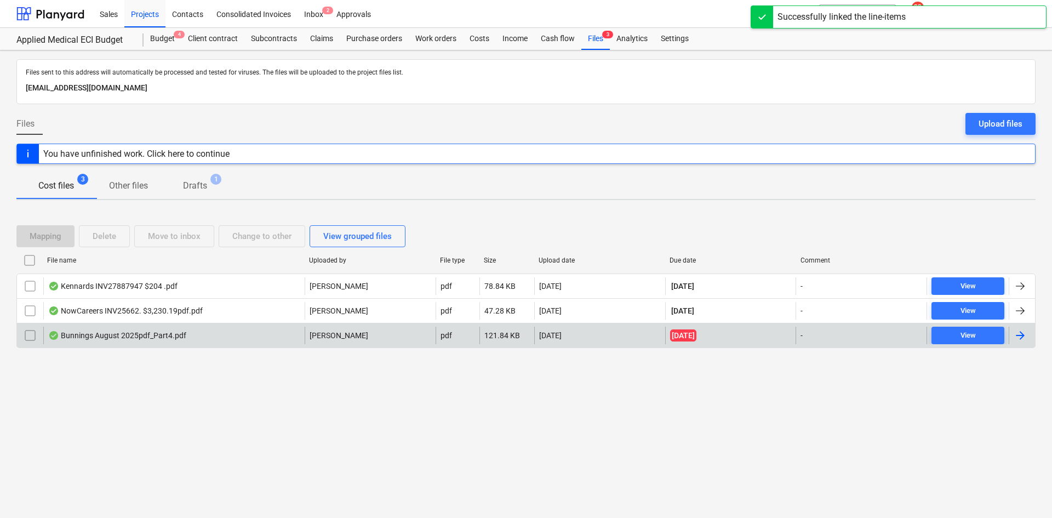
click at [423, 339] on div "[PERSON_NAME]" at bounding box center [370, 336] width 131 height 18
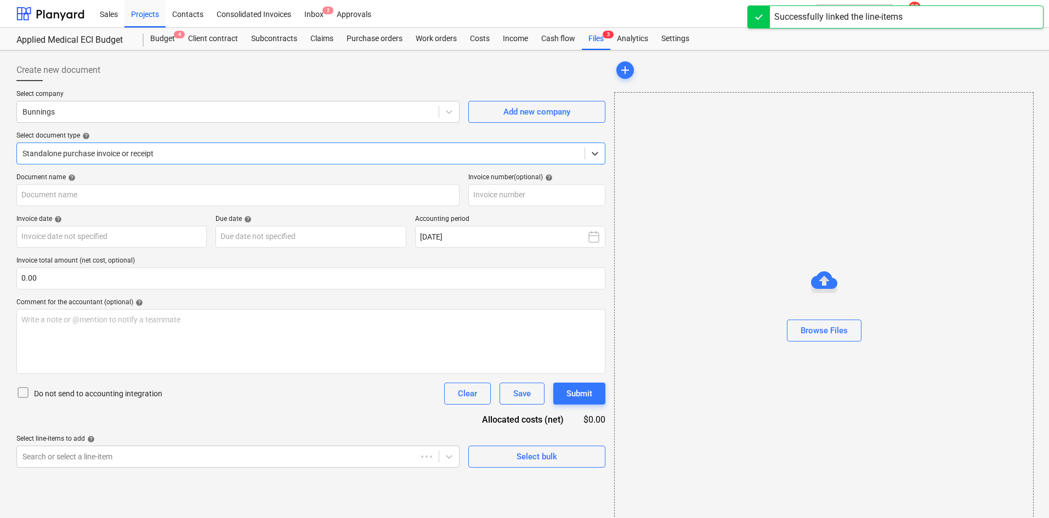
type input "8175/01344766"
type input "[DATE]"
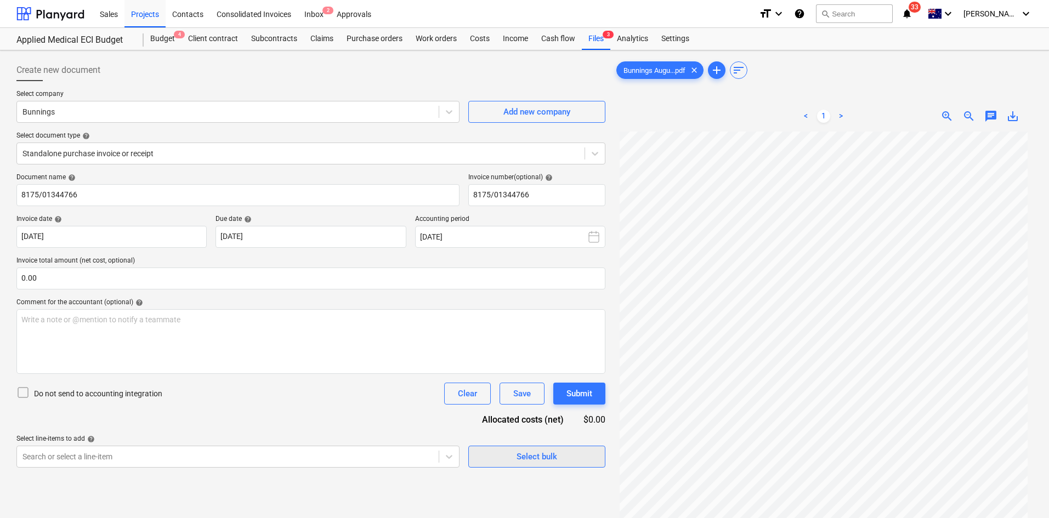
click at [513, 453] on span "Select bulk" at bounding box center [537, 456] width 110 height 14
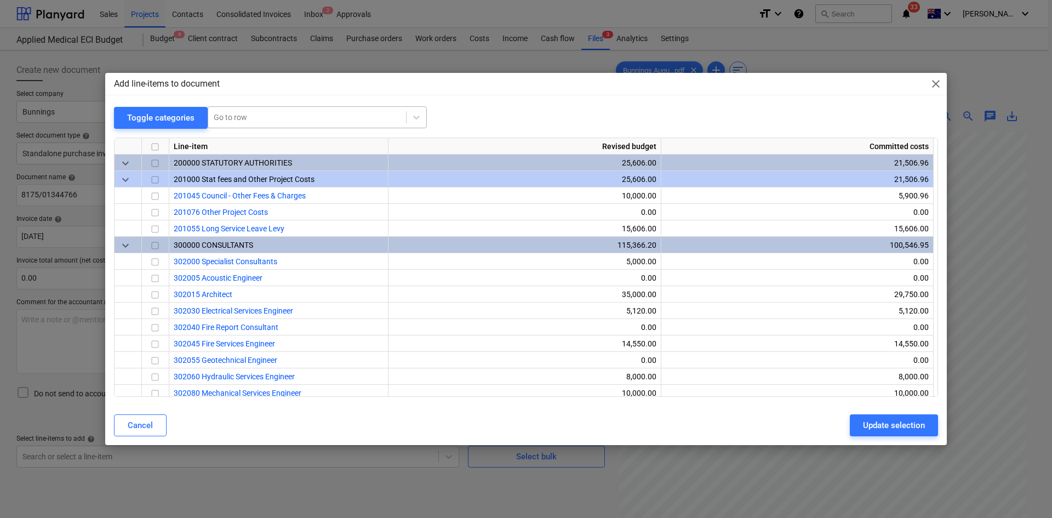
click at [272, 106] on div "Go to row" at bounding box center [317, 117] width 219 height 22
type input "small"
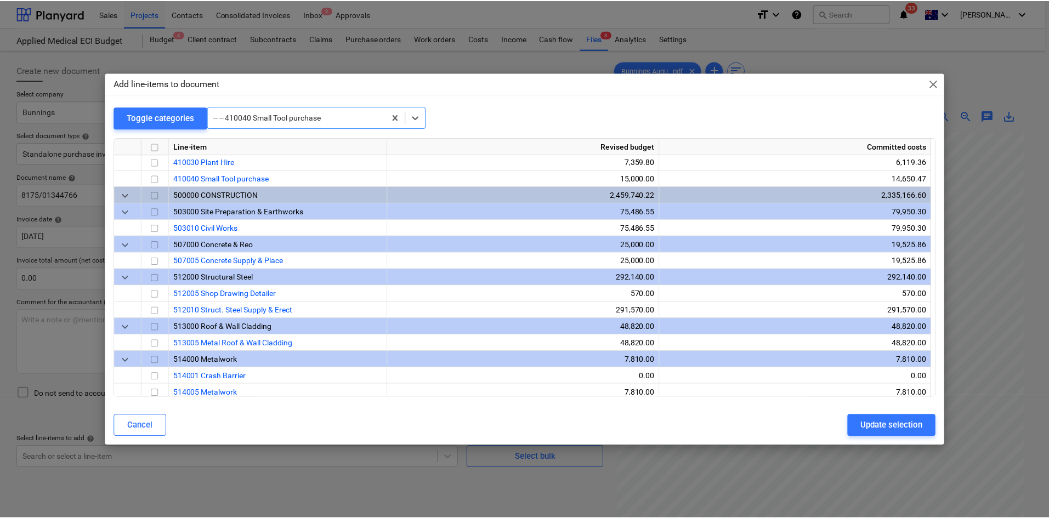
scroll to position [724, 0]
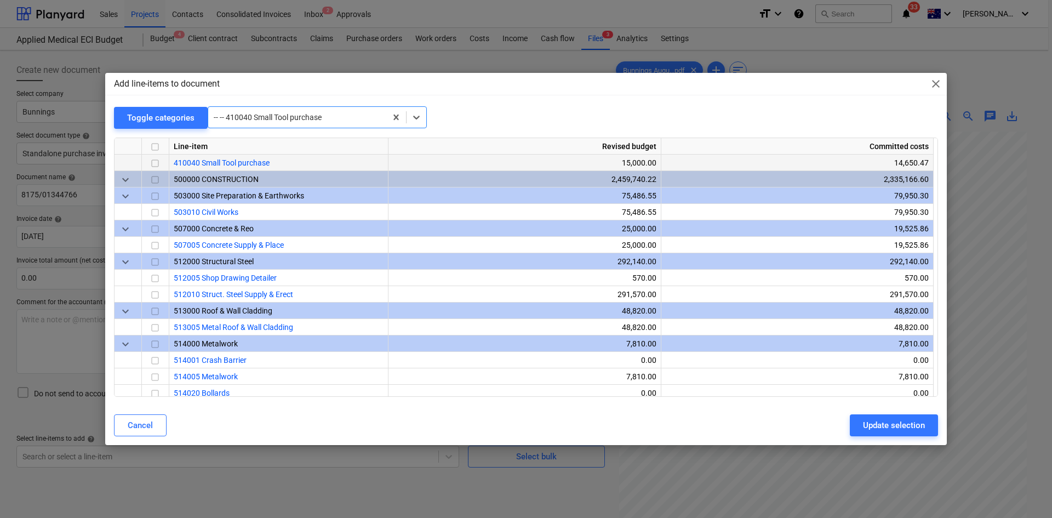
click at [153, 161] on input "checkbox" at bounding box center [155, 163] width 13 height 13
click at [869, 426] on div "Update selection" at bounding box center [894, 425] width 62 height 14
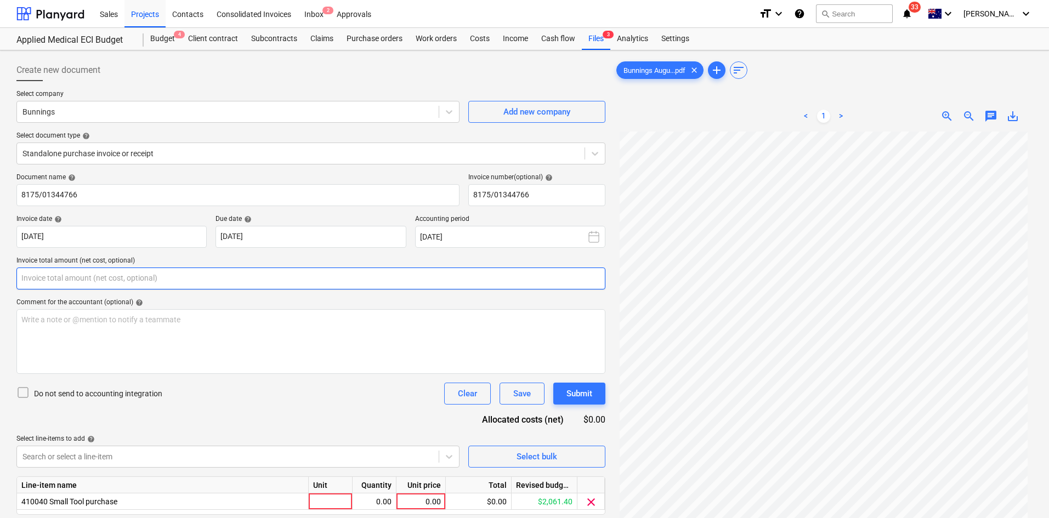
click at [128, 278] on input "text" at bounding box center [310, 278] width 589 height 22
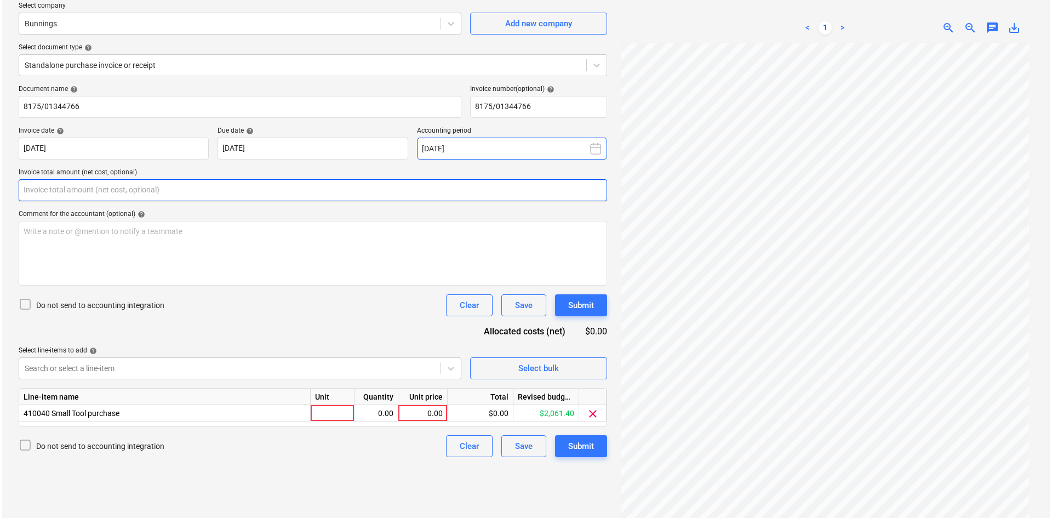
scroll to position [110, 0]
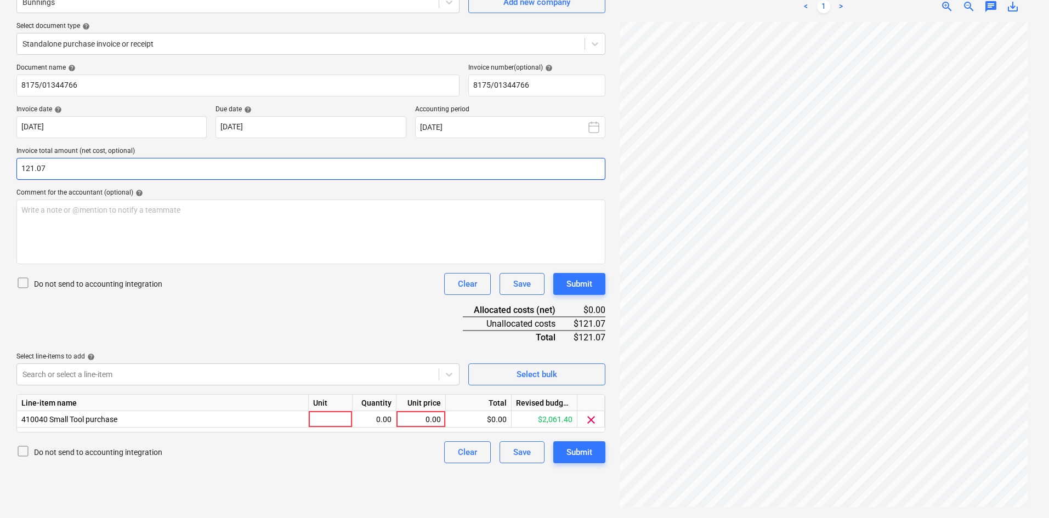
type input "121.07"
click at [317, 410] on div "Unit" at bounding box center [331, 403] width 44 height 16
click at [322, 418] on div at bounding box center [331, 419] width 44 height 16
type input "item"
type input "121.07"
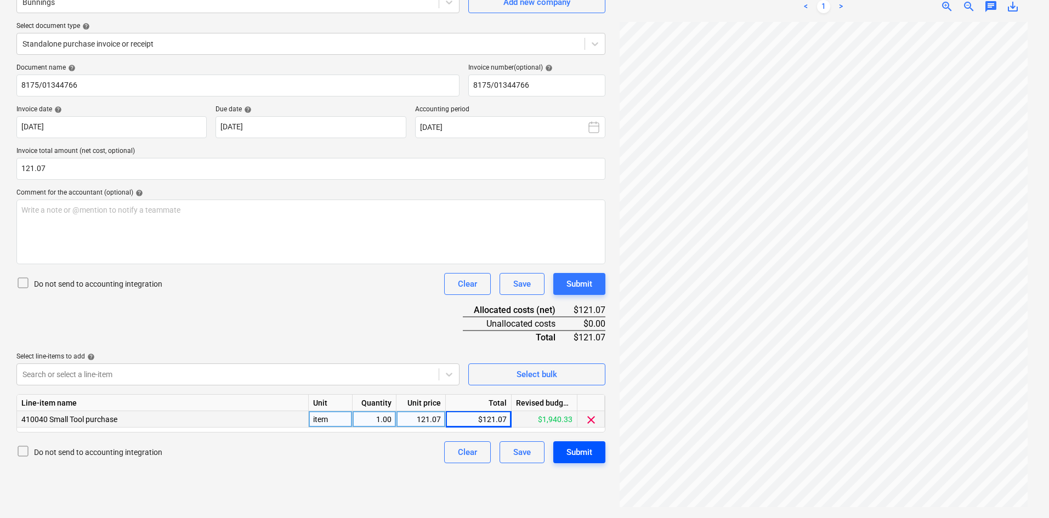
click at [592, 457] on div "Submit" at bounding box center [579, 452] width 26 height 14
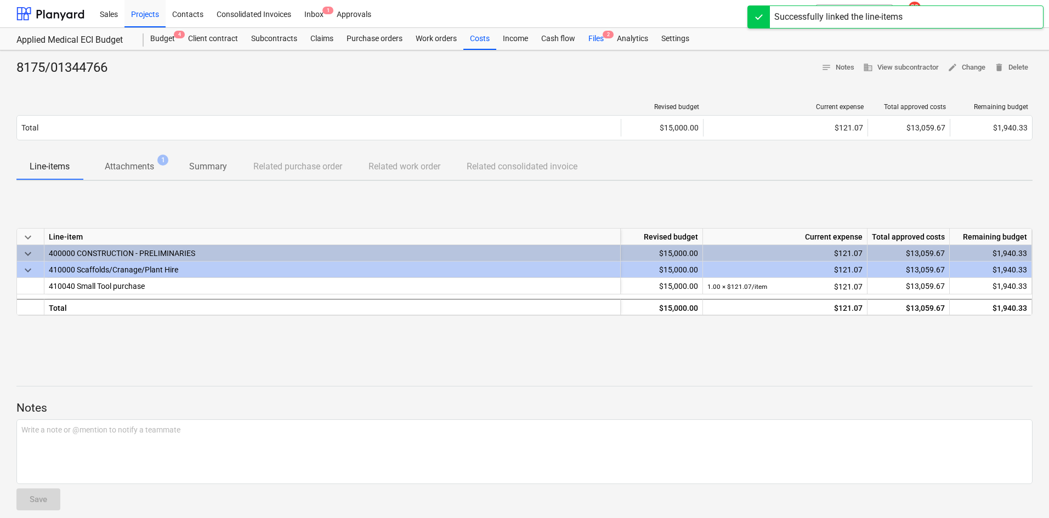
click at [606, 38] on span "2" at bounding box center [607, 35] width 11 height 8
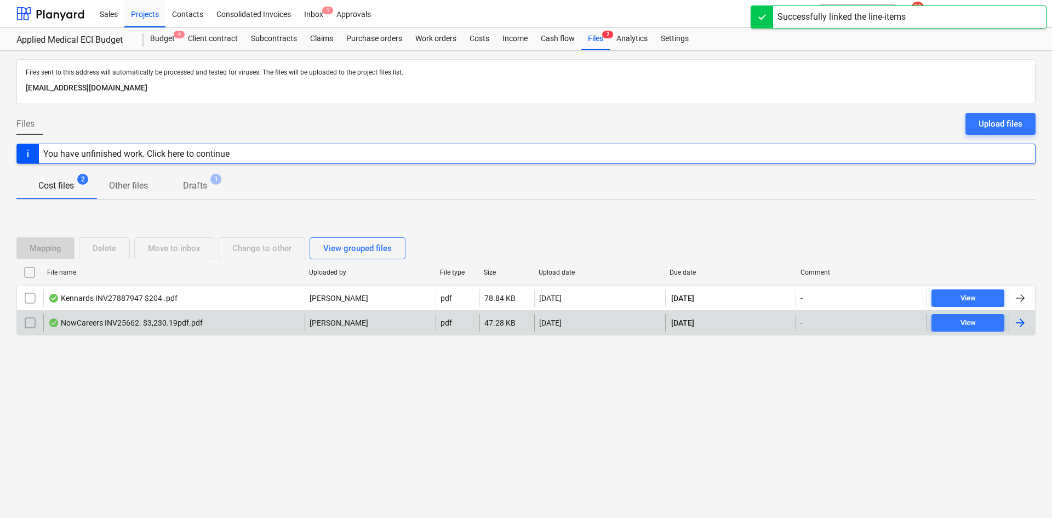
click at [160, 322] on div "NowCareers INV25662. $3,230.19pdf.pdf" at bounding box center [125, 322] width 155 height 9
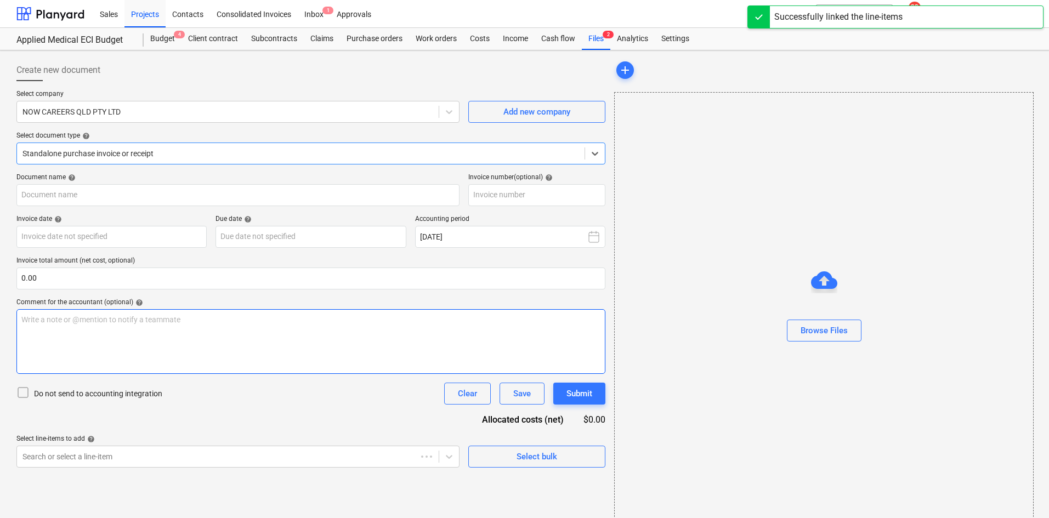
type input "25662"
type input "[DATE]"
type input "17 Oct 2025"
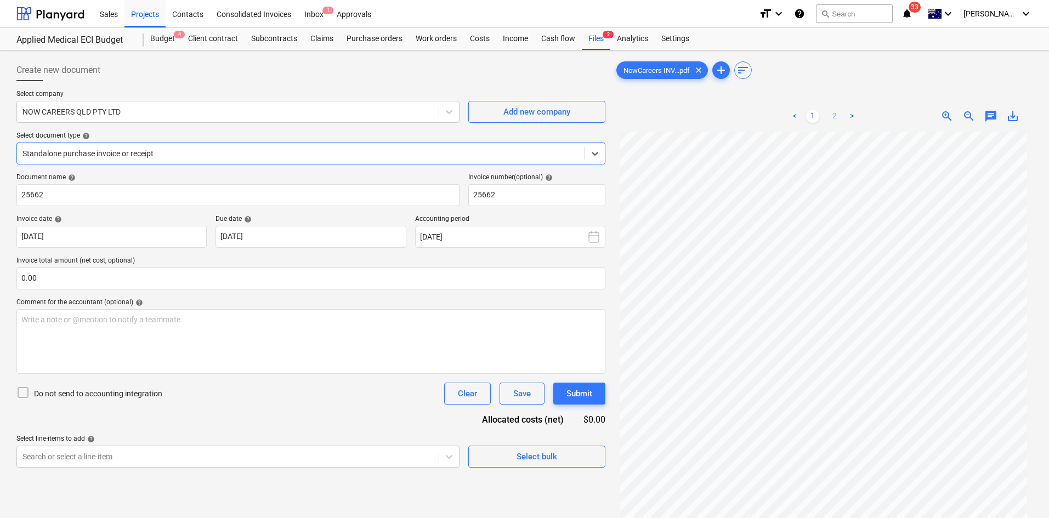
click at [829, 113] on link "2" at bounding box center [834, 116] width 13 height 13
click at [818, 116] on link "1" at bounding box center [812, 116] width 13 height 13
click at [180, 155] on div at bounding box center [300, 153] width 556 height 11
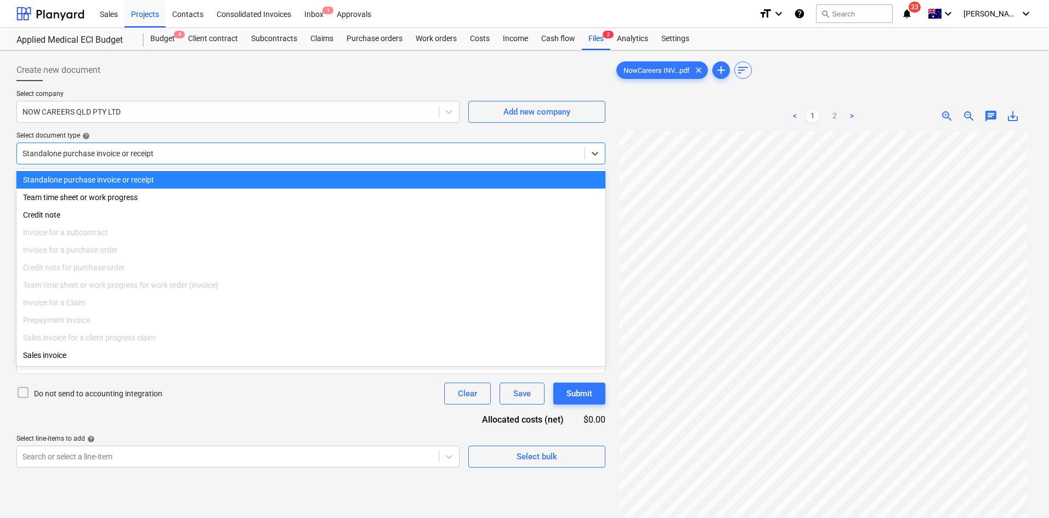
click at [180, 155] on div at bounding box center [300, 153] width 556 height 11
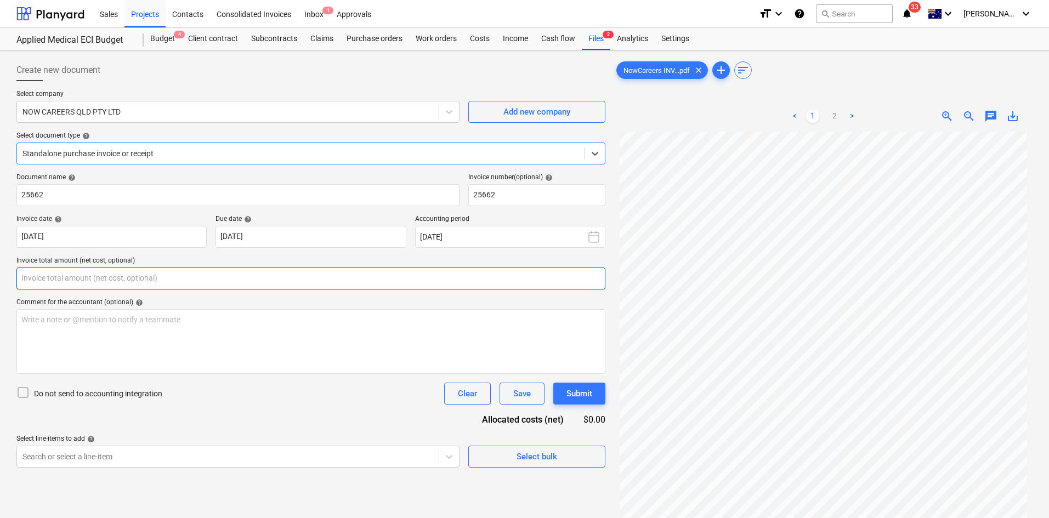
click at [112, 277] on input "text" at bounding box center [310, 278] width 589 height 22
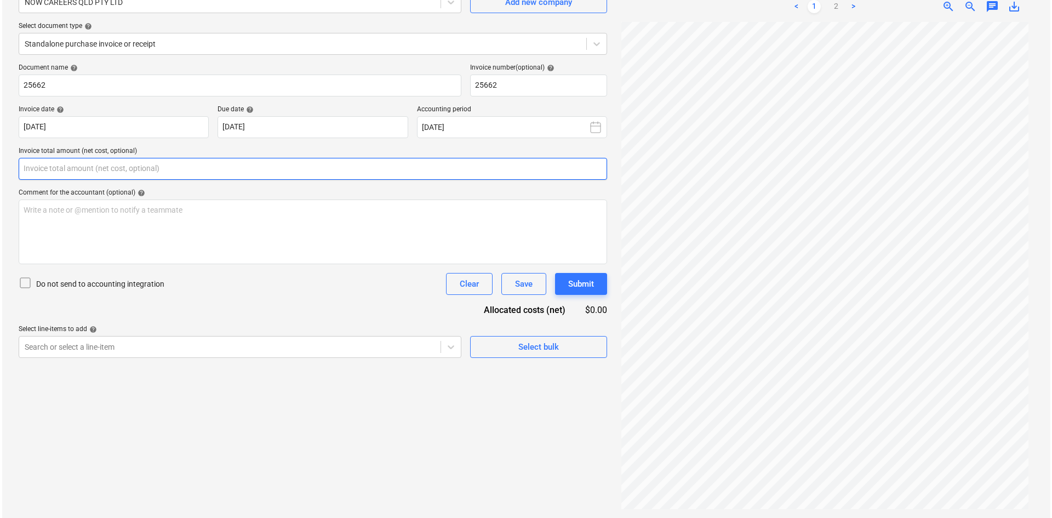
scroll to position [55, 0]
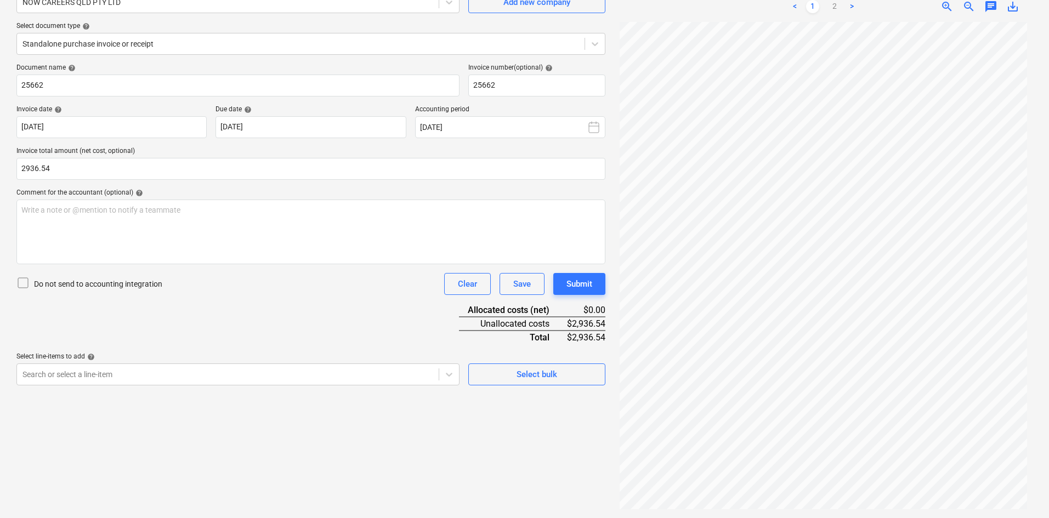
type input "2,936.54"
click at [276, 282] on div "Do not send to accounting integration Clear Save Submit" at bounding box center [310, 284] width 589 height 22
click at [560, 376] on span "Select bulk" at bounding box center [537, 374] width 110 height 14
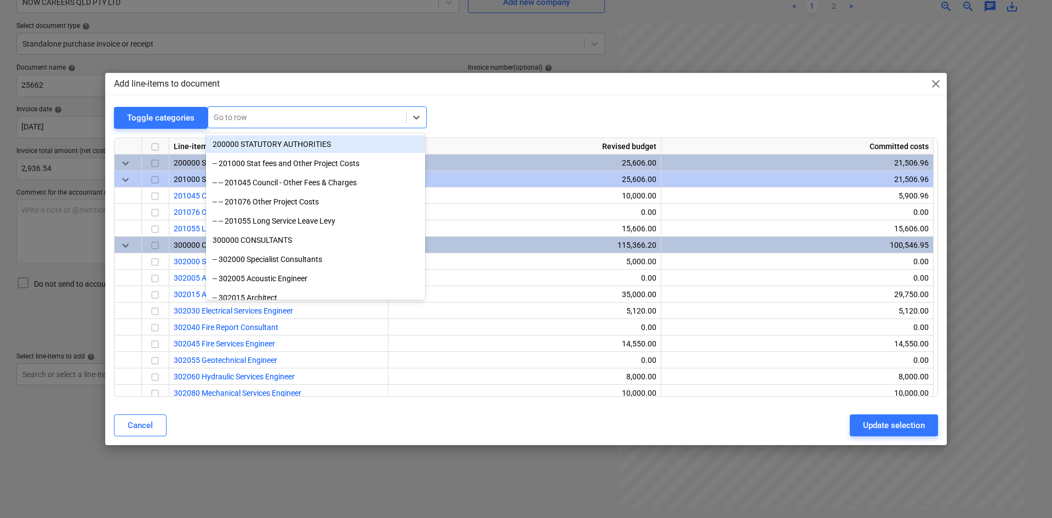
click at [267, 122] on div at bounding box center [307, 117] width 187 height 11
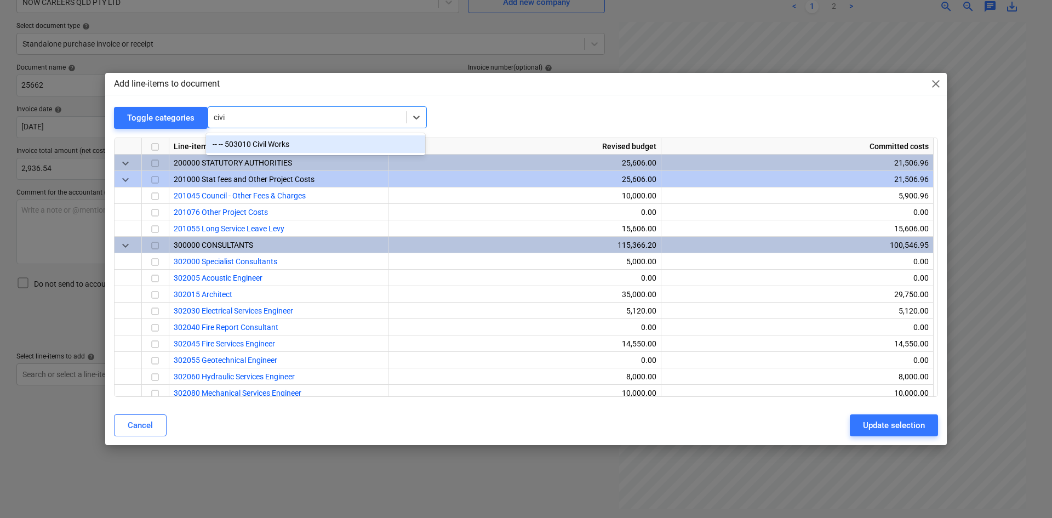
type input "civil"
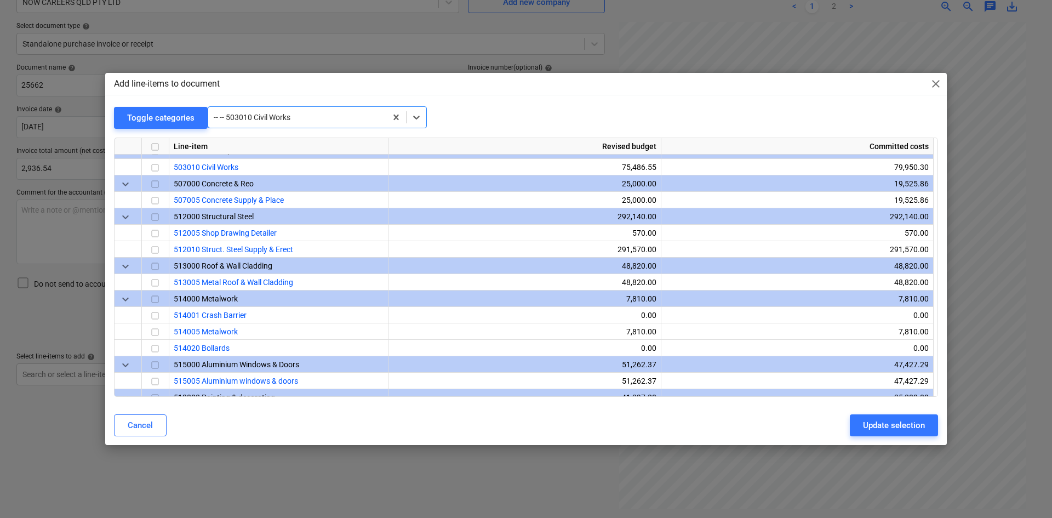
scroll to position [773, 0]
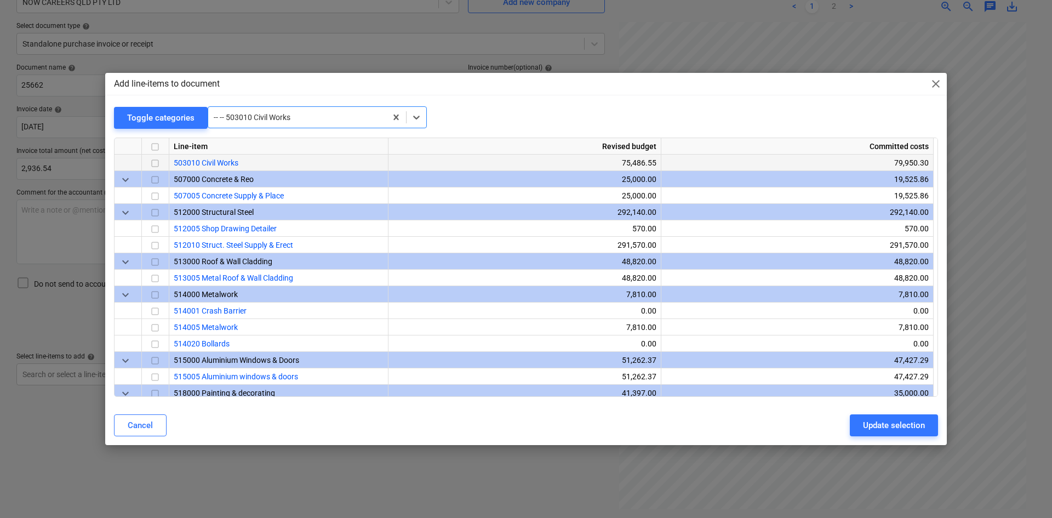
click at [160, 161] on input "checkbox" at bounding box center [155, 163] width 13 height 13
click at [898, 422] on div "Update selection" at bounding box center [894, 425] width 62 height 14
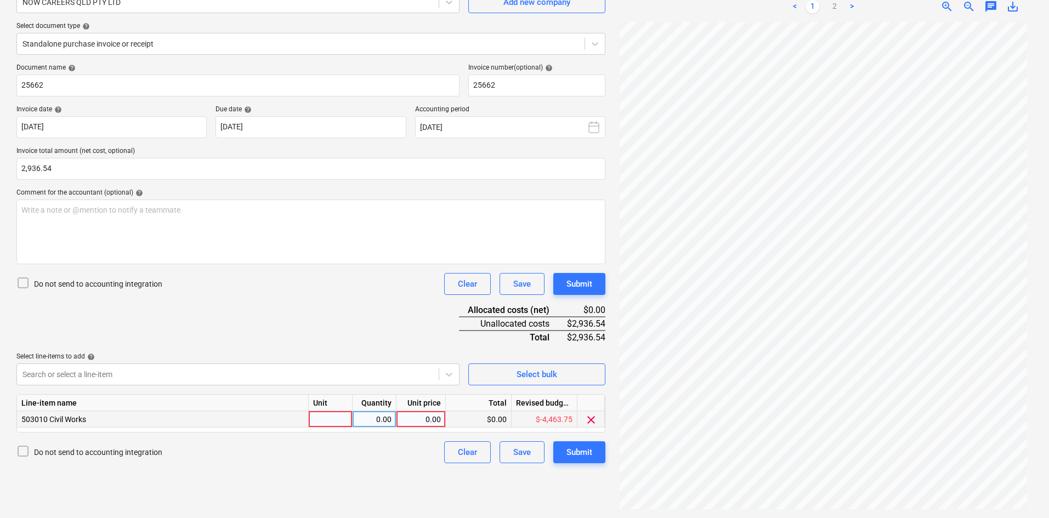
click at [322, 417] on div at bounding box center [331, 419] width 44 height 16
type input "item"
type input "2936.54"
click at [268, 317] on div "Document name help 25662 Invoice number (optional) help 25662 Invoice date help…" at bounding box center [310, 264] width 589 height 400
click at [573, 450] on div "Submit" at bounding box center [579, 452] width 26 height 14
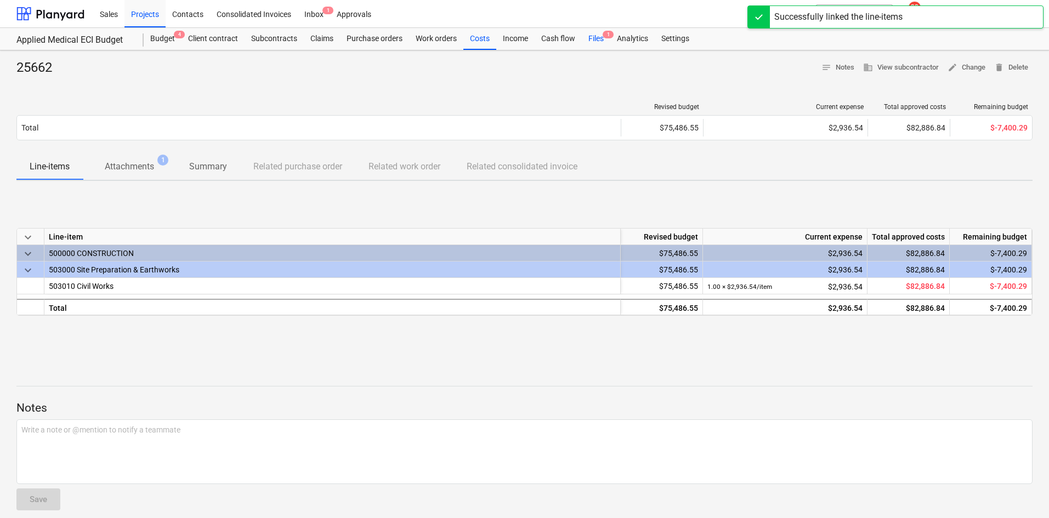
click at [595, 36] on div "Files 1" at bounding box center [596, 39] width 29 height 22
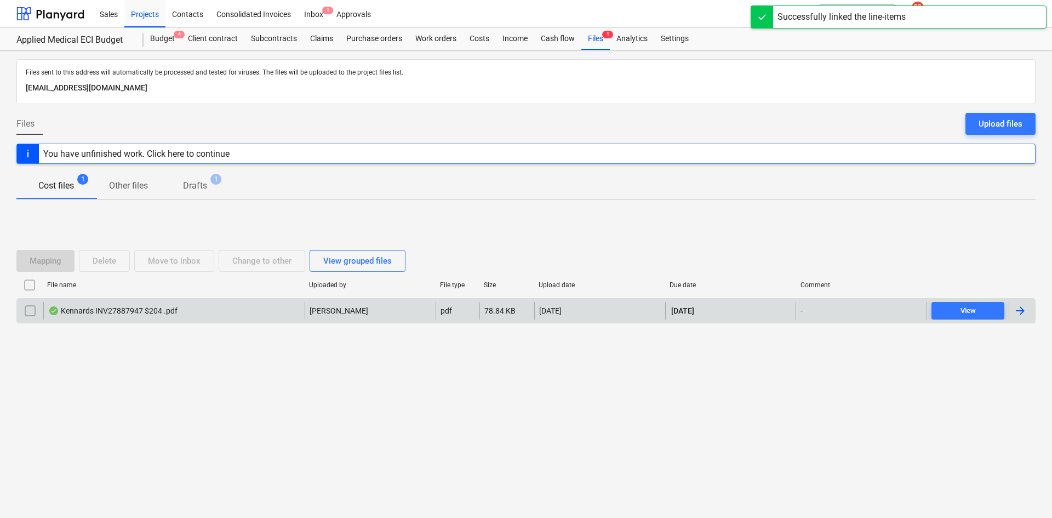
click at [161, 301] on div "Kennards INV27887947 $204 .pdf J. Keane pdf 78.84 KB 18.09.2025 30.10.2025 - Vi…" at bounding box center [526, 310] width 1020 height 25
click at [167, 315] on div "Kennards INV27887947 $204 .pdf" at bounding box center [112, 310] width 129 height 9
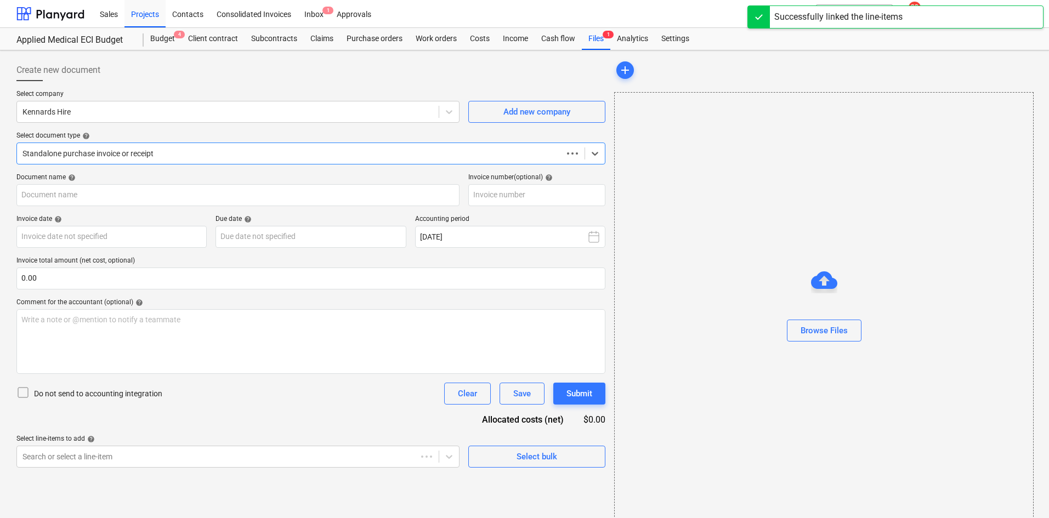
click at [143, 156] on div at bounding box center [289, 153] width 534 height 11
type input "27887947"
type input "[DATE]"
type input "30 Oct 2025"
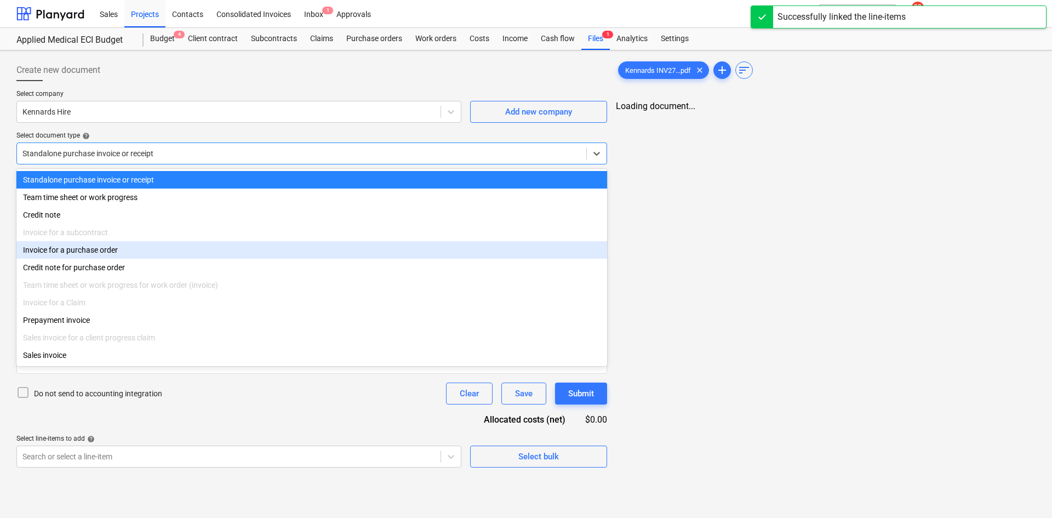
click at [98, 255] on div "Invoice for a purchase order" at bounding box center [311, 250] width 591 height 18
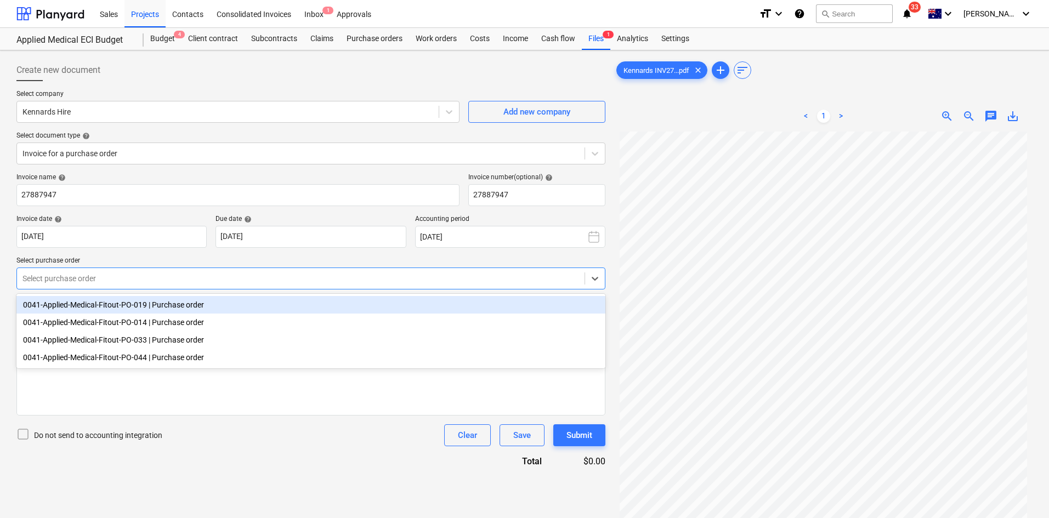
click at [111, 276] on div at bounding box center [300, 278] width 556 height 11
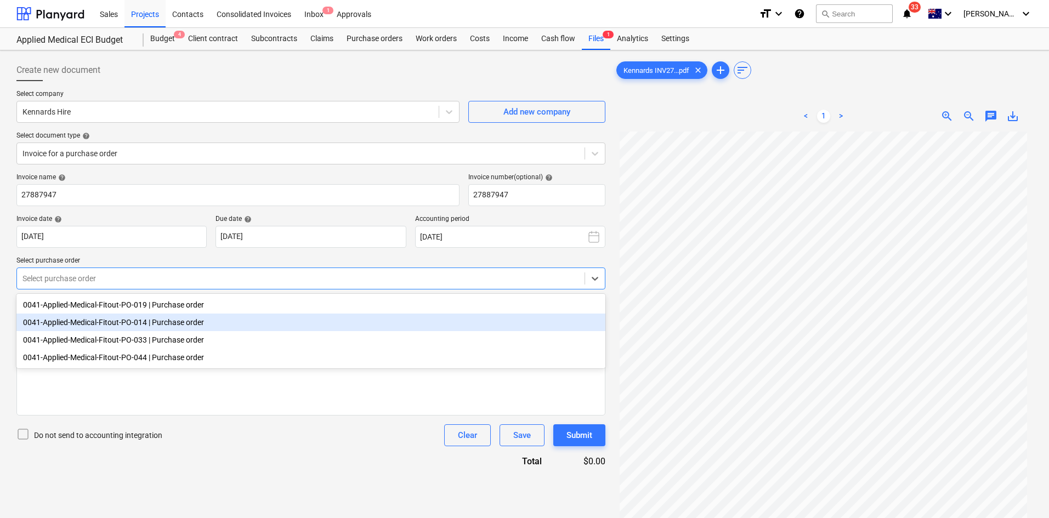
click at [126, 340] on div "0041-Applied-Medical-Fitout-PO-033 | Purchase order" at bounding box center [310, 340] width 589 height 18
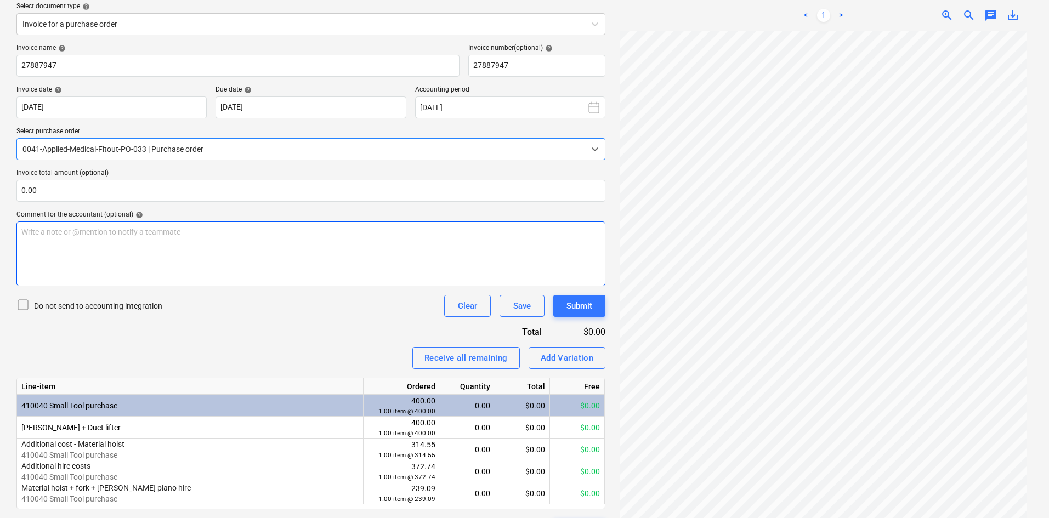
scroll to position [160, 0]
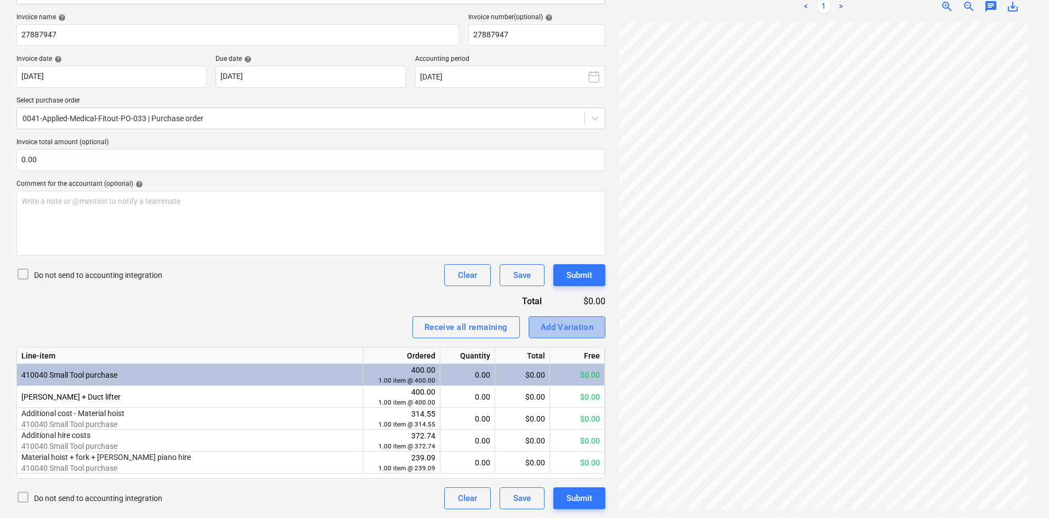
click at [563, 334] on button "Add Variation" at bounding box center [566, 327] width 77 height 22
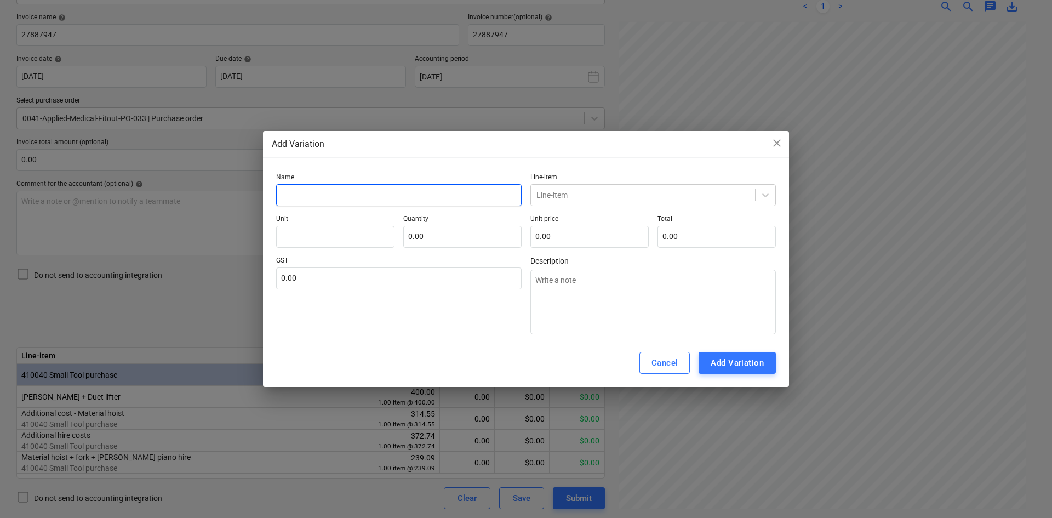
click at [361, 196] on input "text" at bounding box center [399, 195] width 246 height 22
type input "T"
type textarea "x"
type input "To"
type textarea "x"
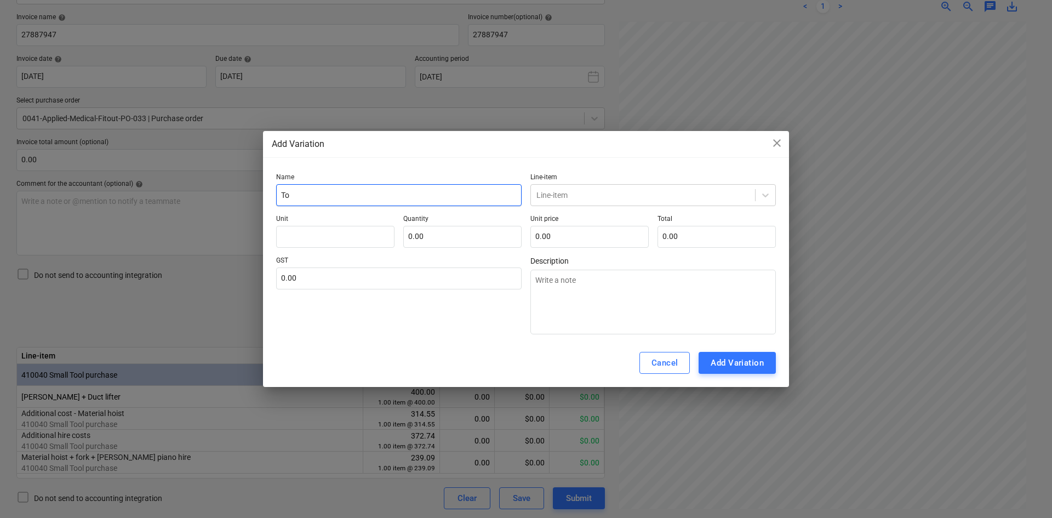
type input "Toi"
type textarea "x"
type input "Toil"
type textarea "x"
type input "Toile"
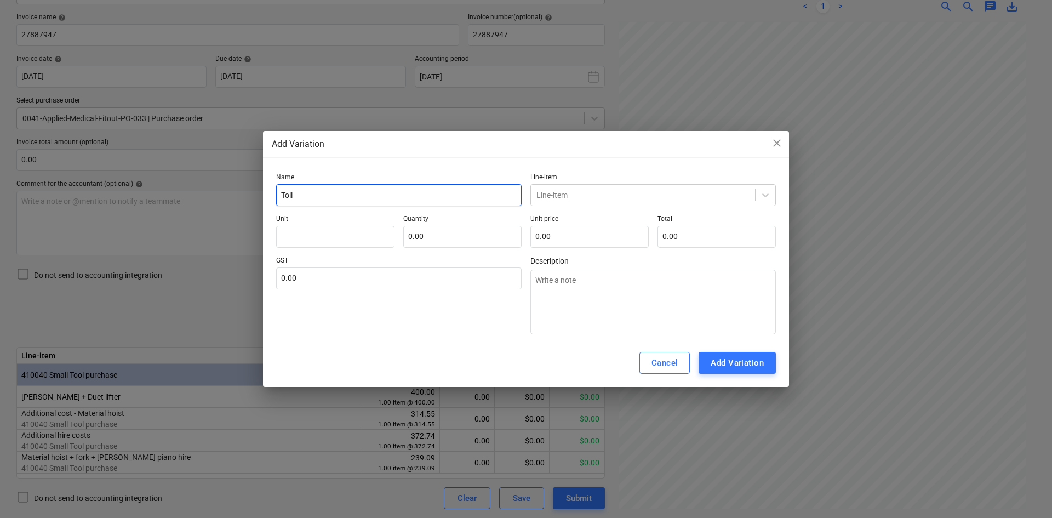
type textarea "x"
type input "Toilet"
type textarea "x"
type input "Toilet"
type textarea "x"
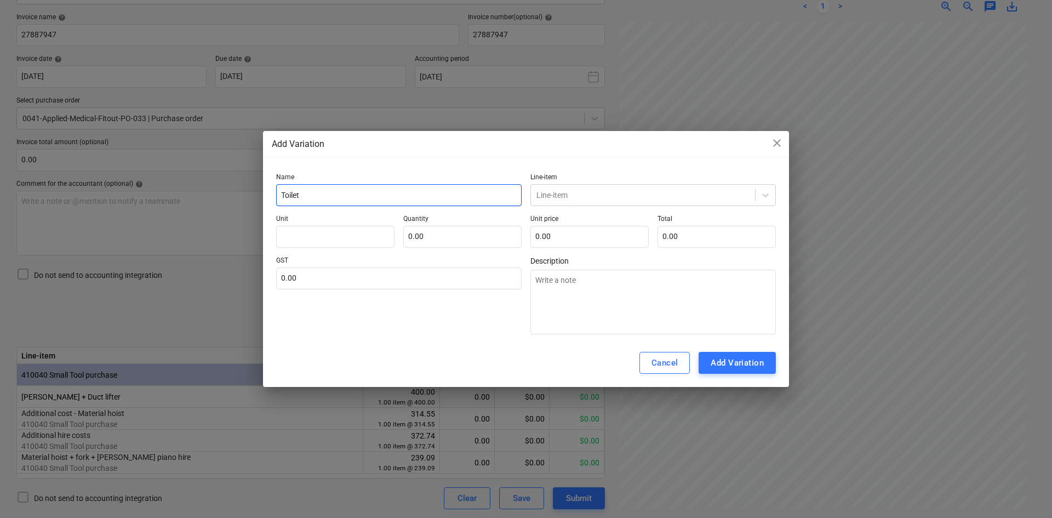
type input "Toilet f"
type textarea "x"
type input "Toilet fr"
type textarea "x"
type input "Toilet fre"
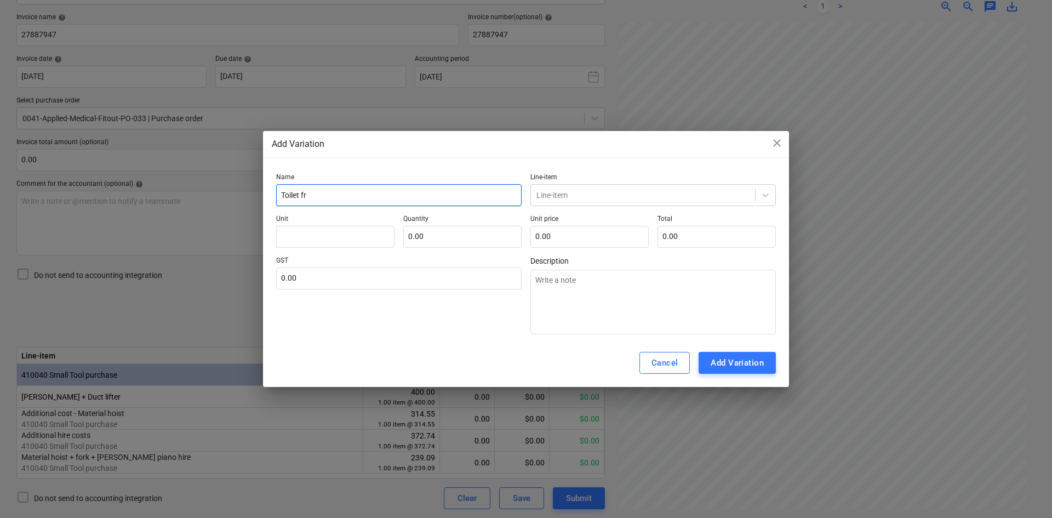
type textarea "x"
type input "Toilet fres"
type textarea "x"
type input "Toilet fresh"
type textarea "x"
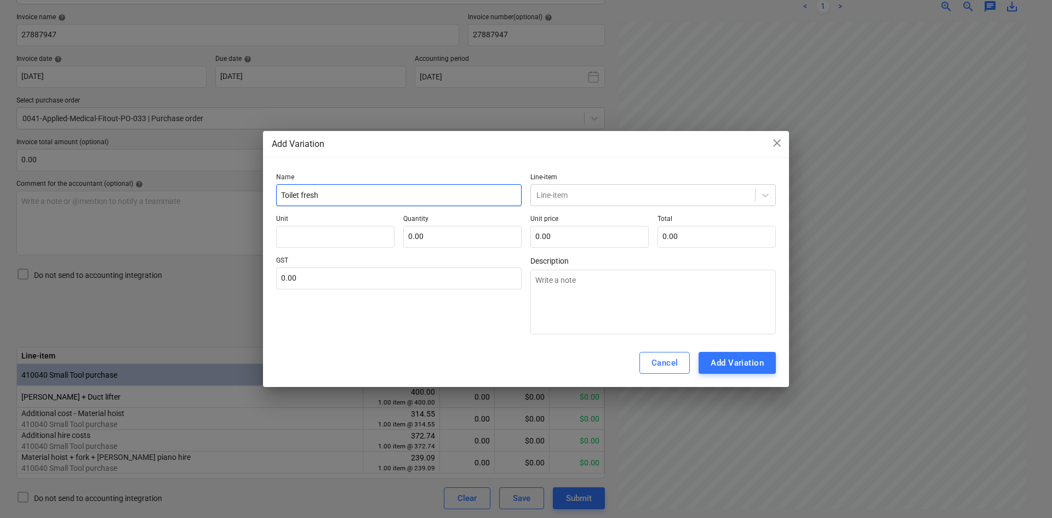
type input "Toilet fresh"
type textarea "x"
type input "Toilet fresh w"
type textarea "x"
type input "Toilet fresh wa"
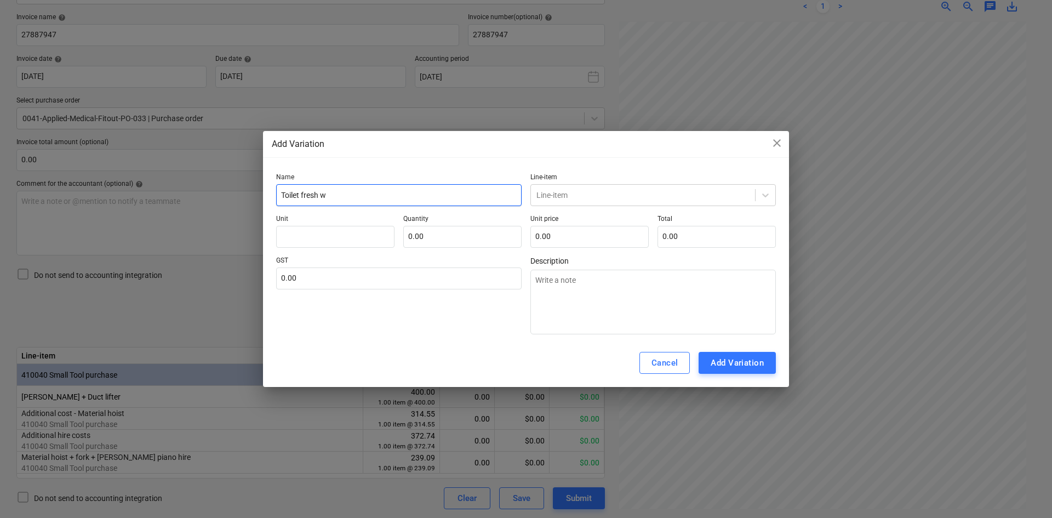
type textarea "x"
type input "Toilet fresh wat"
type textarea "x"
type input "Toilet fresh wate"
type textarea "x"
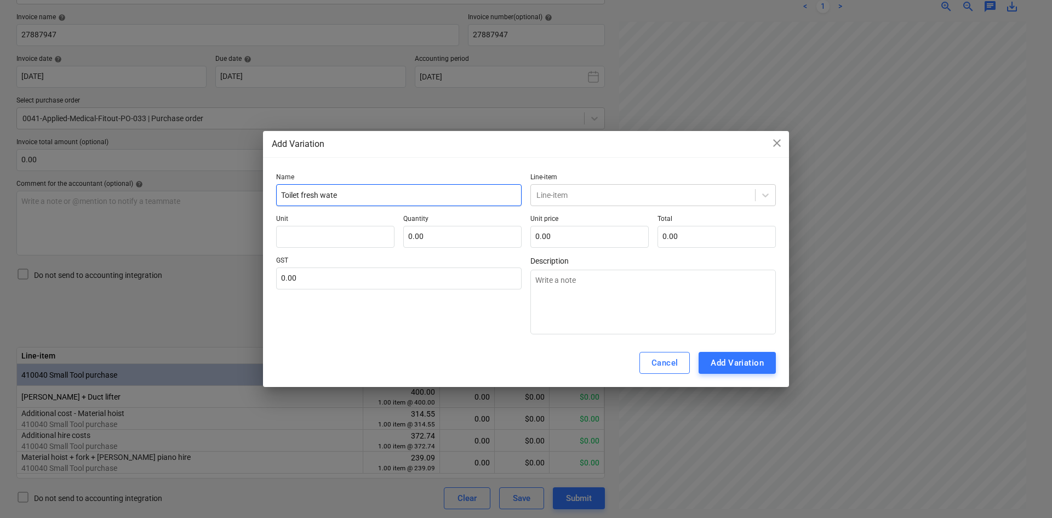
type input "Toilet fresh water"
type textarea "x"
type input "Toilet fresh water"
type textarea "x"
type input "Toilet fresh water s"
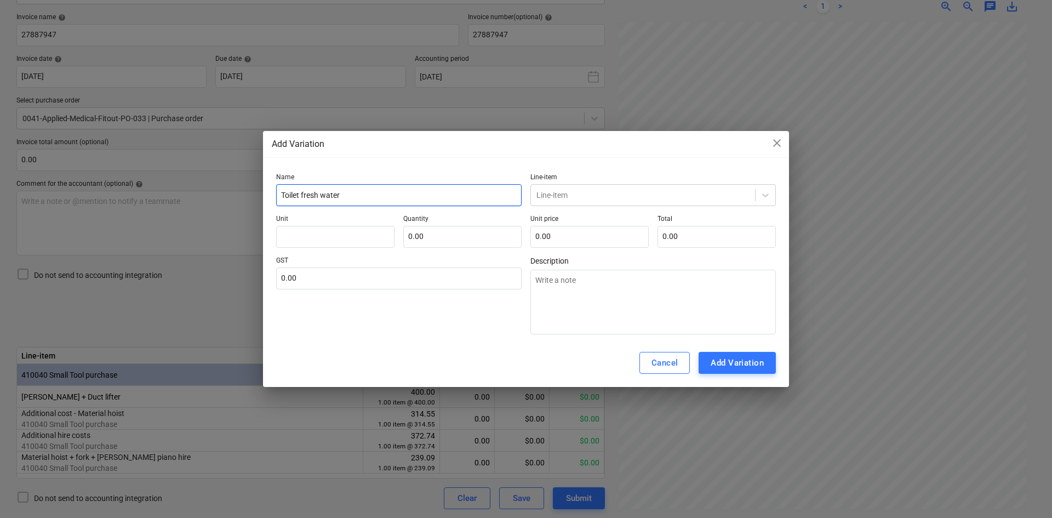
type textarea "x"
type input "Toilet fresh water sk"
type textarea "x"
type input "Toilet fresh water ski"
type textarea "x"
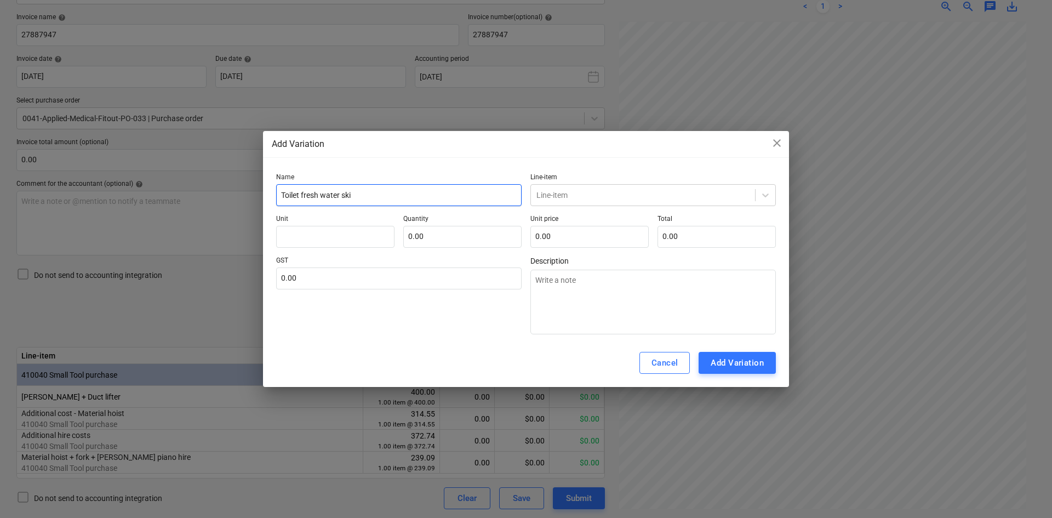
type input "Toilet fresh water skid"
type textarea "x"
type input "Toilet fresh water skid"
type textarea "x"
type input "Toilet fresh water skid +"
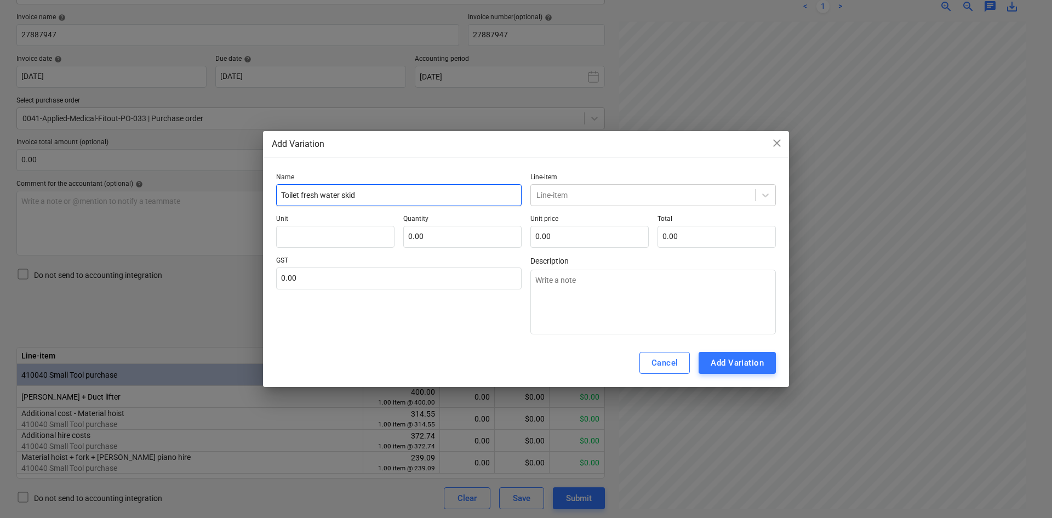
type textarea "x"
type input "Toilet fresh water skid +"
type textarea "x"
type input "Toilet fresh water skid +"
click at [654, 375] on div "Cancel Add Variation" at bounding box center [526, 363] width 526 height 48
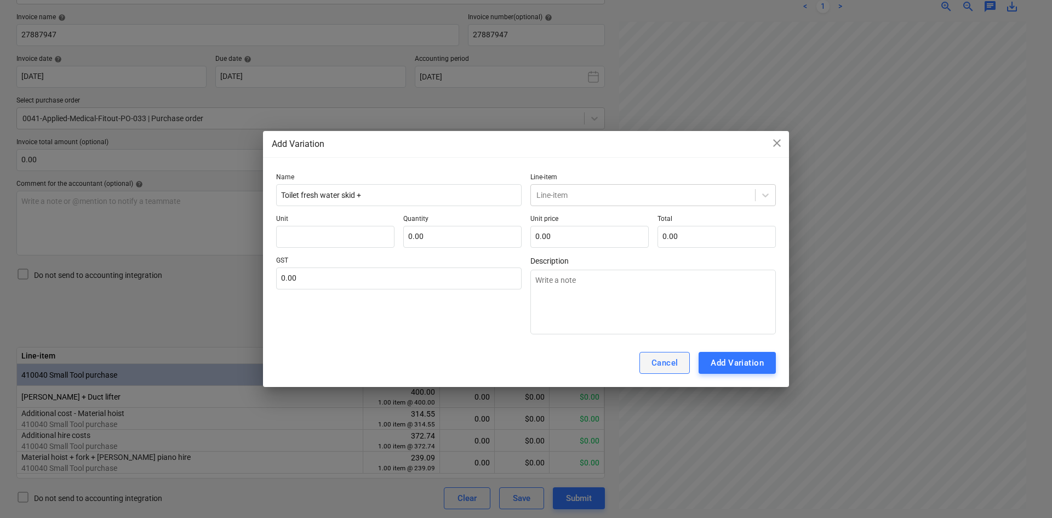
click at [654, 370] on div "Cancel" at bounding box center [665, 363] width 27 height 14
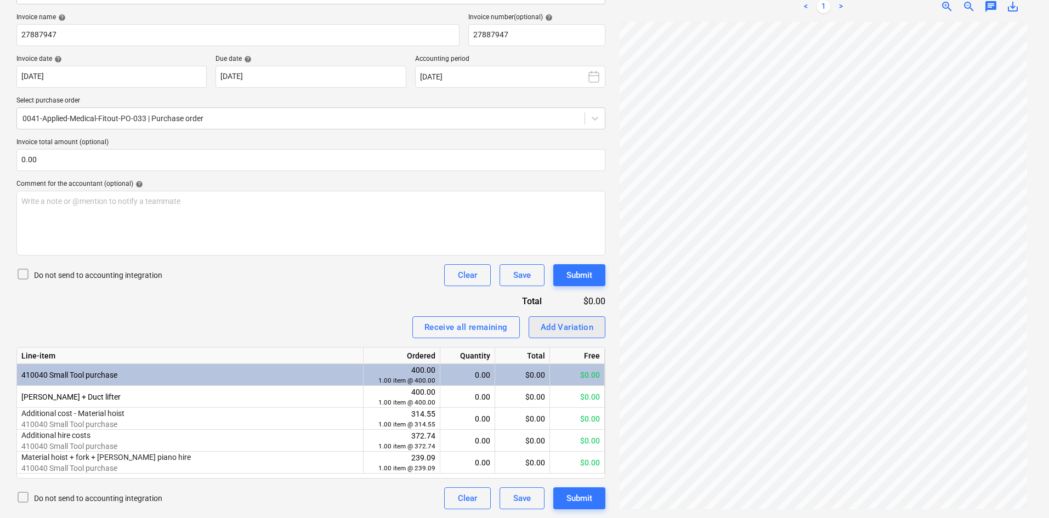
click at [574, 326] on div "Add Variation" at bounding box center [566, 327] width 53 height 14
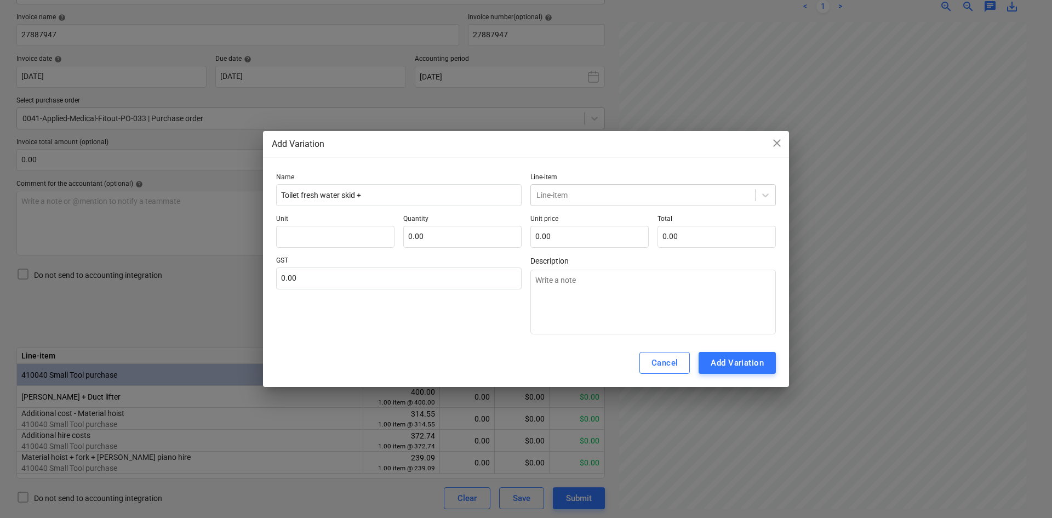
click at [370, 181] on p "Name" at bounding box center [399, 178] width 246 height 11
click at [378, 193] on input "Toilet fresh water skid +" at bounding box center [399, 195] width 246 height 22
type textarea "x"
type input "Toilet fresh water skid + t"
type textarea "x"
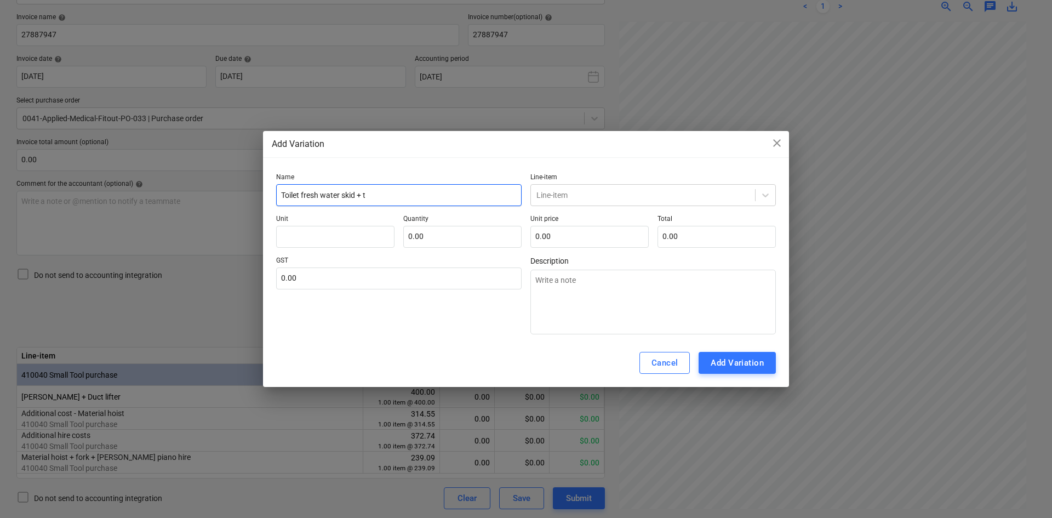
type input "Toilet fresh water skid + tr"
type textarea "x"
type input "Toilet fresh water skid + tri"
type textarea "x"
type input "Toilet fresh water skid + tria"
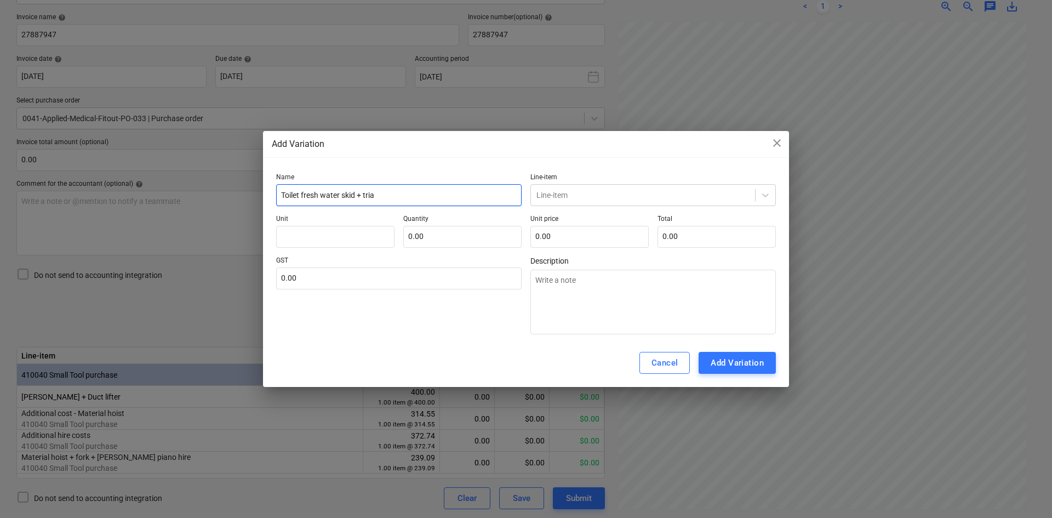
type textarea "x"
type input "Toilet fresh water skid + trial"
type textarea "x"
type input "Toilet fresh water skid + triale"
type textarea "x"
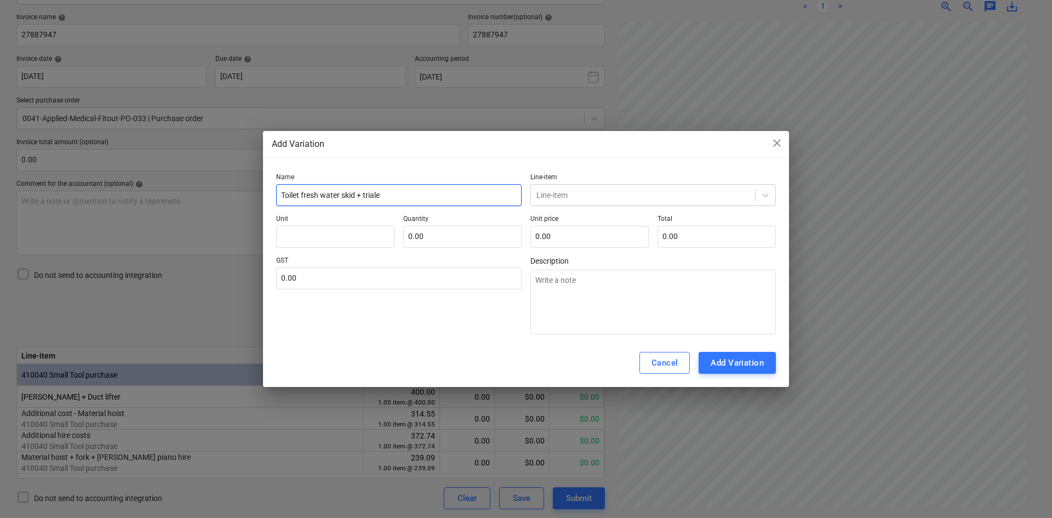
type input "Toilet fresh water skid + trialer"
type textarea "x"
type input "Toilet fresh water skid + trialer"
type textarea "x"
type input "Toilet fresh water skid + trialer ("
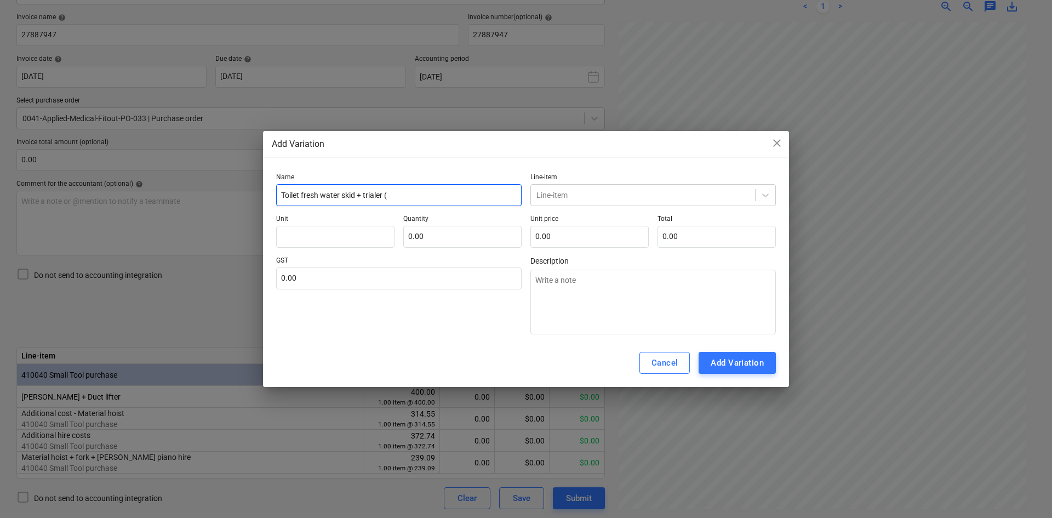
type textarea "x"
type input "Toilet fresh water skid + trialer (t"
type textarea "x"
type input "Toilet fresh water skid + trialer (to"
type textarea "x"
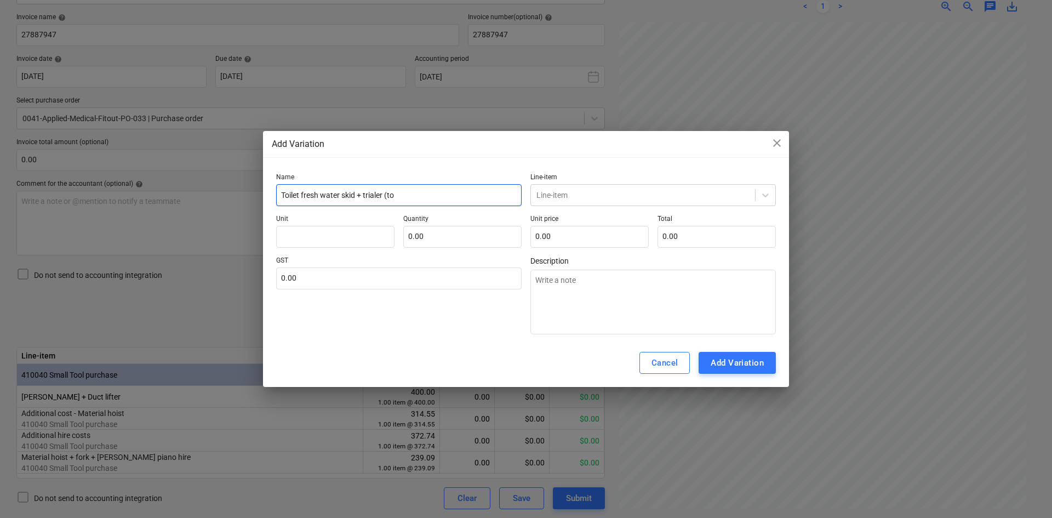
type input "Toilet fresh water skid + trialer (toi"
type textarea "x"
type input "Toilet fresh water skid + trialer (toil"
type textarea "x"
type input "Toilet fresh water skid + trialer (toile"
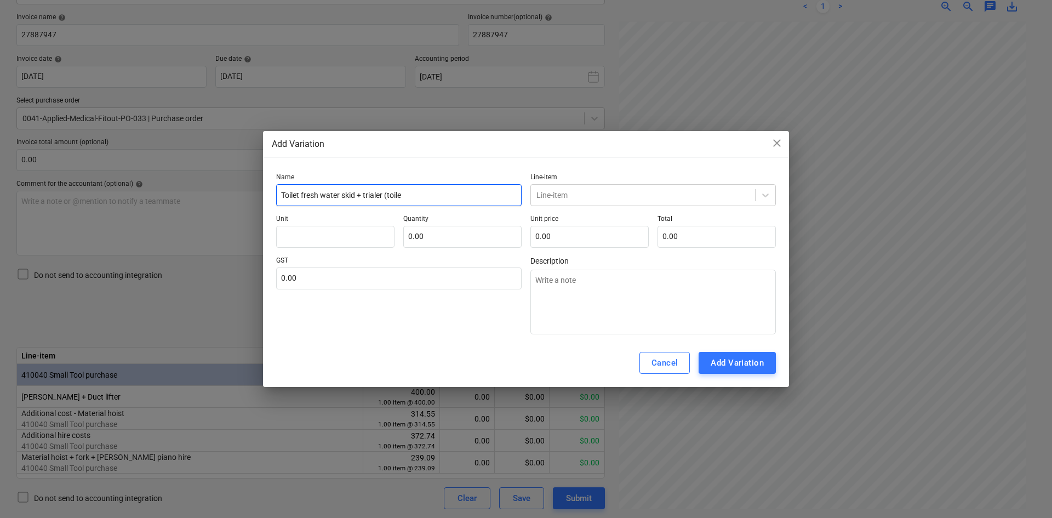
type textarea "x"
type input "Toilet fresh water skid + trialer (toile/"
type textarea "x"
type input "Toilet fresh water skid + trialer (toile/s"
type textarea "x"
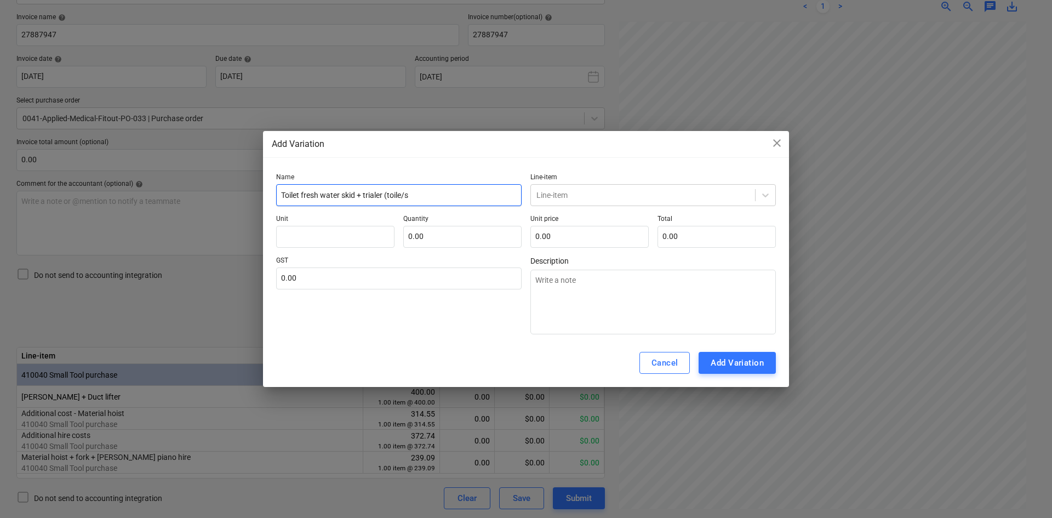
type input "Toilet fresh water skid + trialer (toile/sh"
type textarea "x"
type input "Toilet fresh water skid + trialer (toile/sho"
type textarea "x"
type input "Toilet fresh water skid + trialer (toile/show"
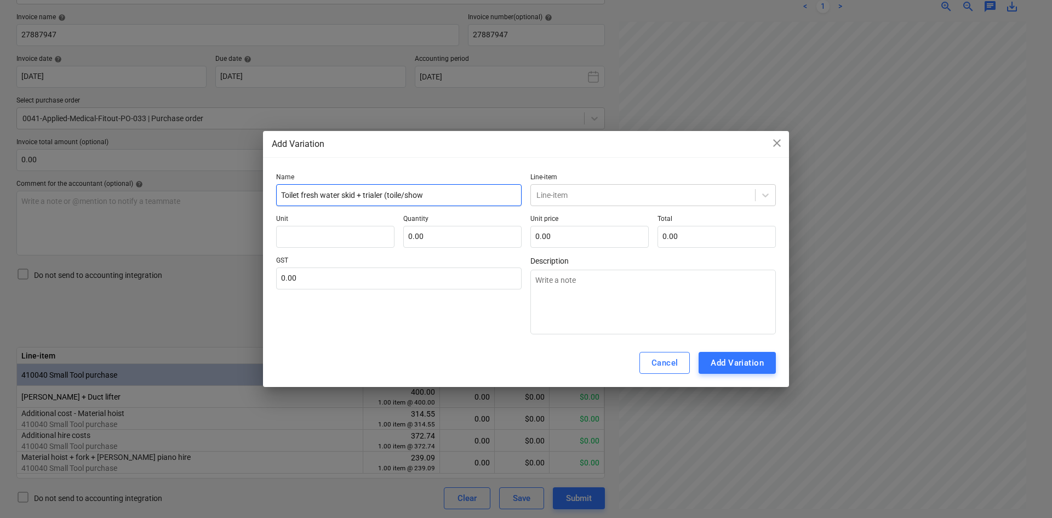
type textarea "x"
type input "Toilet fresh water skid + trialer (toile/showe"
type textarea "x"
type input "Toilet fresh water skid + trialer (toile/shower"
type textarea "x"
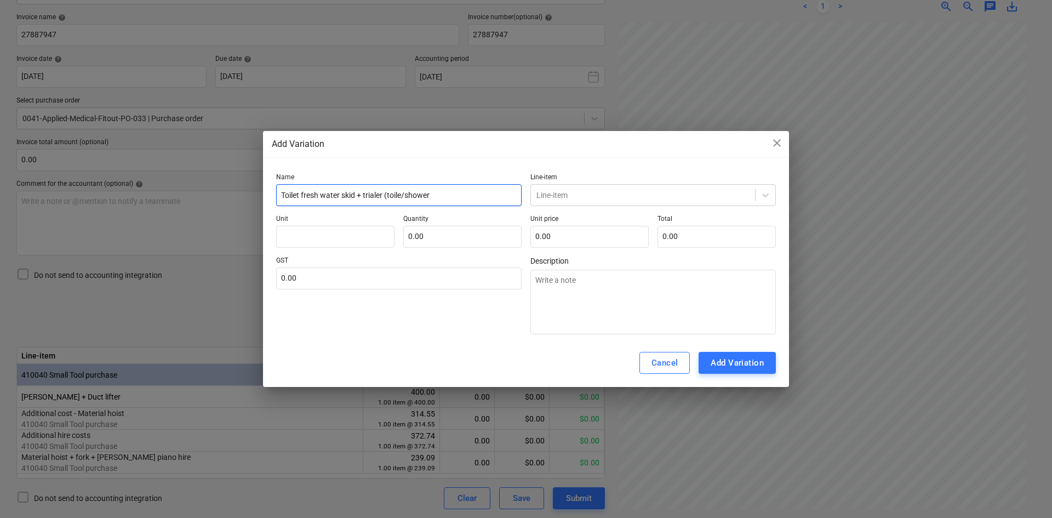
type input "Toilet fresh water skid + trialer (toile/shower)"
type textarea "x"
type input "Toilet fresh water skid + trialer (toile/shower)"
type textarea "x"
type input "Toilet fresh water skid + trialer (toile/shower) +"
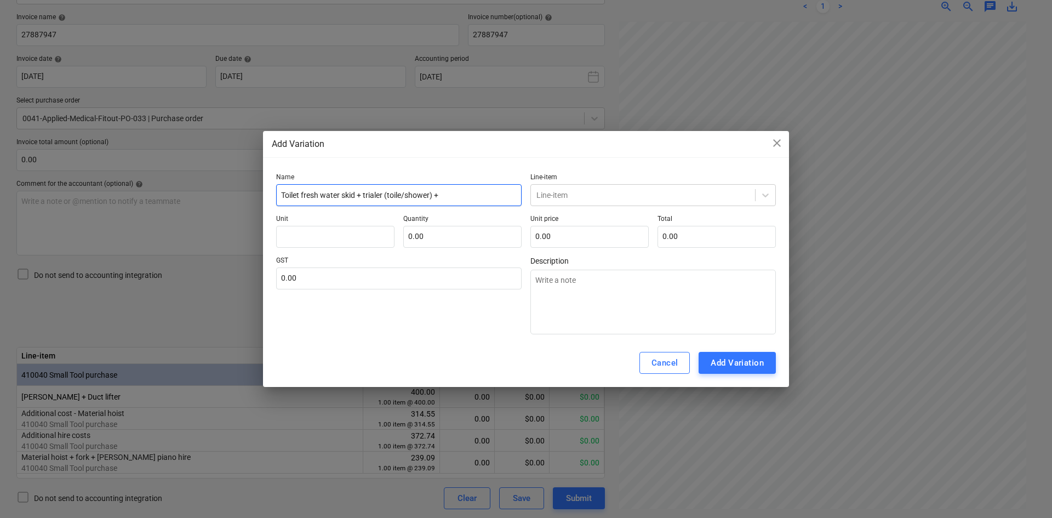
type textarea "x"
type input "Toilet fresh water skid + trialer (toile/shower) +"
type textarea "x"
type input "Toilet fresh water skid + trailer (toile/shower) +"
click at [665, 361] on div "Cancel" at bounding box center [665, 363] width 27 height 14
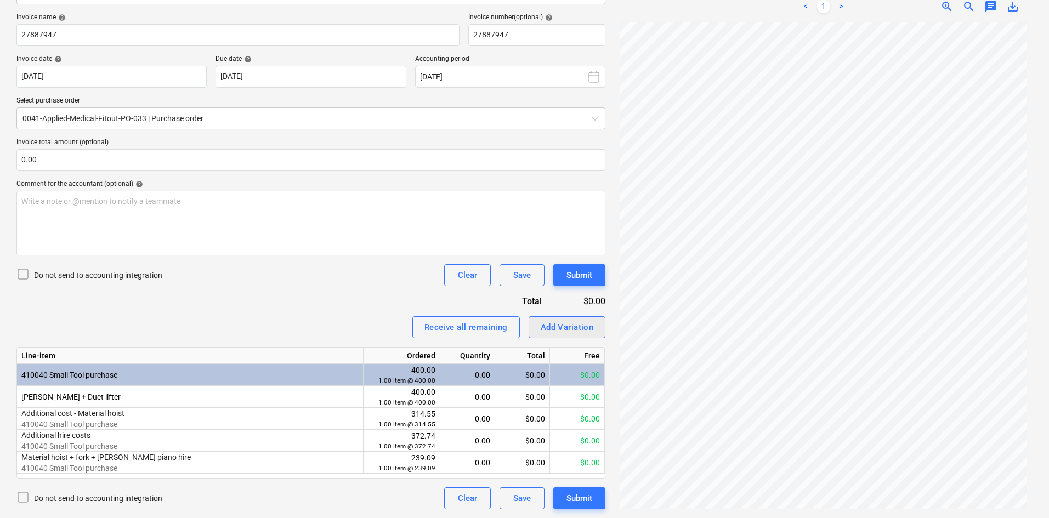
click at [568, 328] on div "Add Variation" at bounding box center [566, 327] width 53 height 14
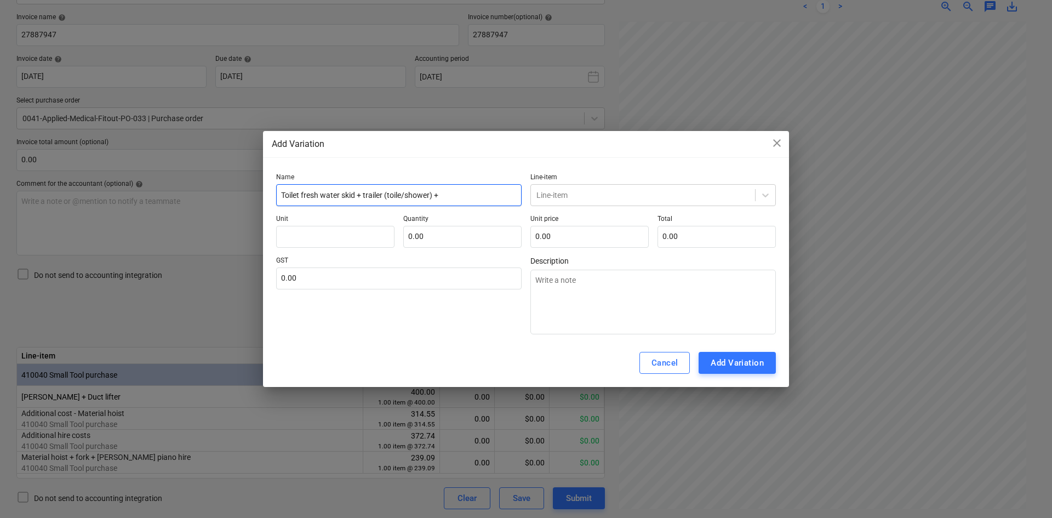
click at [456, 194] on input "Toilet fresh water skid + trailer (toile/shower) +" at bounding box center [399, 195] width 246 height 22
type textarea "x"
type input "Toilet fresh water skid + trailer (toile/shower) + t"
type textarea "x"
type input "Toilet fresh water skid + trailer (toile/shower) + to"
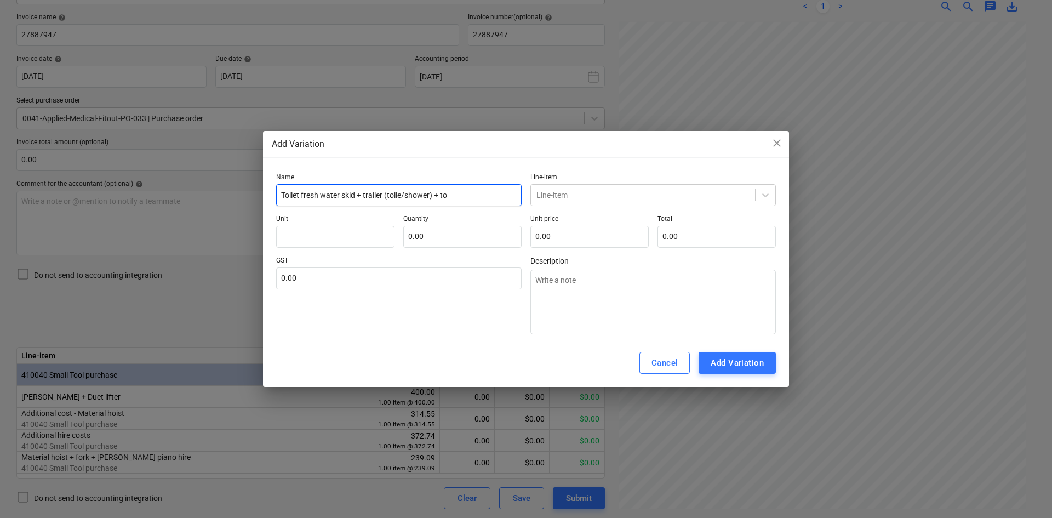
type textarea "x"
type input "Toilet fresh water skid + trailer (toile/shower) + toi"
type textarea "x"
type input "Toilet fresh water skid + trailer (toile/shower) + toil"
type textarea "x"
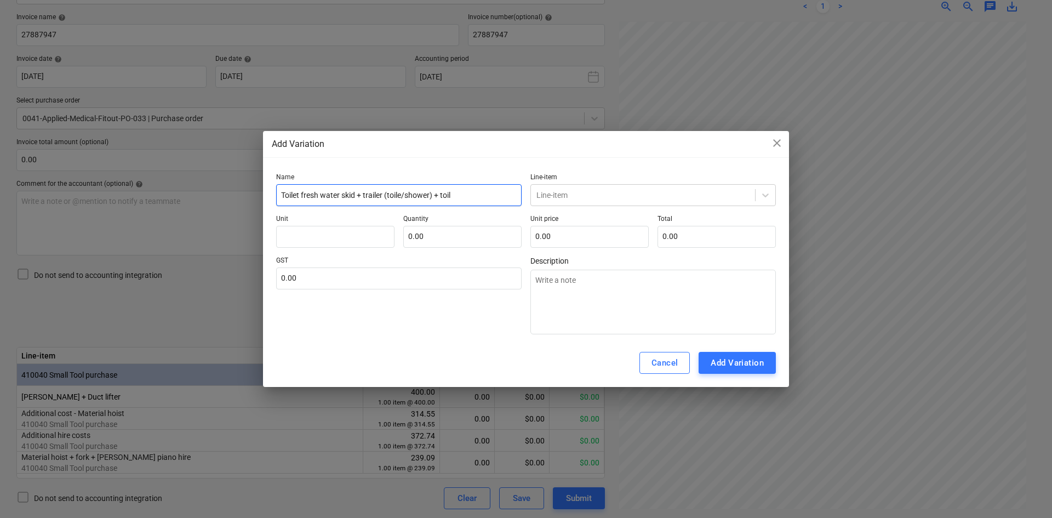
type input "Toilet fresh water skid + trailer (toile/shower) + toile"
type textarea "x"
type input "Toilet fresh water skid + trailer (toile/shower) + toilet"
type textarea "x"
type input "Toilet fresh water skid + trailer (toile/shower) + toilet"
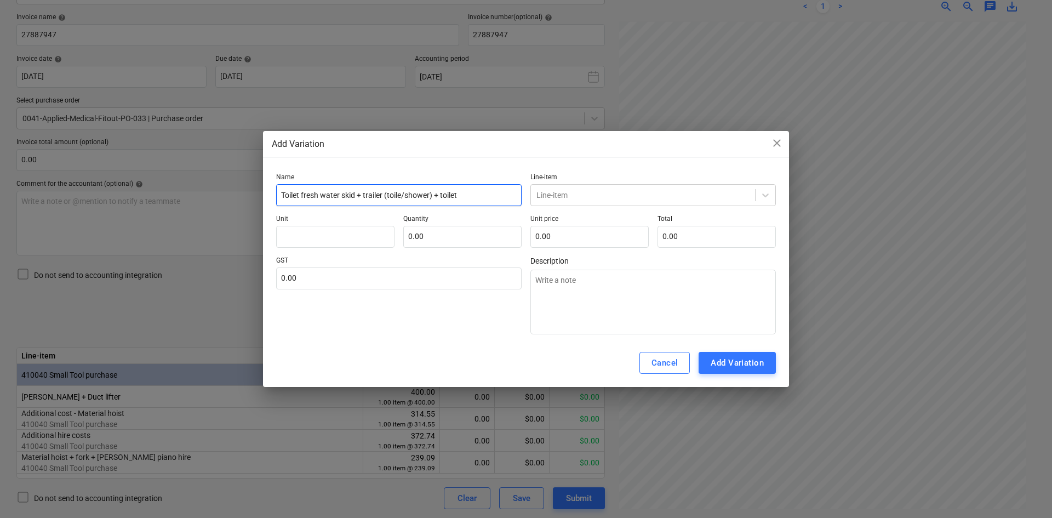
type textarea "x"
type input "Toilet fresh water skid + trailer (toile/shower) + toilet s"
type textarea "x"
type input "Toilet fresh water skid + trailer (toile/shower) + toilet se"
type textarea "x"
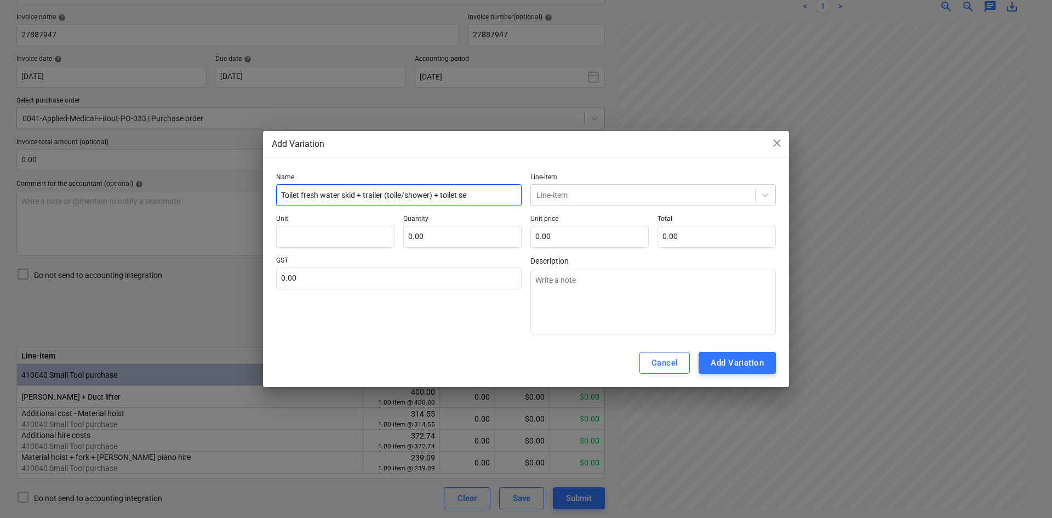
type input "Toilet fresh water skid + trailer (toile/shower) + toilet ser"
type textarea "x"
click at [587, 195] on div at bounding box center [643, 195] width 213 height 11
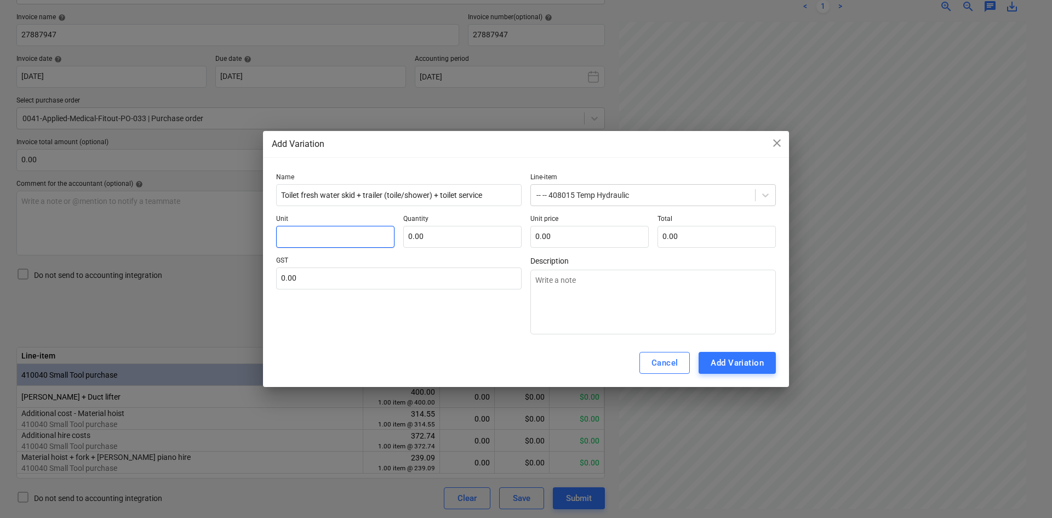
click at [345, 230] on input "text" at bounding box center [335, 237] width 118 height 22
click at [304, 281] on input "text" at bounding box center [399, 278] width 246 height 22
click at [430, 333] on div "GST 10.00" at bounding box center [399, 296] width 246 height 78
click at [747, 367] on div "Add Variation" at bounding box center [737, 363] width 53 height 14
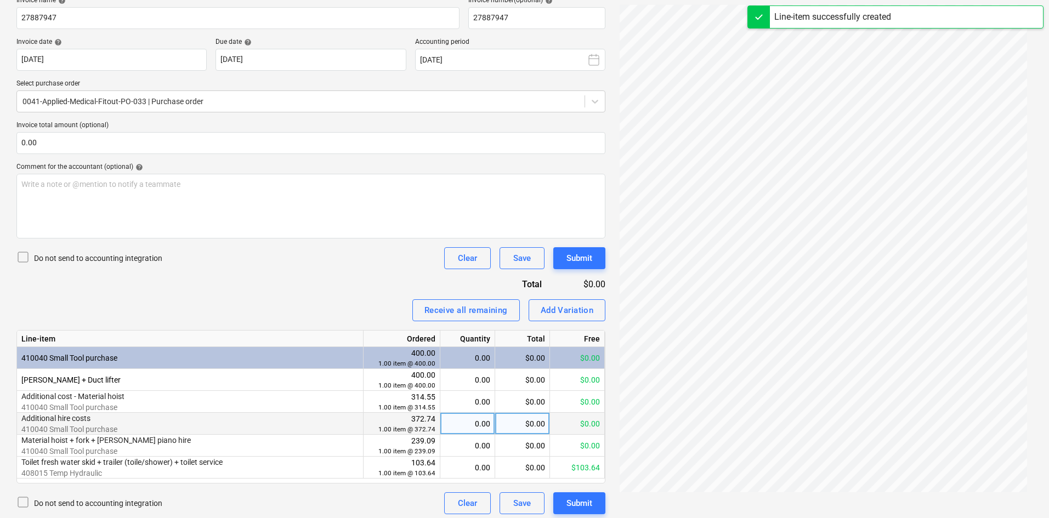
scroll to position [182, 0]
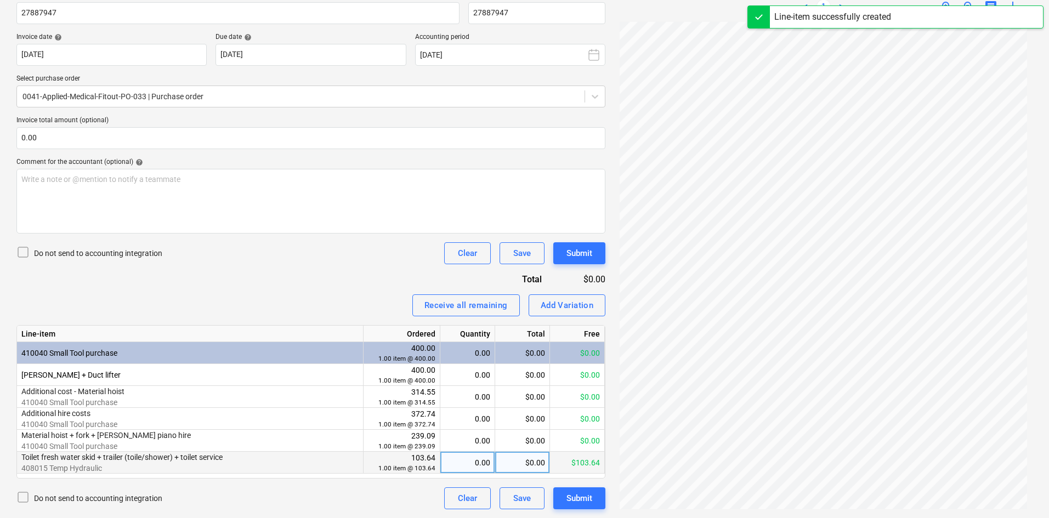
click at [483, 462] on div "0.00" at bounding box center [467, 463] width 45 height 22
click at [340, 238] on div "Invoice name help 27887947 Invoice number (optional) help 27887947 Invoice date…" at bounding box center [310, 250] width 589 height 518
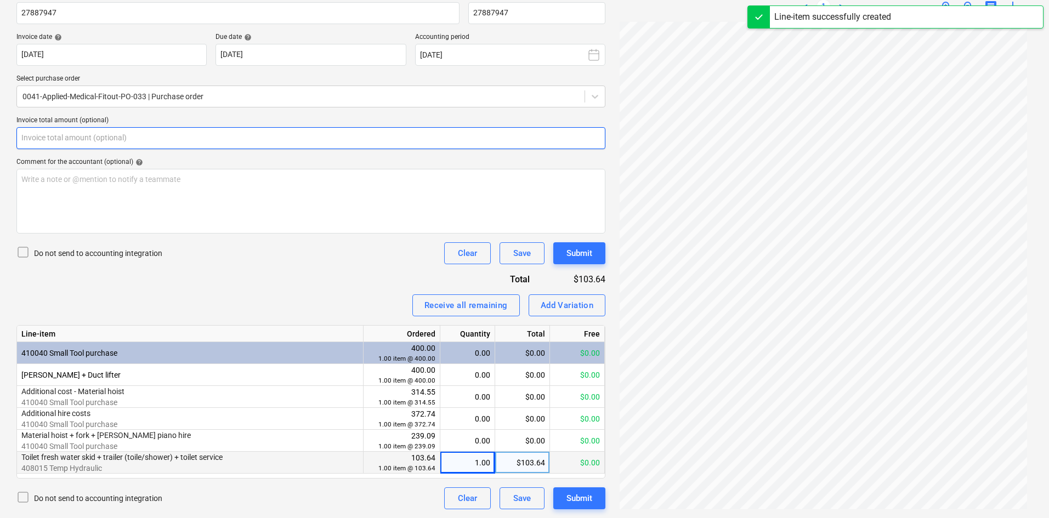
click at [140, 135] on input "text" at bounding box center [310, 138] width 589 height 22
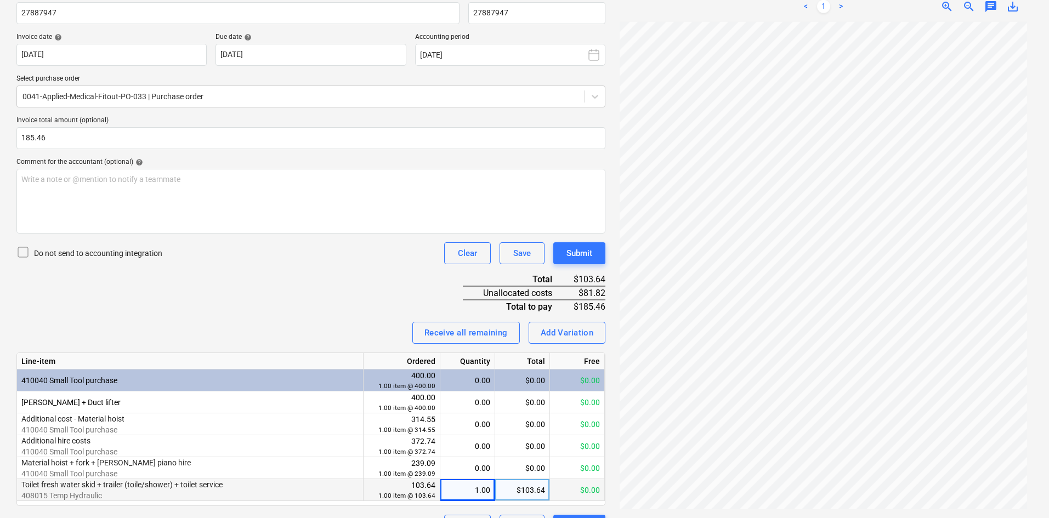
drag, startPoint x: 219, startPoint y: 270, endPoint x: 247, endPoint y: 266, distance: 28.1
click at [219, 270] on div "Invoice name help 27887947 Invoice number (optional) help 27887947 Invoice date…" at bounding box center [310, 263] width 589 height 545
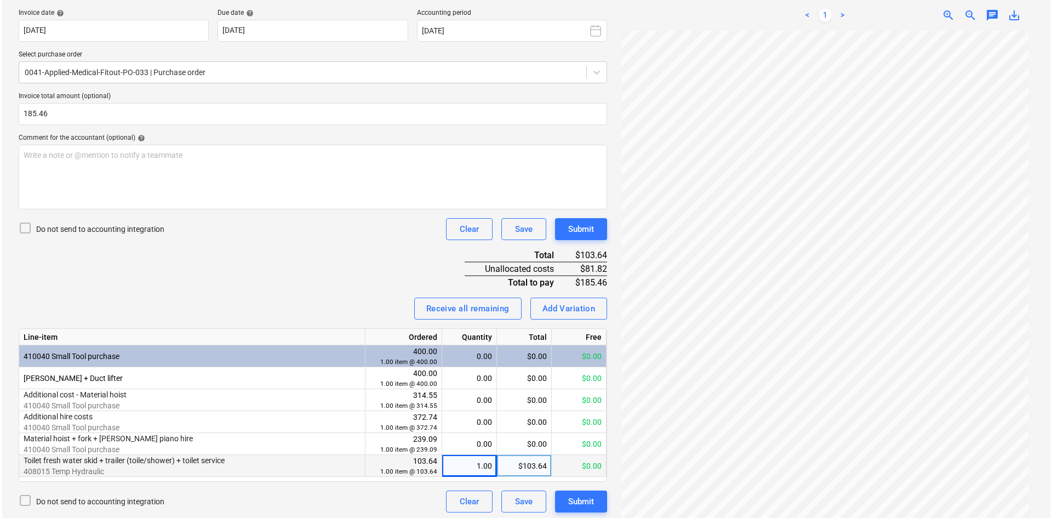
scroll to position [209, 0]
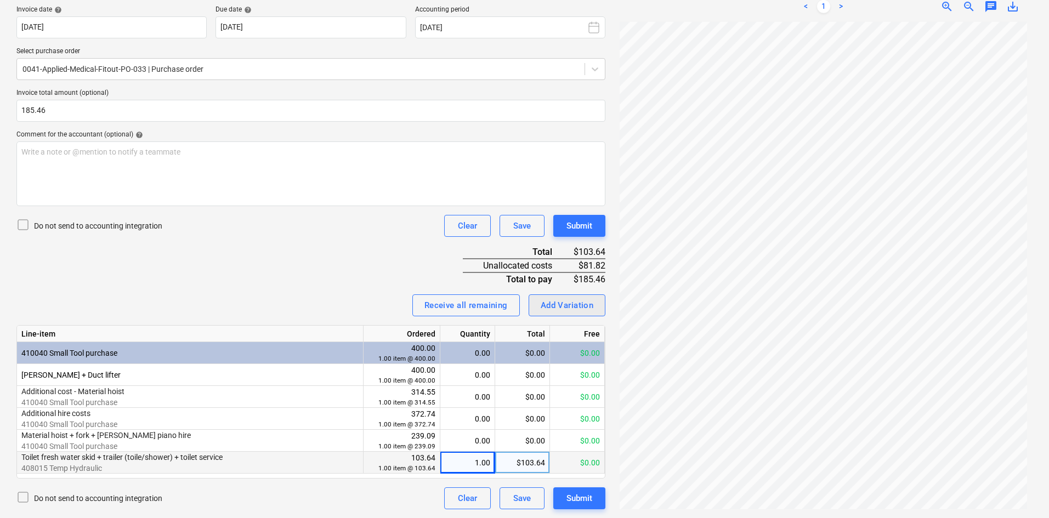
click at [582, 307] on div "Add Variation" at bounding box center [566, 305] width 53 height 14
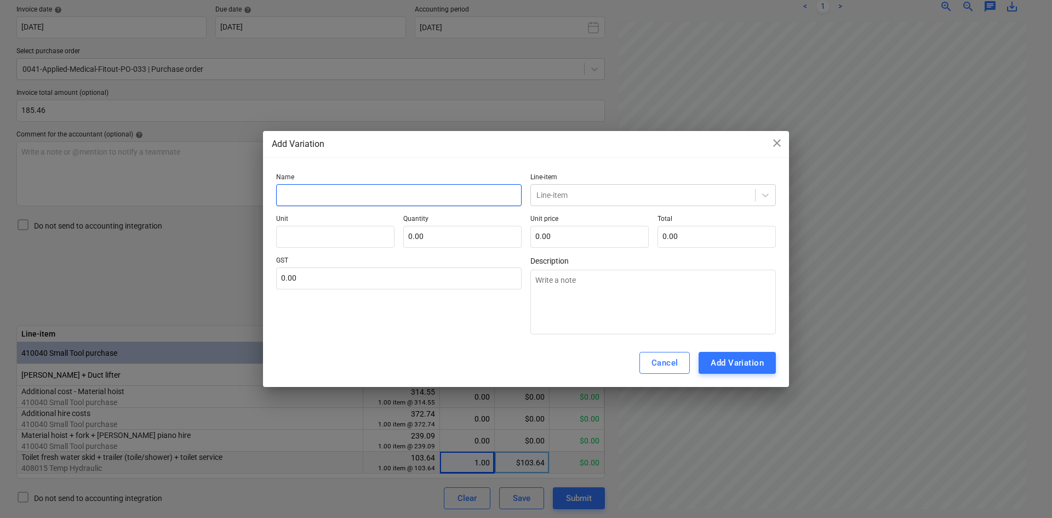
click at [357, 201] on input "text" at bounding box center [399, 195] width 246 height 22
click at [566, 201] on div "Line-item" at bounding box center [643, 194] width 224 height 15
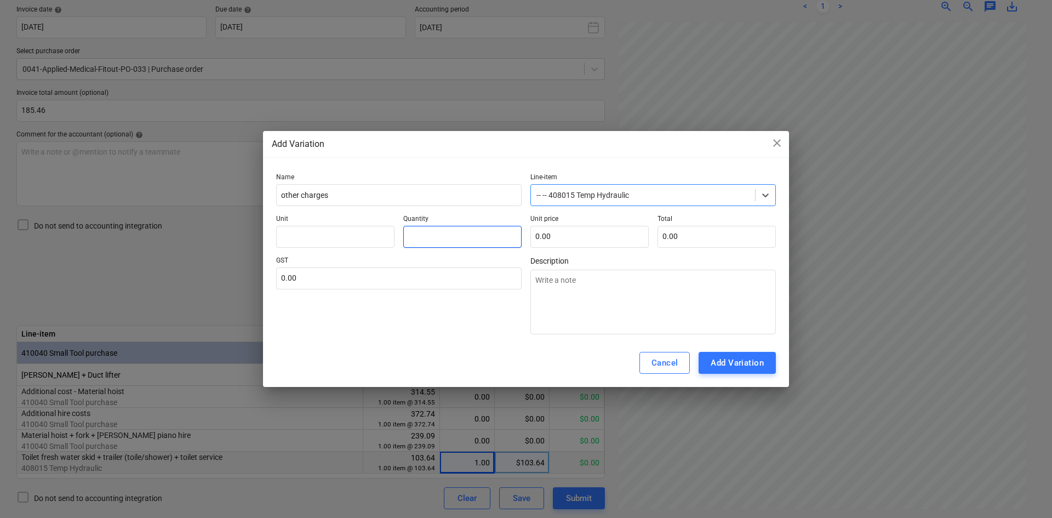
click at [436, 235] on input "text" at bounding box center [462, 237] width 118 height 22
click at [559, 237] on input "text" at bounding box center [590, 237] width 118 height 22
click at [378, 247] on input "text" at bounding box center [335, 237] width 118 height 22
click at [587, 232] on input "text" at bounding box center [590, 237] width 118 height 22
click at [667, 369] on div "Cancel" at bounding box center [665, 363] width 27 height 14
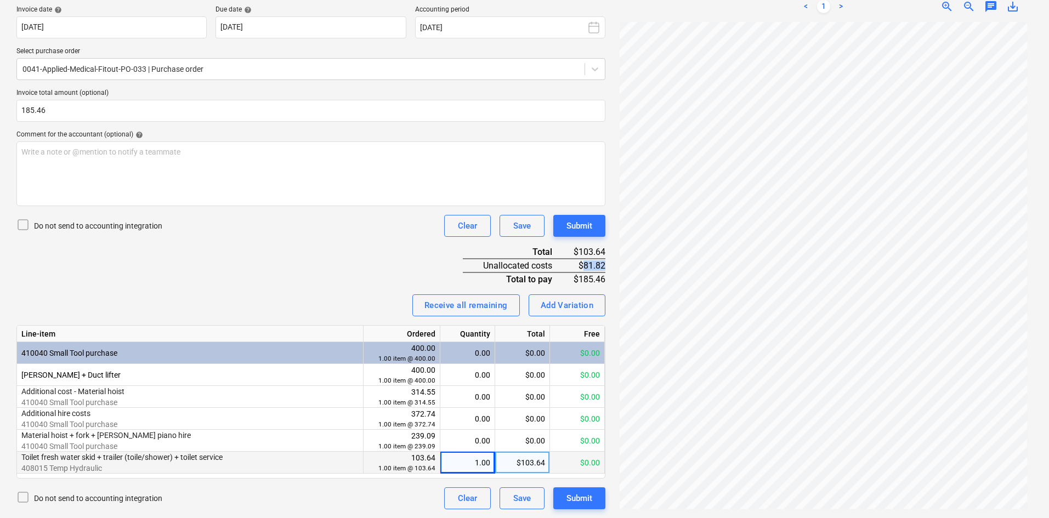
drag, startPoint x: 584, startPoint y: 265, endPoint x: 605, endPoint y: 265, distance: 20.8
click at [605, 265] on div "$81.82" at bounding box center [588, 266] width 36 height 14
copy div "81.82"
click at [365, 275] on div "Invoice name help 27887947 Invoice number (optional) help 27887947 Invoice date…" at bounding box center [310, 236] width 589 height 545
click at [560, 306] on div "Add Variation" at bounding box center [566, 305] width 53 height 14
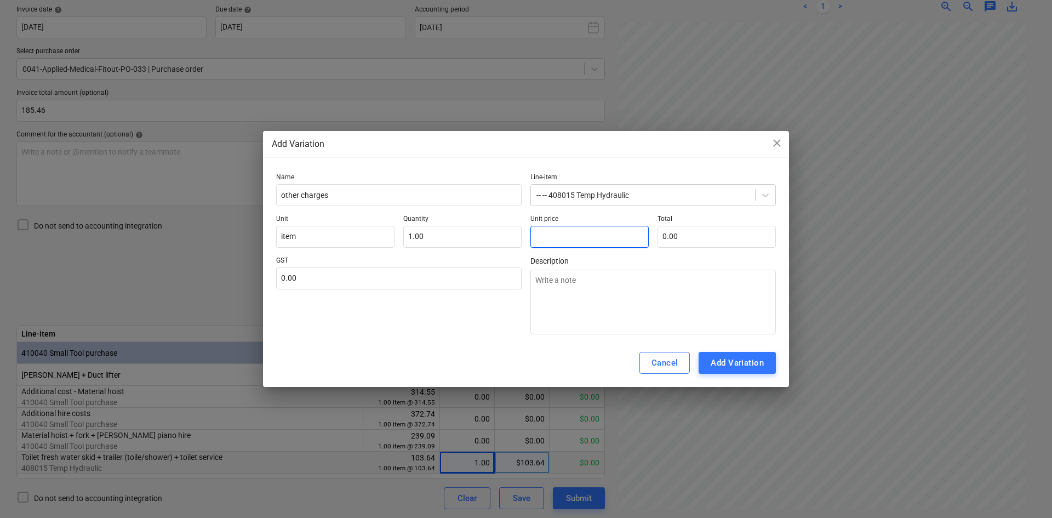
click at [594, 231] on input "text" at bounding box center [590, 237] width 118 height 22
paste input "81.82"
click at [363, 280] on input "text" at bounding box center [399, 278] width 246 height 22
click at [365, 327] on div "GST 10.00" at bounding box center [399, 296] width 246 height 78
click at [720, 356] on div "Add Variation" at bounding box center [737, 363] width 53 height 14
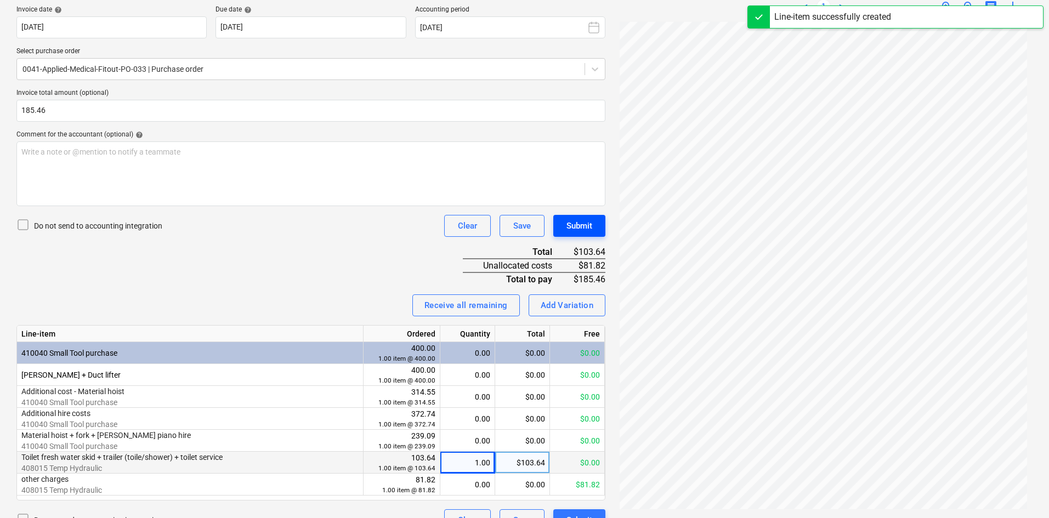
click at [584, 219] on div "Submit" at bounding box center [579, 226] width 26 height 14
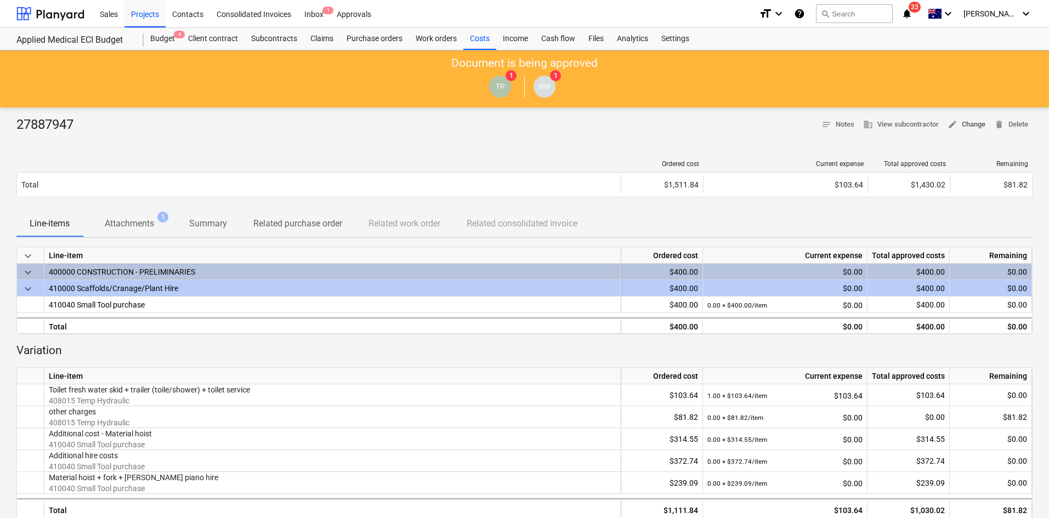
click at [963, 126] on span "edit Change" at bounding box center [966, 124] width 38 height 13
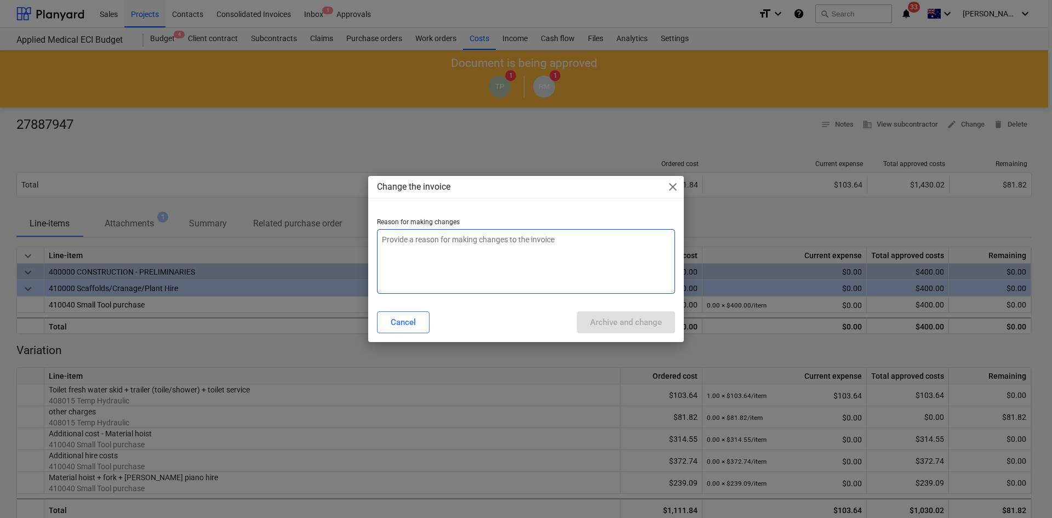
click at [443, 249] on textarea at bounding box center [526, 261] width 298 height 65
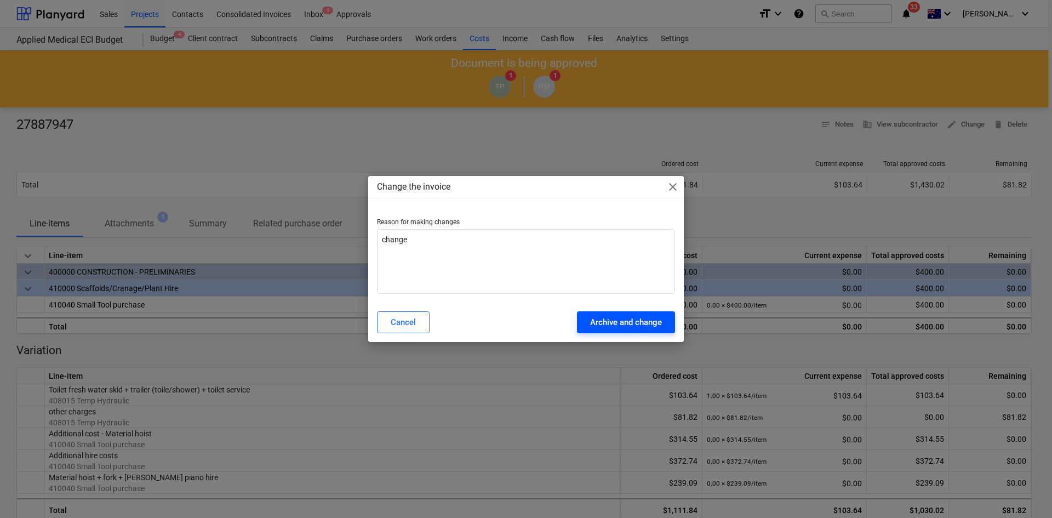
click at [597, 317] on div "Archive and change" at bounding box center [626, 322] width 72 height 14
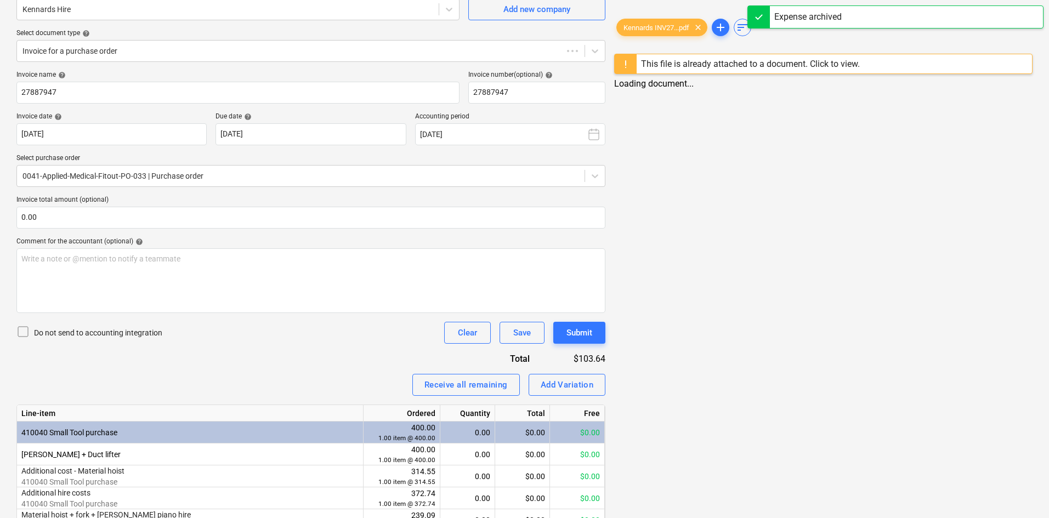
scroll to position [204, 0]
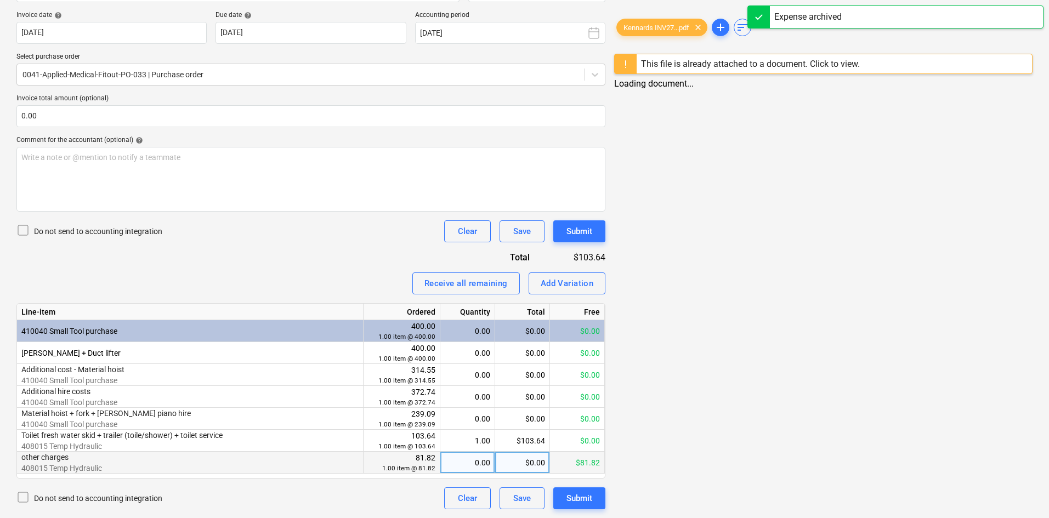
click at [470, 465] on div "0.00" at bounding box center [467, 463] width 45 height 22
click at [293, 237] on div "Do not send to accounting integration Clear Save Submit" at bounding box center [310, 231] width 589 height 22
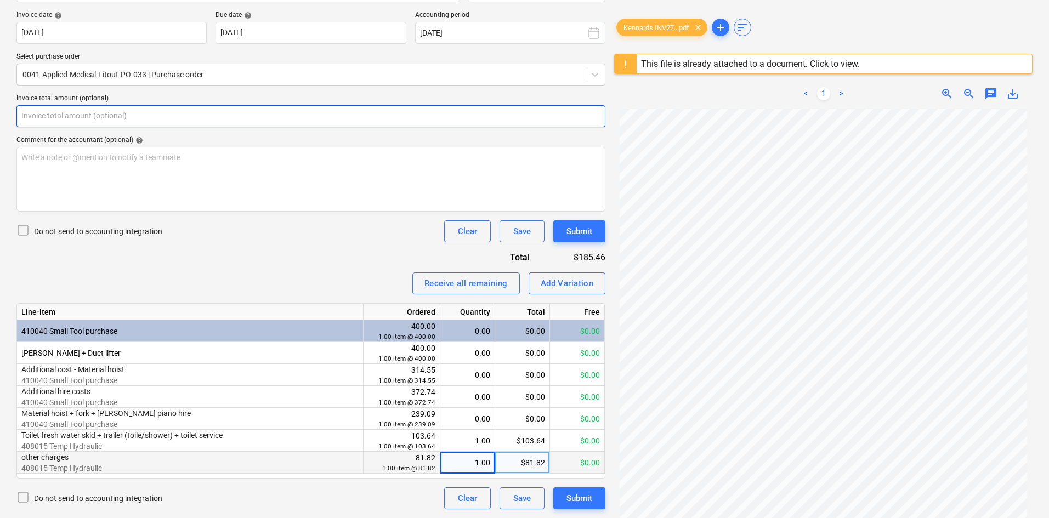
click at [168, 113] on input "text" at bounding box center [310, 116] width 589 height 22
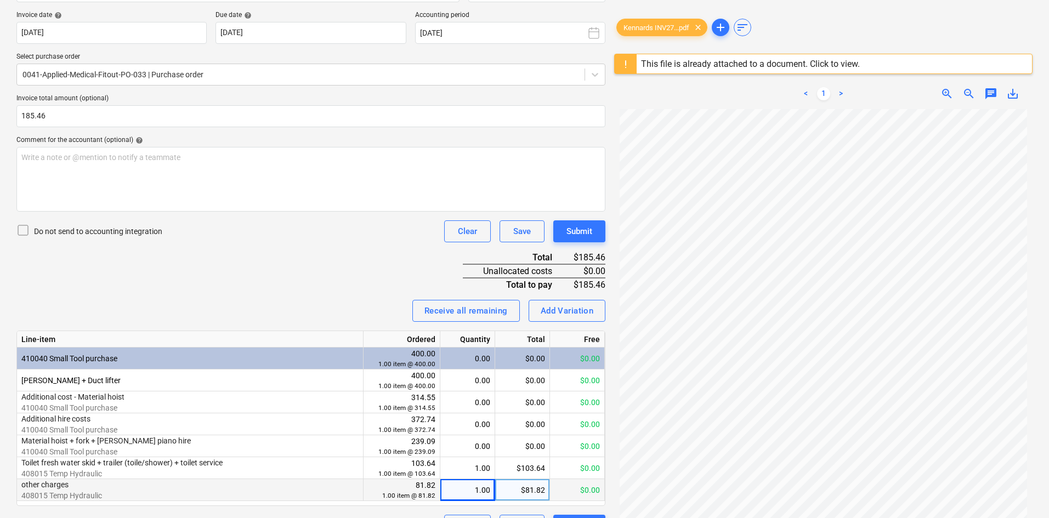
click at [343, 256] on div "Invoice name help 27887947 Invoice number (optional) help 27887947 Invoice date…" at bounding box center [310, 252] width 589 height 567
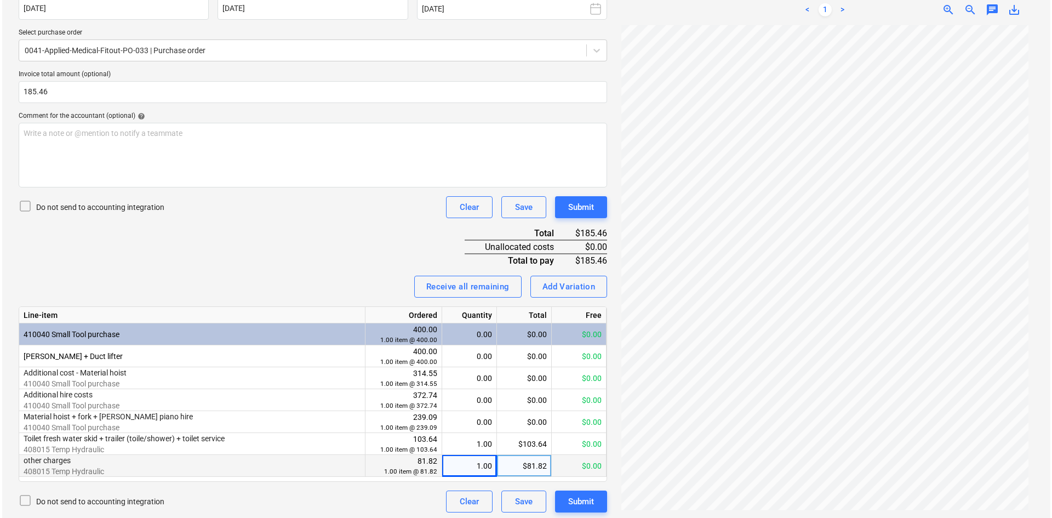
scroll to position [231, 0]
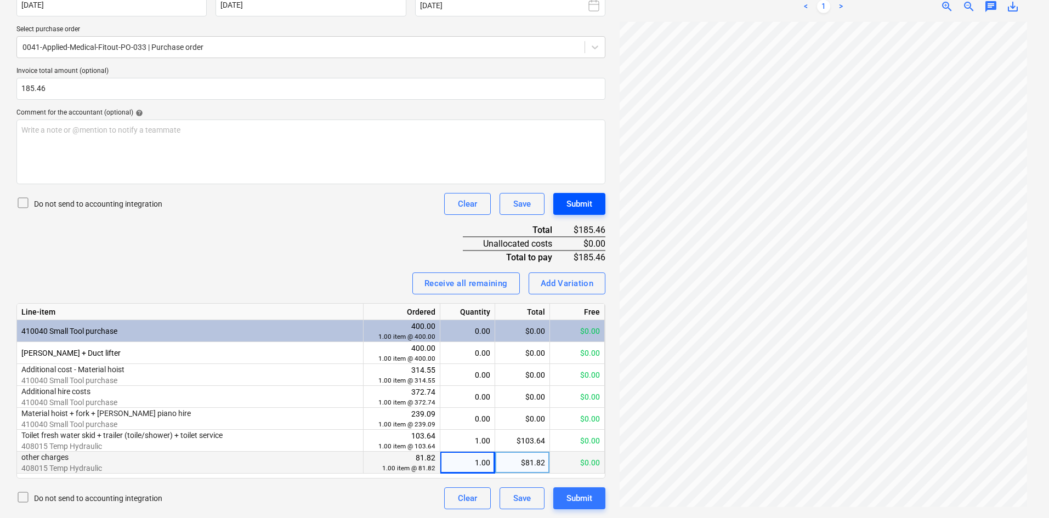
click at [584, 203] on div "Submit" at bounding box center [579, 204] width 26 height 14
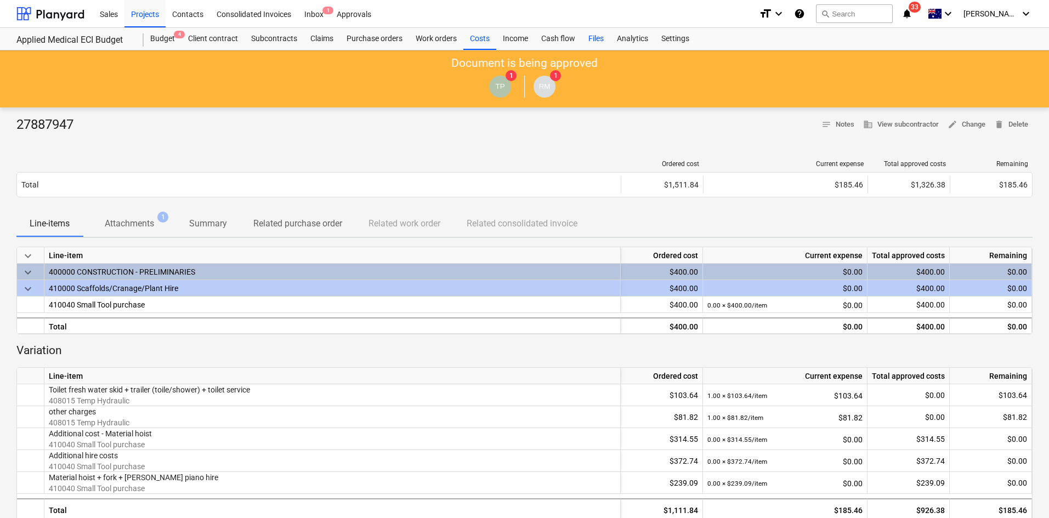
click at [598, 36] on div "Files" at bounding box center [596, 39] width 29 height 22
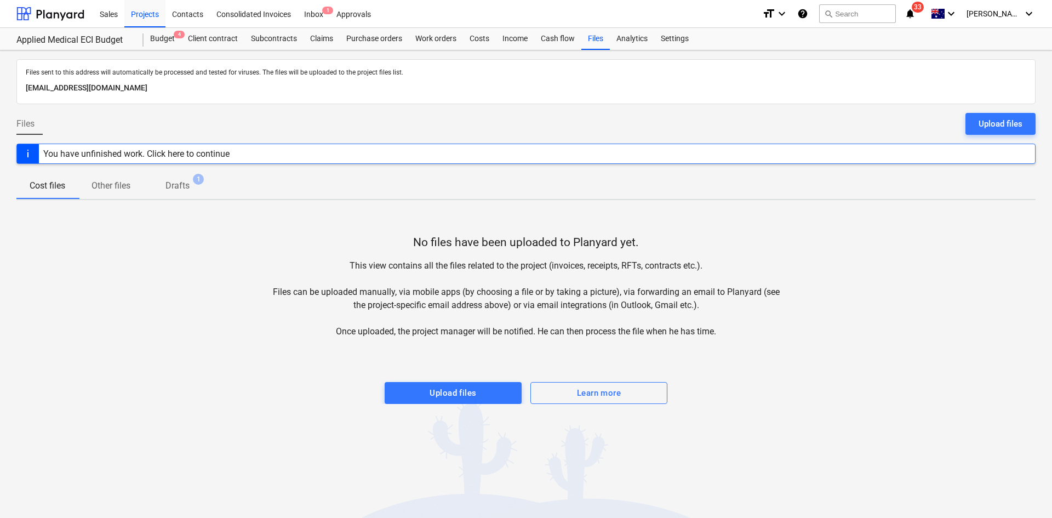
click at [194, 266] on div "No files have been uploaded to Planyard yet. This view contains all the files r…" at bounding box center [526, 306] width 1020 height 195
click at [179, 184] on p "Drafts" at bounding box center [178, 185] width 24 height 13
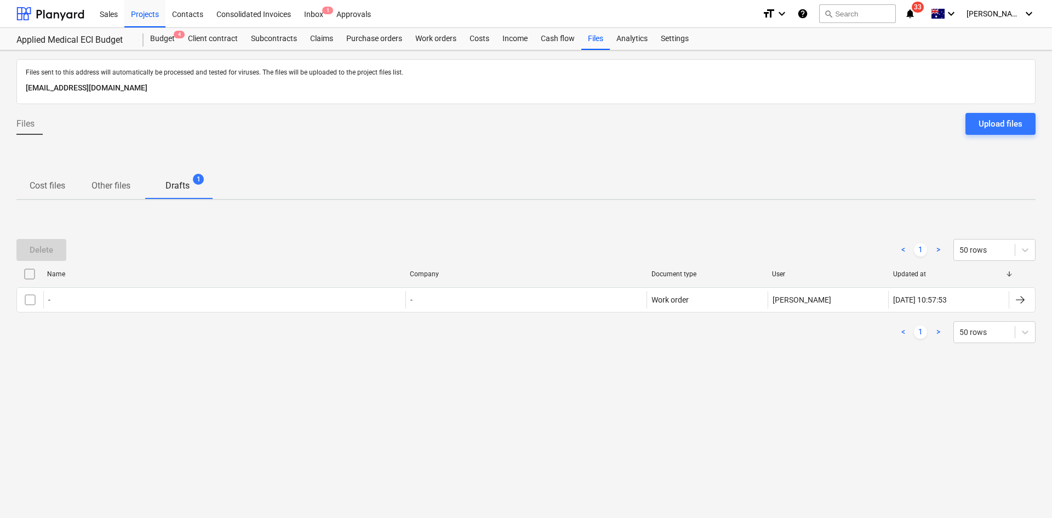
click at [37, 271] on input "checkbox" at bounding box center [30, 274] width 18 height 18
click at [59, 251] on button "Delete" at bounding box center [41, 250] width 50 height 22
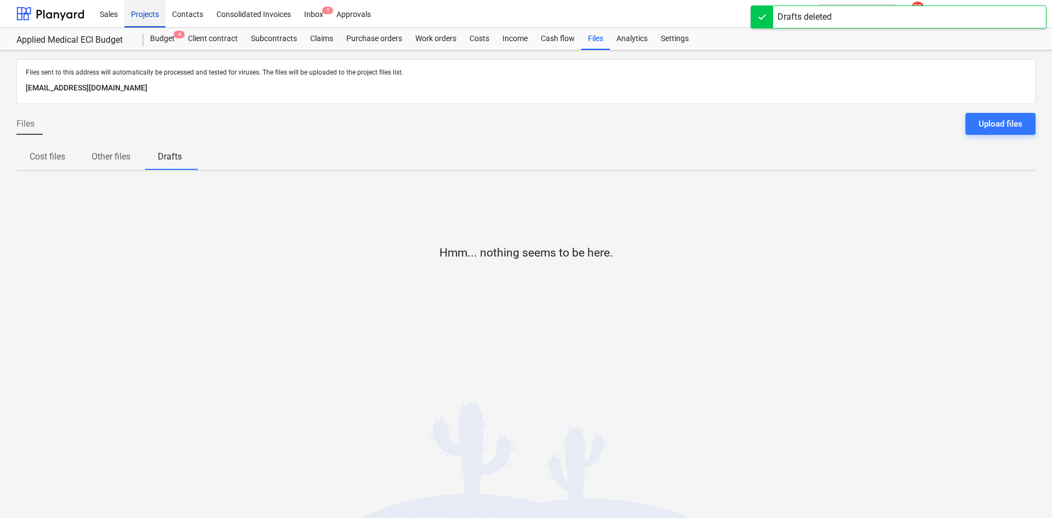
click at [148, 15] on div "Projects" at bounding box center [144, 13] width 41 height 28
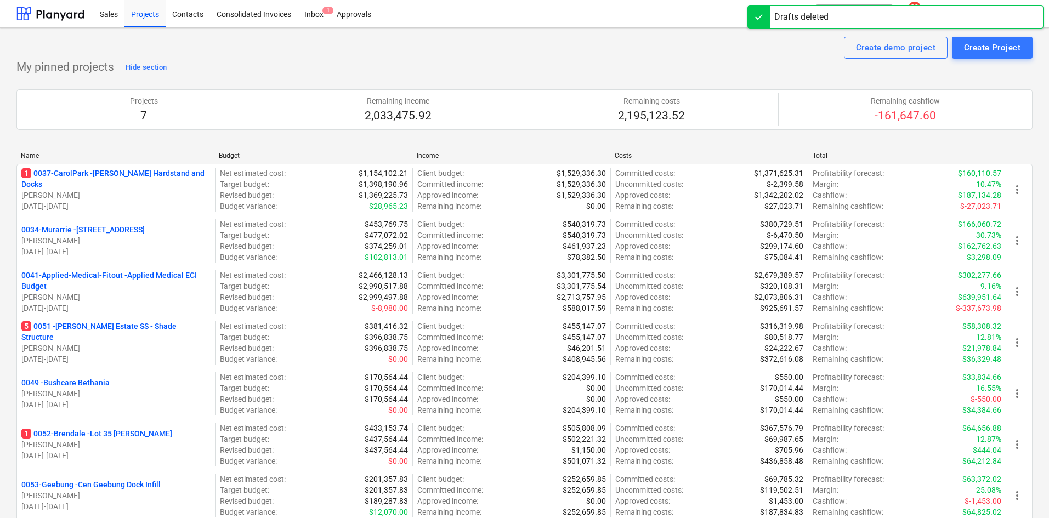
click at [140, 327] on p "5 0051 - Patrick Estate SS - Shade Structure" at bounding box center [115, 332] width 189 height 22
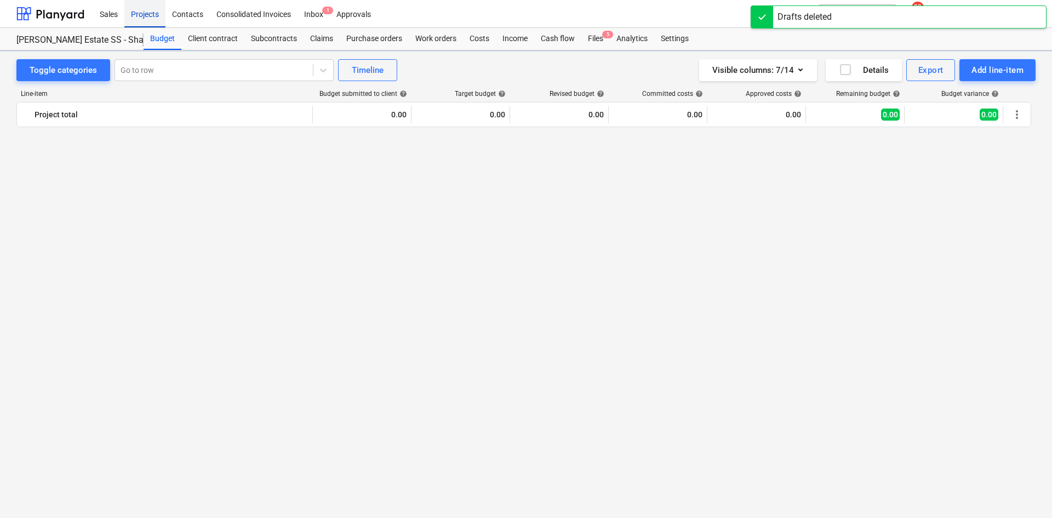
click at [156, 19] on div "Projects" at bounding box center [144, 13] width 41 height 28
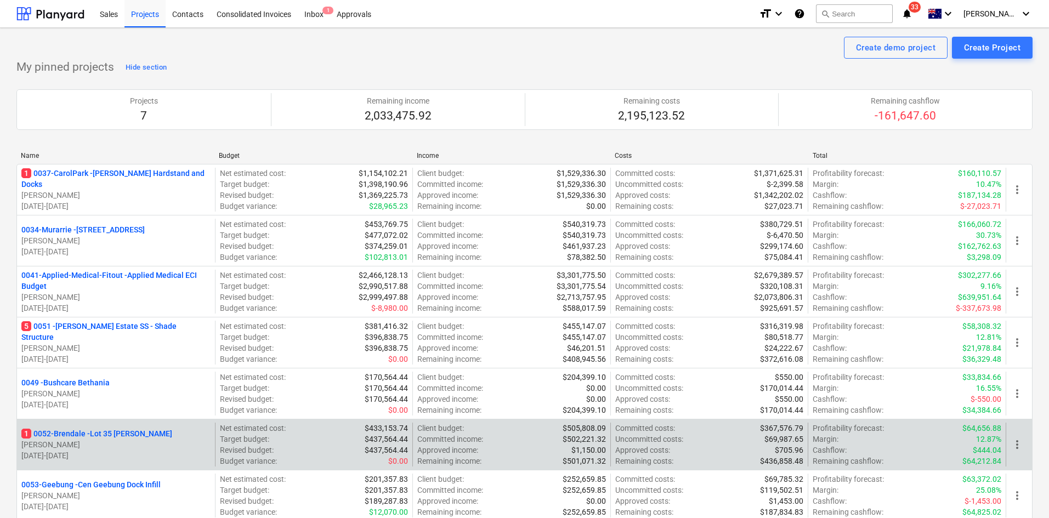
click at [135, 434] on p "1 0052-Brendale - Lot 35 Griffin, Brendale" at bounding box center [96, 433] width 151 height 11
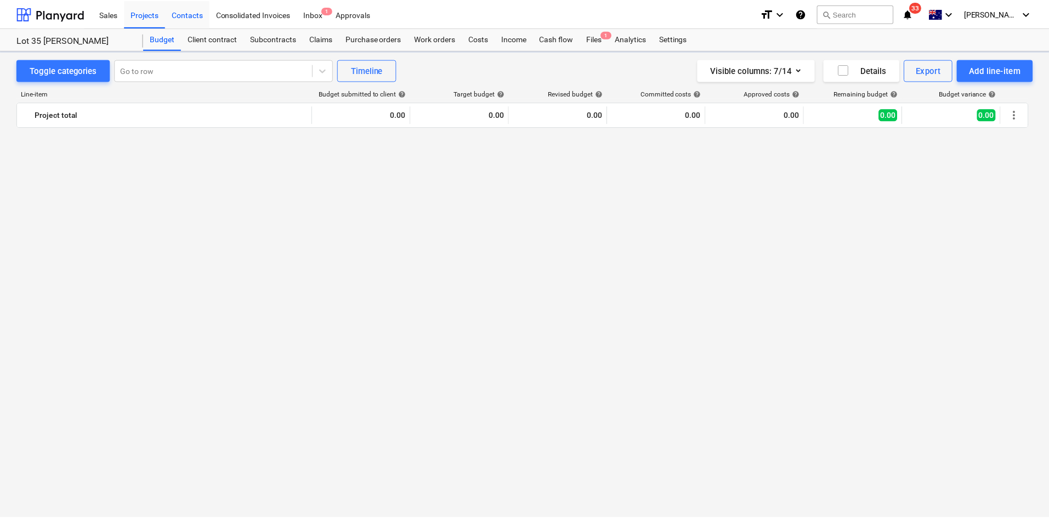
scroll to position [1206, 0]
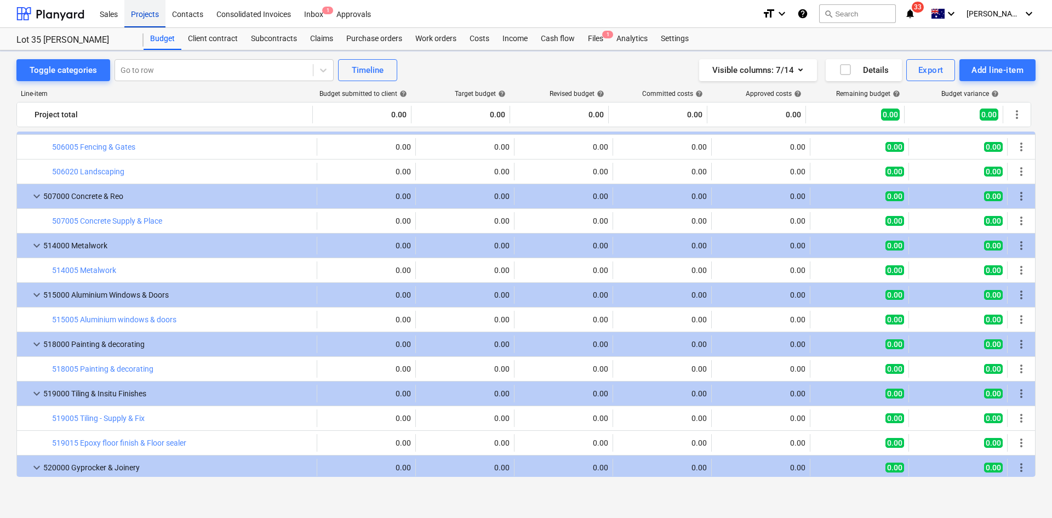
click at [158, 15] on div "Projects" at bounding box center [144, 13] width 41 height 28
